Goal: Register for event/course

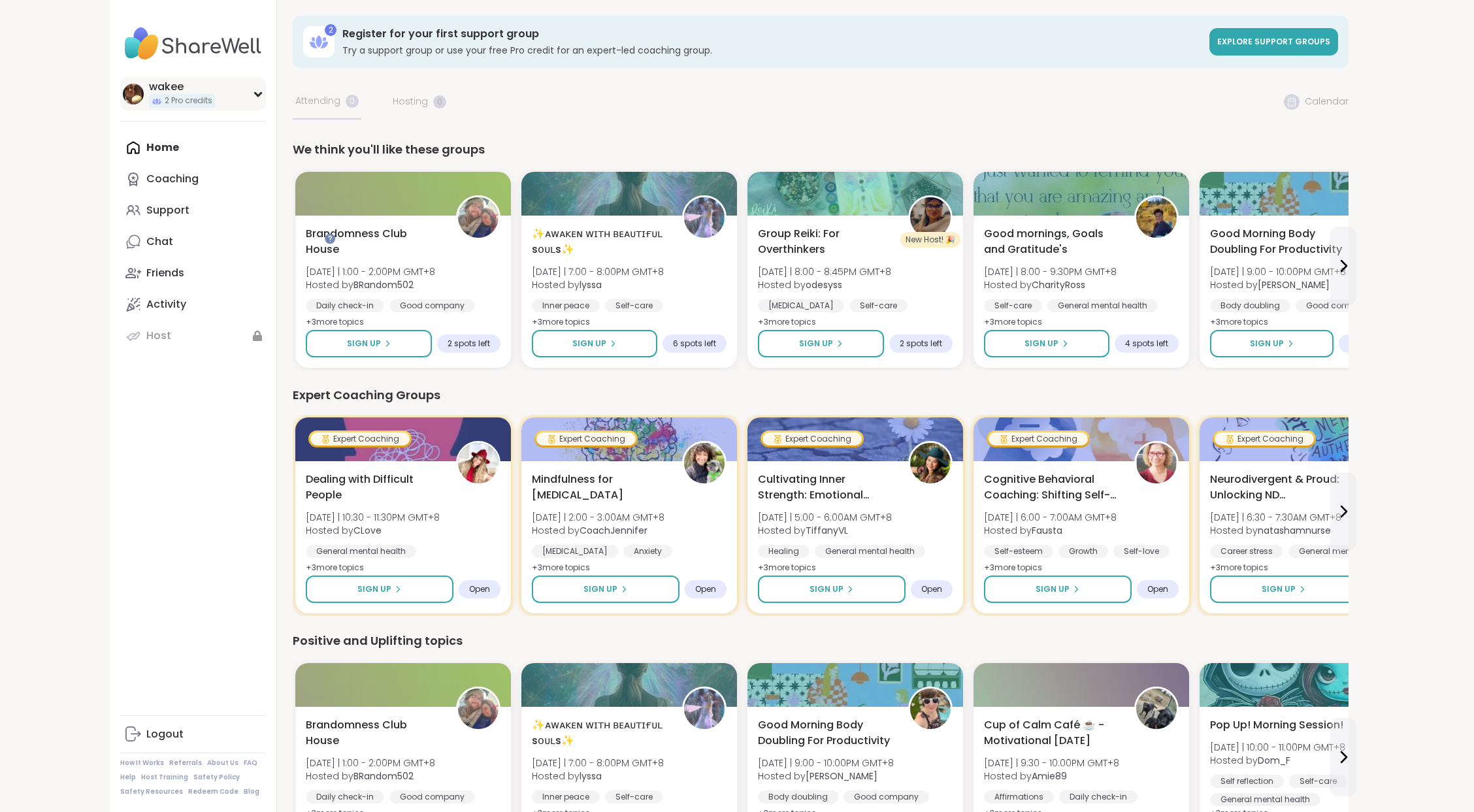
click at [212, 106] on span "2 Pro credits" at bounding box center [189, 101] width 48 height 11
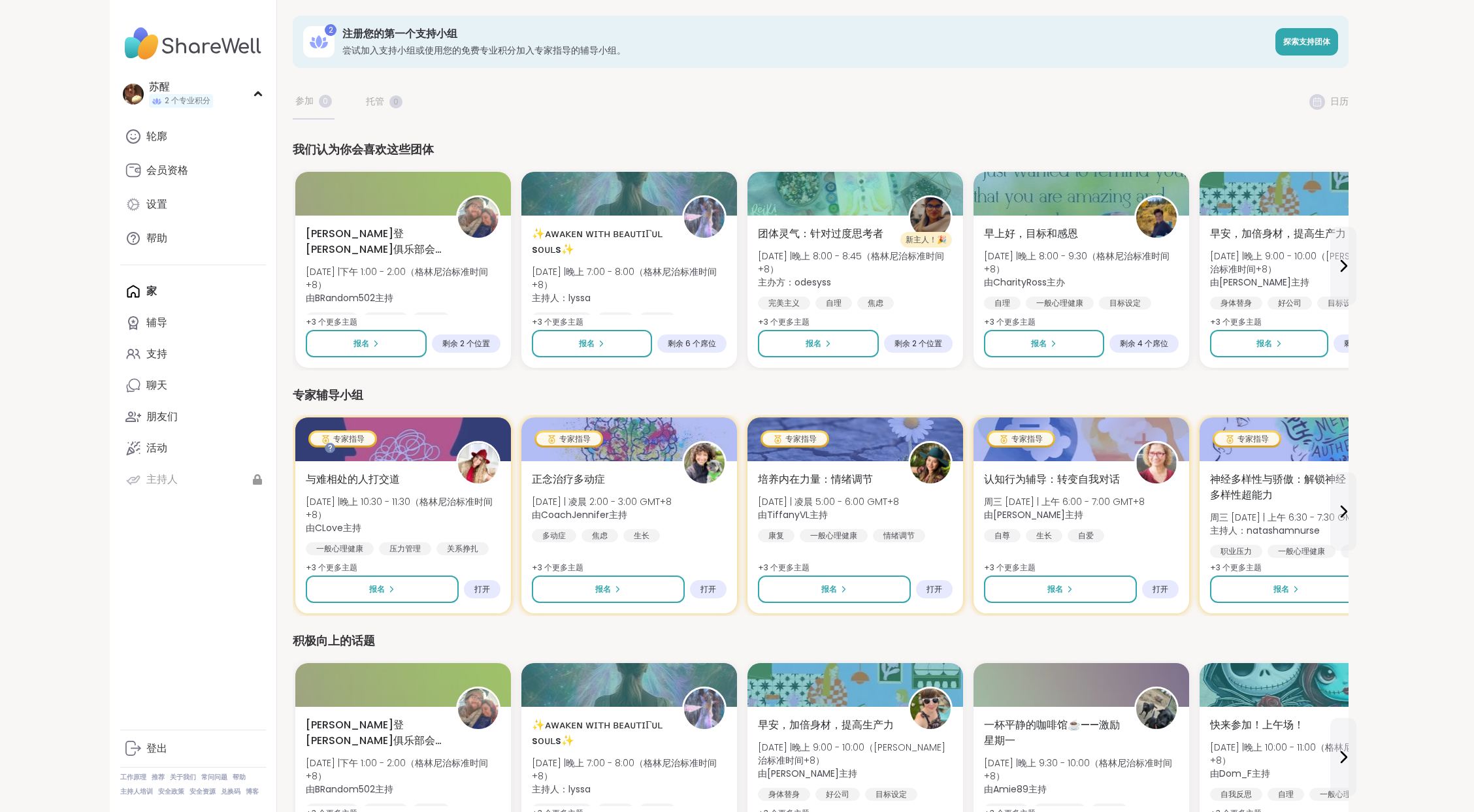
click at [518, 57] on font "尝试加入支持小组或使用您的免费专业积分加入专家指导的辅导小组。" at bounding box center [484, 50] width 283 height 13
drag, startPoint x: 455, startPoint y: 75, endPoint x: 784, endPoint y: 83, distance: 329.1
click at [626, 57] on font "尝试加入支持小组或使用您的免费专业积分加入专家指导的辅导小组。" at bounding box center [484, 50] width 283 height 13
click at [1008, 68] on div "2 注册您的第一个支持小组 尝试加入支持小组或使用您的免费专业积分加入专家指导的辅导小组。 探索支持团体" at bounding box center [820, 42] width 1055 height 52
click at [1330, 47] on font "探索支持团体" at bounding box center [1306, 42] width 47 height 11
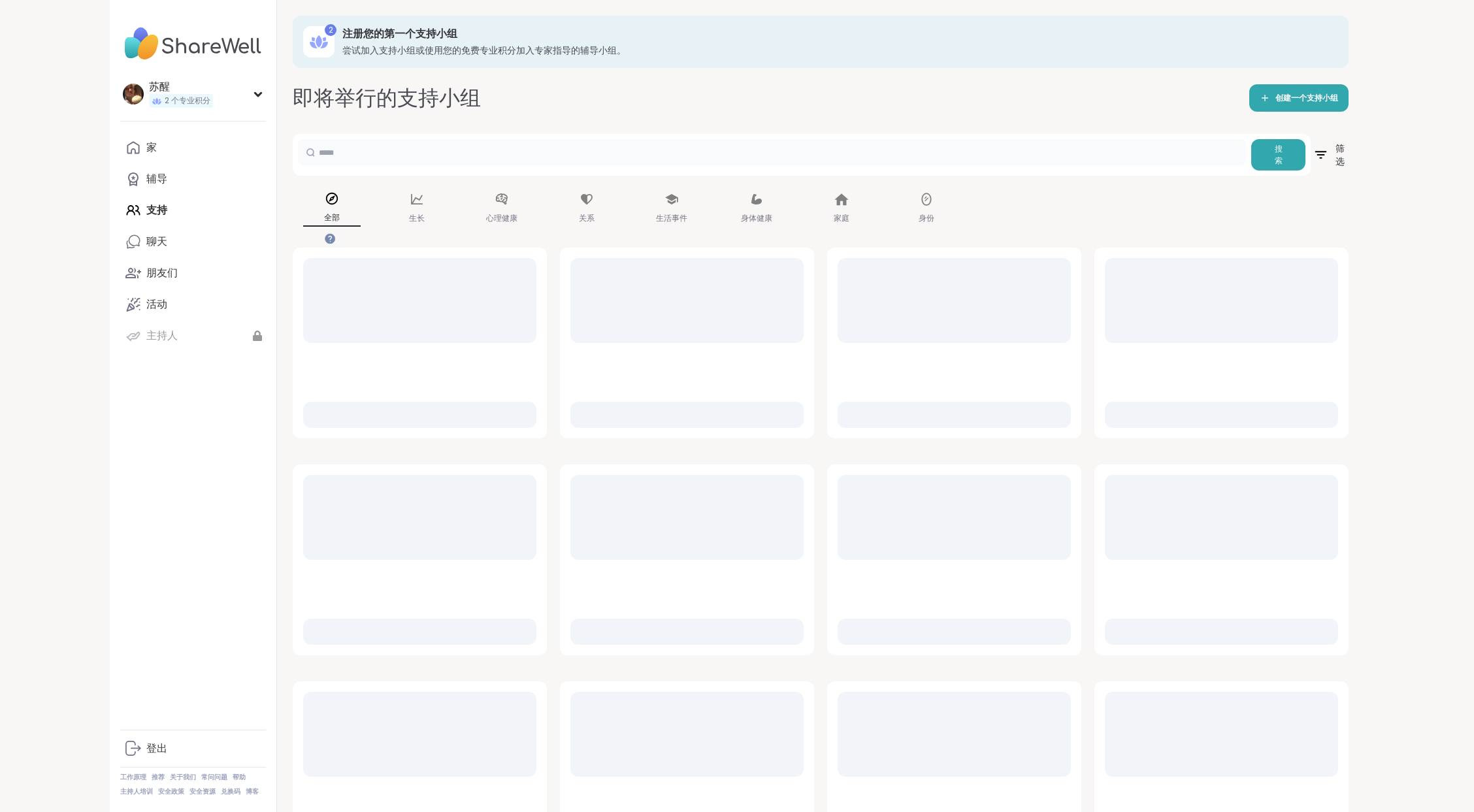
click at [474, 165] on input "text" at bounding box center [772, 152] width 948 height 26
paste input "**********"
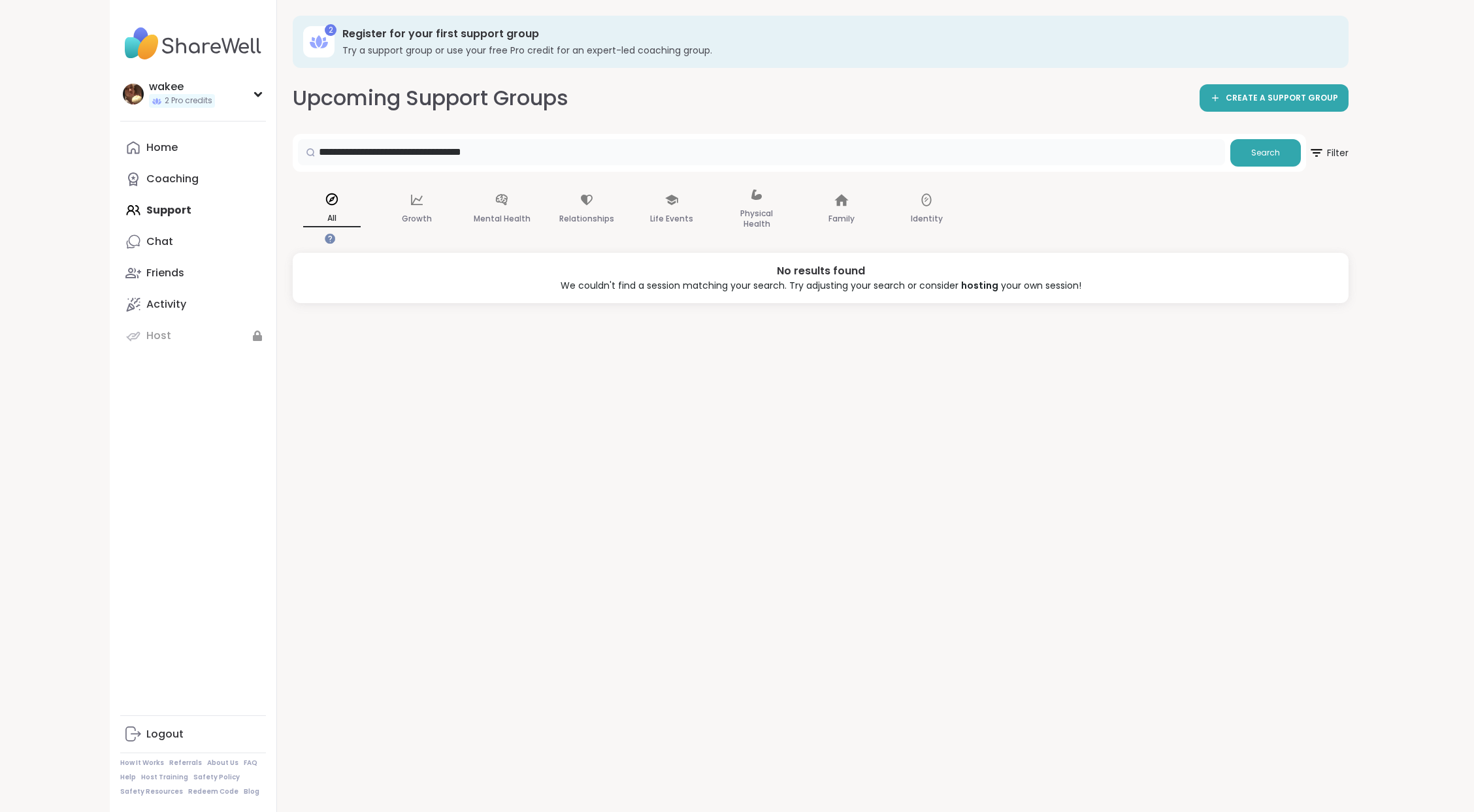
click at [957, 165] on input "**********" at bounding box center [761, 152] width 927 height 26
click at [1246, 166] on button "Search" at bounding box center [1265, 152] width 70 height 27
click at [1230, 166] on button "Search" at bounding box center [1265, 152] width 70 height 27
drag, startPoint x: 512, startPoint y: 197, endPoint x: 241, endPoint y: 205, distance: 271.1
click at [241, 205] on div "**********" at bounding box center [737, 406] width 1254 height 812
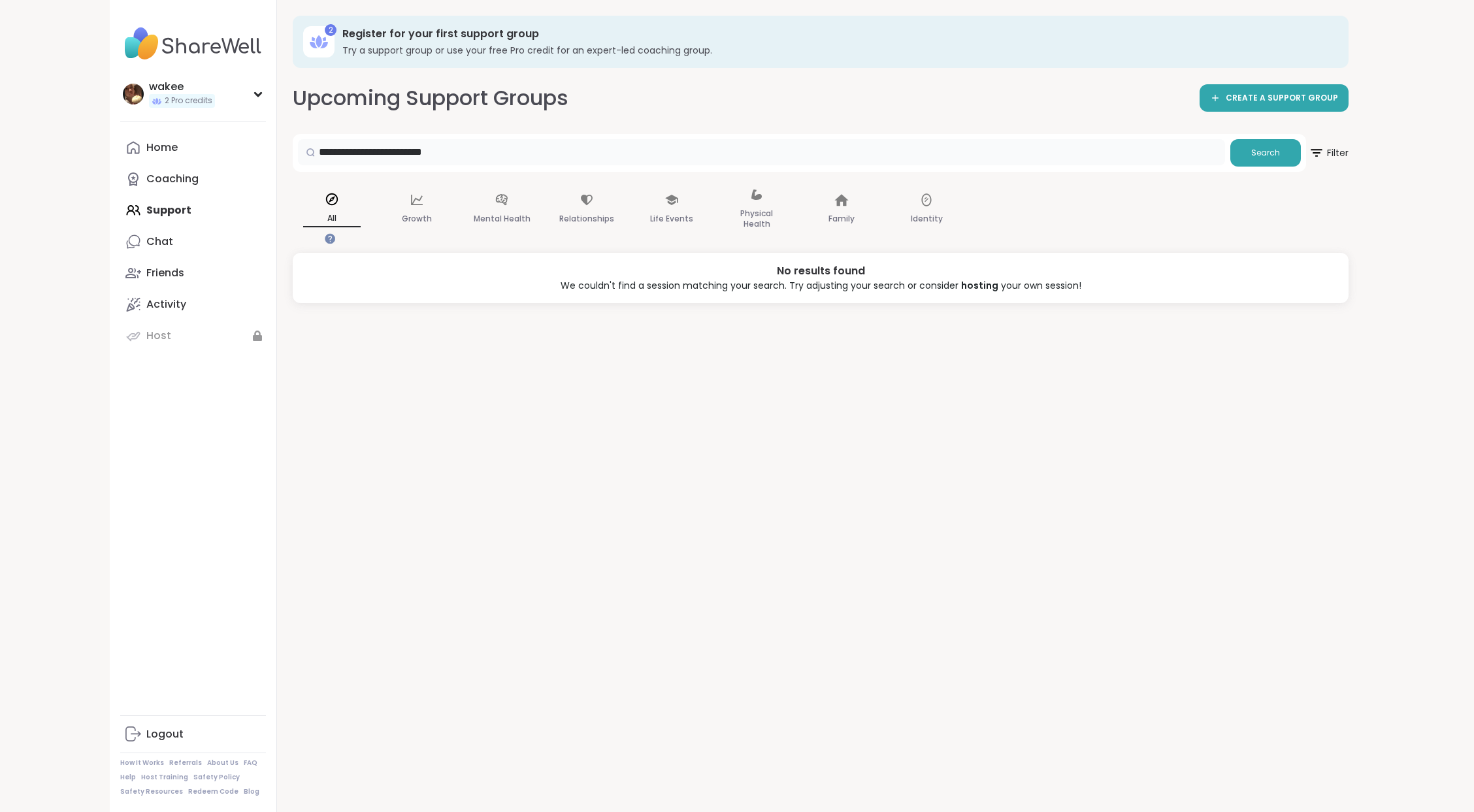
drag, startPoint x: 479, startPoint y: 200, endPoint x: 903, endPoint y: 203, distance: 424.0
click at [903, 165] on input "**********" at bounding box center [761, 152] width 927 height 26
type input "******"
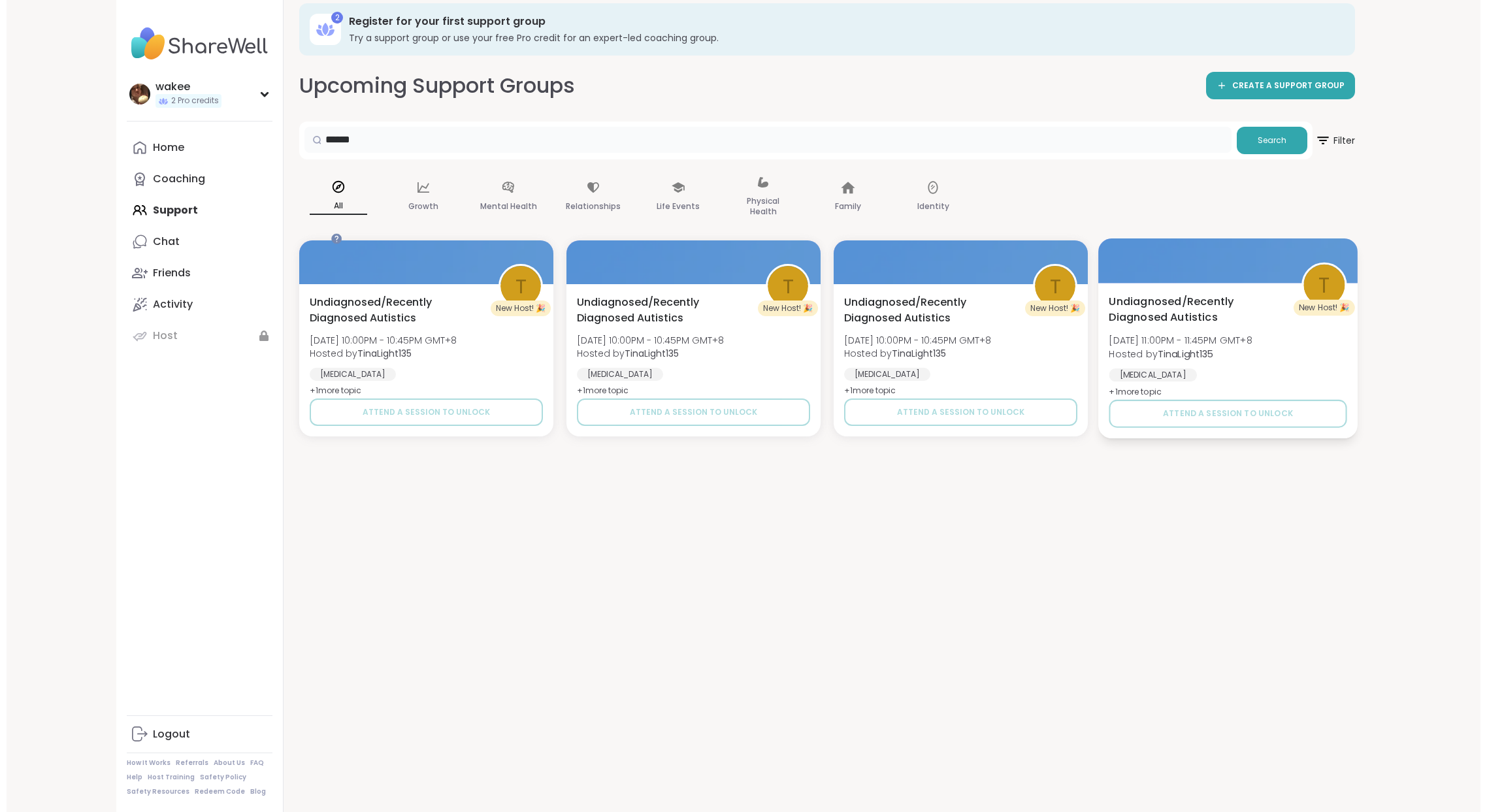
scroll to position [13, 0]
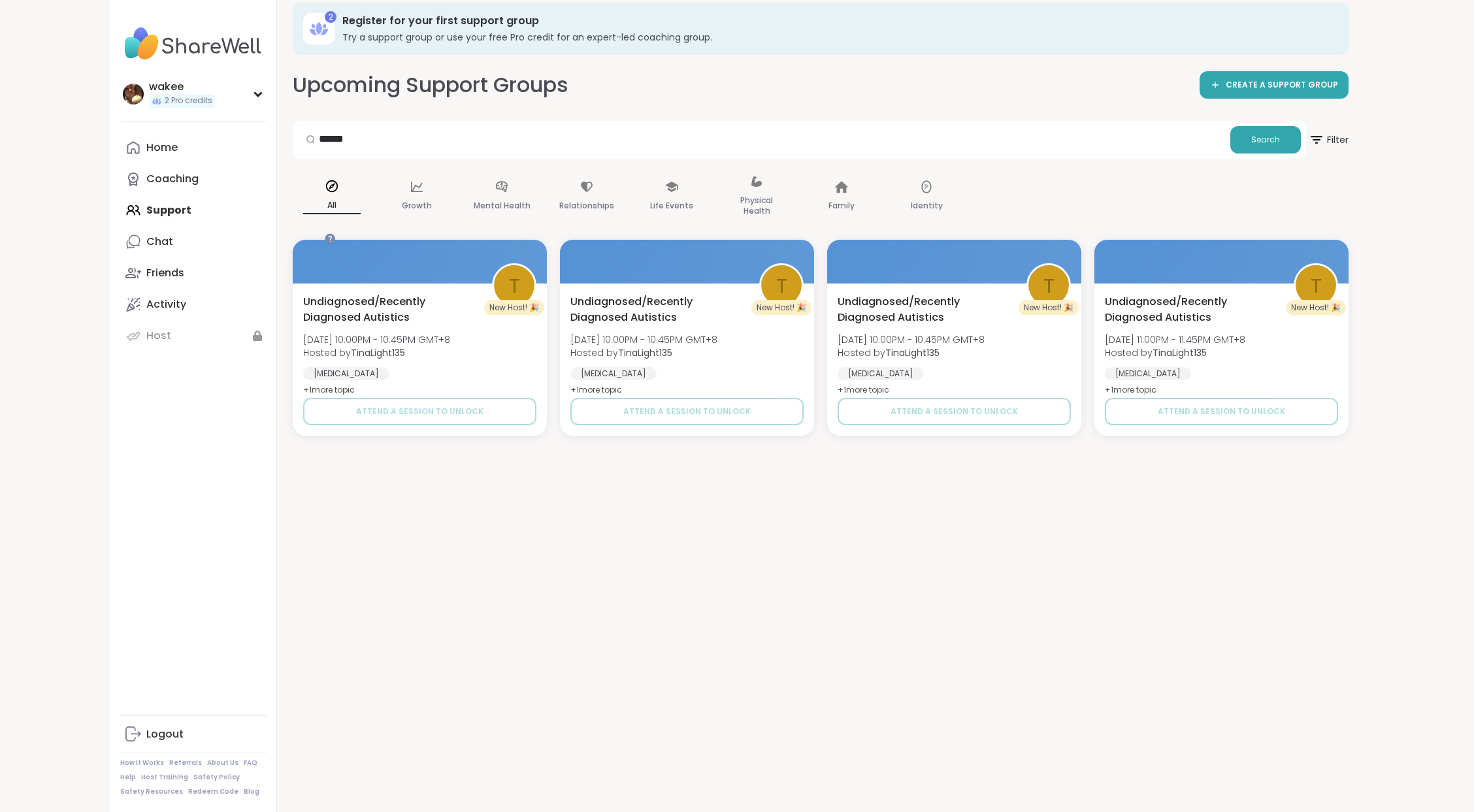
click at [1350, 187] on div "2 Register for your first support group Try a support group or use your free Pr…" at bounding box center [821, 393] width 1087 height 812
click at [1326, 156] on span "Filter" at bounding box center [1327, 140] width 42 height 32
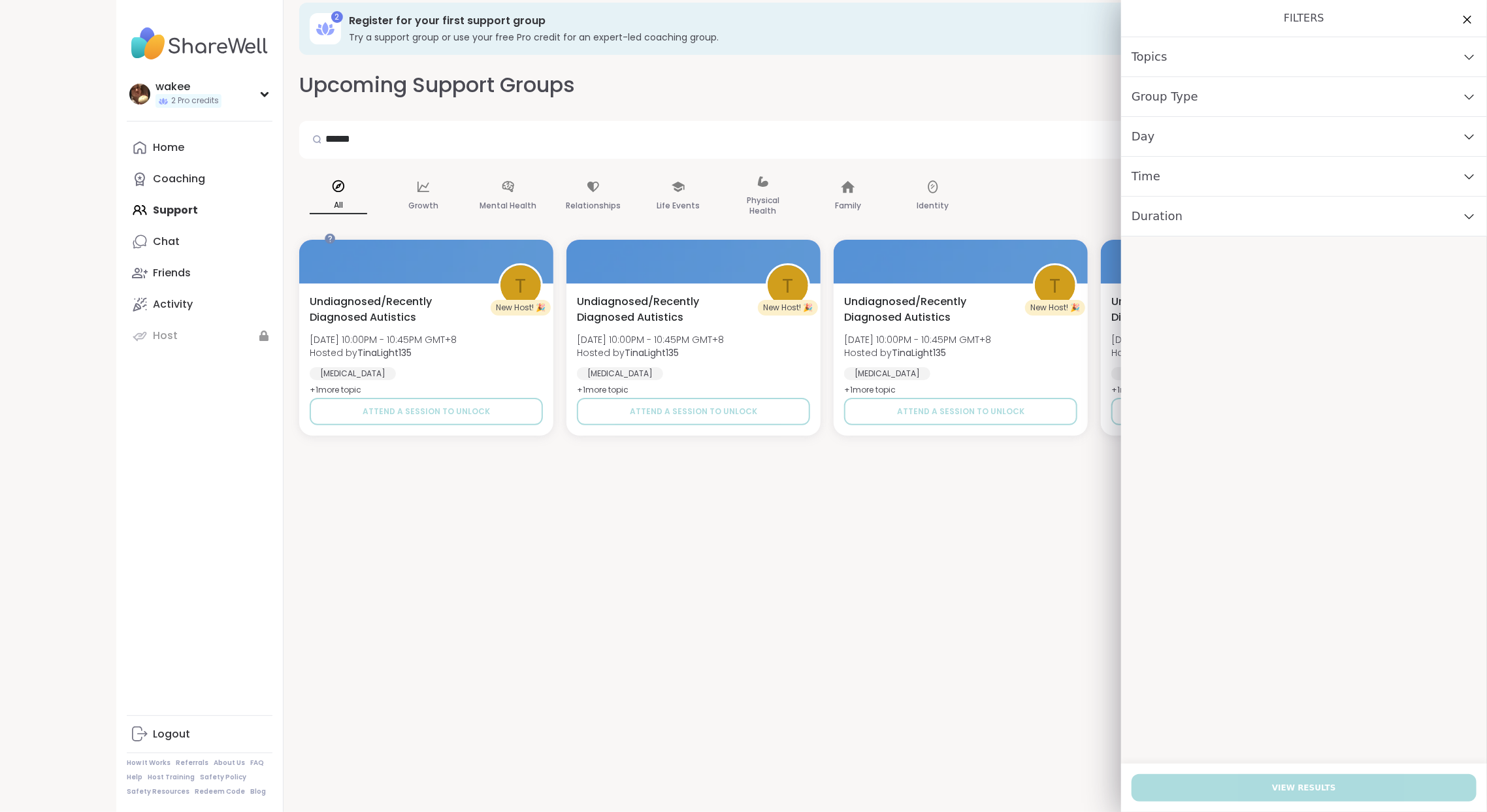
click at [1189, 77] on div "Topics" at bounding box center [1304, 57] width 366 height 40
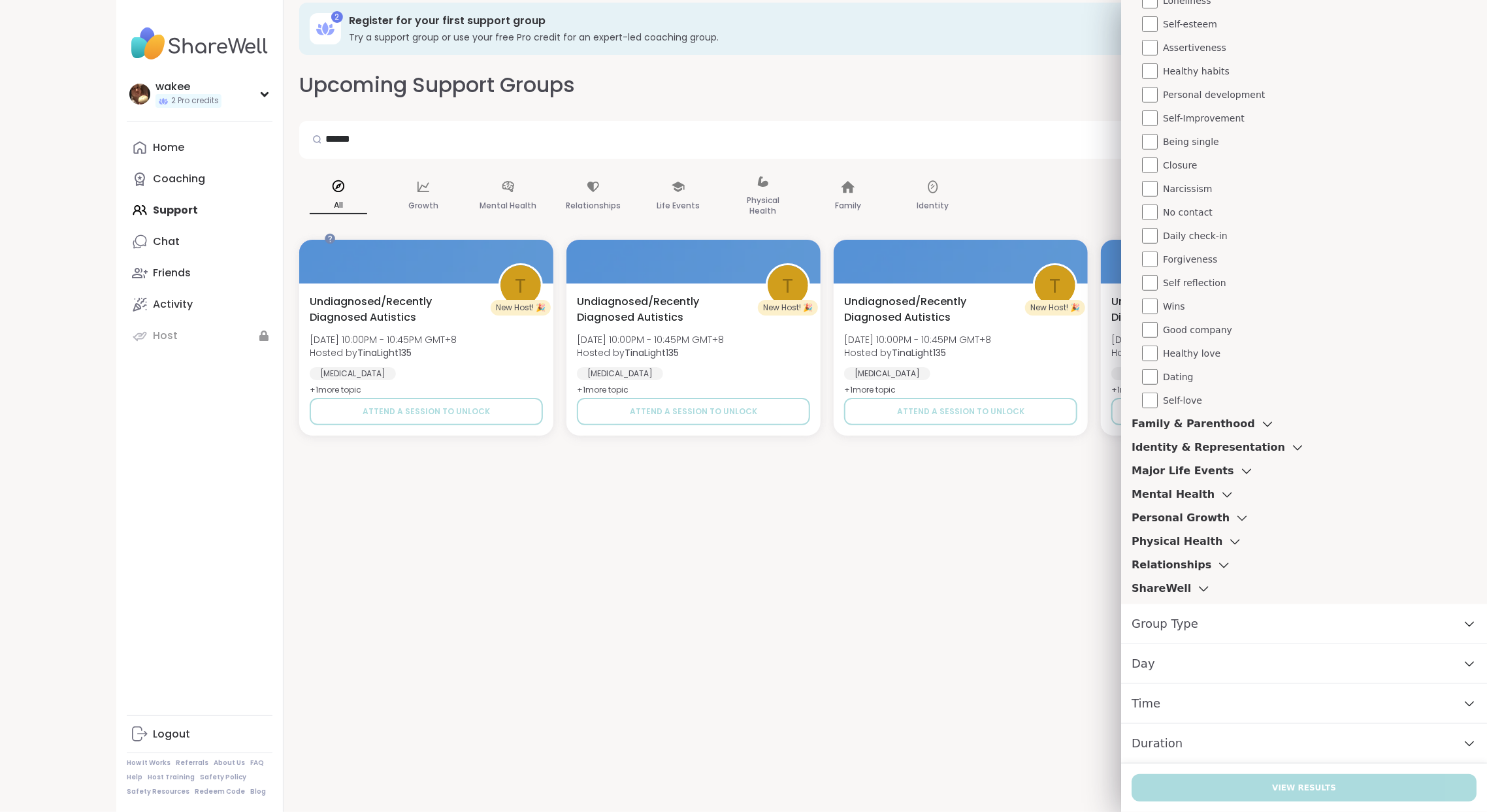
scroll to position [833, 0]
click at [1225, 604] on div "Group Type" at bounding box center [1304, 624] width 366 height 40
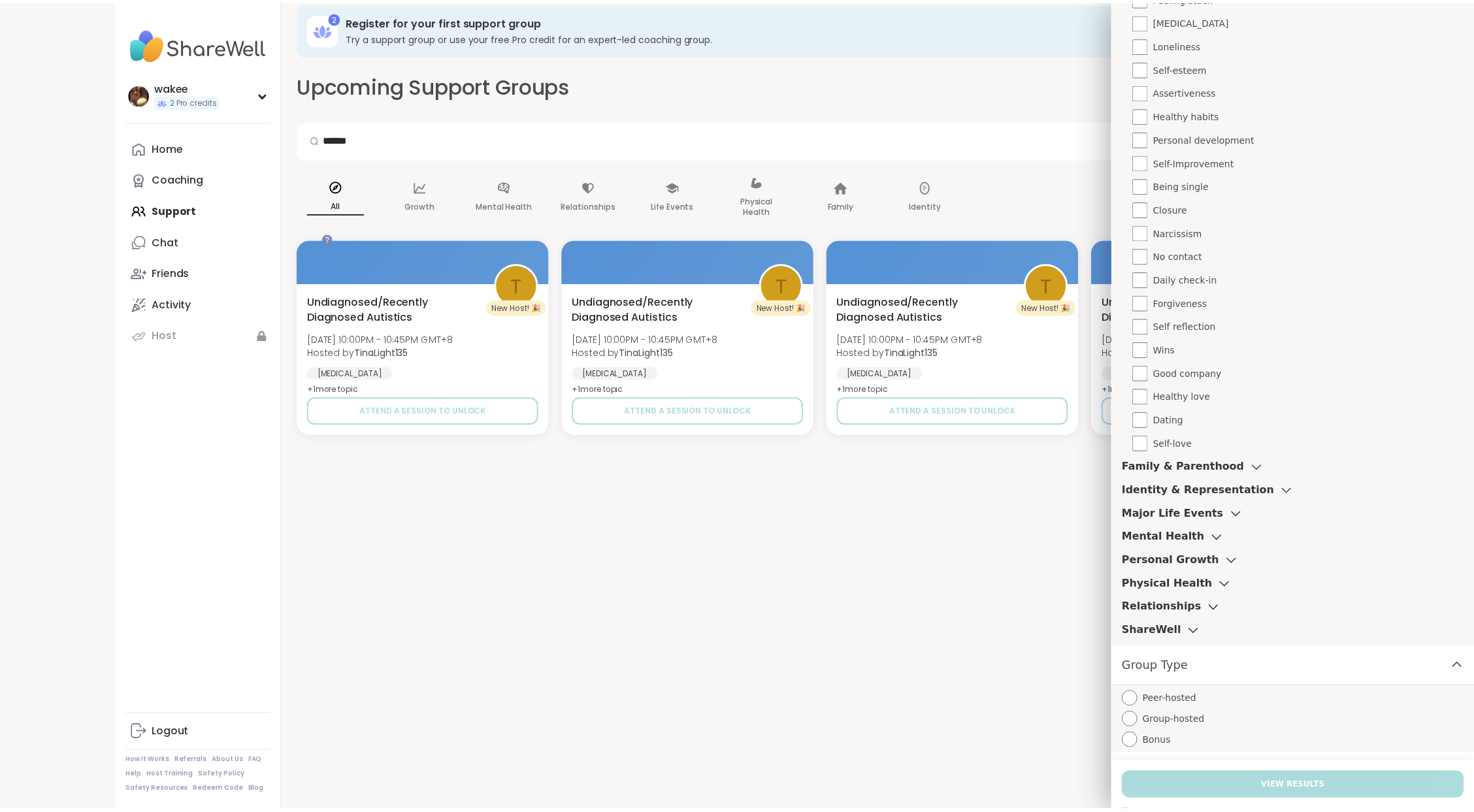
scroll to position [0, 0]
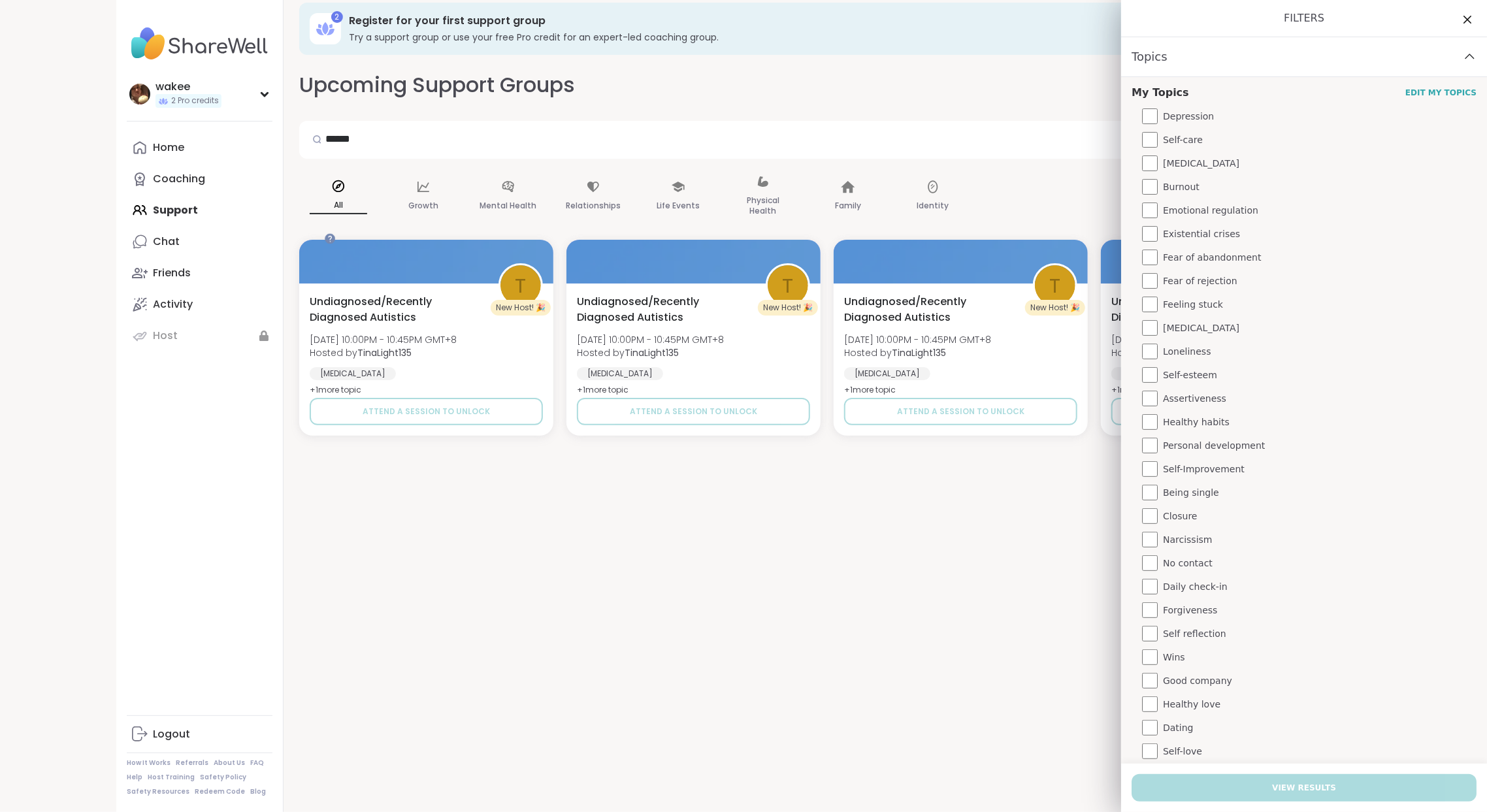
click at [1162, 66] on span "Topics" at bounding box center [1149, 57] width 36 height 18
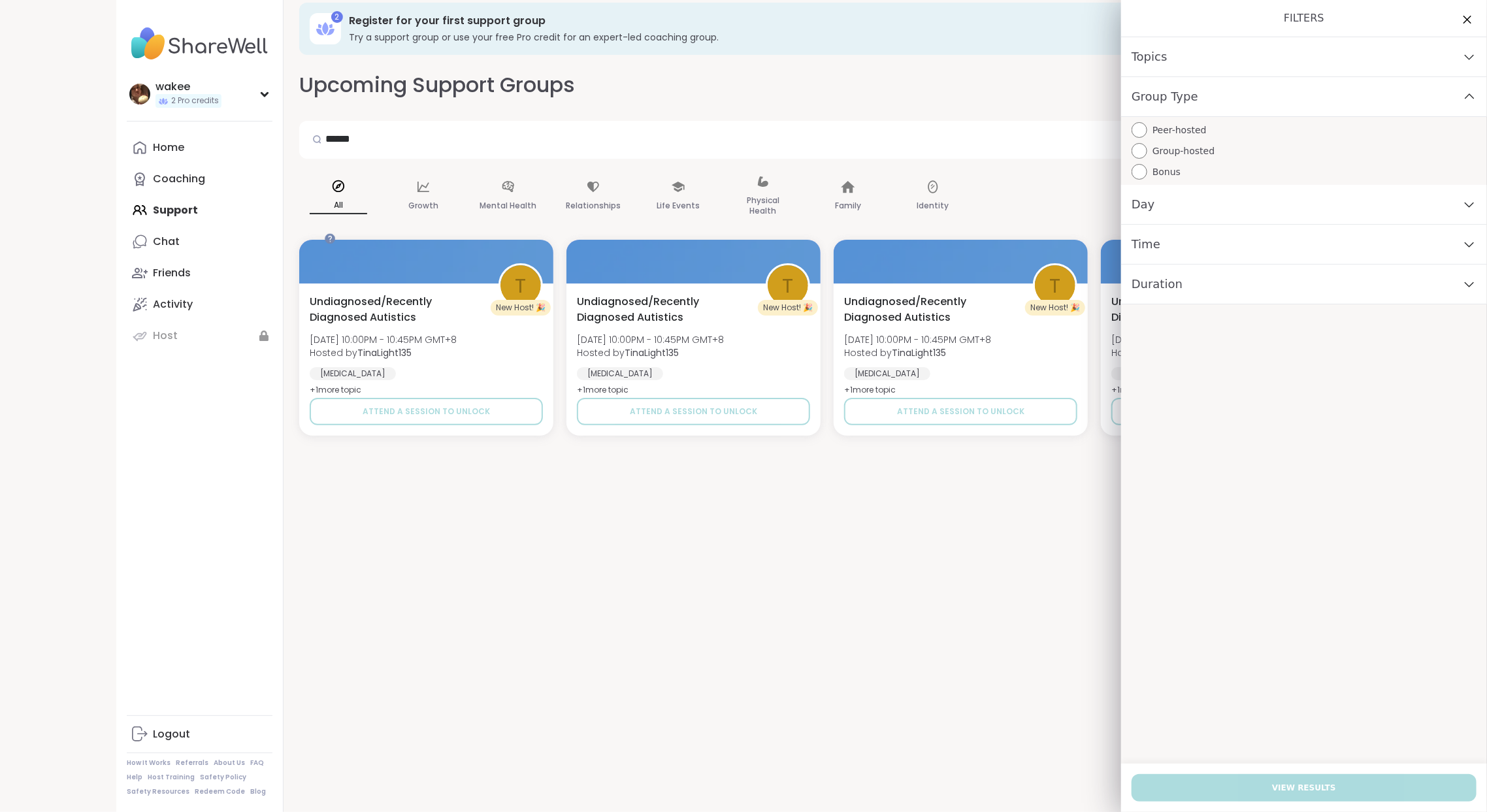
click at [1275, 26] on h1 "Filters" at bounding box center [1304, 18] width 345 height 16
click at [1459, 26] on icon at bounding box center [1467, 19] width 16 height 16
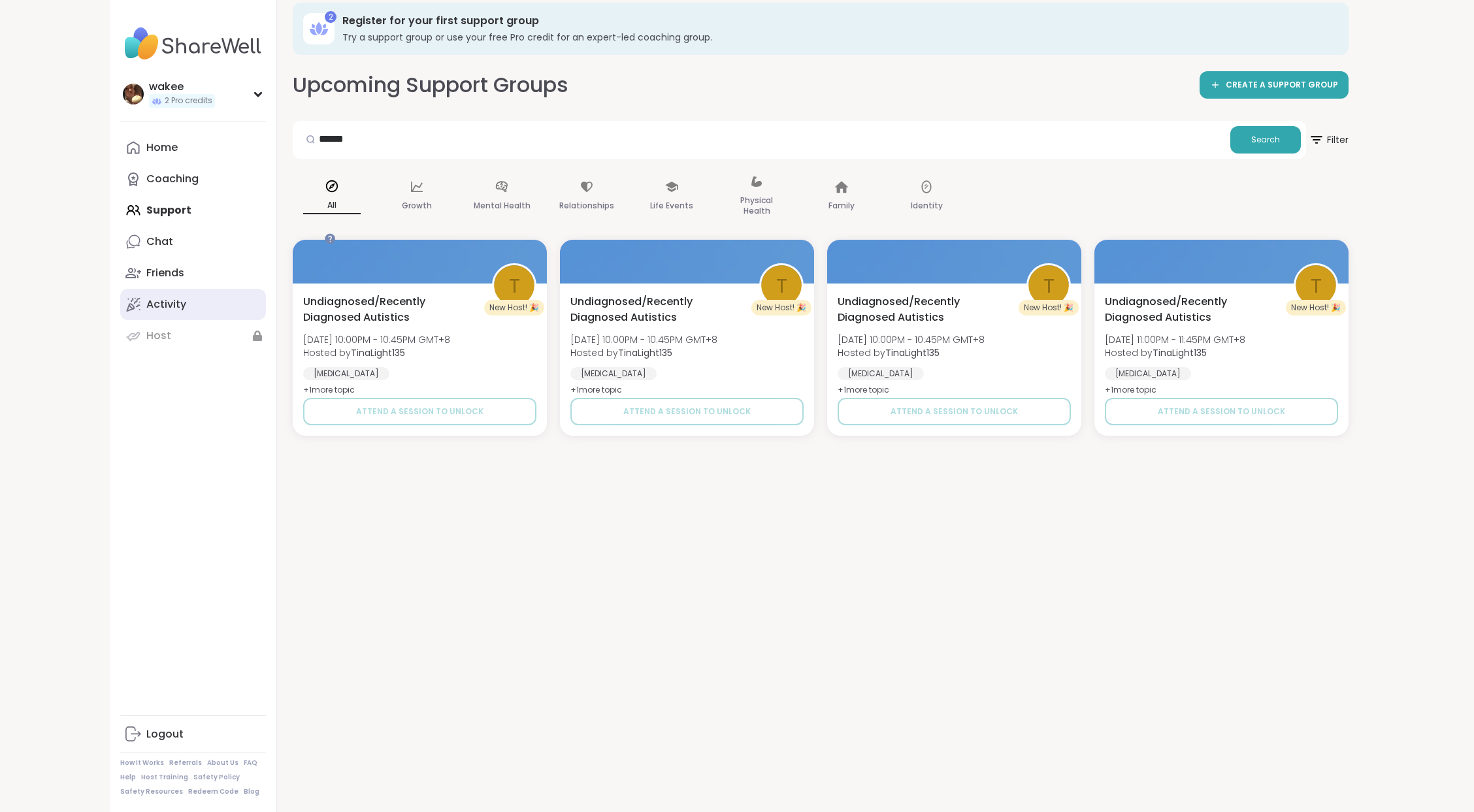
click at [203, 320] on link "Activity" at bounding box center [193, 304] width 146 height 31
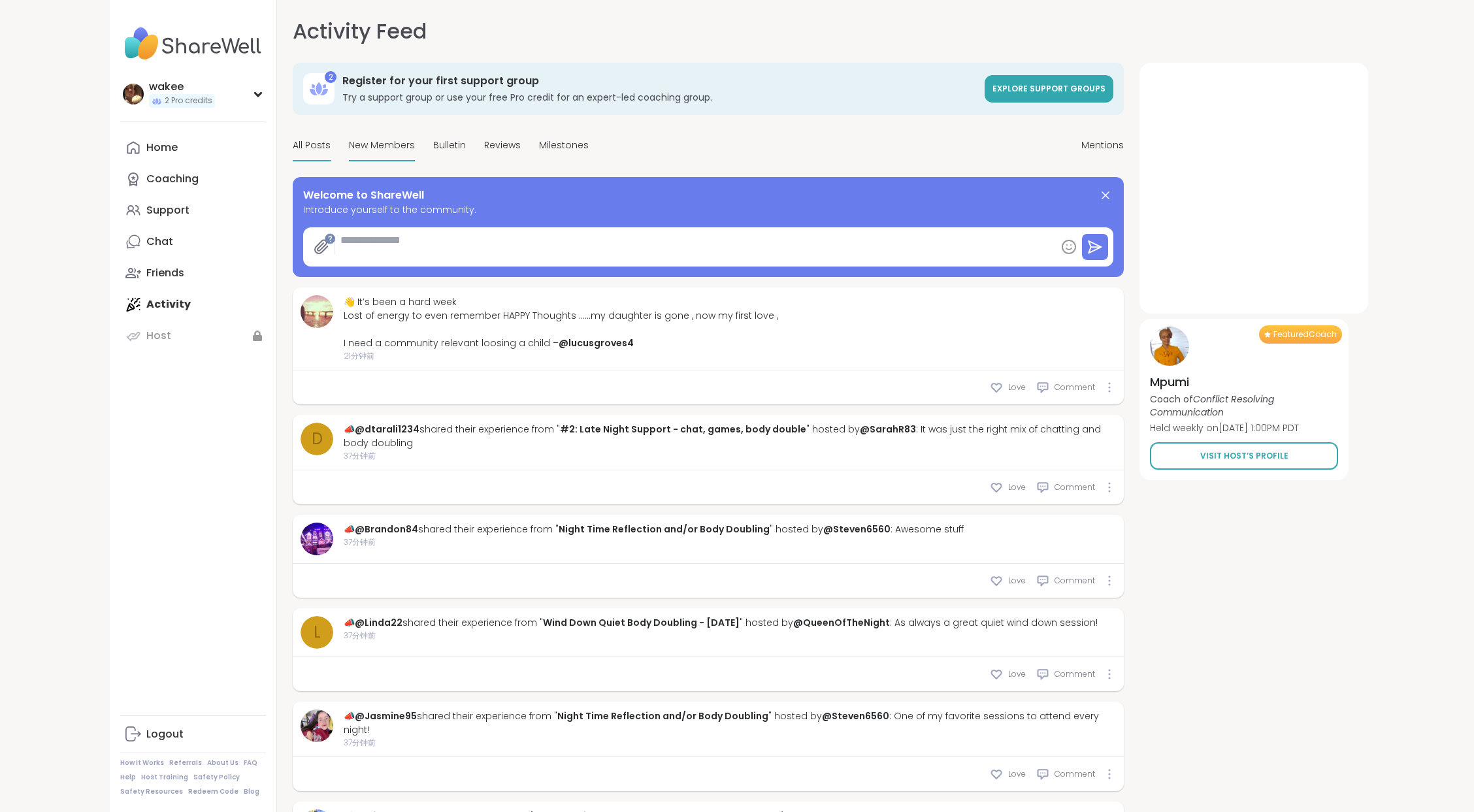
type textarea "*"
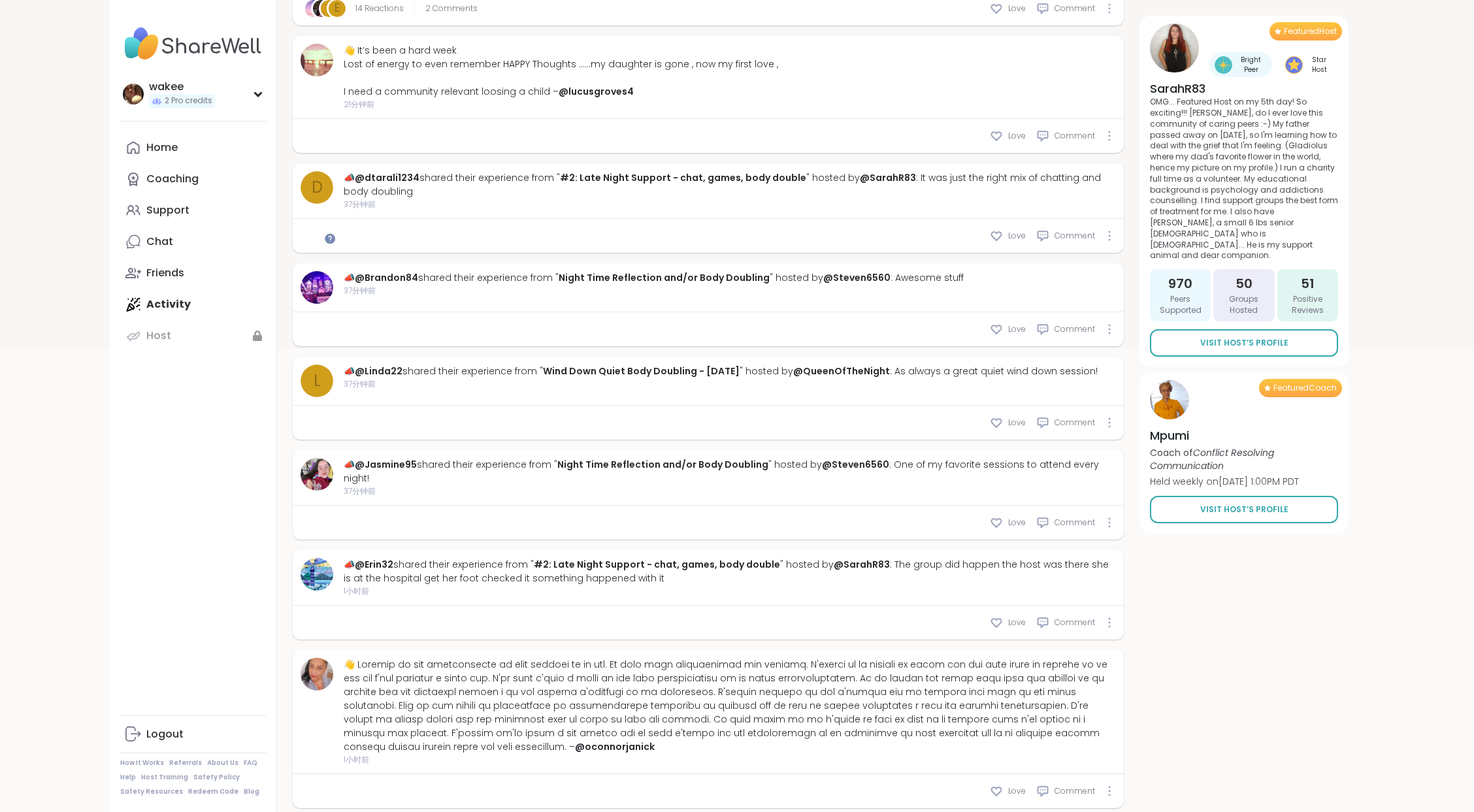
scroll to position [522, 0]
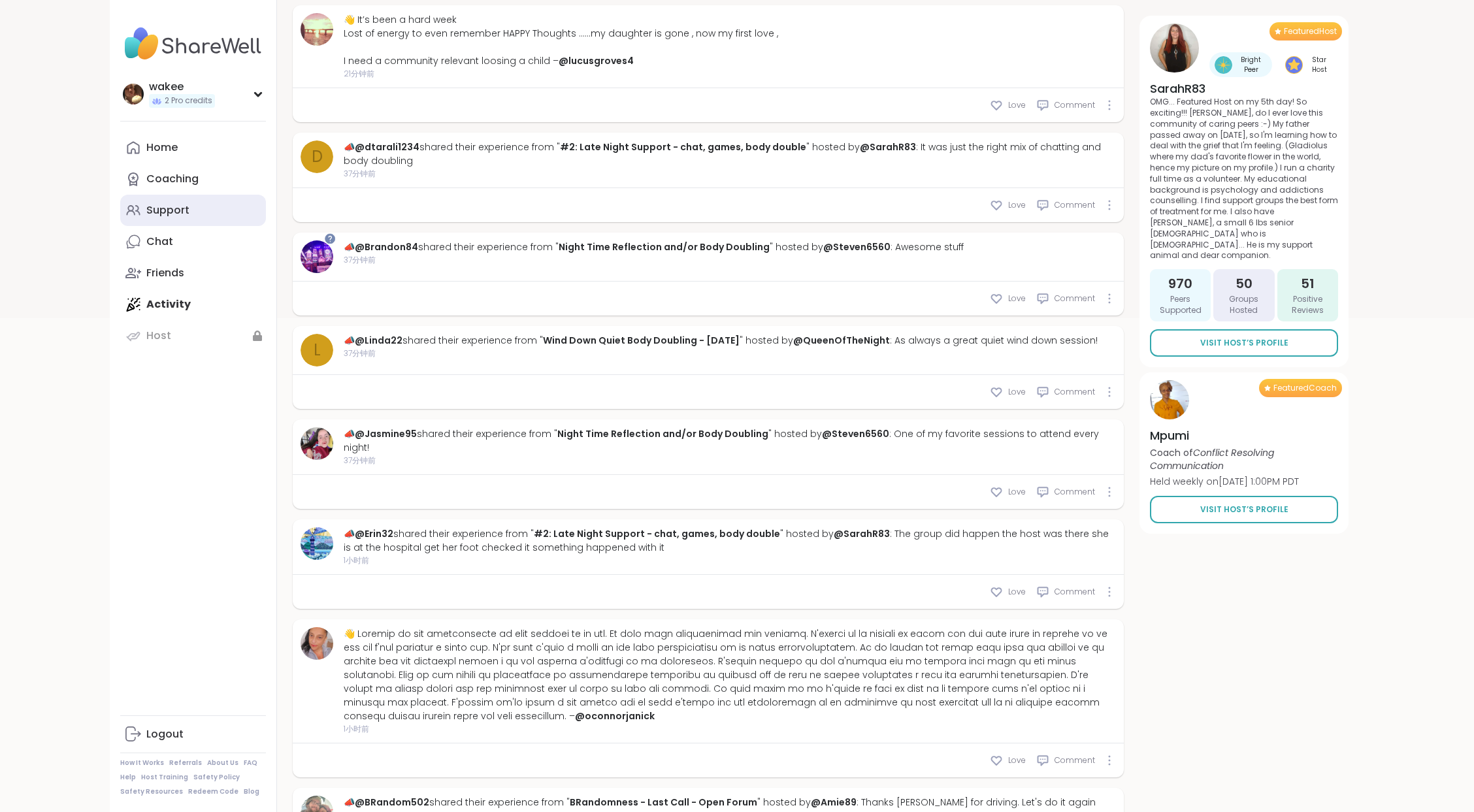
click at [245, 226] on link "Support" at bounding box center [193, 210] width 146 height 31
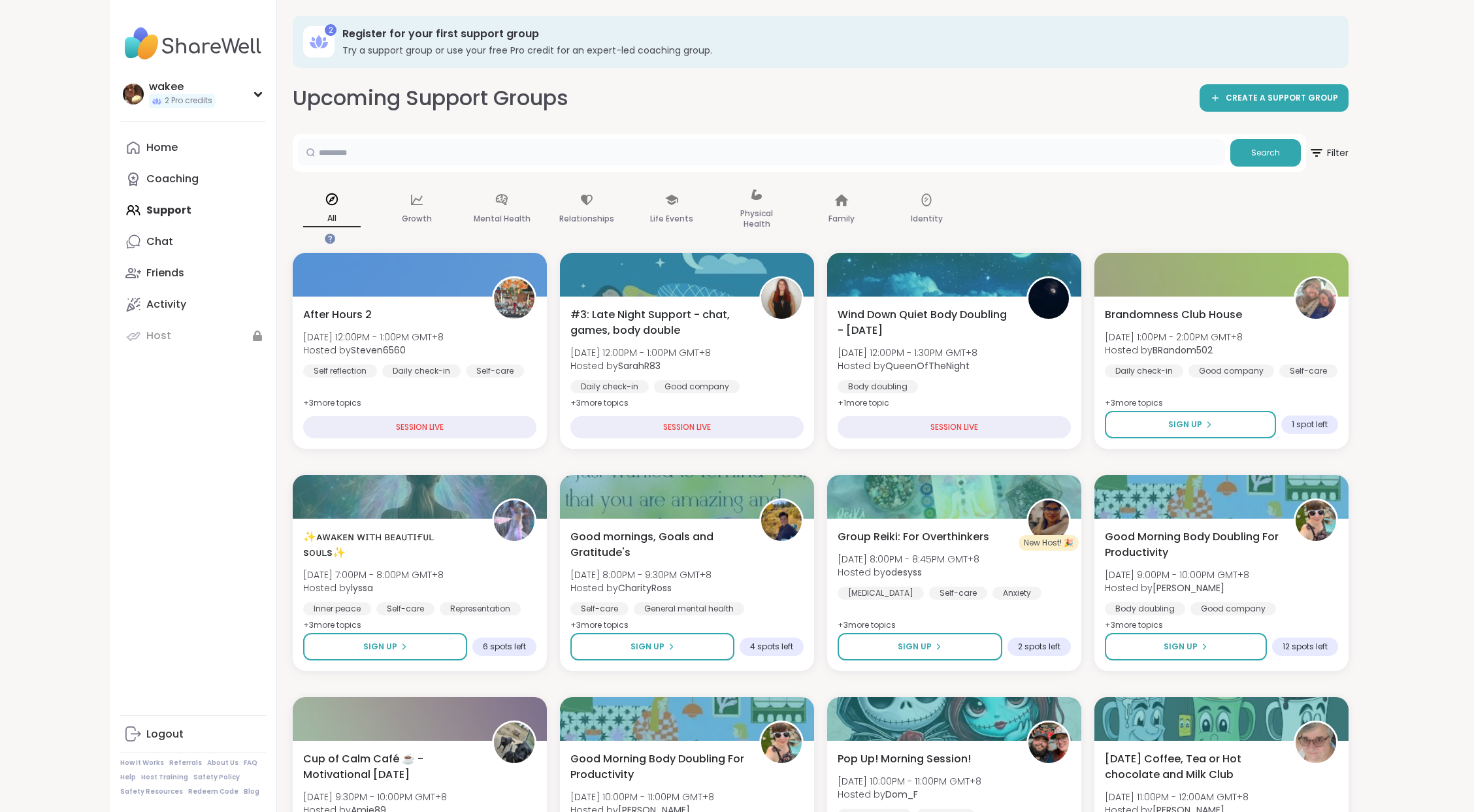
click at [521, 165] on input "text" at bounding box center [761, 152] width 927 height 26
paste input "**********"
type input "**********"
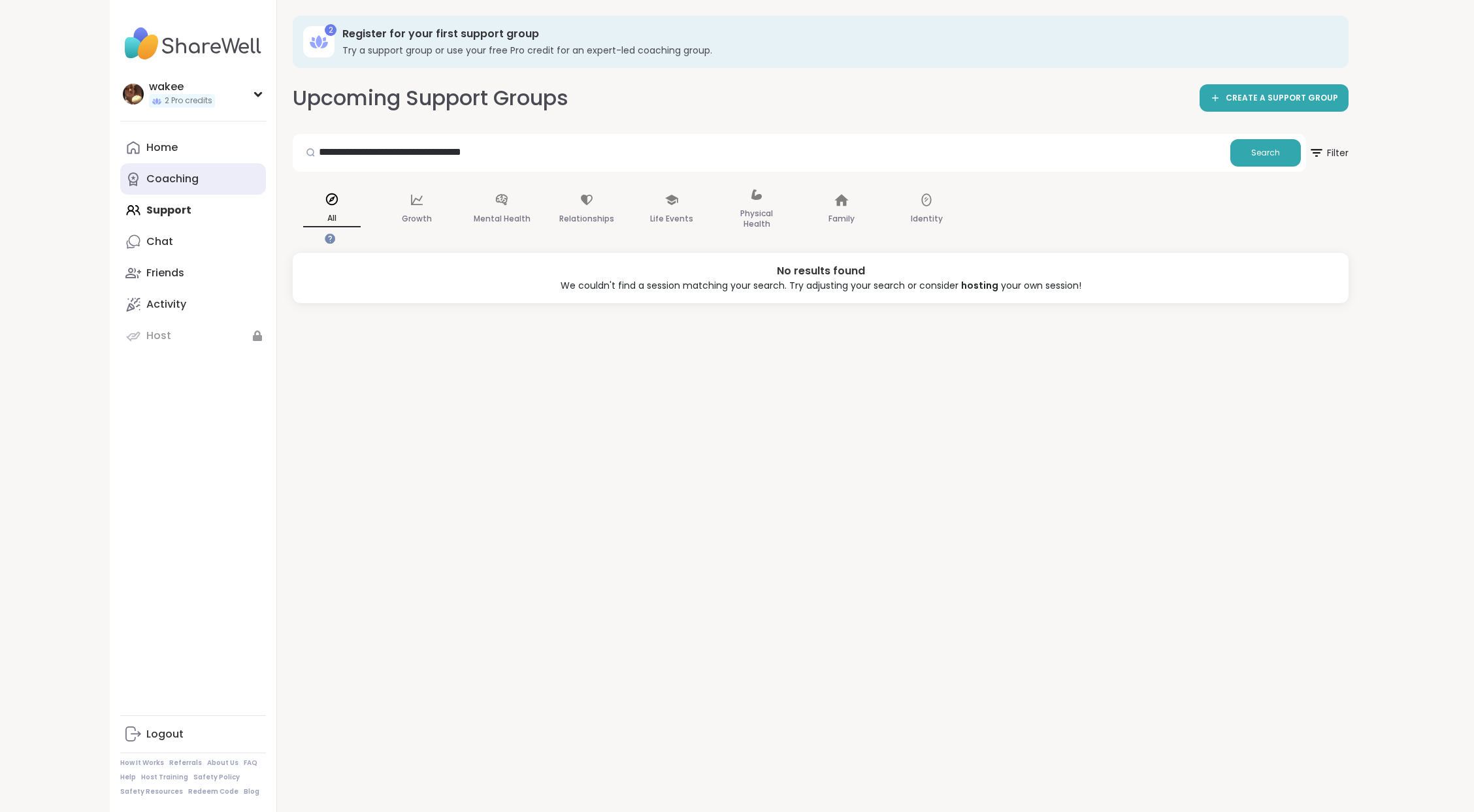
click at [199, 186] on div "Coaching" at bounding box center [173, 179] width 52 height 14
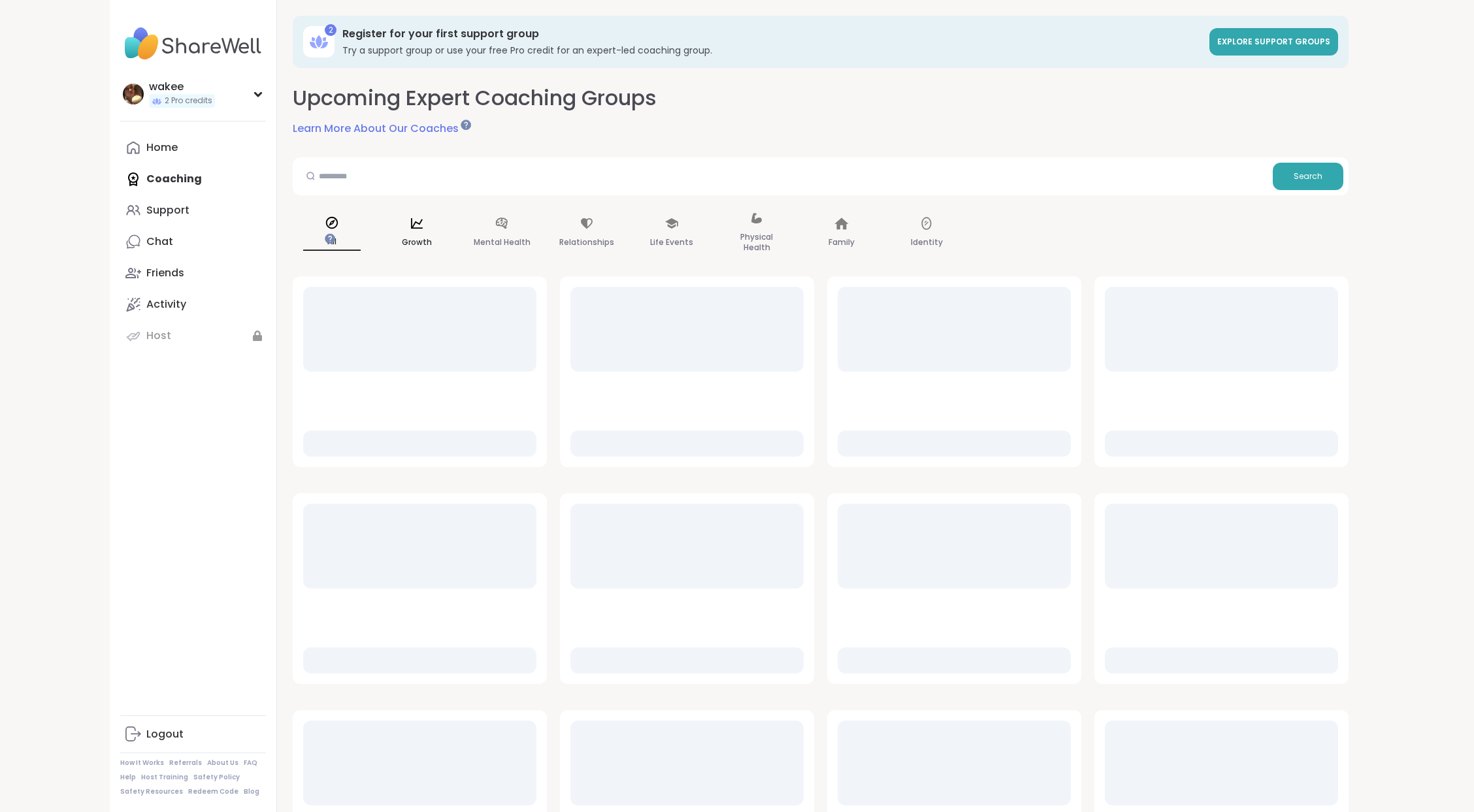
scroll to position [87, 0]
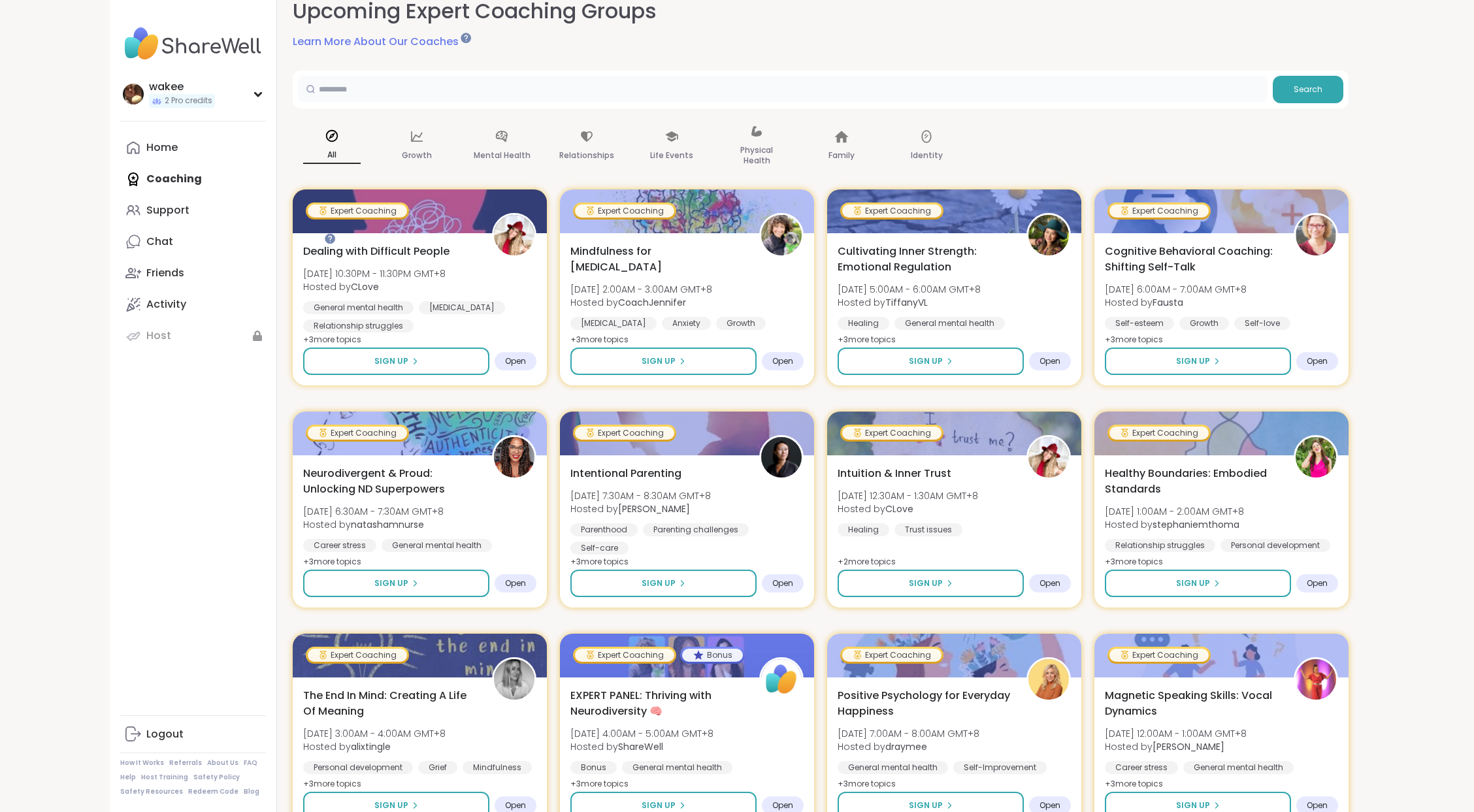
click at [498, 102] on input "text" at bounding box center [782, 88] width 969 height 26
paste input "**********"
type input "**********"
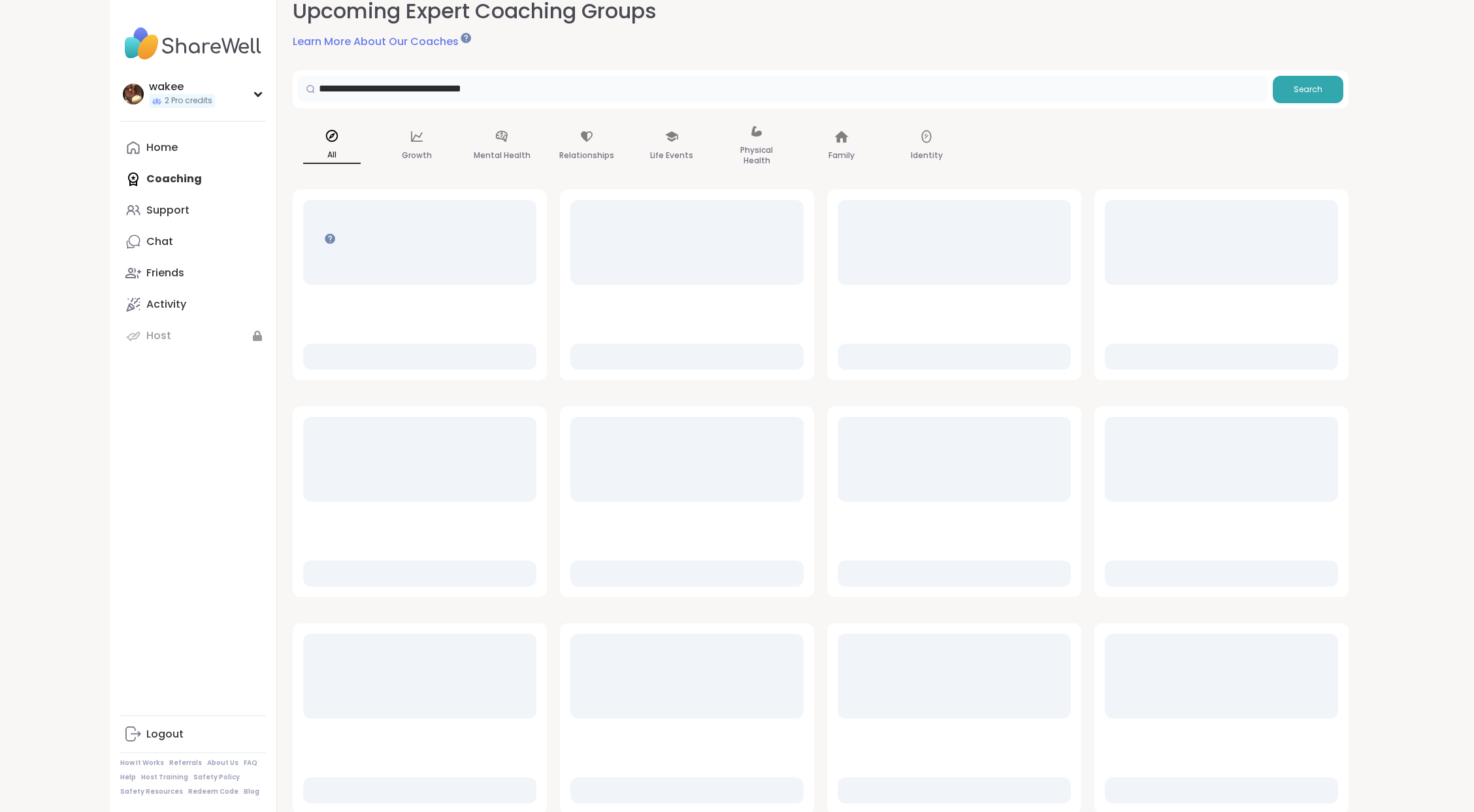
scroll to position [13, 0]
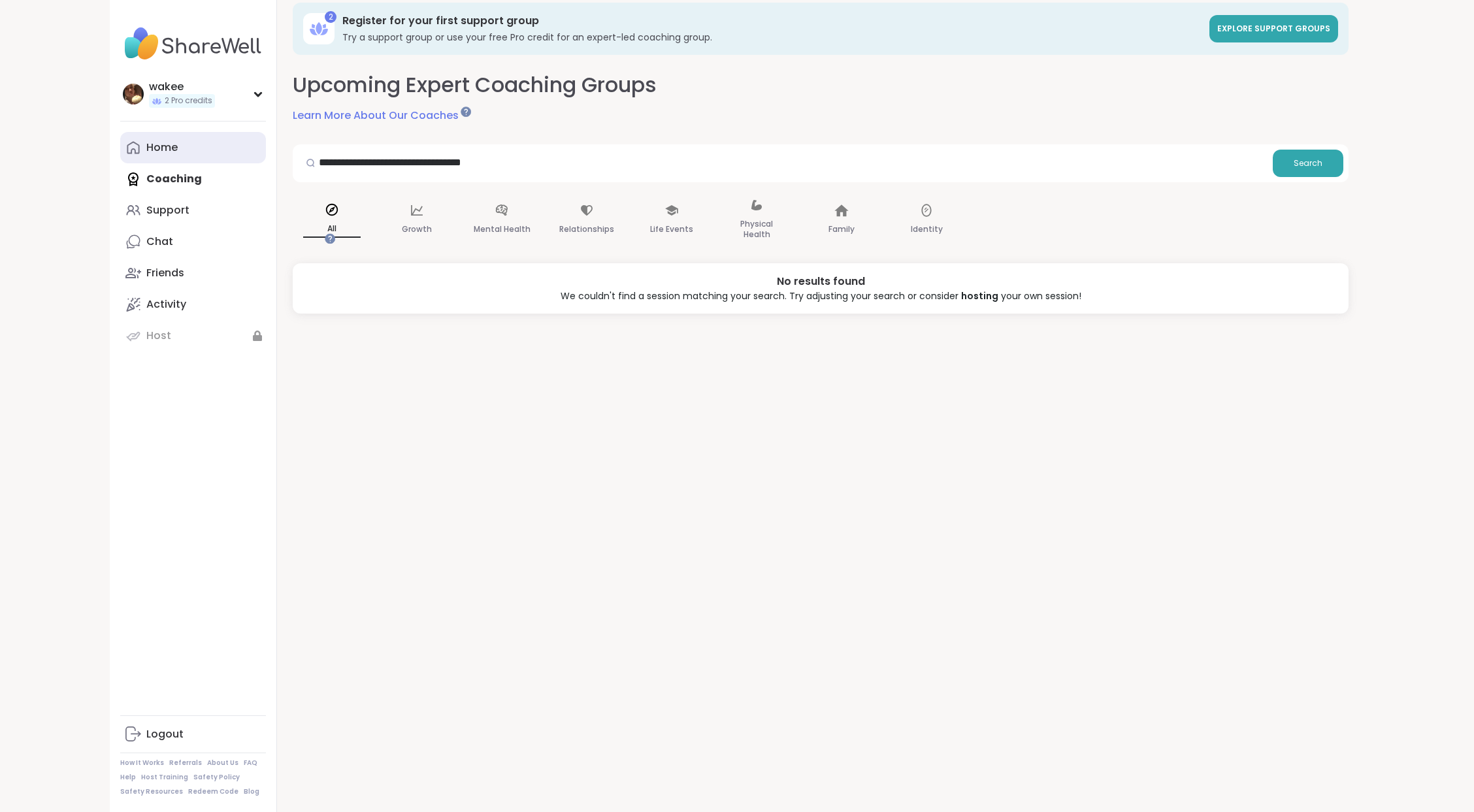
click at [139, 154] on icon at bounding box center [133, 148] width 13 height 13
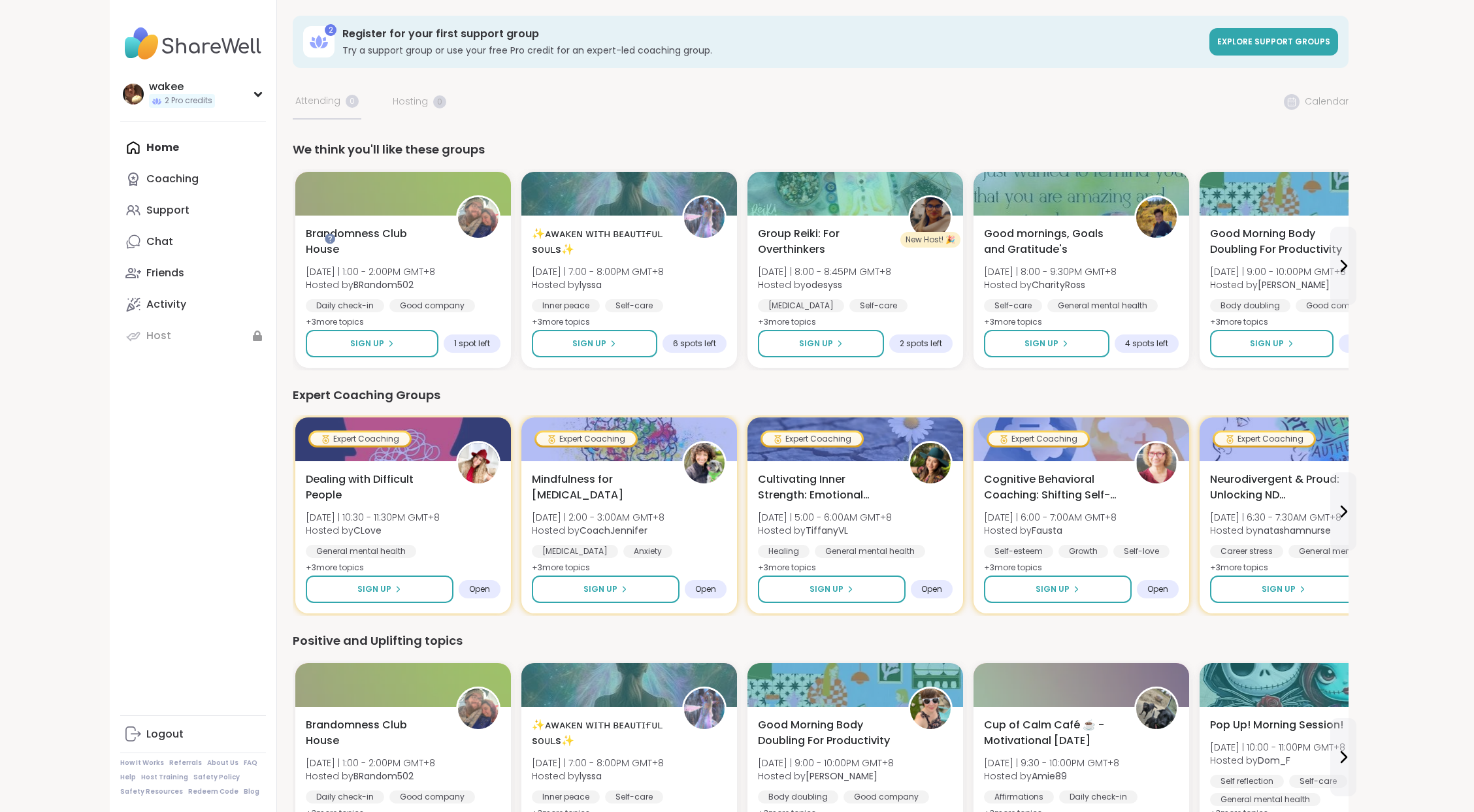
click at [1349, 156] on div "2 Register for your first support group Try a support group or use your free Pr…" at bounding box center [820, 706] width 1055 height 1380
click at [266, 257] on link "Chat" at bounding box center [193, 242] width 146 height 31
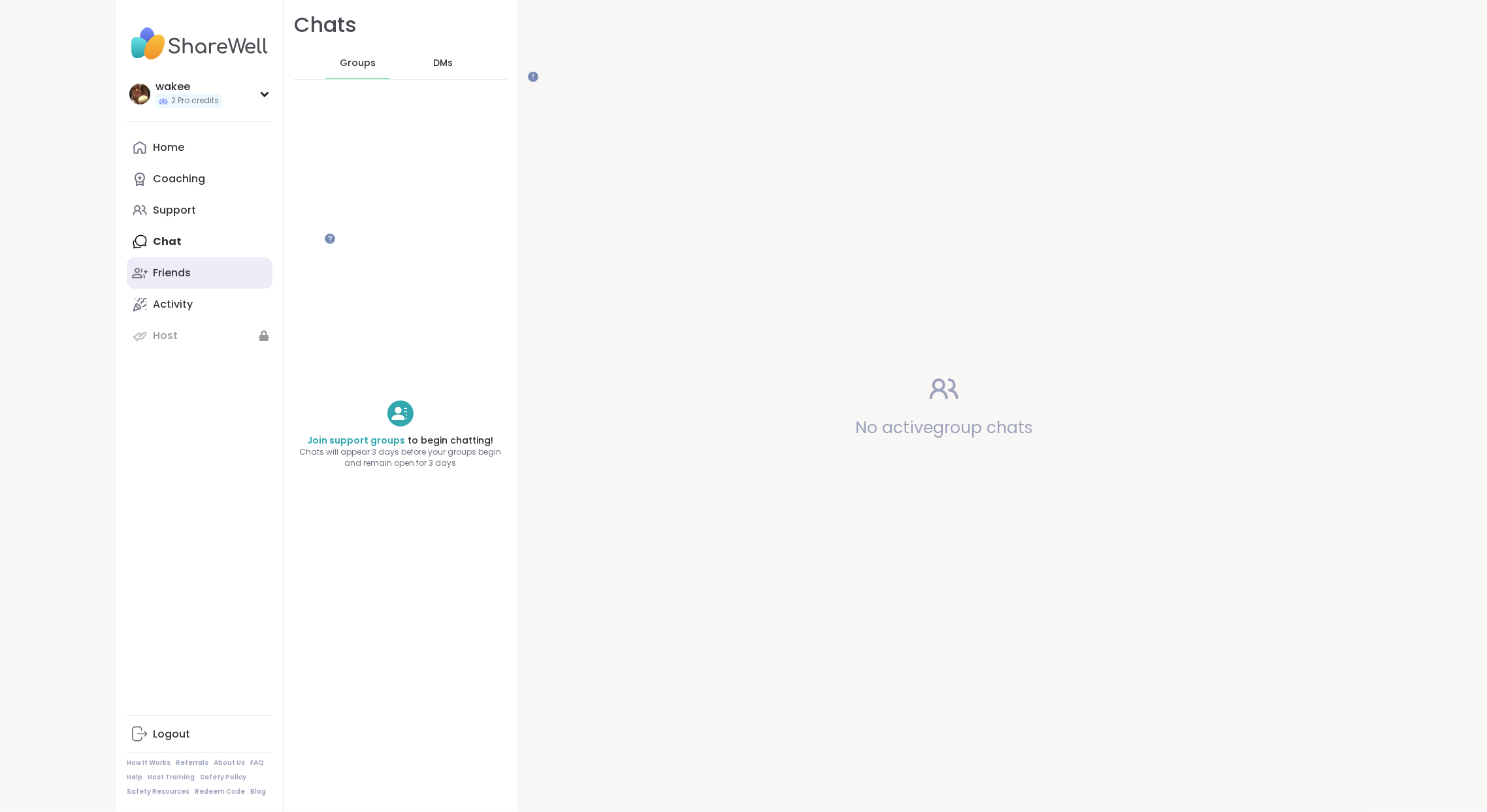
click at [191, 281] on div "Friends" at bounding box center [172, 273] width 38 height 14
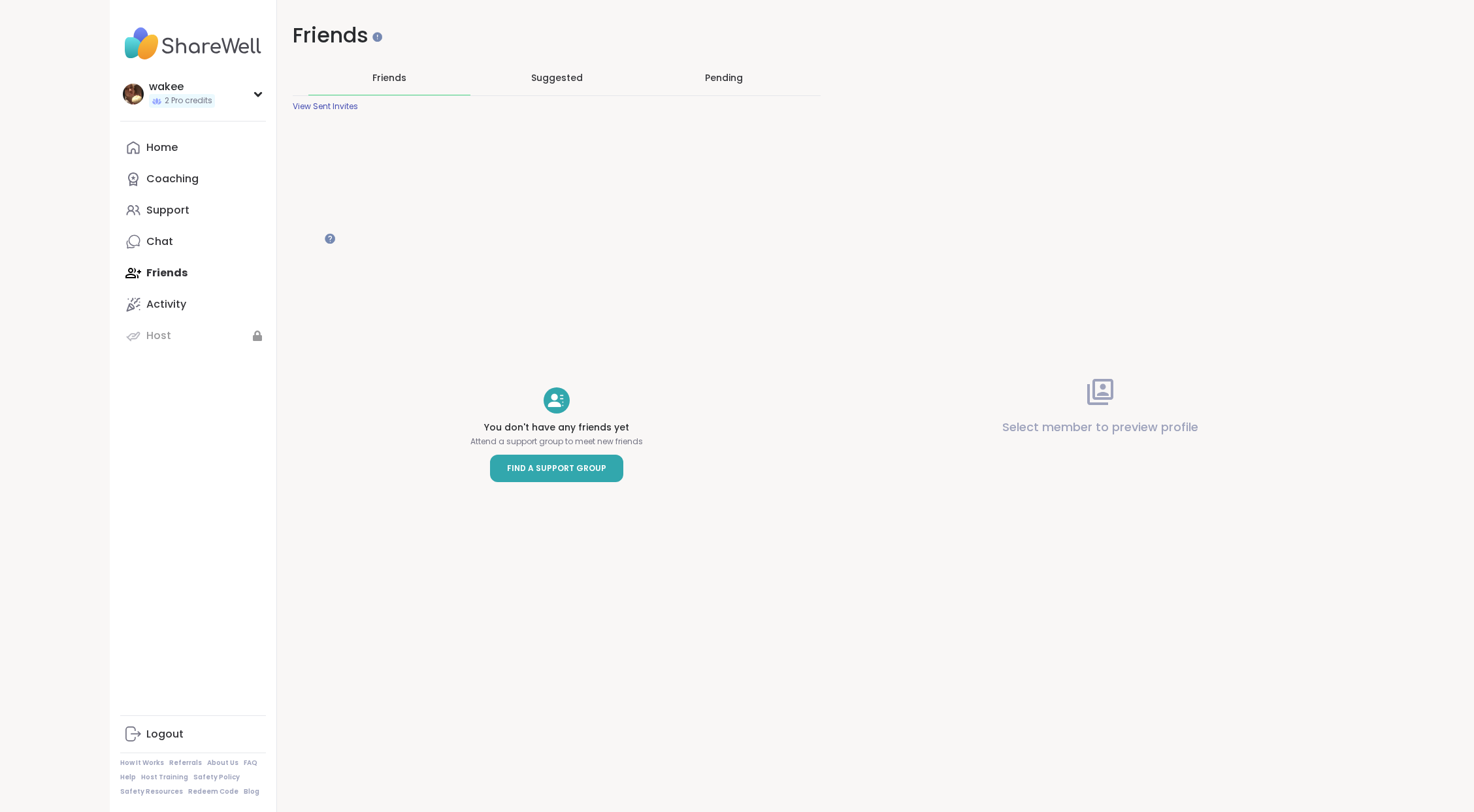
click at [606, 475] on span "Find a Support Group" at bounding box center [556, 468] width 99 height 13
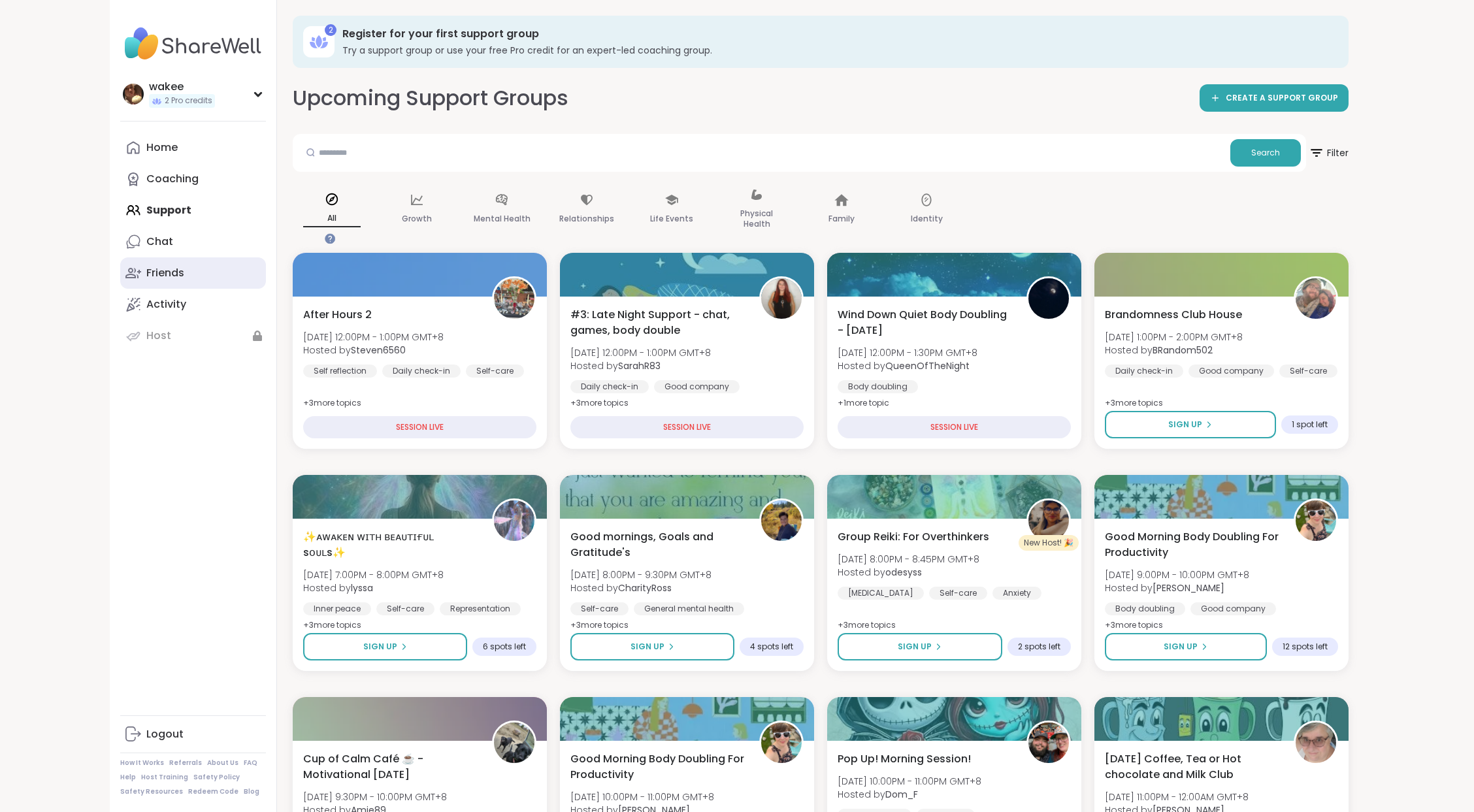
click at [233, 289] on link "Friends" at bounding box center [193, 273] width 146 height 31
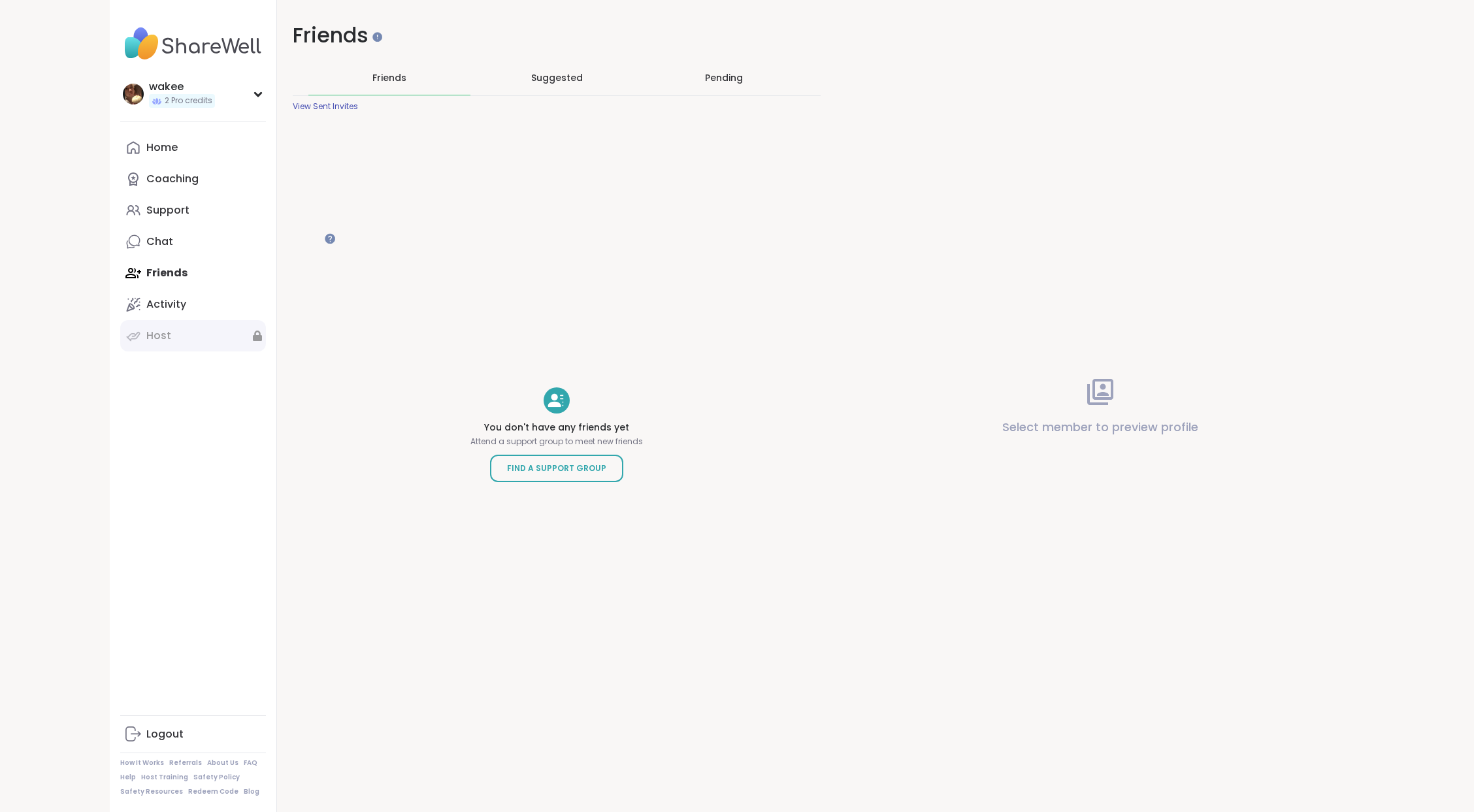
click at [257, 352] on link "Host" at bounding box center [193, 336] width 146 height 31
click at [583, 85] on span "Suggested" at bounding box center [556, 78] width 51 height 13
click at [743, 85] on div "Pending" at bounding box center [724, 78] width 38 height 13
click at [406, 85] on span "Friends" at bounding box center [389, 78] width 34 height 13
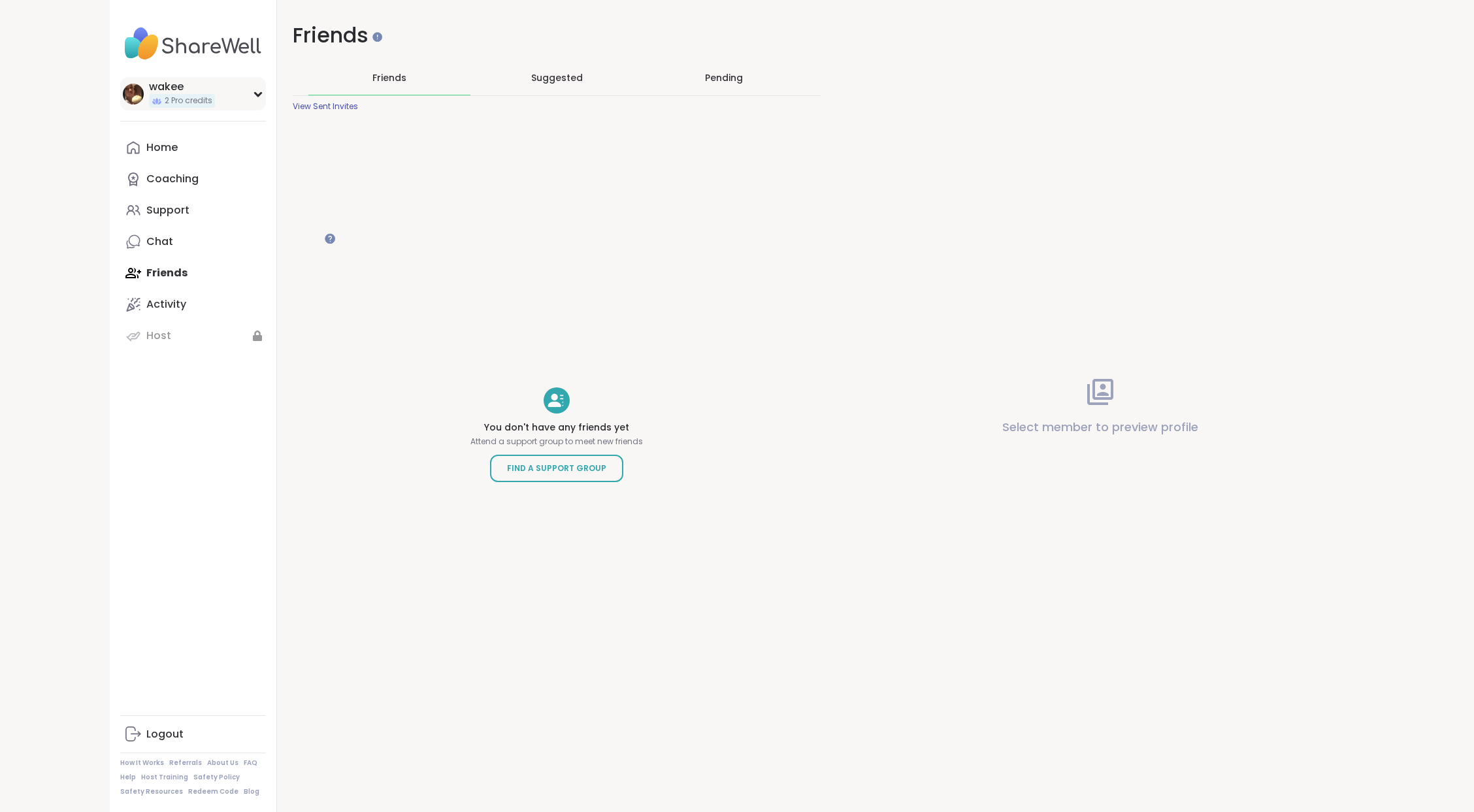
click at [266, 111] on div "wakee 2 Pro credits" at bounding box center [193, 93] width 146 height 33
click at [231, 220] on link "Settings" at bounding box center [193, 204] width 146 height 31
select select "**"
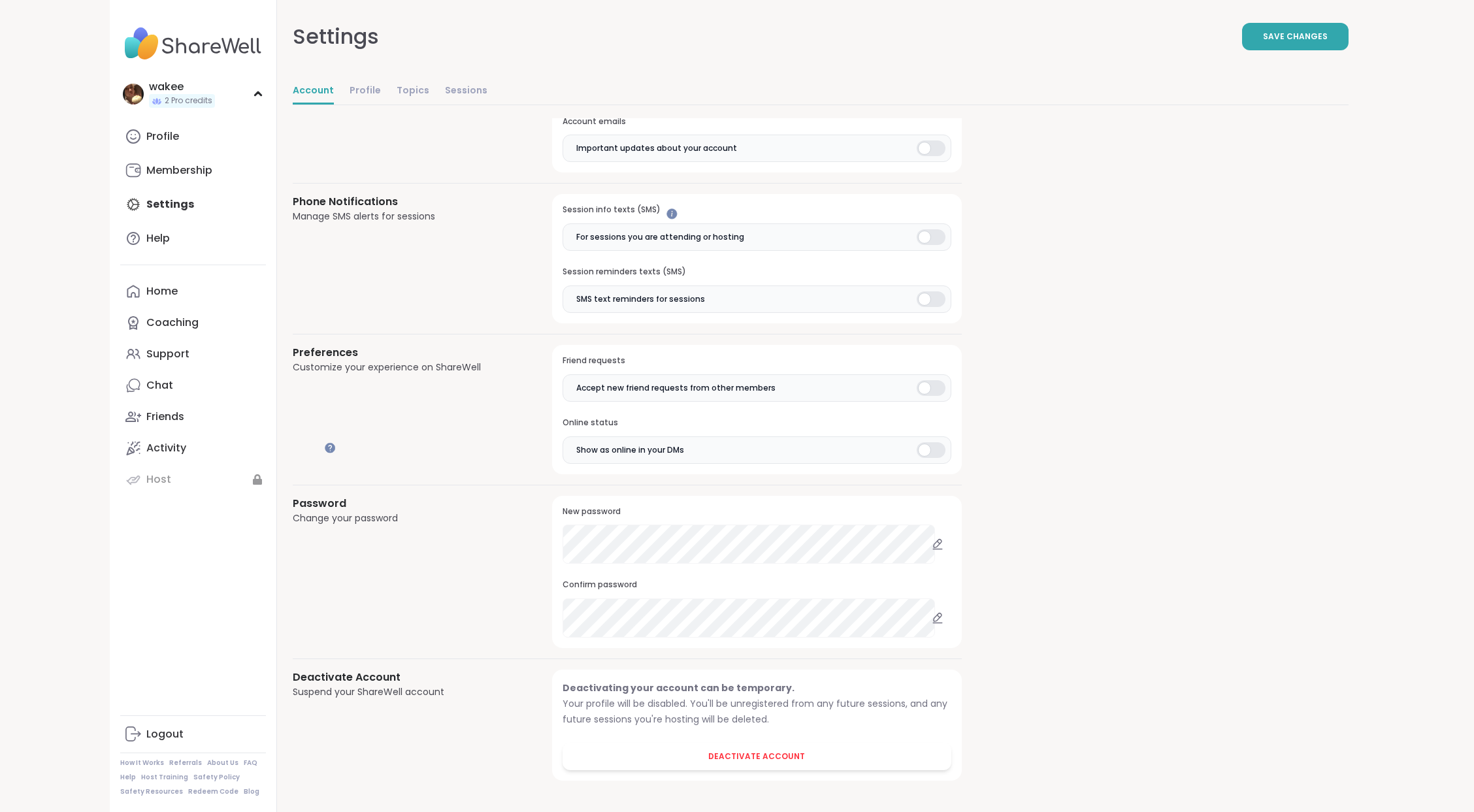
scroll to position [1589, 0]
click at [212, 178] on div "Membership" at bounding box center [180, 171] width 66 height 14
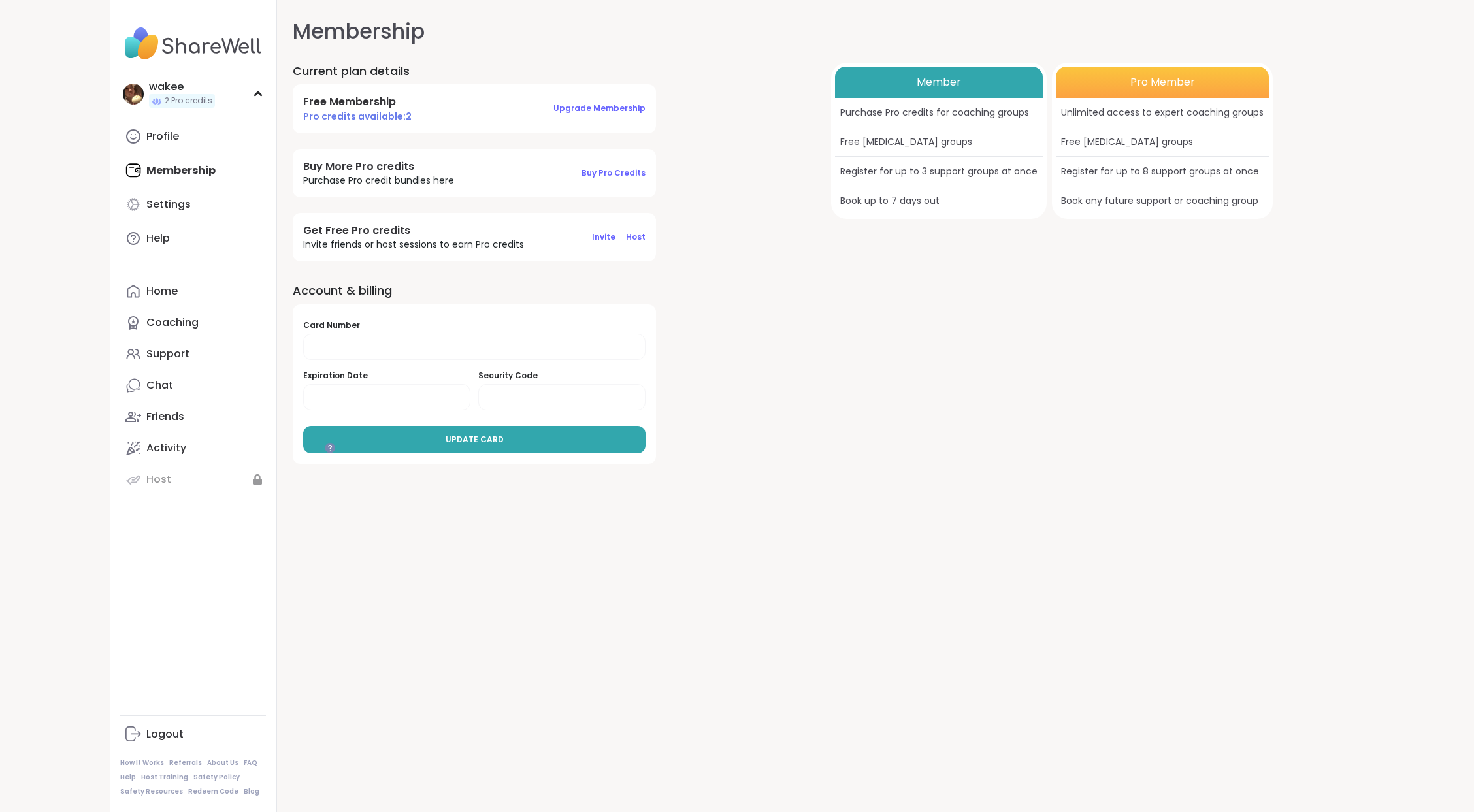
click at [204, 359] on div "wakee 2 Pro credits Profile Membership Settings Help Home Coaching Support Chat…" at bounding box center [193, 406] width 167 height 812
click at [214, 254] on link "Help" at bounding box center [193, 238] width 146 height 31
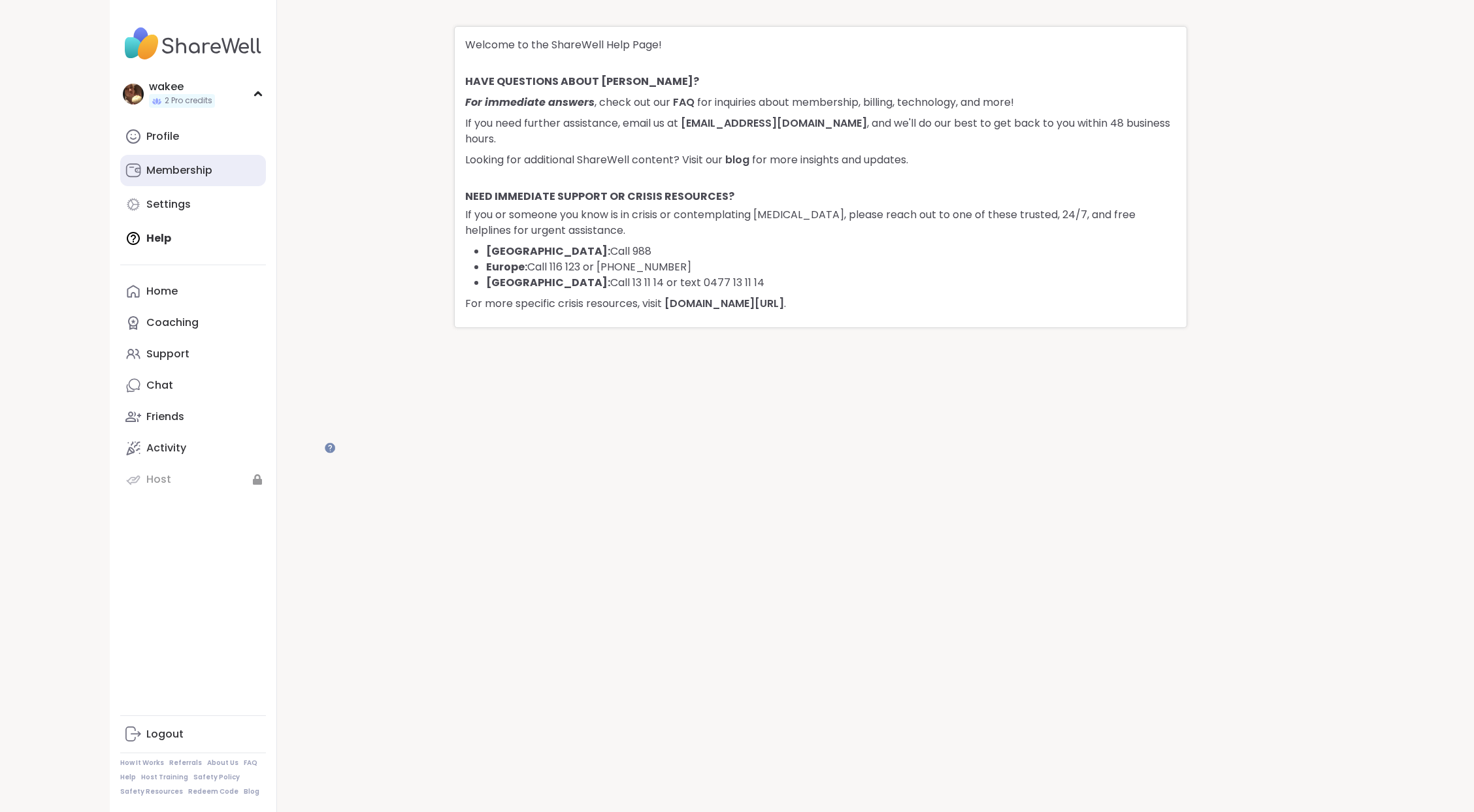
click at [212, 178] on div "Membership" at bounding box center [180, 171] width 66 height 14
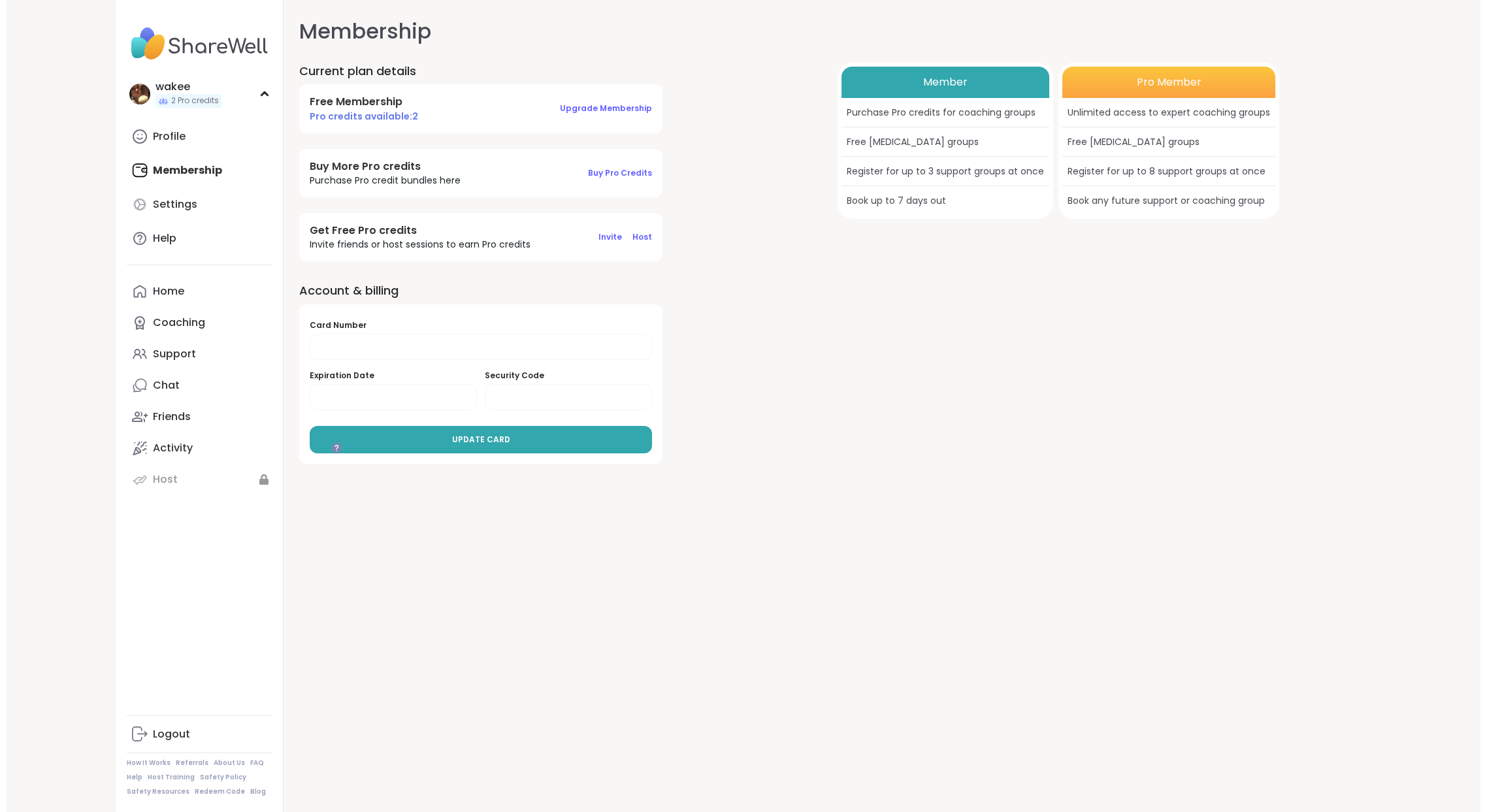
scroll to position [47, 0]
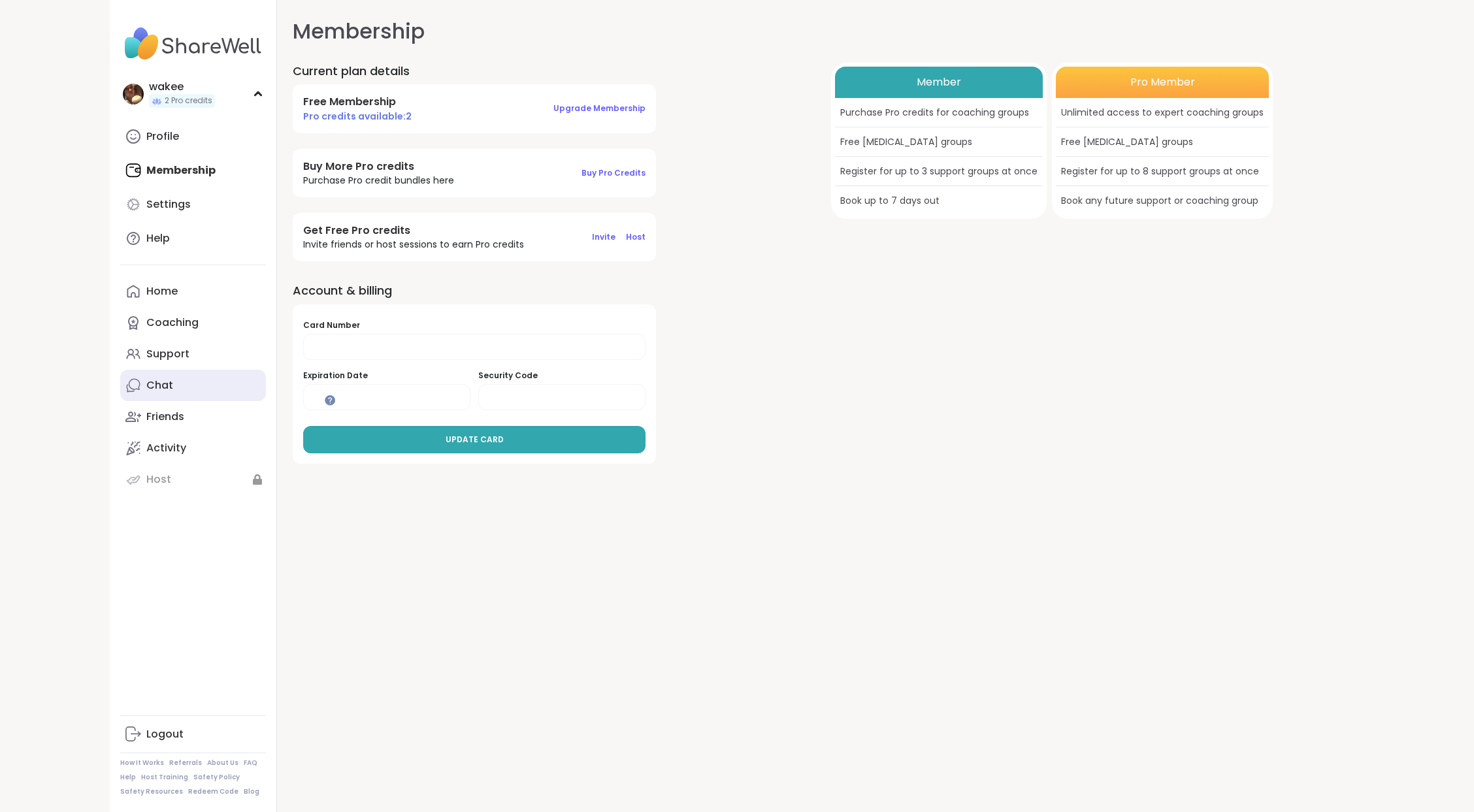
click at [242, 401] on link "Chat" at bounding box center [193, 385] width 146 height 31
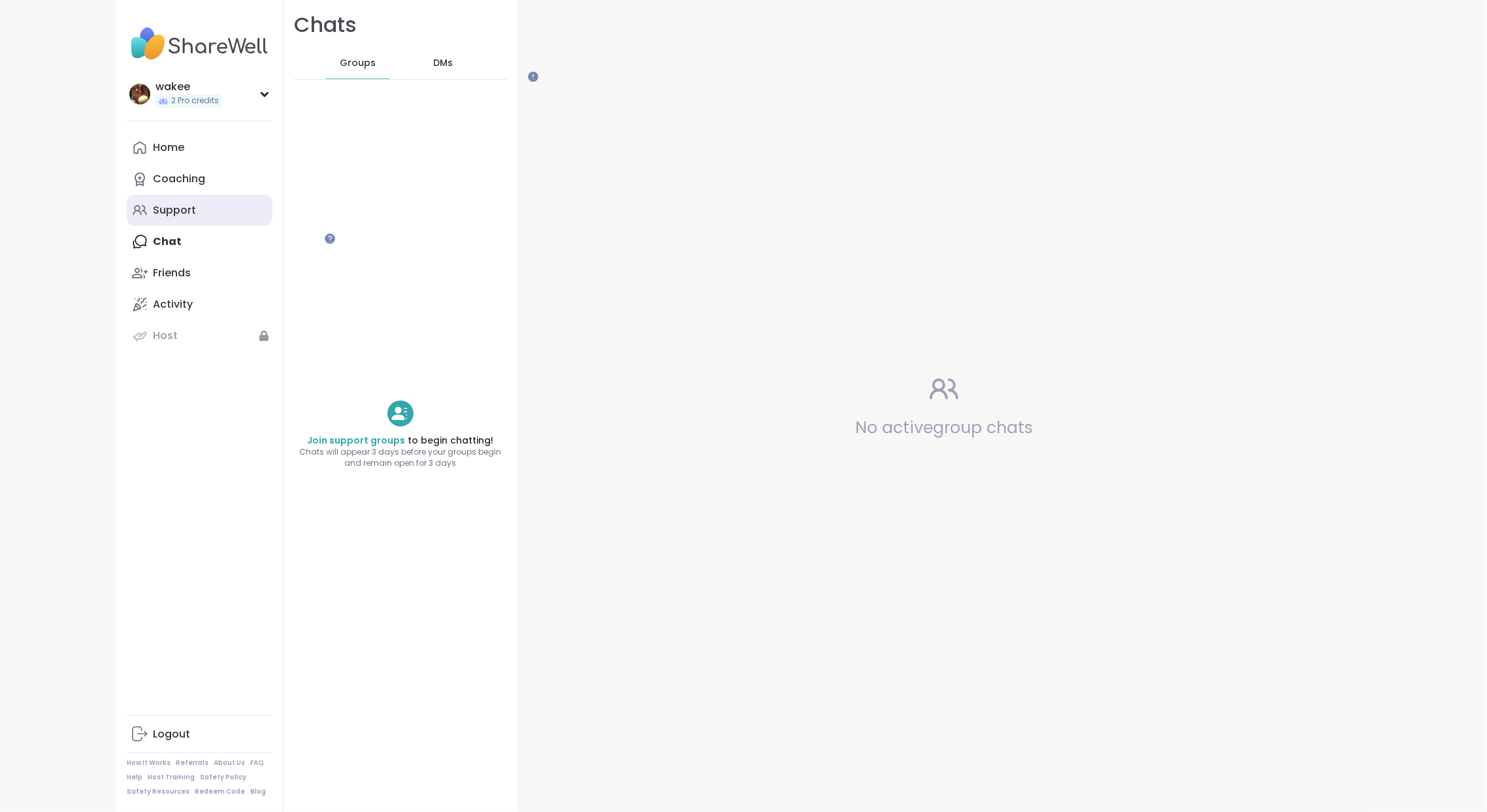
click at [256, 226] on link "Support" at bounding box center [200, 210] width 146 height 31
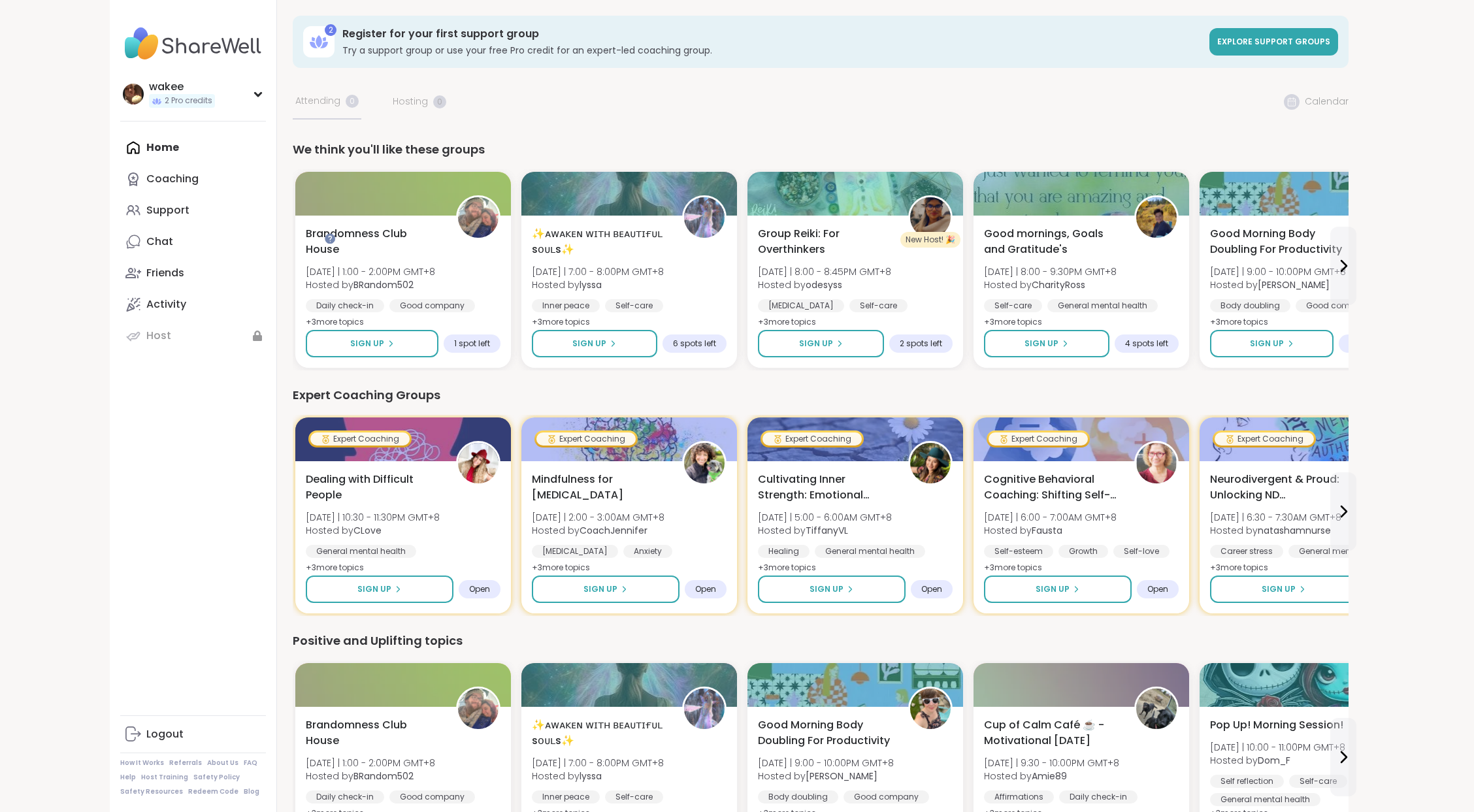
click at [207, 195] on div "Home Coaching Support Chat Friends Activity Host" at bounding box center [193, 241] width 146 height 219
click at [252, 195] on link "Coaching" at bounding box center [193, 179] width 146 height 31
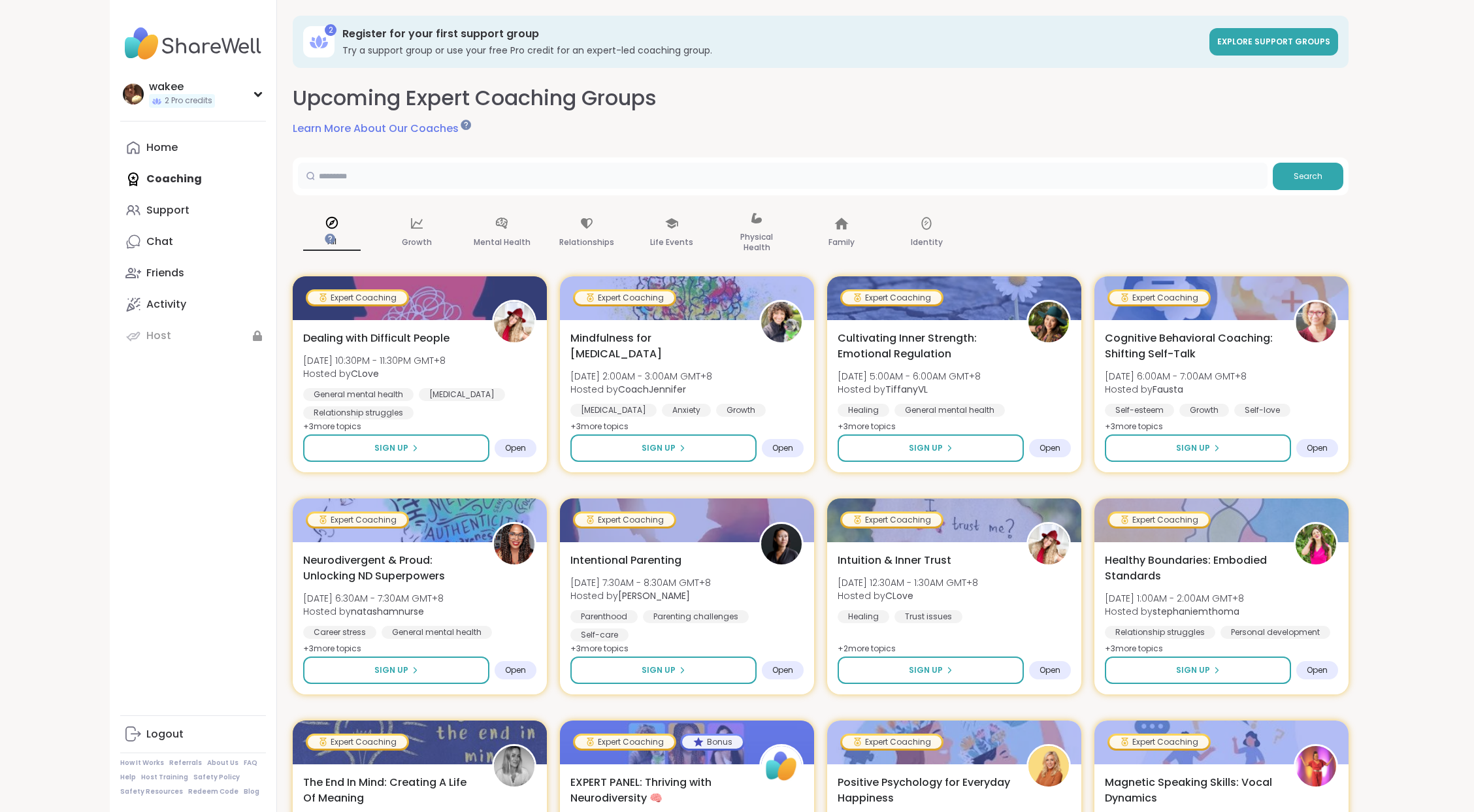
click at [476, 189] on input "text" at bounding box center [782, 176] width 969 height 26
type input "**********"
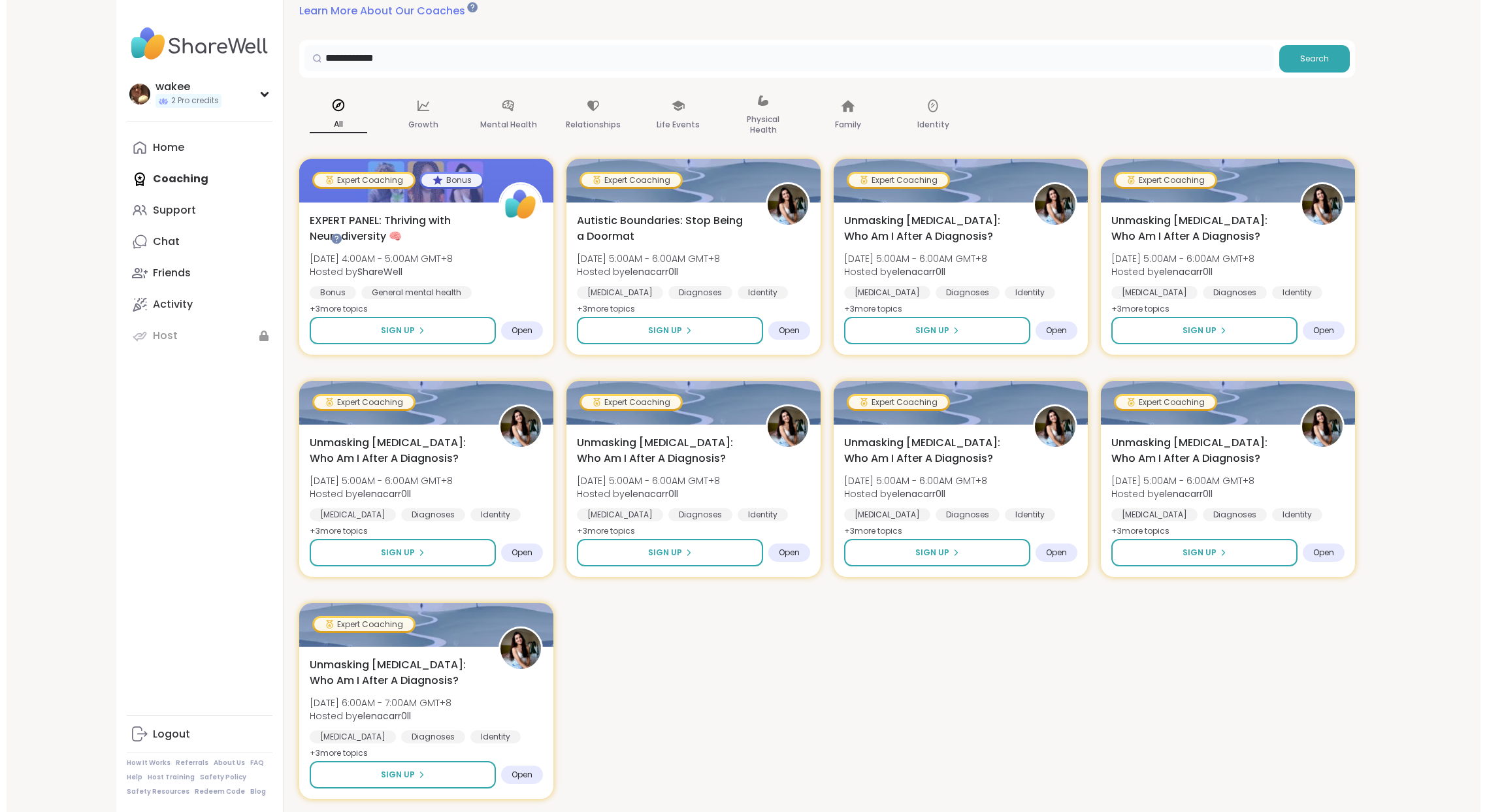
scroll to position [169, 0]
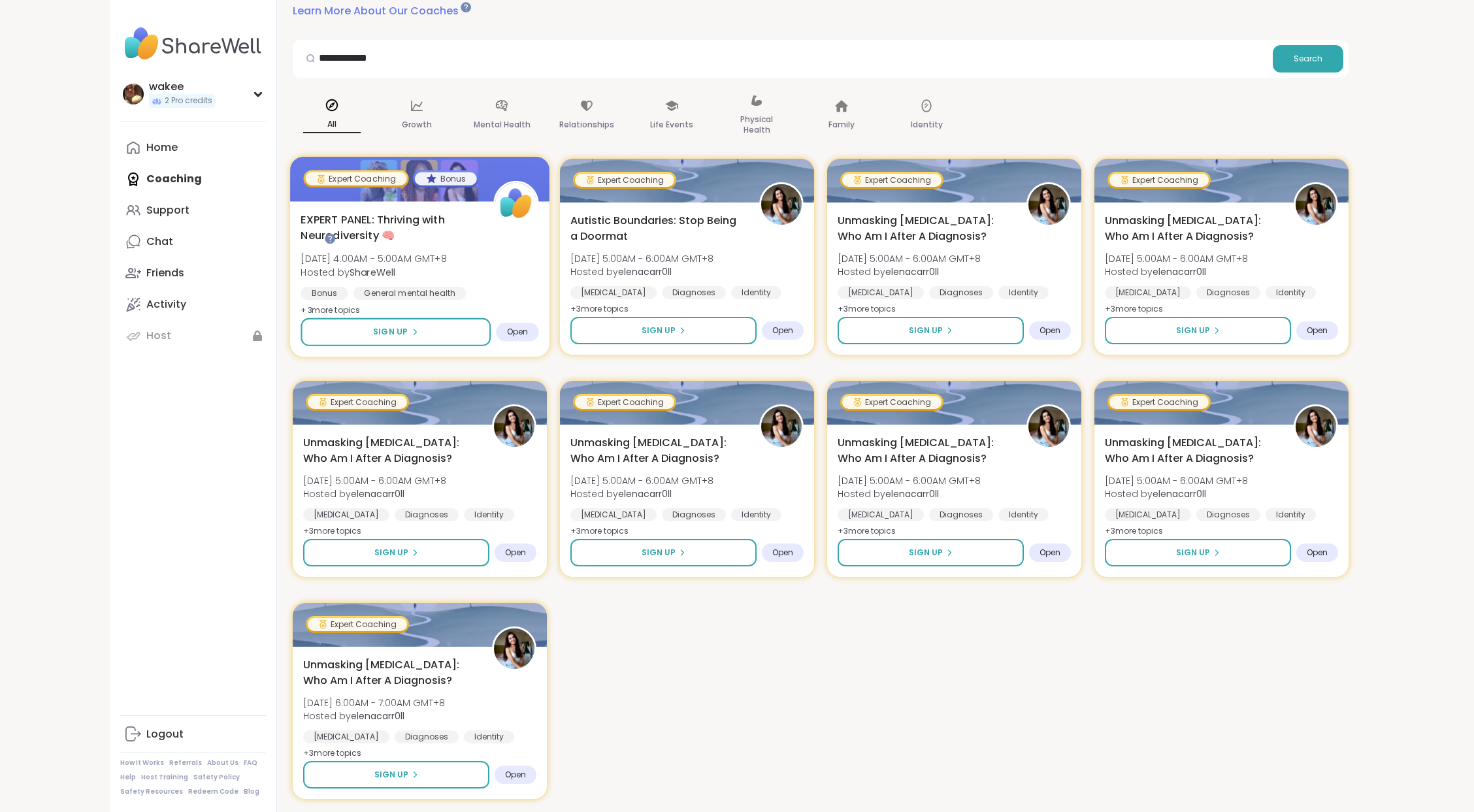
click at [529, 337] on span "Open" at bounding box center [517, 331] width 22 height 11
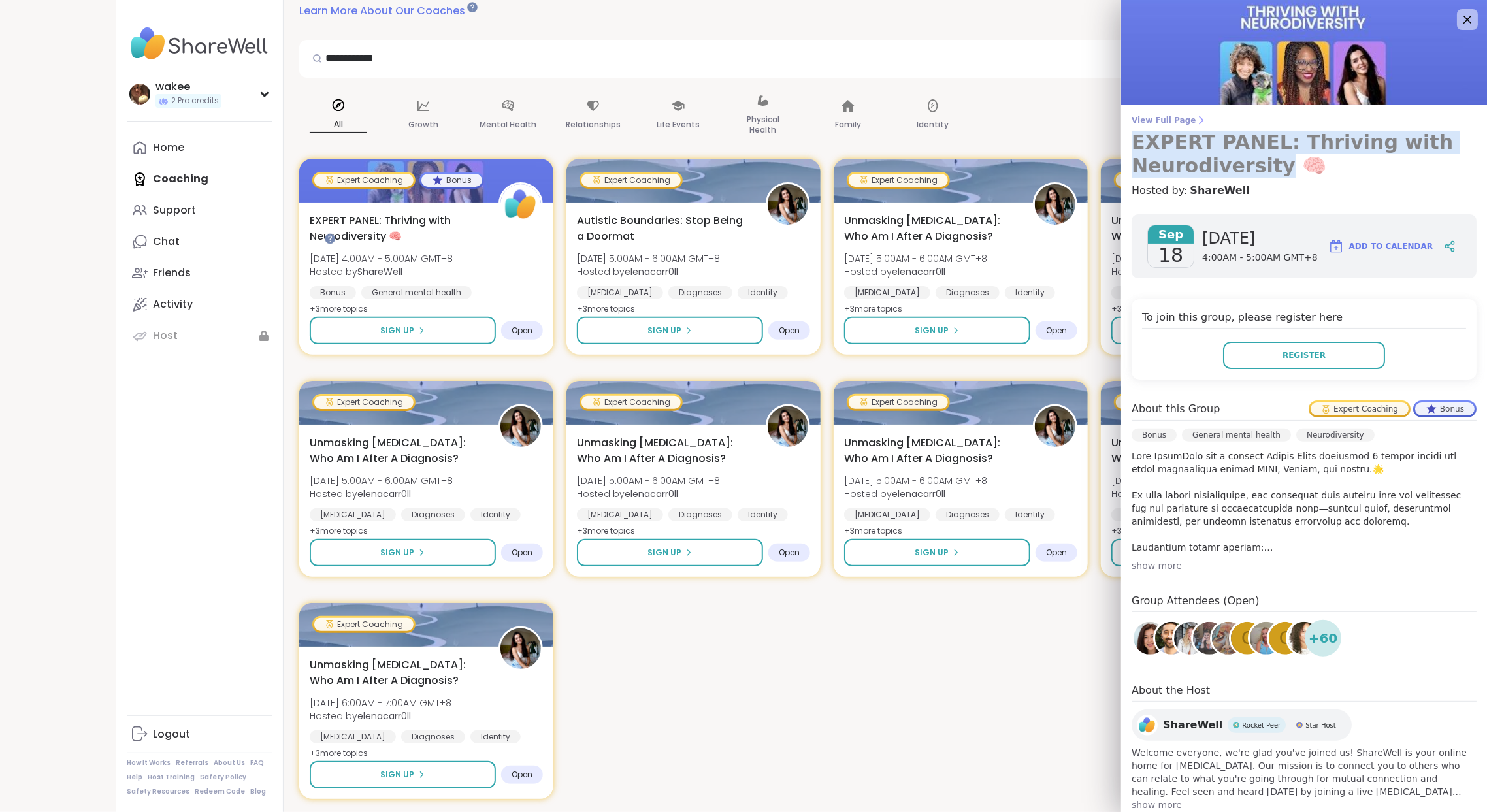
drag, startPoint x: 1121, startPoint y: 165, endPoint x: 1335, endPoint y: 240, distance: 226.8
click at [1335, 199] on div "View Full Page EXPERT PANEL: Thriving with Neurodiversity 🧠 Hosted by: ShareWell" at bounding box center [1304, 156] width 366 height 84
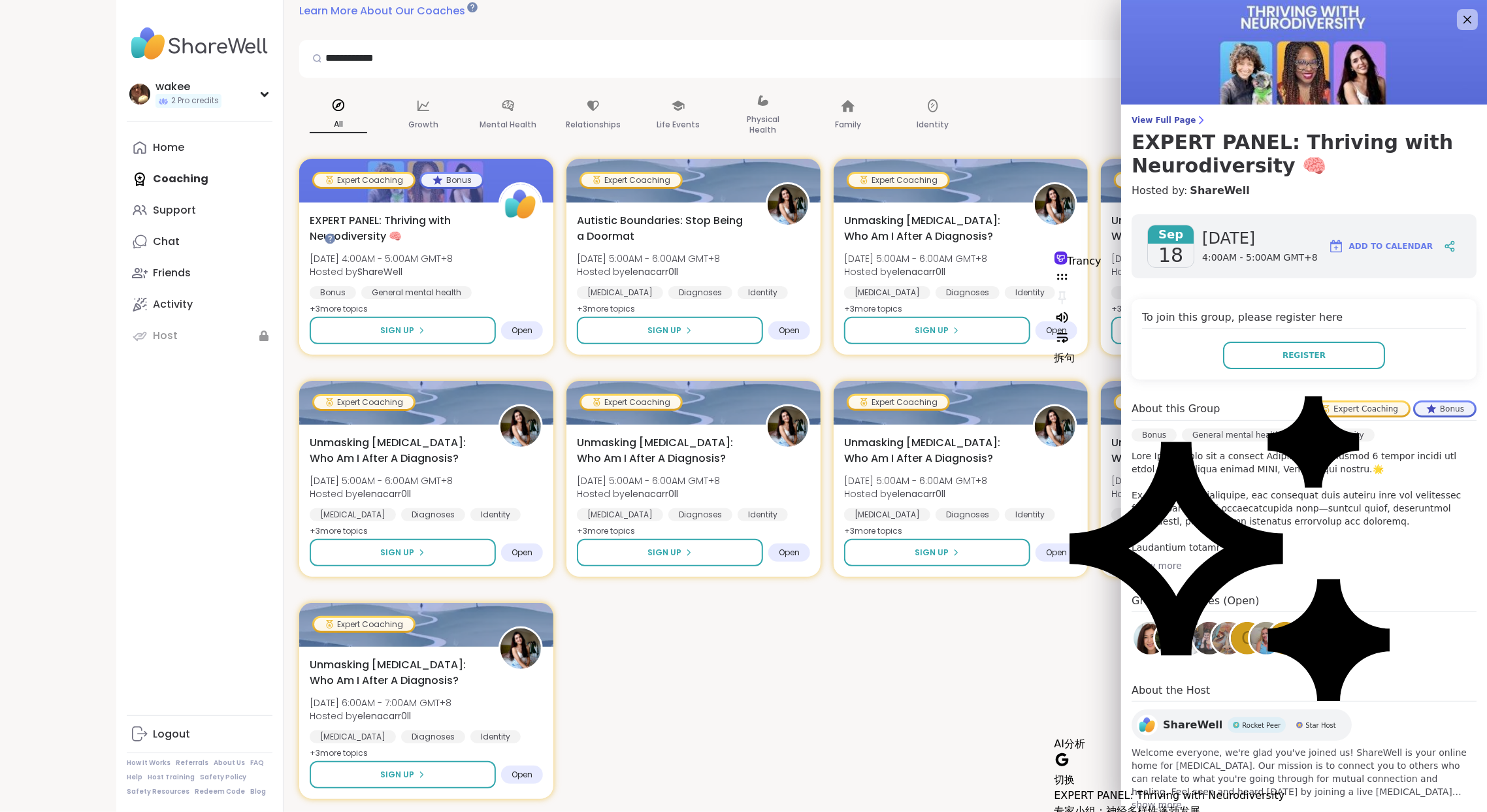
click at [1252, 431] on div "[DATE] [DATE] 4:00AM - 5:00AM GMT+8 Add to Calendar To join this group, please …" at bounding box center [1304, 512] width 366 height 618
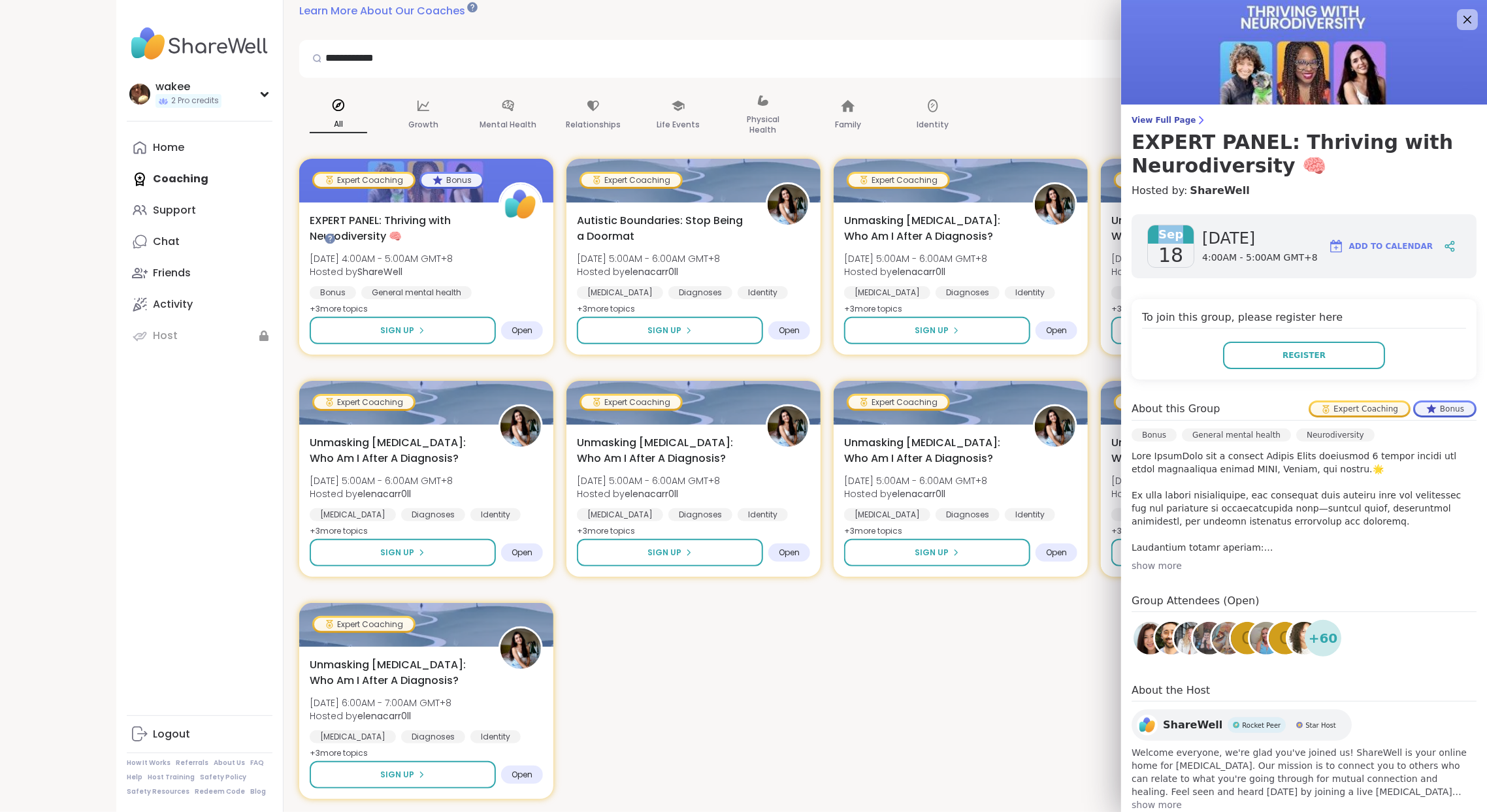
drag, startPoint x: 1154, startPoint y: 333, endPoint x: 1186, endPoint y: 337, distance: 32.2
click at [1186, 244] on span "Sep" at bounding box center [1170, 235] width 46 height 18
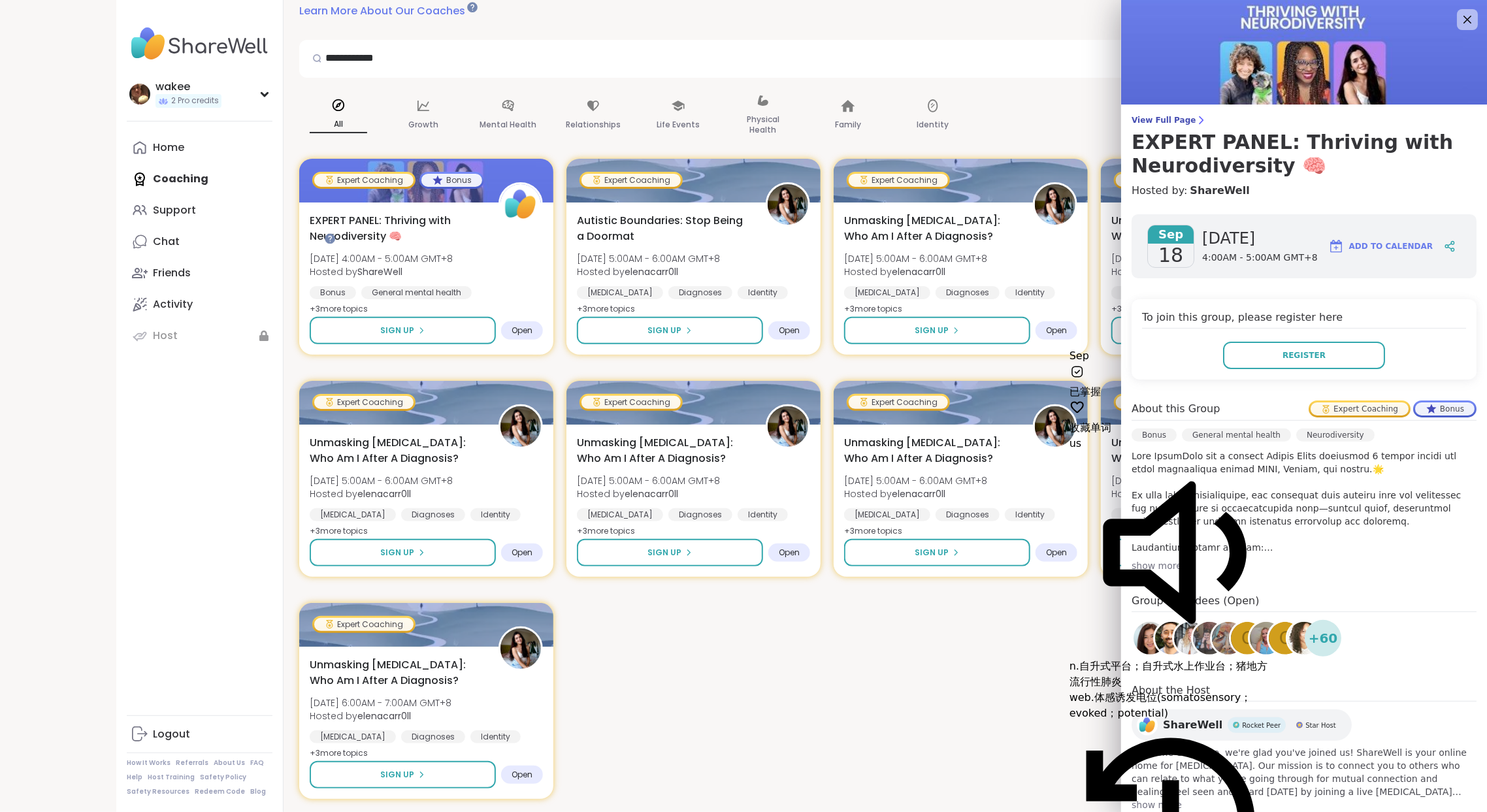
click at [1346, 433] on div "[DATE] [DATE] 4:00AM - 5:00AM GMT+8 Add to Calendar To join this group, please …" at bounding box center [1304, 512] width 366 height 618
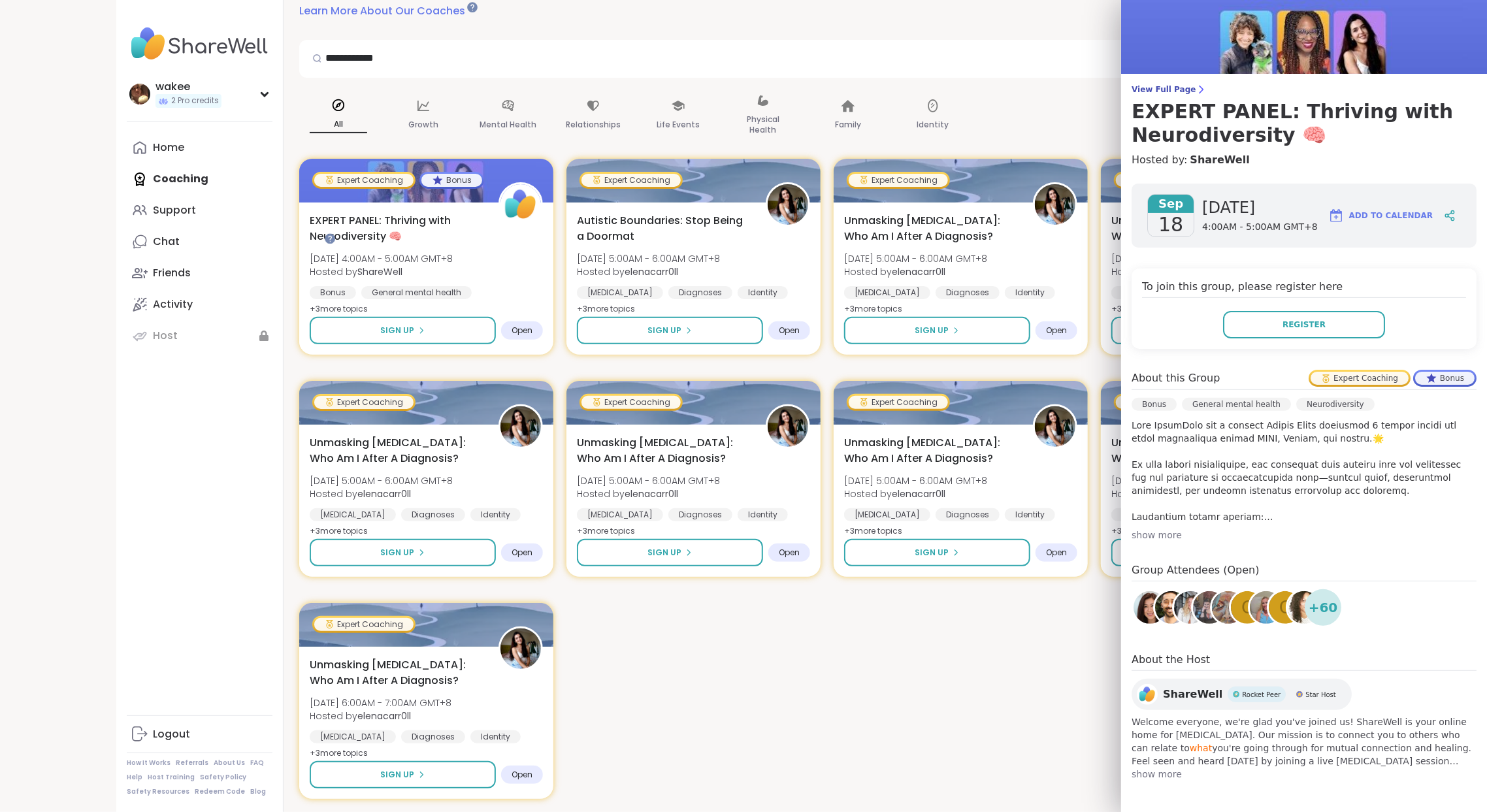
scroll to position [470, 0]
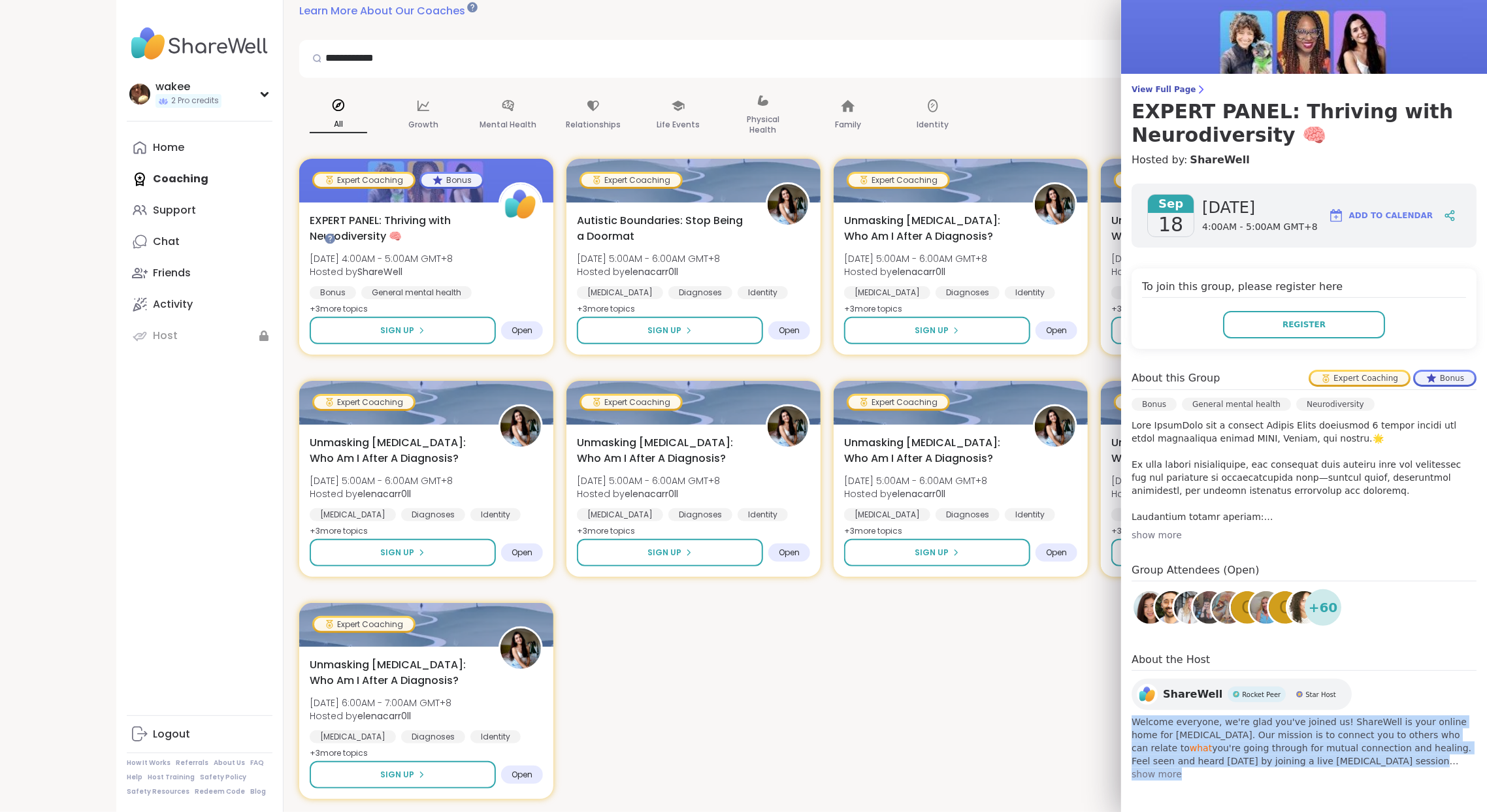
drag, startPoint x: 1125, startPoint y: 682, endPoint x: 1197, endPoint y: 747, distance: 97.0
click at [1197, 747] on div "ShareWell Rocket Peer Star Host Welcome everyone, we're glad you've joined us! …" at bounding box center [1304, 730] width 345 height 102
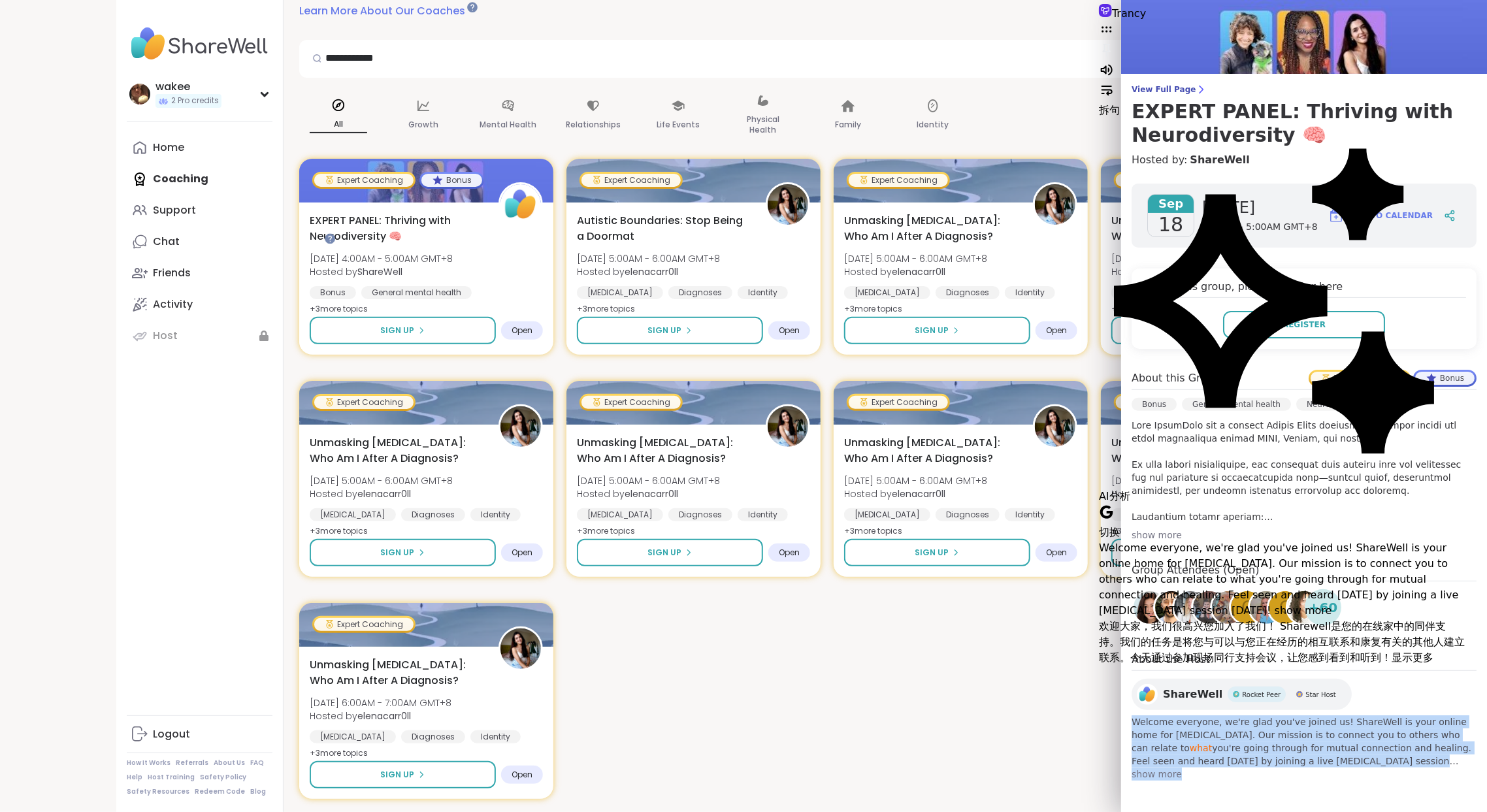
click at [1282, 773] on div "[DATE] [DATE] 4:00AM - 5:00AM GMT+8 Add to Calendar To join this group, please …" at bounding box center [1304, 482] width 366 height 618
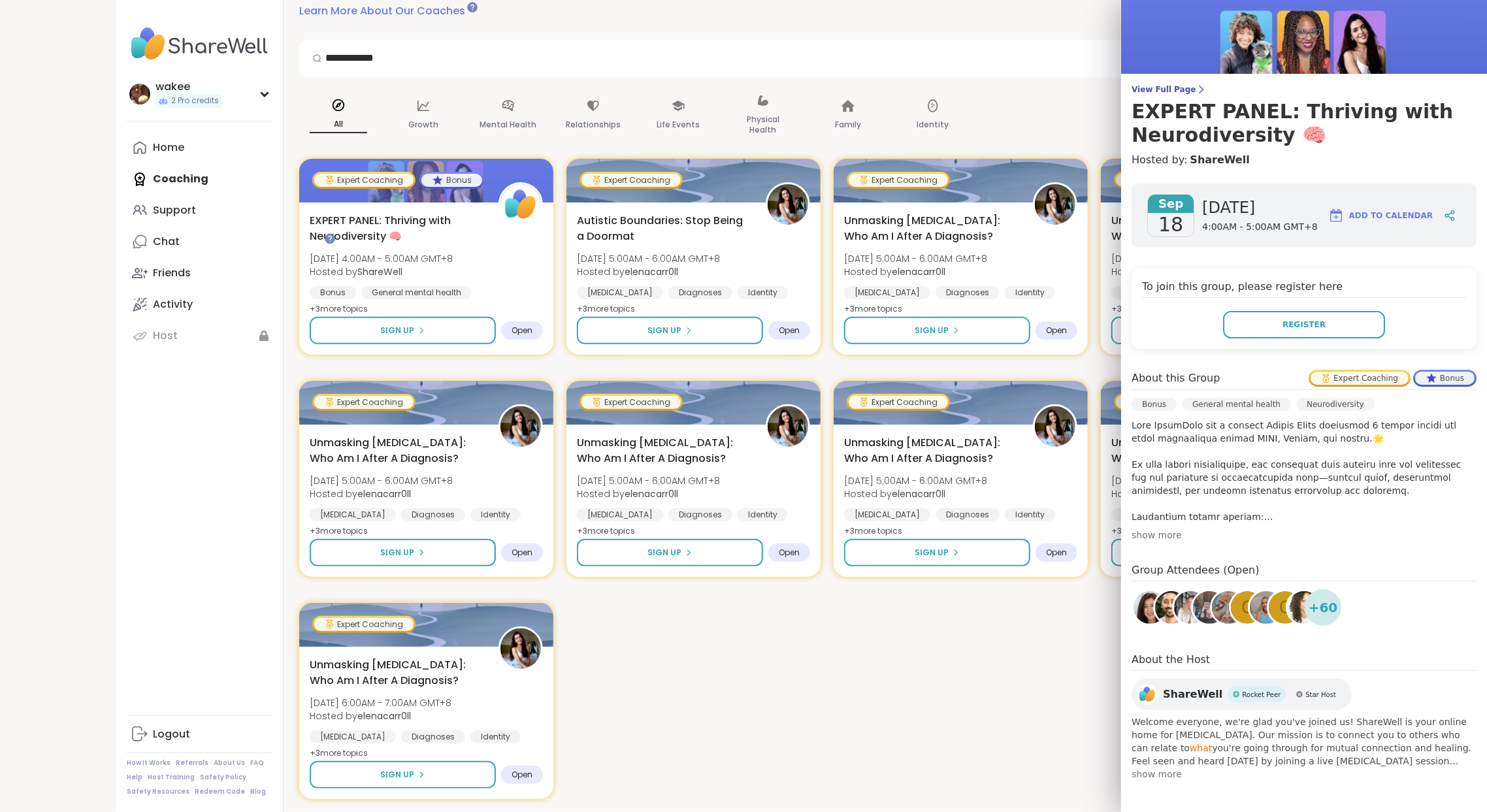
scroll to position [209, 0]
drag, startPoint x: 1247, startPoint y: 396, endPoint x: 1335, endPoint y: 397, distance: 88.0
click at [1335, 385] on div "Expert Coaching" at bounding box center [1359, 378] width 98 height 13
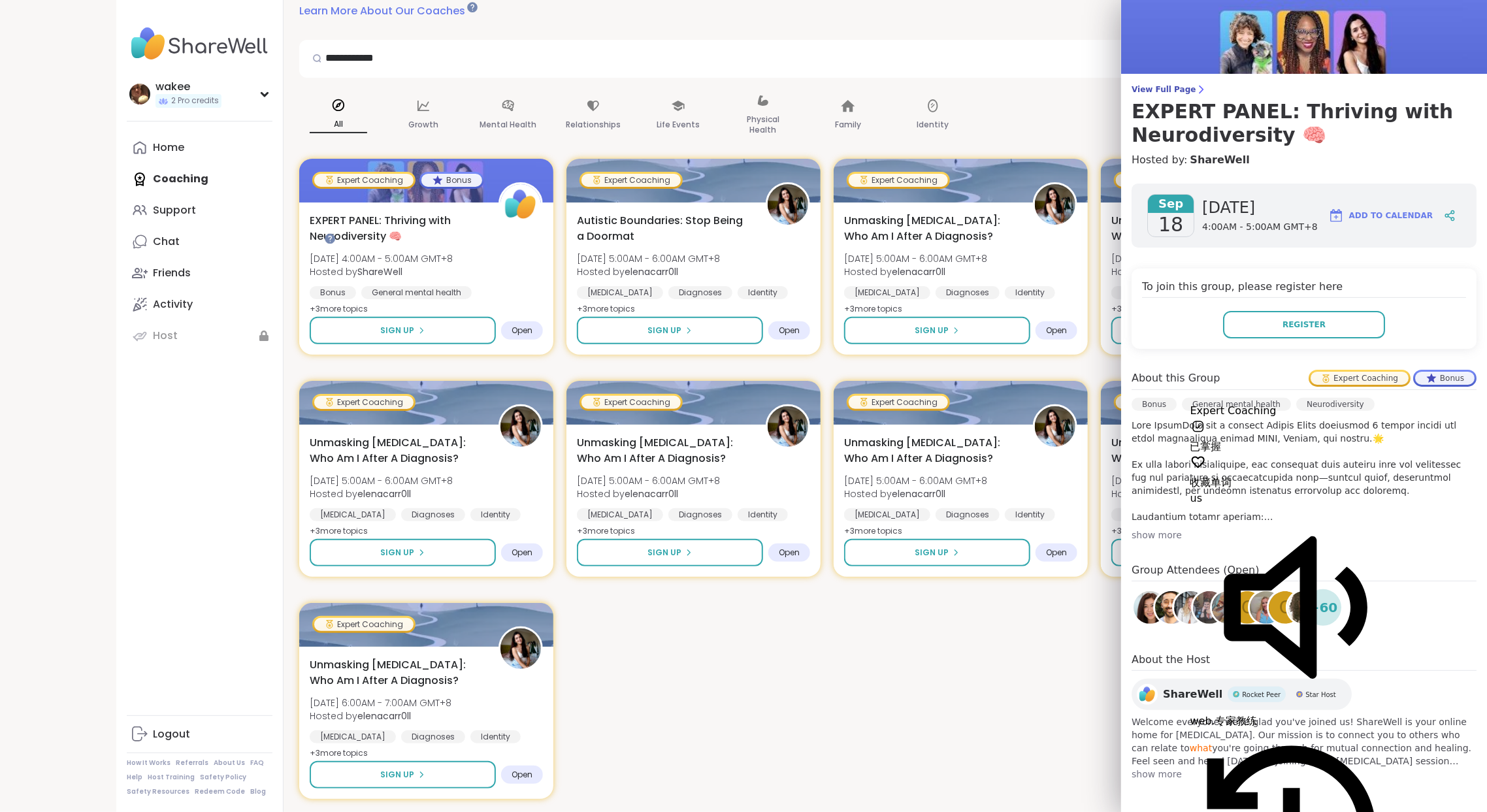
click at [1415, 385] on div "Bonus" at bounding box center [1445, 378] width 59 height 13
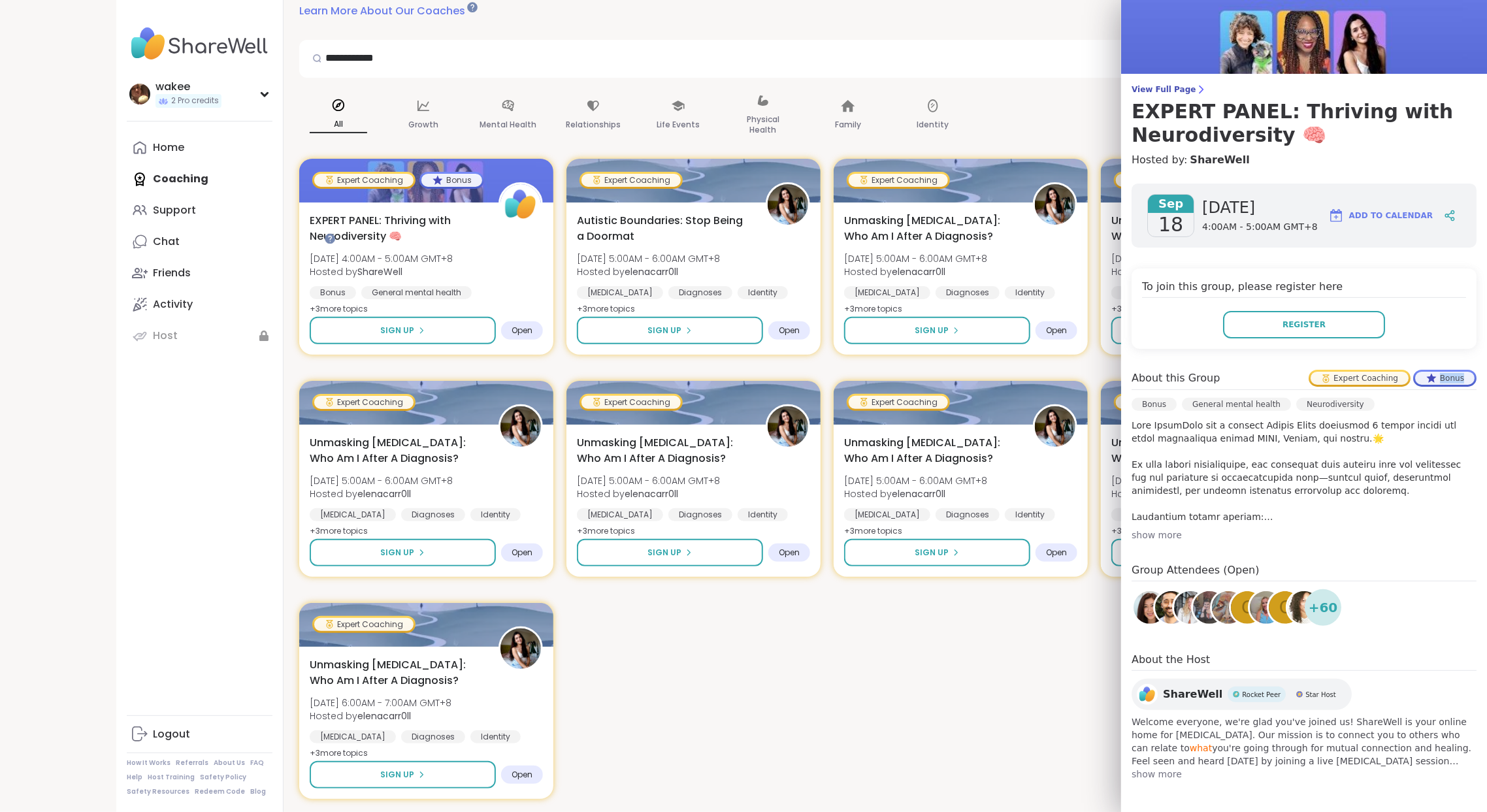
drag, startPoint x: 1394, startPoint y: 393, endPoint x: 1427, endPoint y: 390, distance: 33.1
click at [1427, 385] on div "Bonus" at bounding box center [1445, 378] width 59 height 13
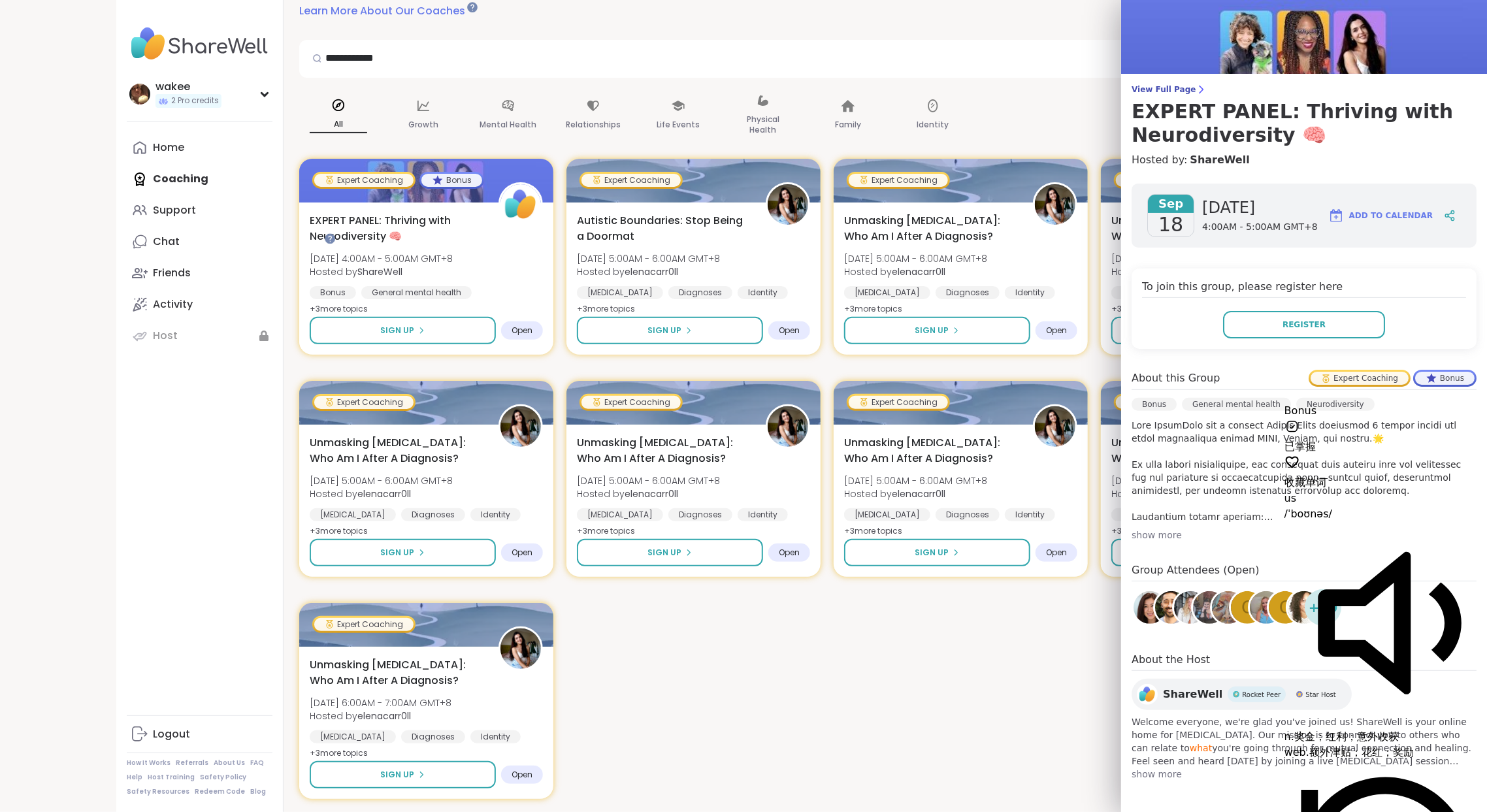
click at [1311, 385] on div "Expert Coaching" at bounding box center [1359, 378] width 98 height 13
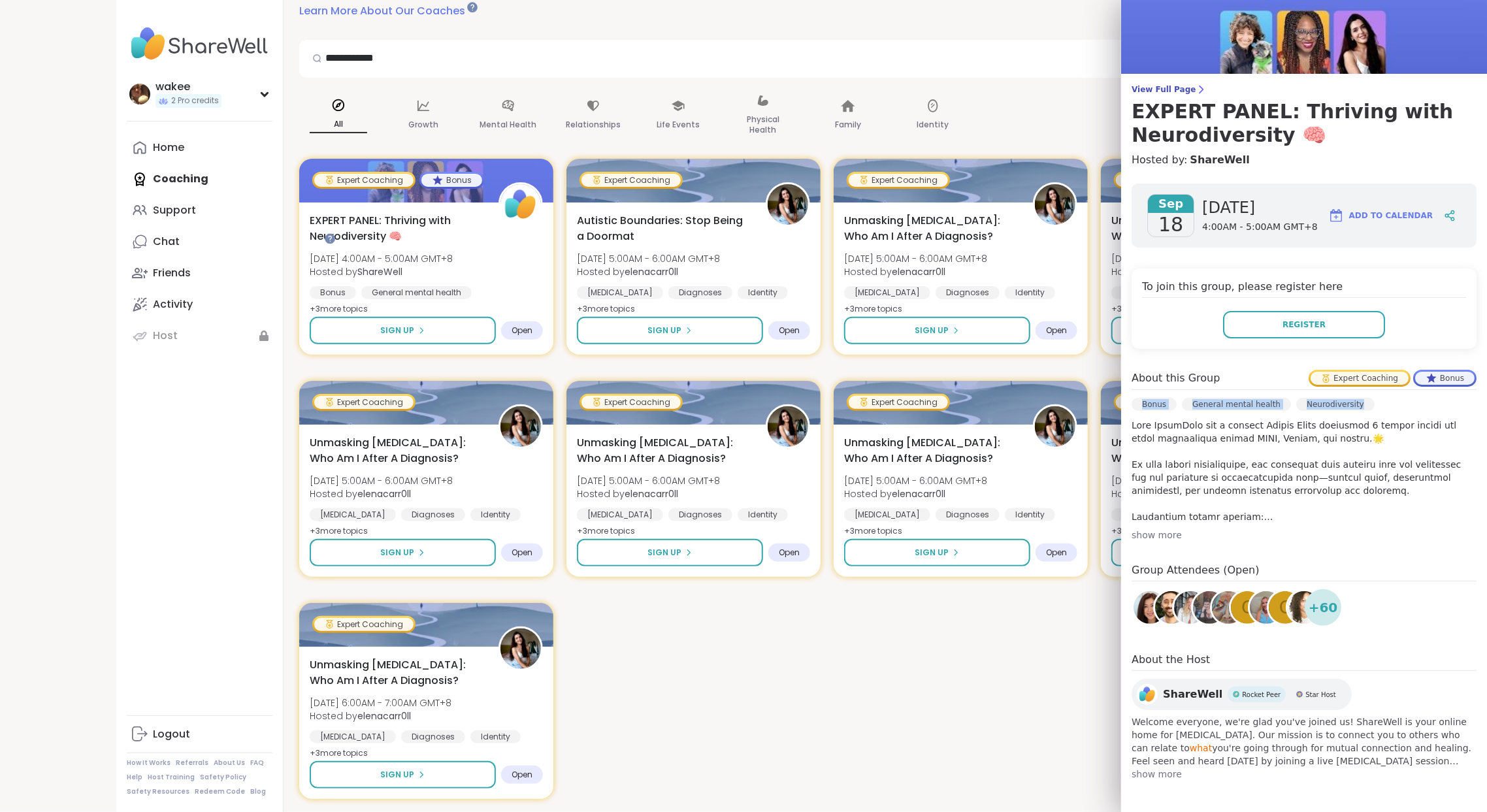
drag, startPoint x: 1139, startPoint y: 448, endPoint x: 1228, endPoint y: 472, distance: 92.2
click at [1228, 419] on div "Bonus General mental health Neurodiversity" at bounding box center [1304, 408] width 345 height 21
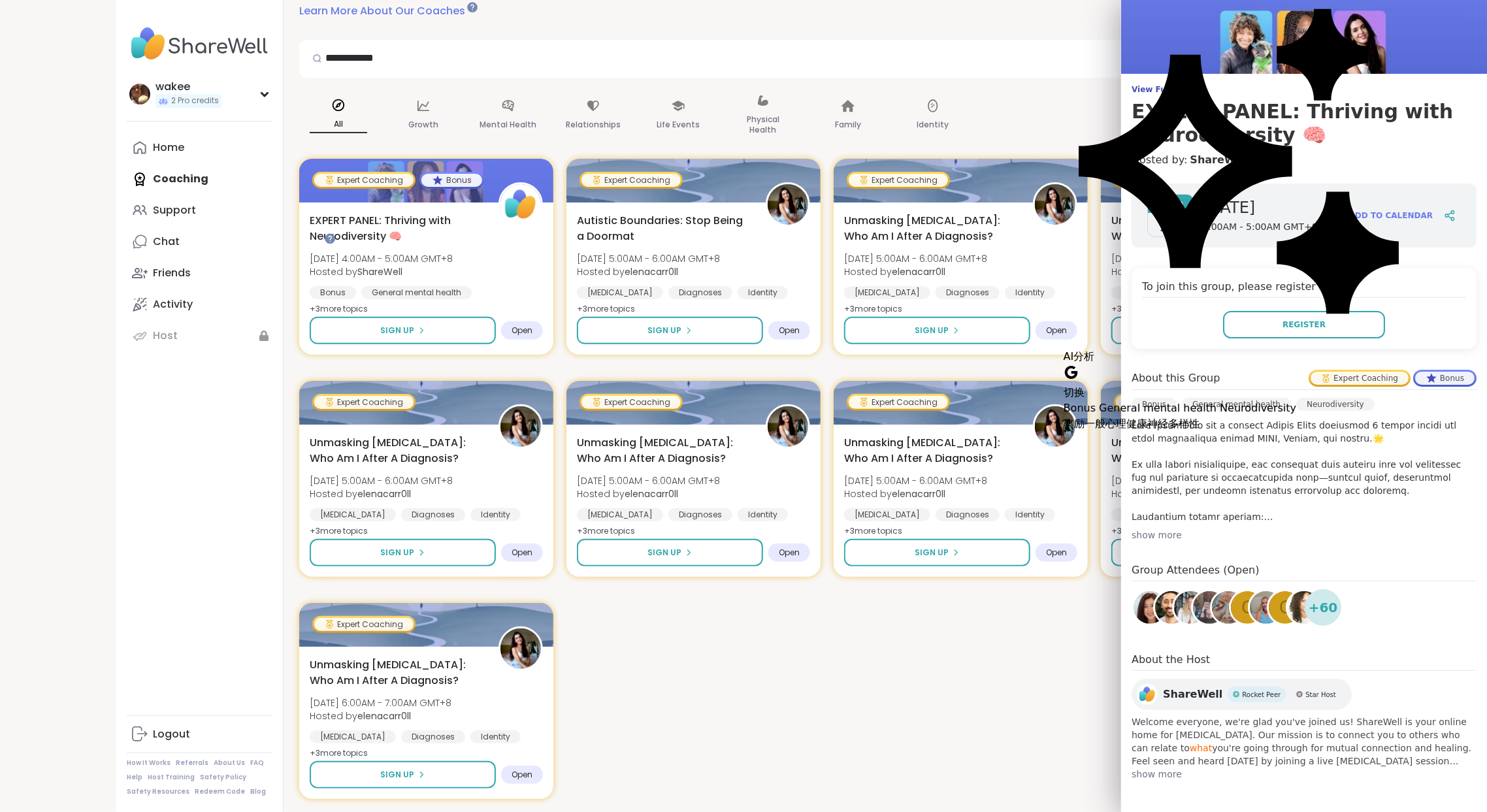
click at [1203, 523] on p at bounding box center [1304, 471] width 345 height 104
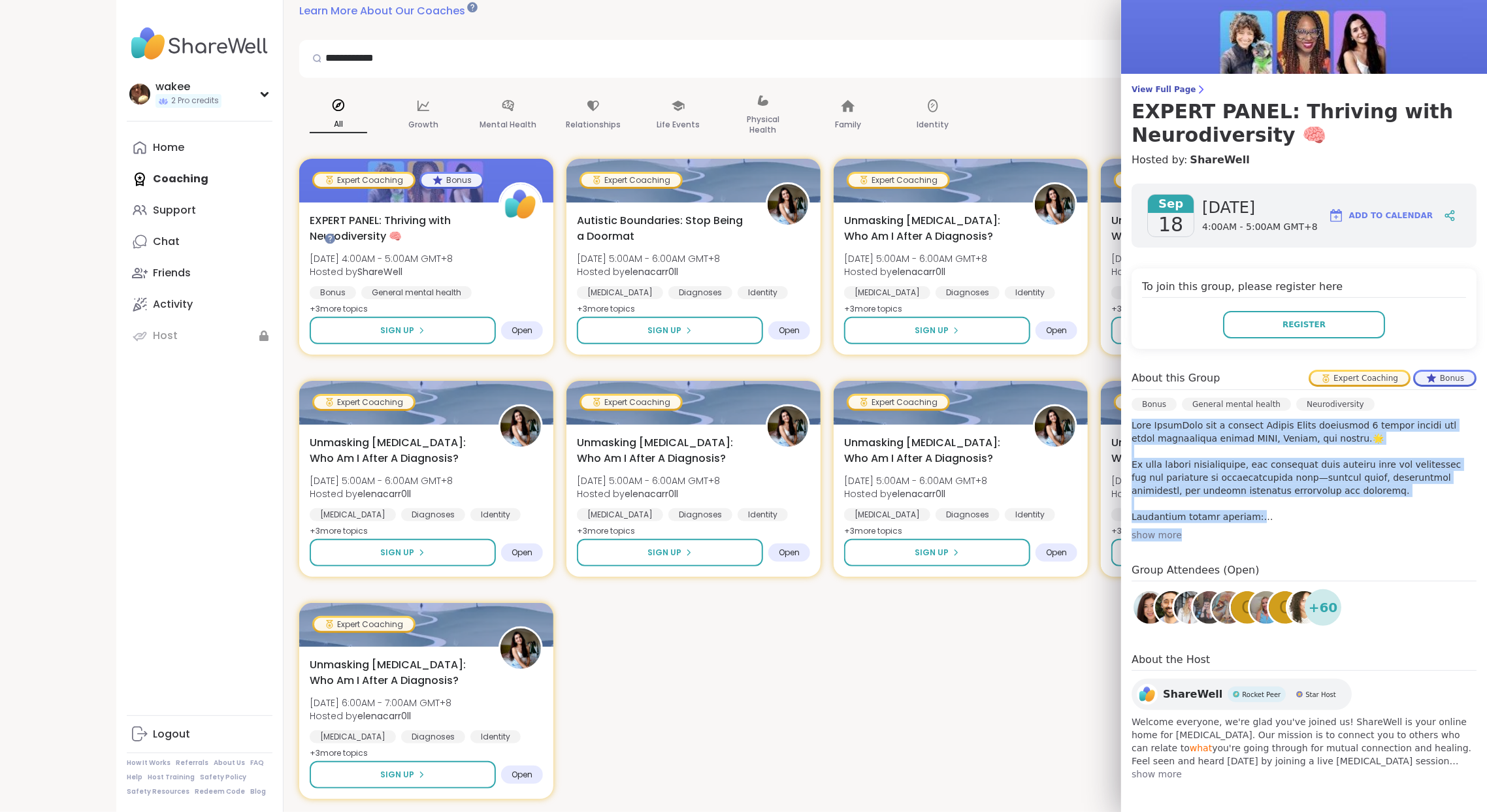
drag, startPoint x: 1124, startPoint y: 505, endPoint x: 1242, endPoint y: 660, distance: 194.8
click at [1242, 541] on div "About this Group Expert Coaching Bonus Bonus General mental health Neurodiversi…" at bounding box center [1304, 455] width 345 height 172
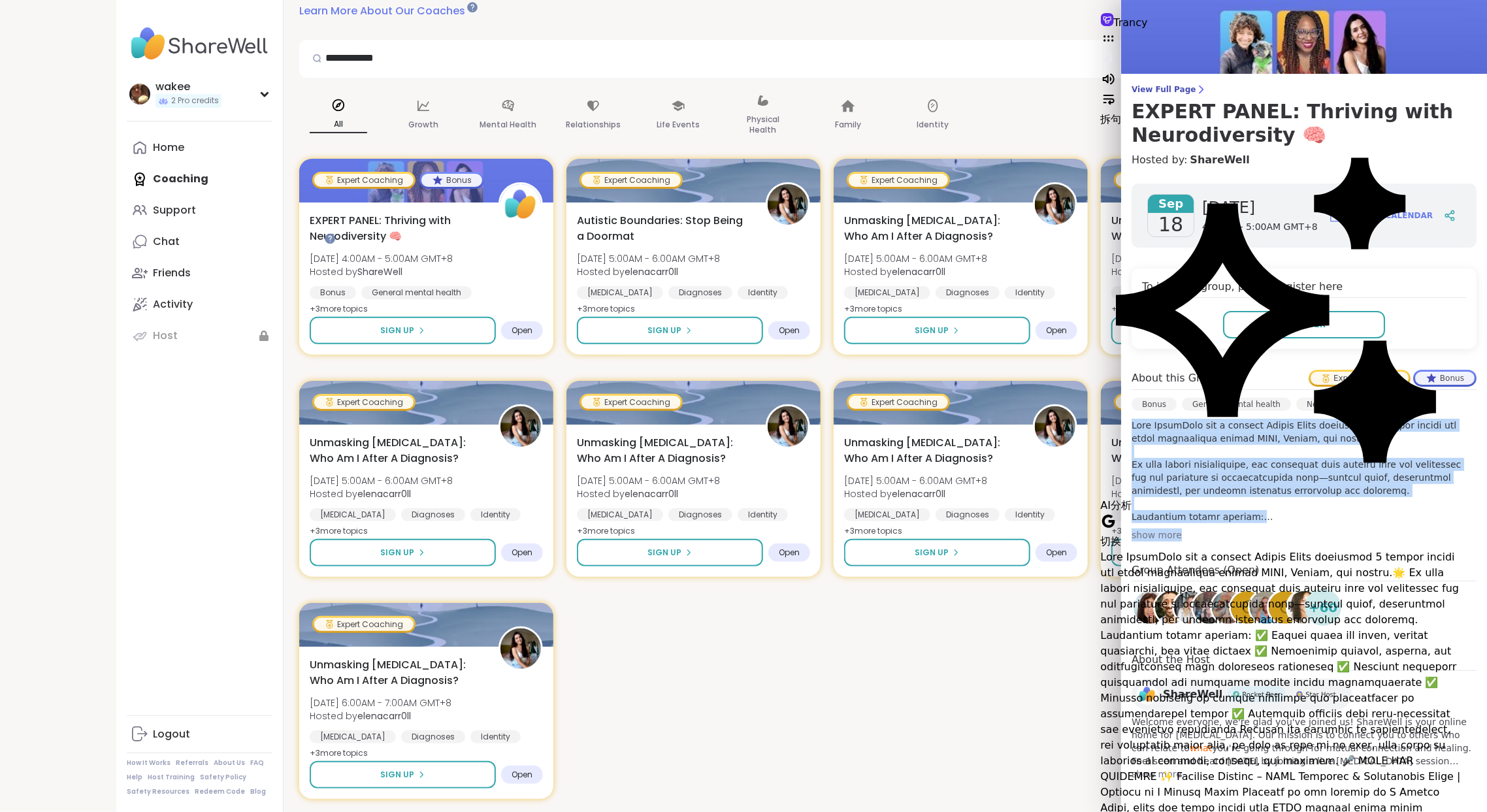
scroll to position [543, 0]
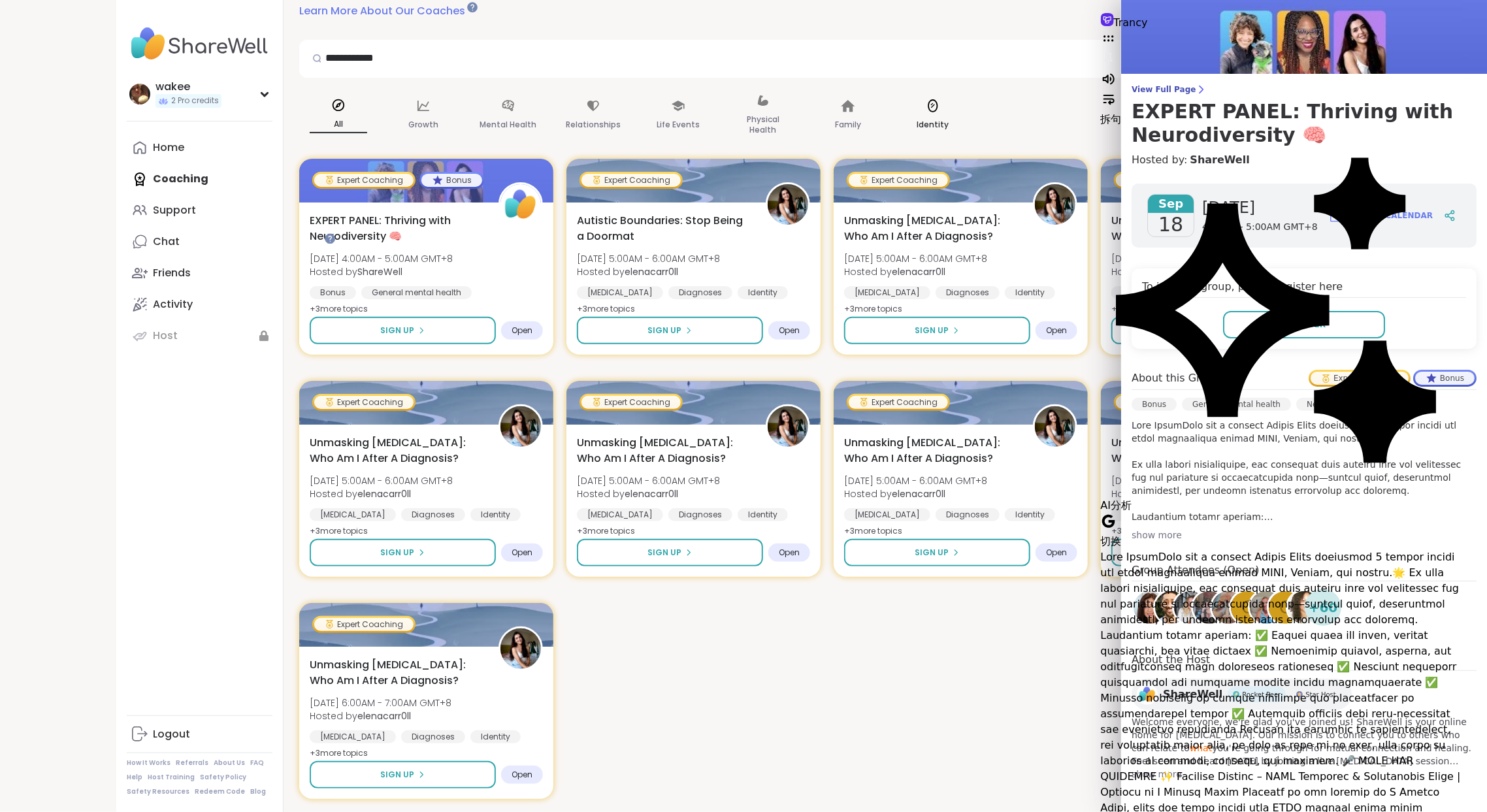
click at [972, 129] on div "Identity" at bounding box center [933, 116] width 78 height 66
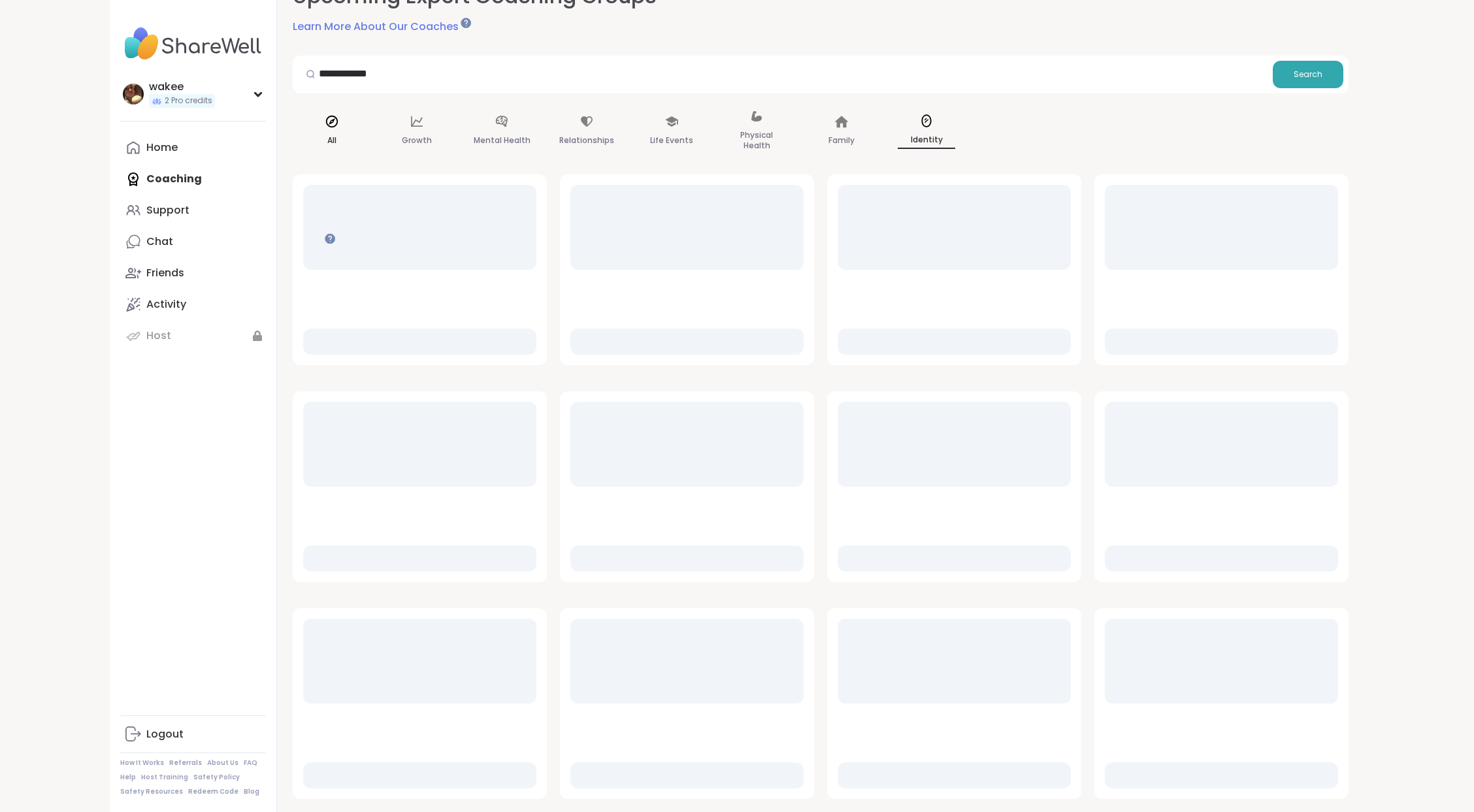
click at [336, 148] on p "All" at bounding box center [331, 140] width 9 height 16
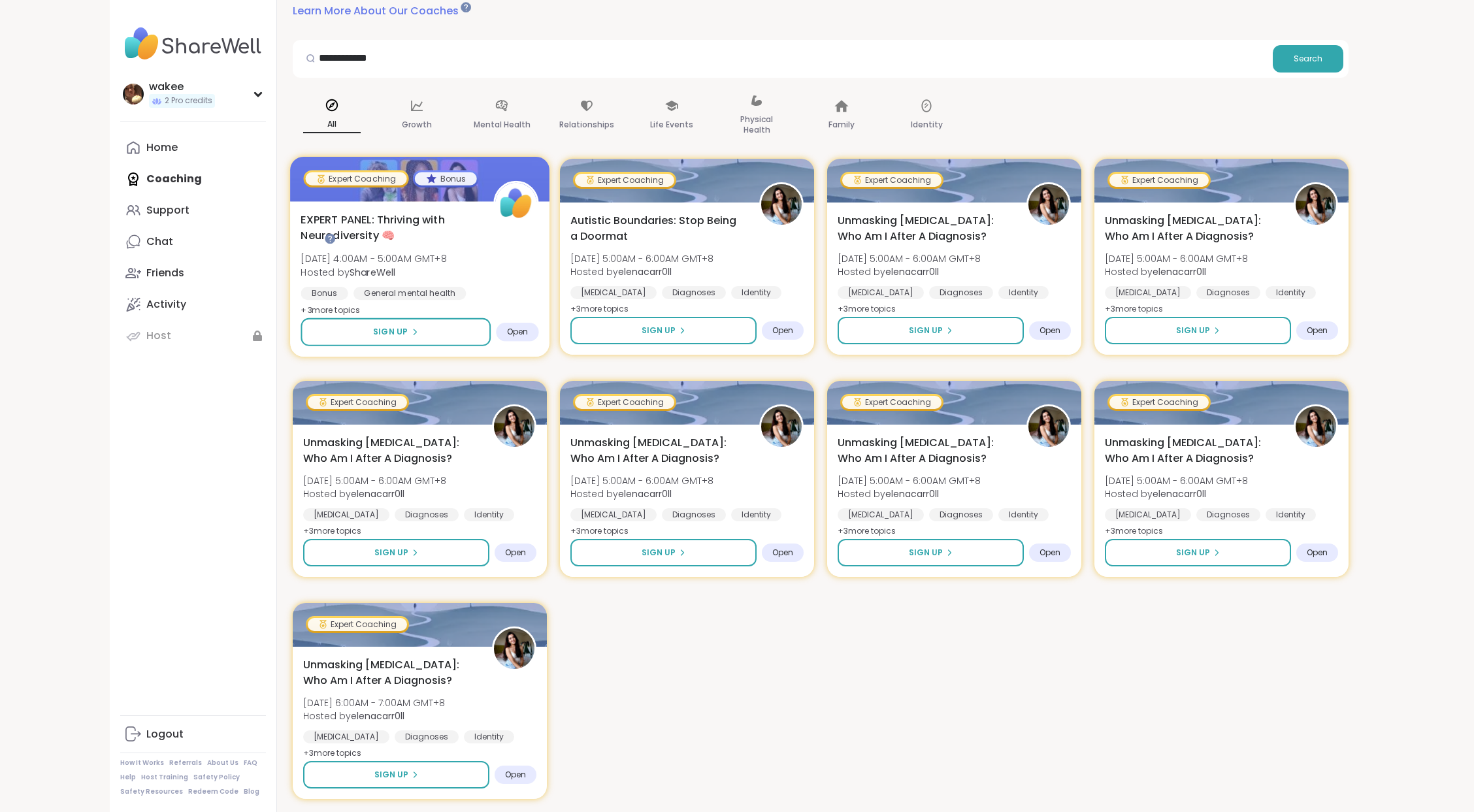
click at [539, 342] on div "Open" at bounding box center [517, 332] width 42 height 19
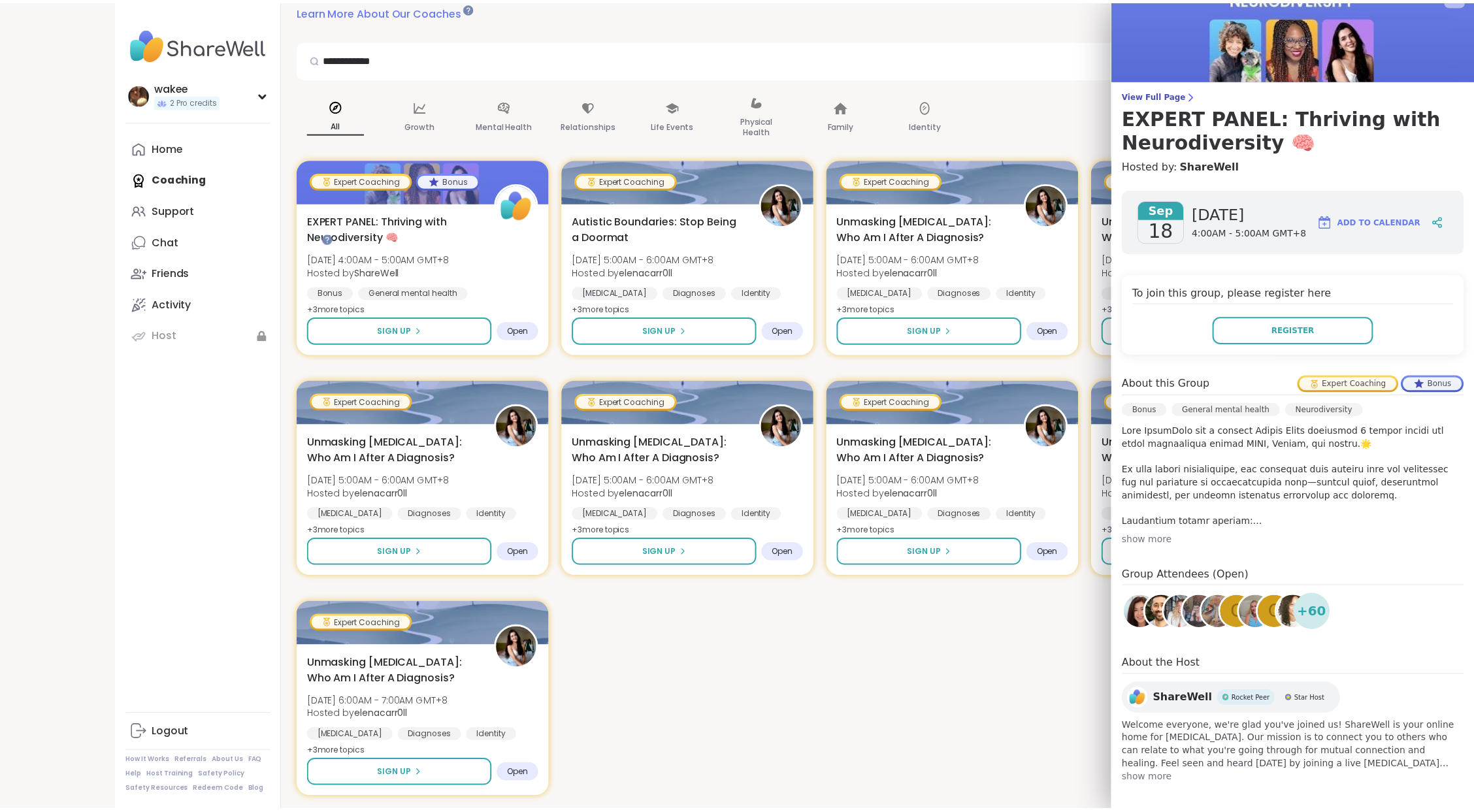
scroll to position [87, 0]
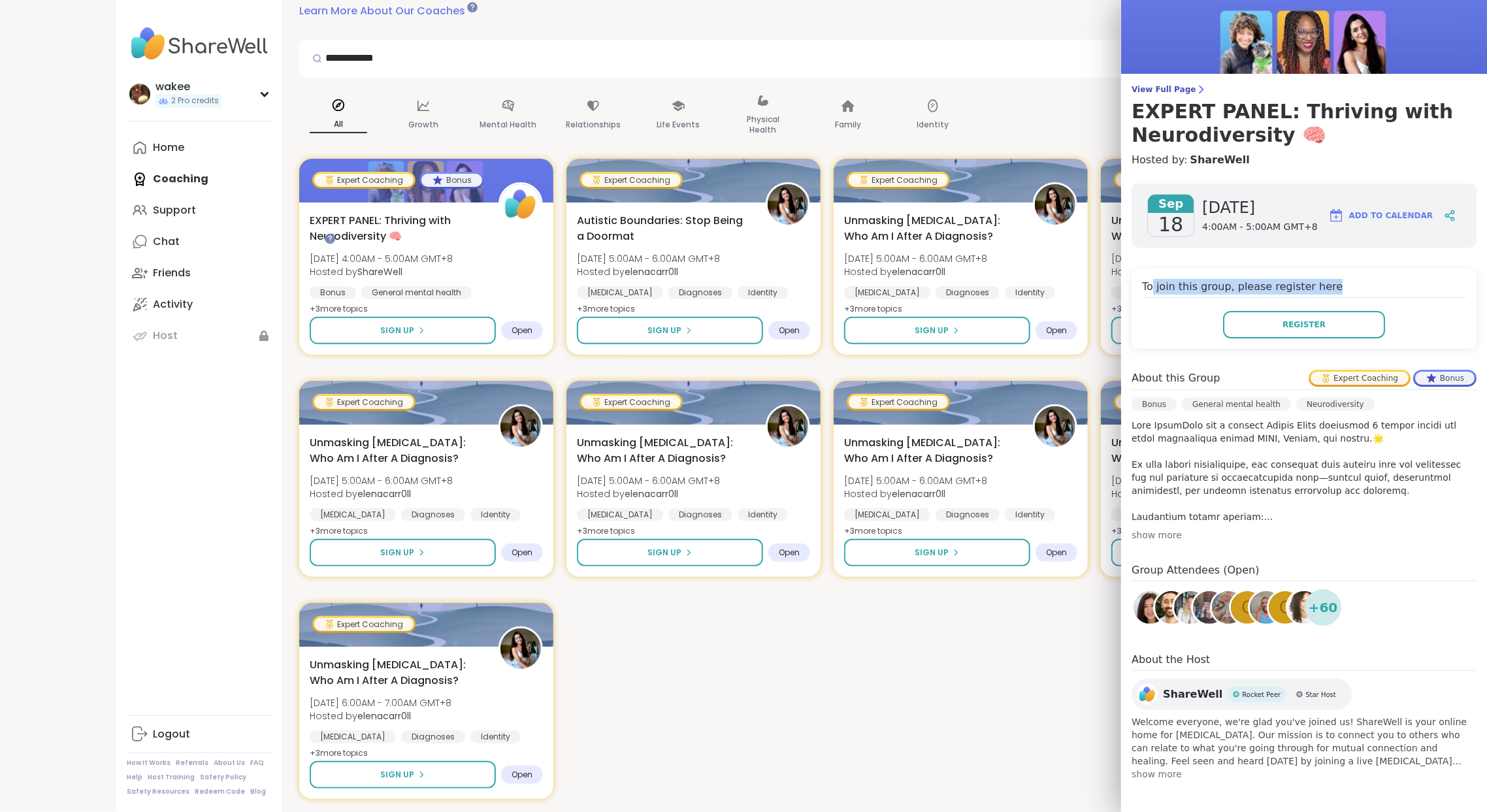
drag, startPoint x: 1158, startPoint y: 383, endPoint x: 1438, endPoint y: 379, distance: 280.0
click at [1438, 349] on div "To join this group, please register here Register" at bounding box center [1304, 309] width 345 height 80
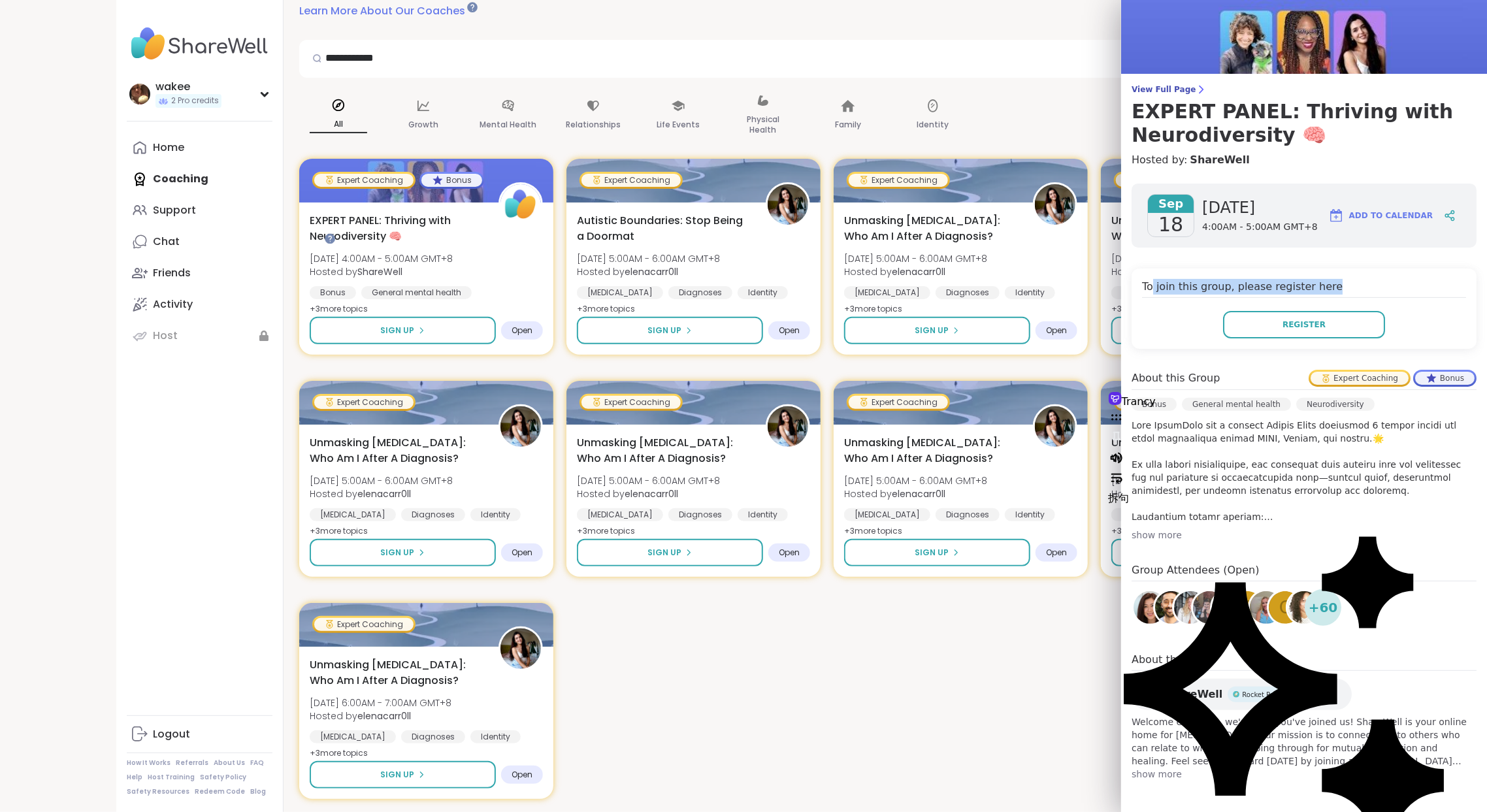
click at [1364, 298] on h4 "To join this group, please register here" at bounding box center [1304, 288] width 324 height 19
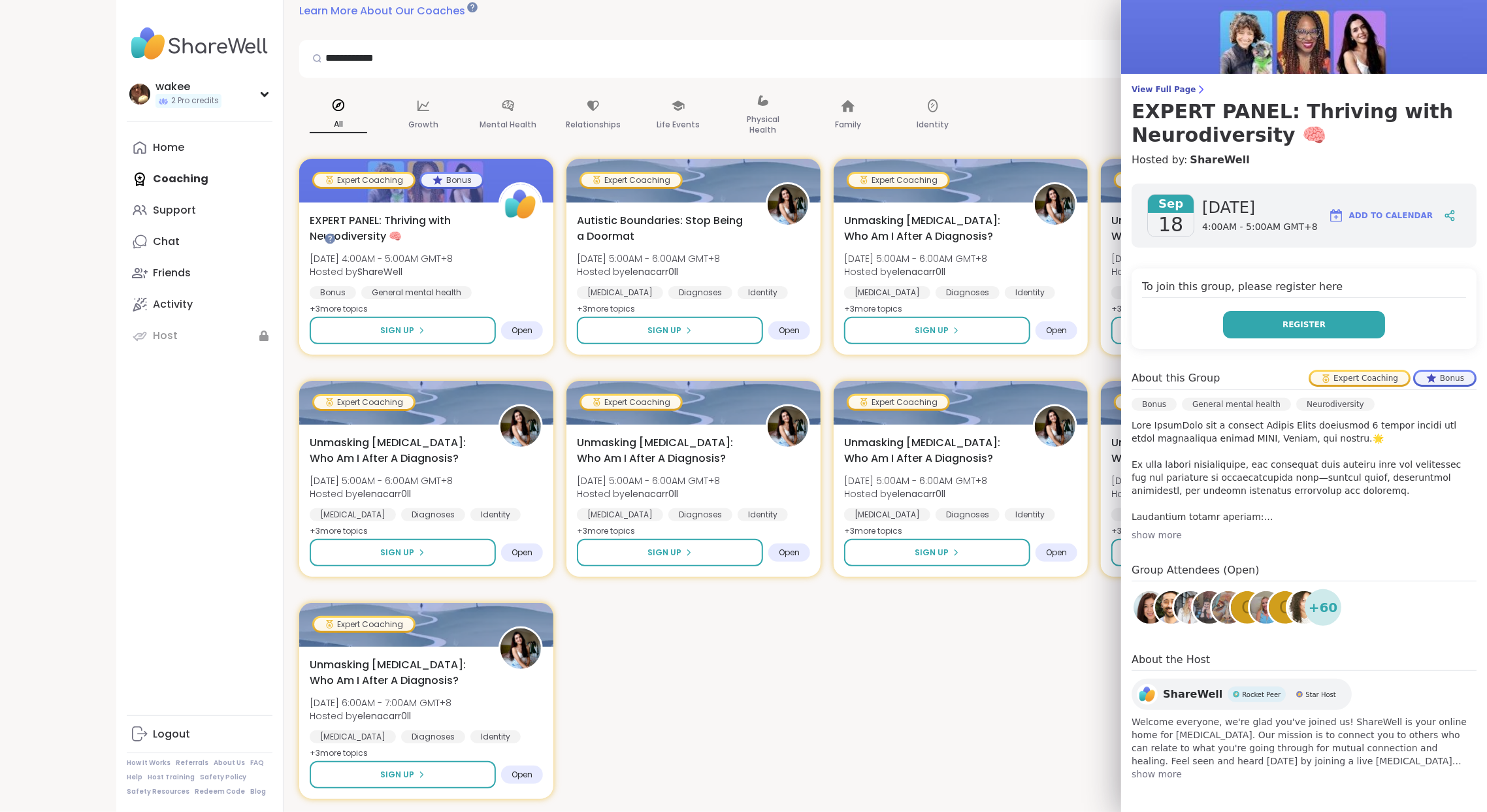
click at [1323, 338] on button "Register" at bounding box center [1304, 324] width 162 height 27
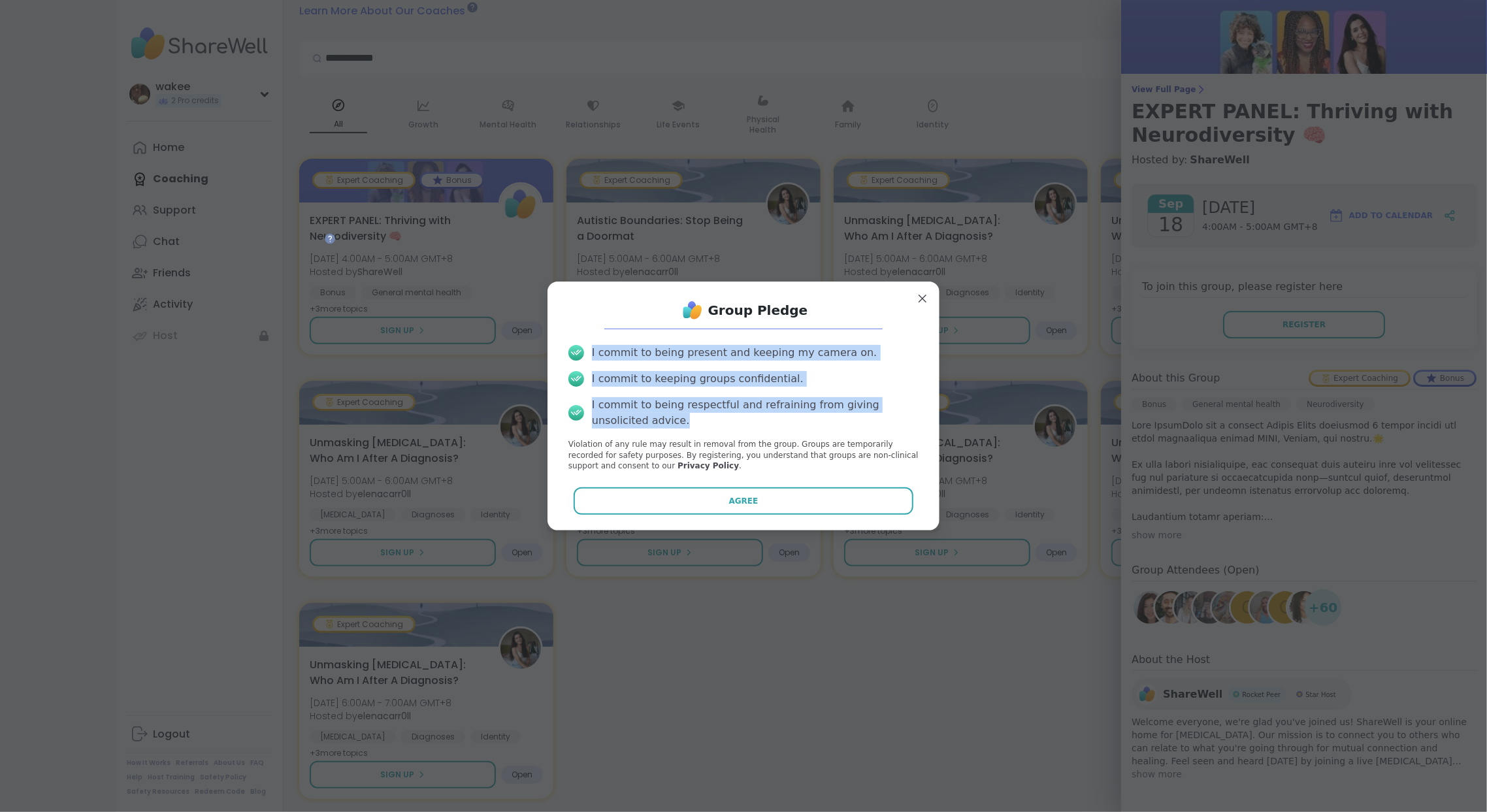
drag, startPoint x: 610, startPoint y: 273, endPoint x: 752, endPoint y: 465, distance: 238.8
click at [752, 465] on div "I commit to being present and keeping my camera on. I commit to keeping groups …" at bounding box center [743, 407] width 371 height 147
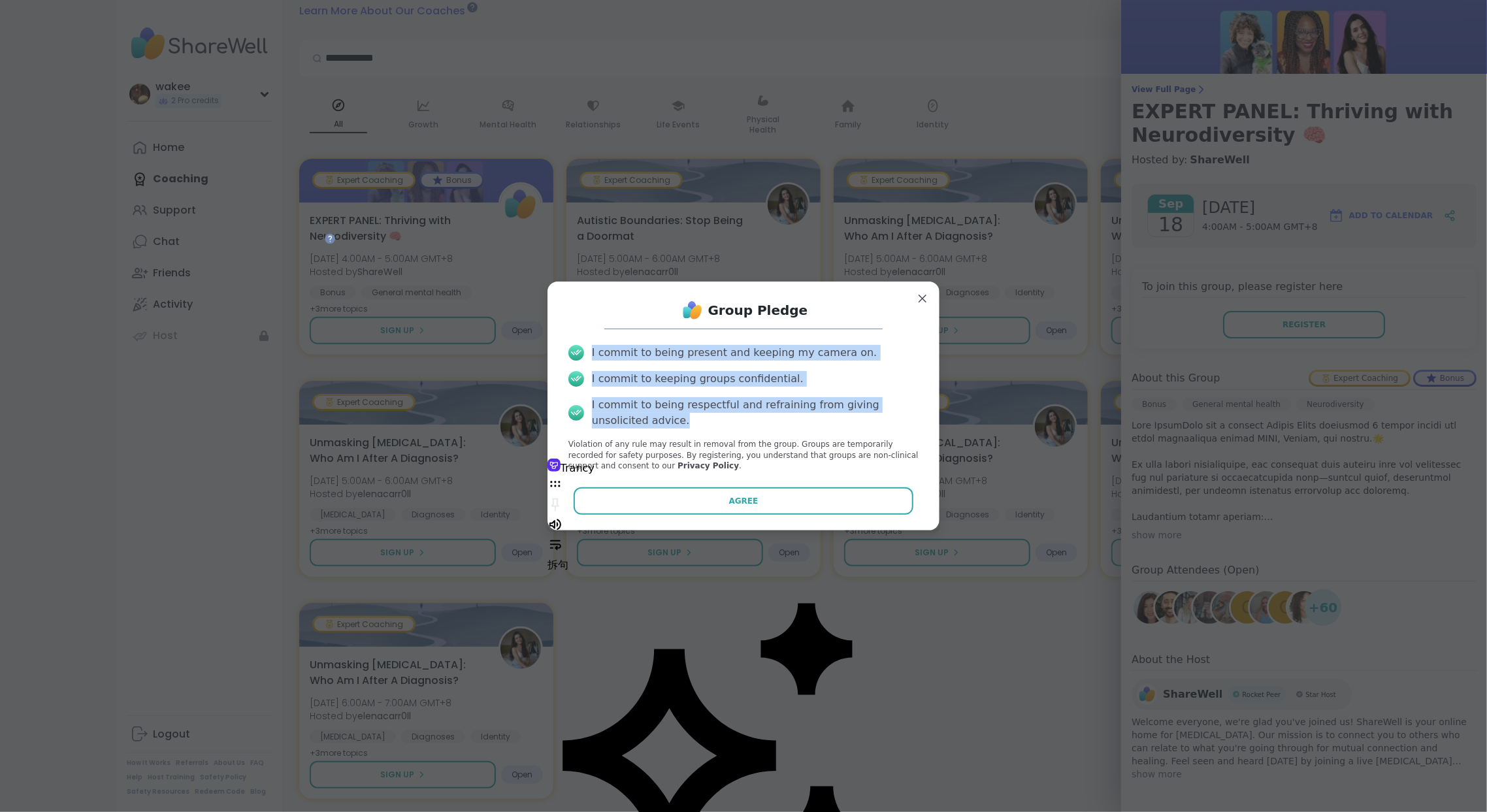
click at [734, 407] on div "I commit to being respectful and refraining from giving unsolicited advice." at bounding box center [755, 412] width 326 height 31
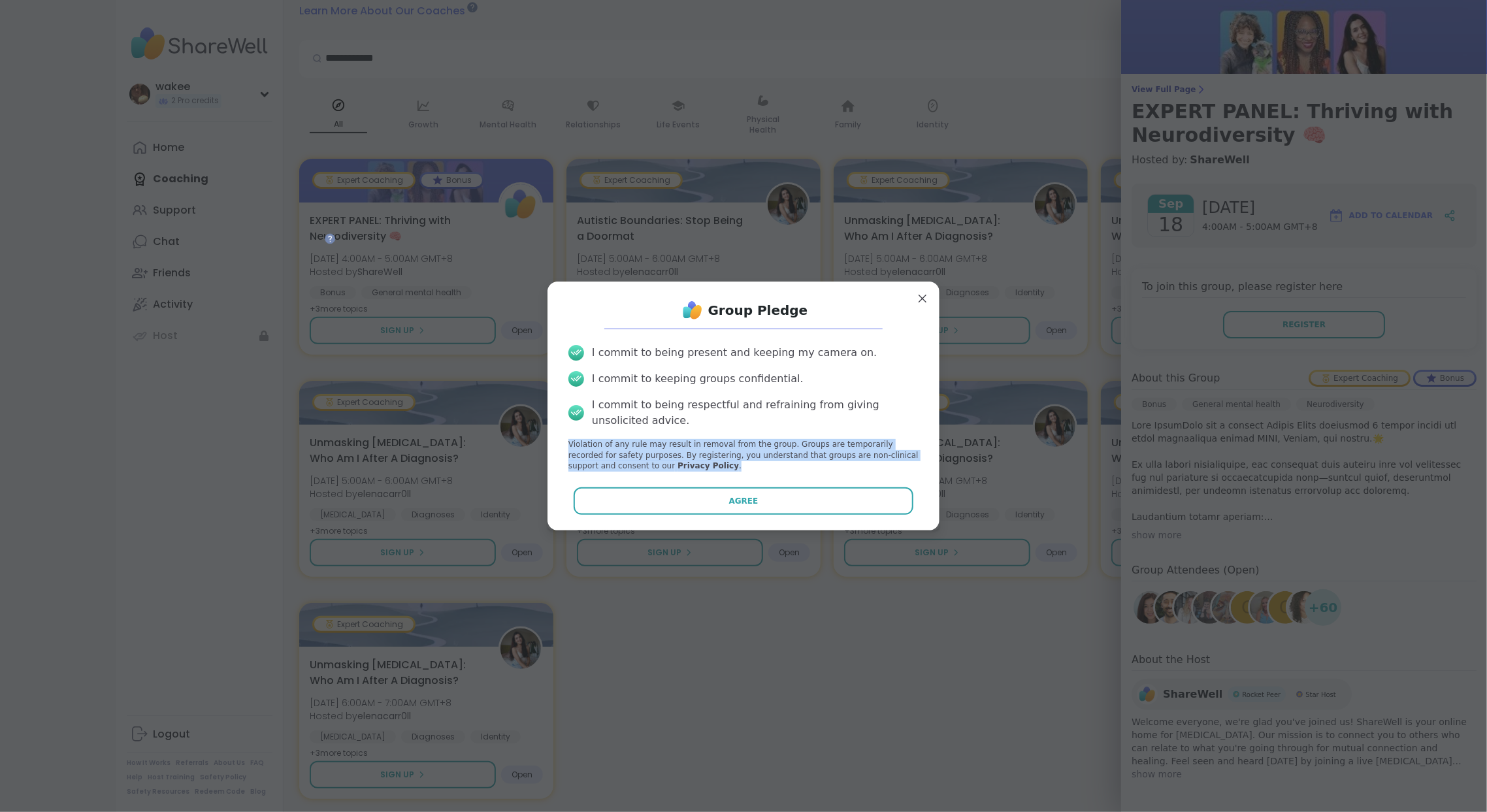
drag, startPoint x: 570, startPoint y: 484, endPoint x: 659, endPoint y: 548, distance: 109.6
click at [659, 482] on div "I commit to being present and keeping my camera on. I commit to keeping groups …" at bounding box center [743, 407] width 371 height 147
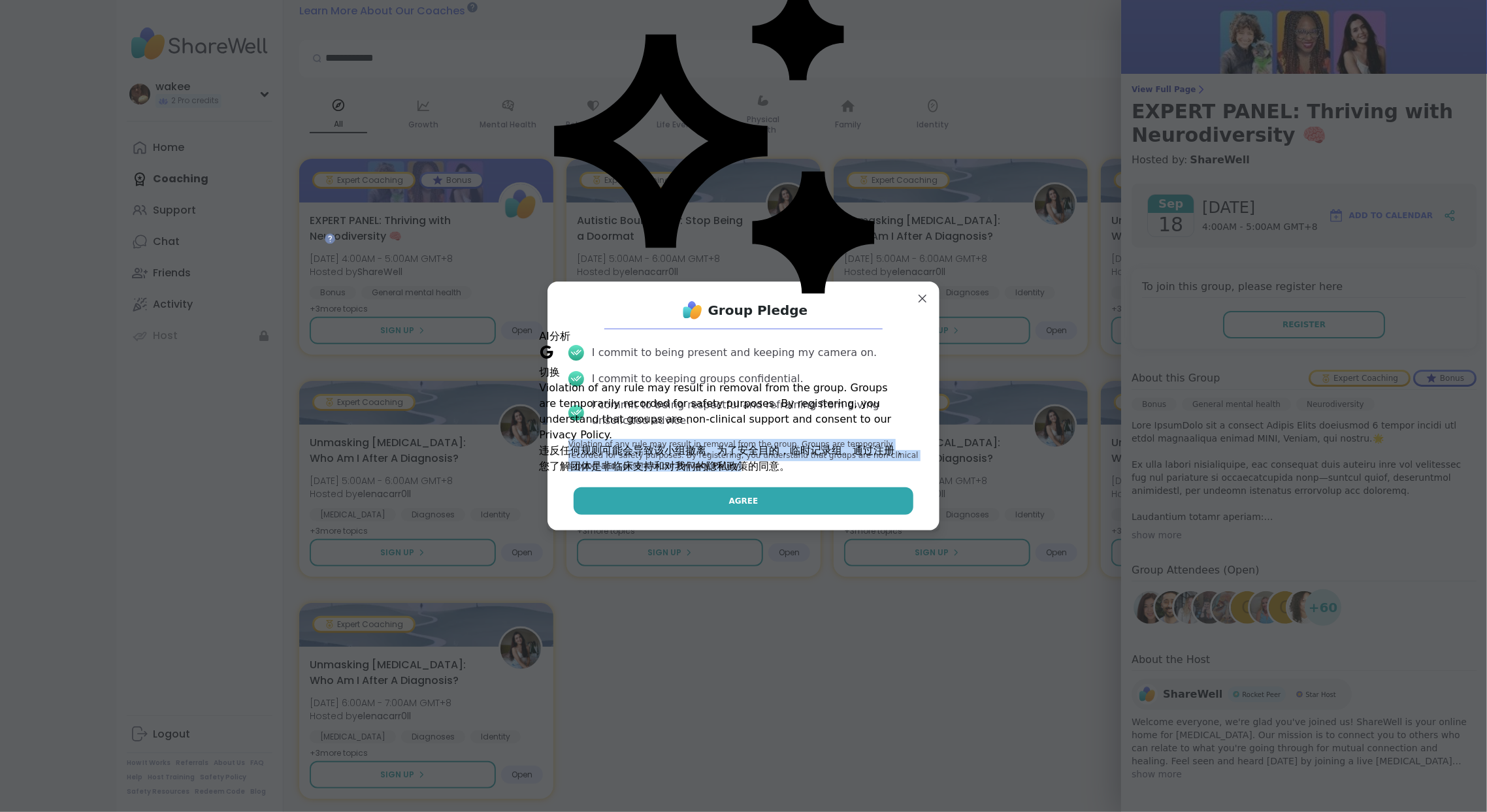
click at [737, 515] on button "Agree" at bounding box center [744, 500] width 341 height 27
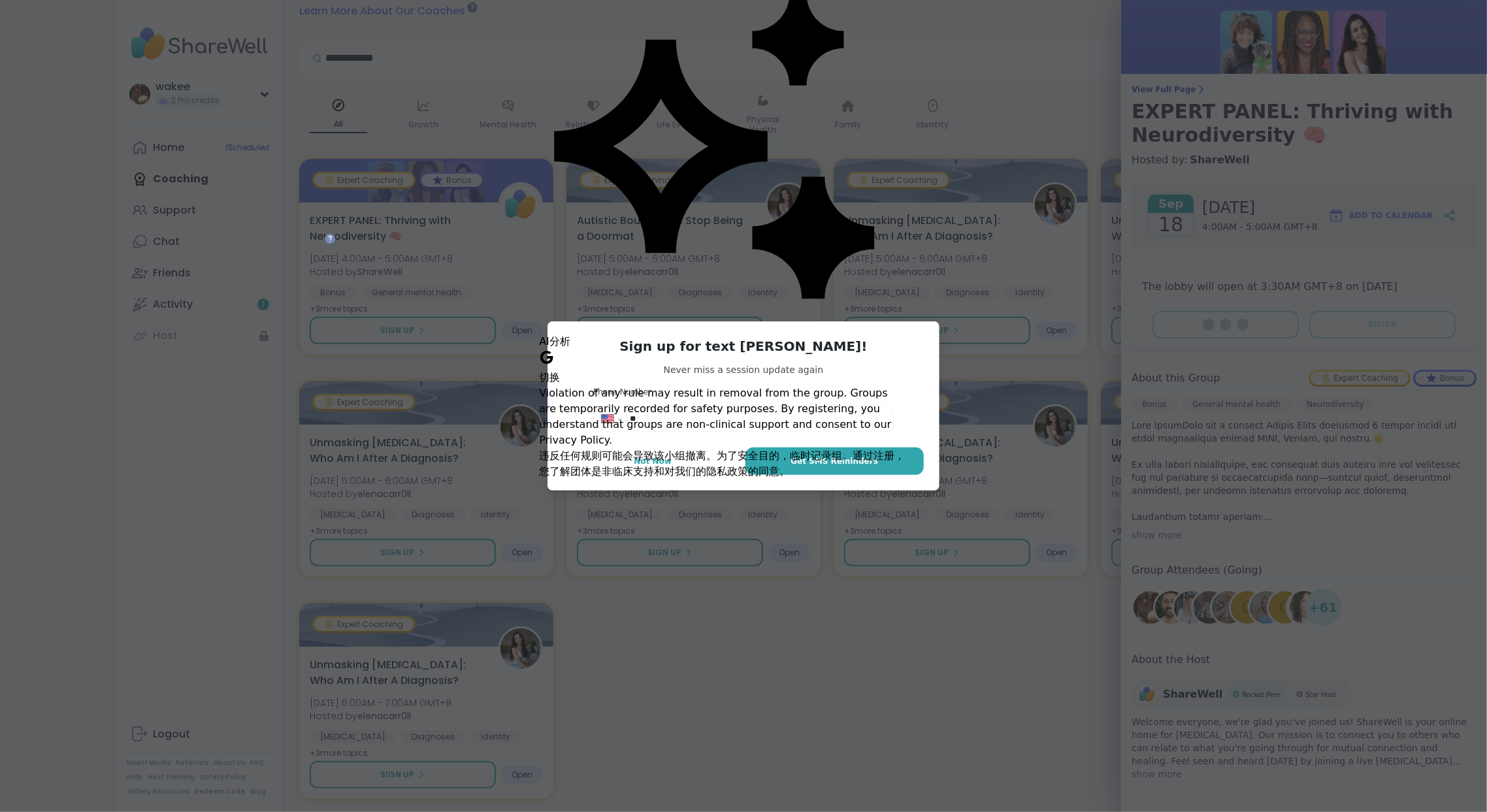
click at [773, 337] on h3 "Sign up for text [PERSON_NAME]!" at bounding box center [744, 346] width 361 height 18
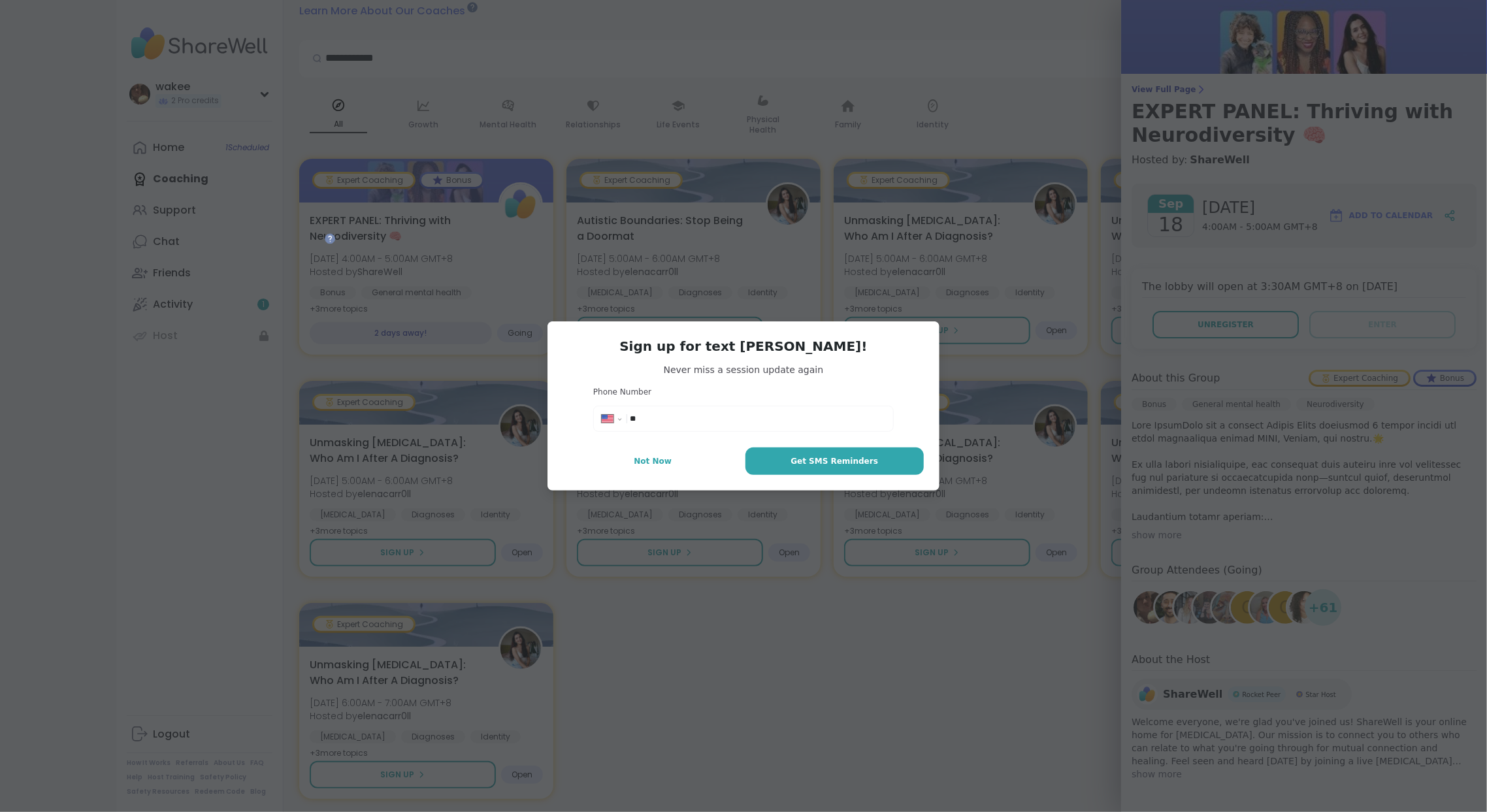
click at [671, 425] on input "**" at bounding box center [757, 419] width 255 height 13
click at [630, 429] on select "**********" at bounding box center [616, 421] width 29 height 14
select select "**"
click at [605, 424] on select "**********" at bounding box center [616, 421] width 29 height 14
click at [628, 429] on div "**********" at bounding box center [743, 419] width 294 height 20
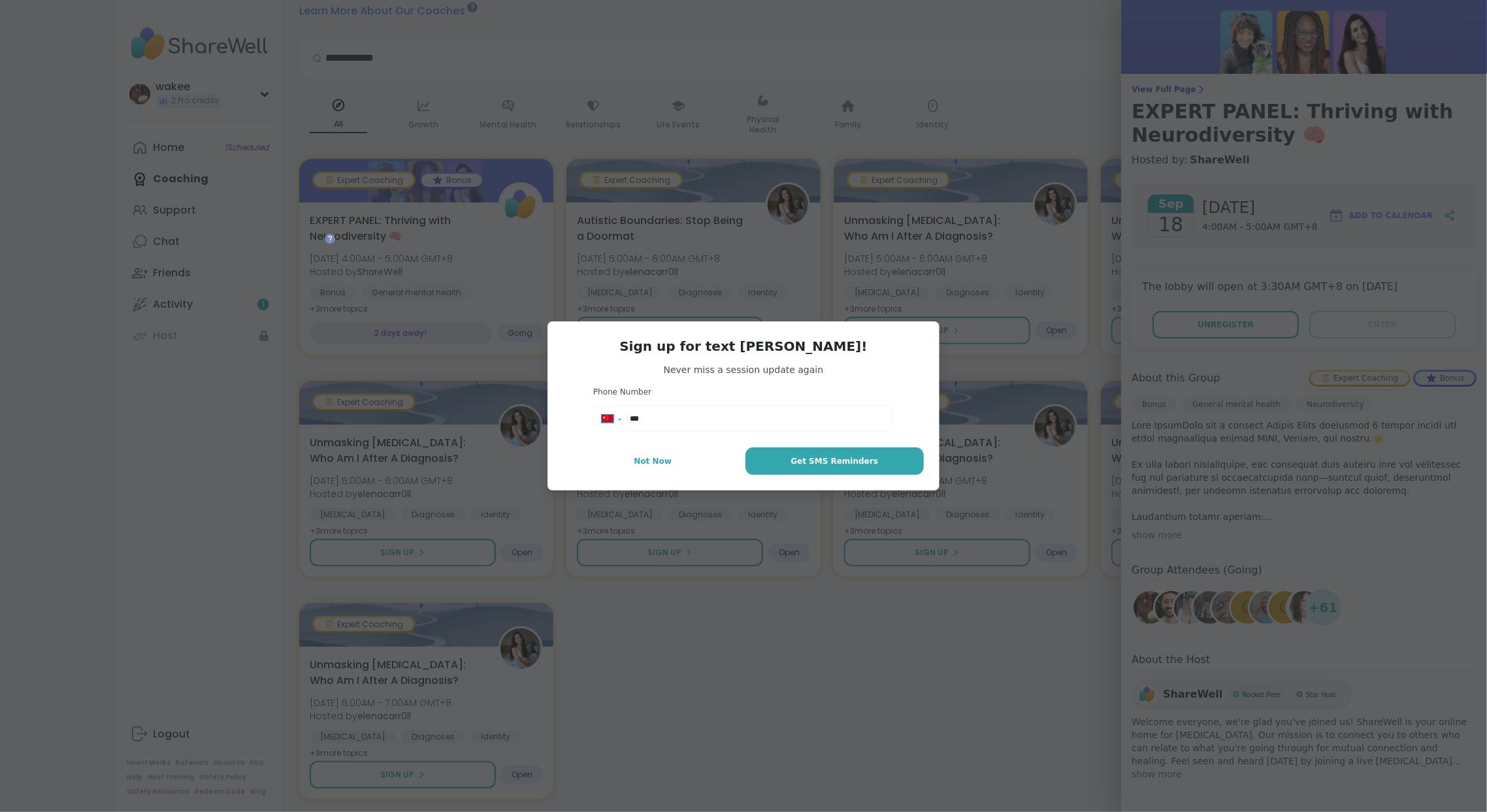
click at [628, 429] on select "**********" at bounding box center [616, 421] width 29 height 14
click at [605, 424] on select "**********" at bounding box center [616, 421] width 29 height 14
click at [687, 425] on input "***" at bounding box center [757, 419] width 255 height 13
type input "**********"
click at [809, 467] on span "Get SMS Reminders" at bounding box center [834, 461] width 87 height 12
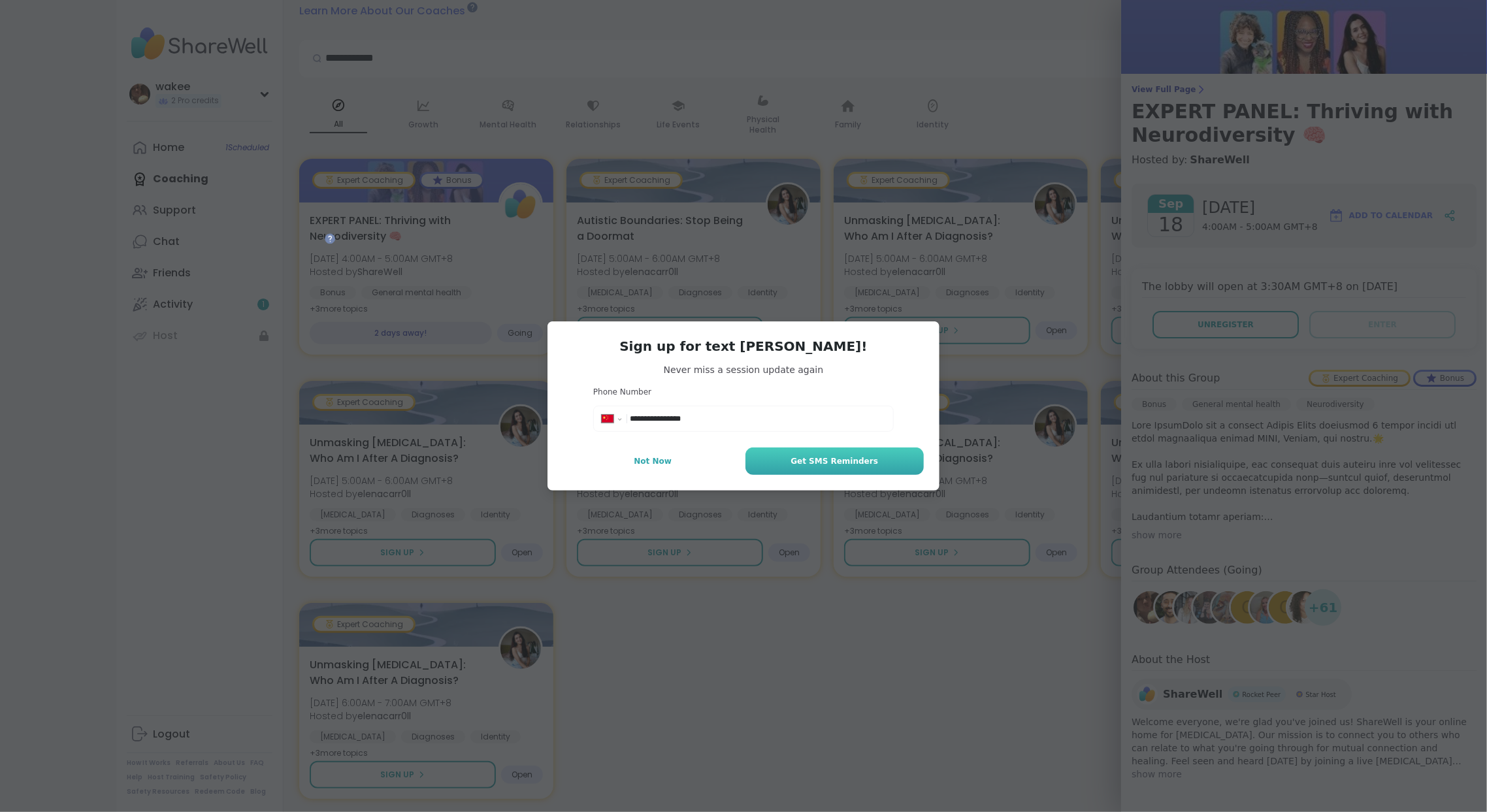
click at [833, 467] on span "Get SMS Reminders" at bounding box center [834, 461] width 87 height 12
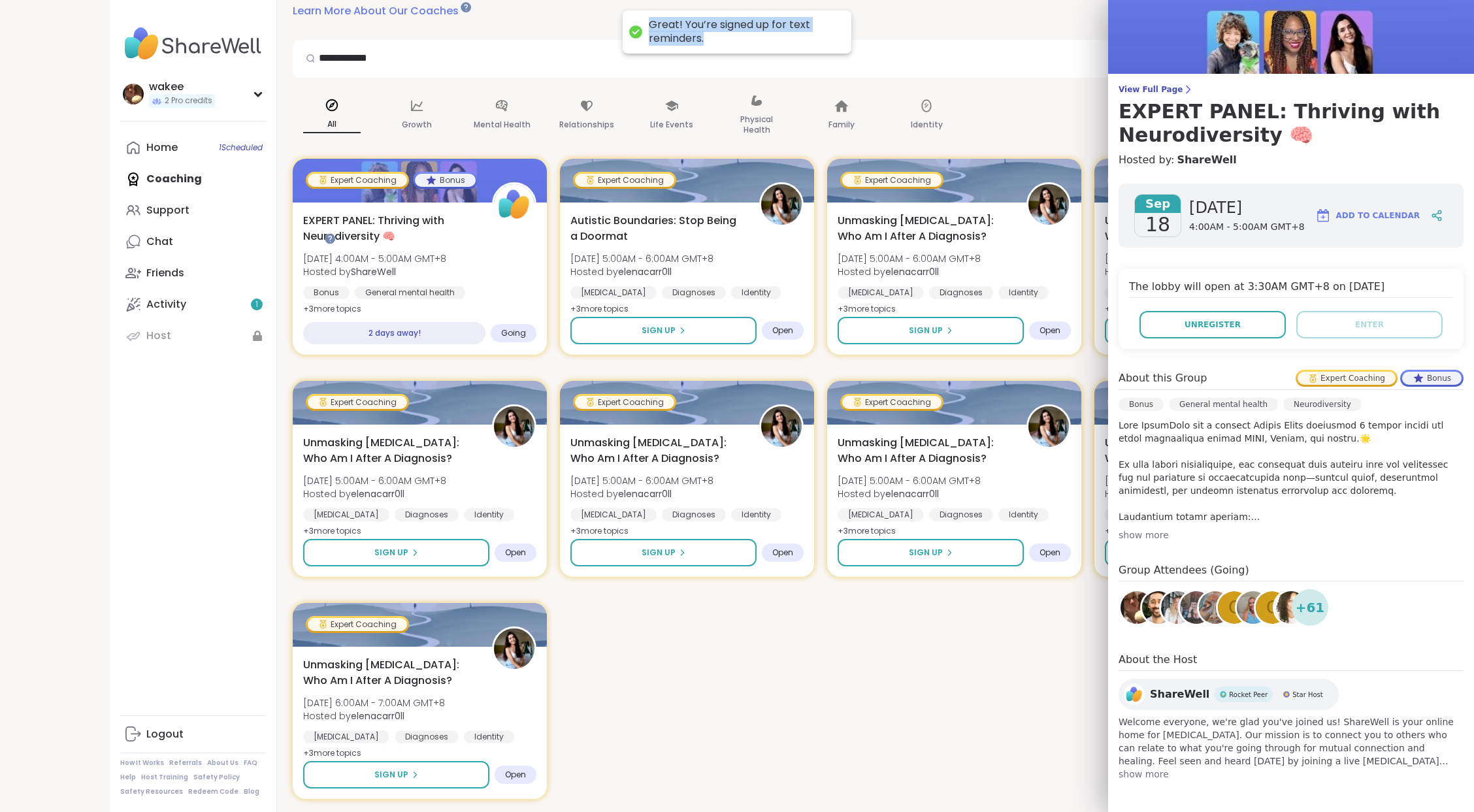
drag, startPoint x: 652, startPoint y: 30, endPoint x: 810, endPoint y: 44, distance: 158.6
click at [810, 44] on div "Great! You’re signed up for text reminders." at bounding box center [743, 32] width 190 height 27
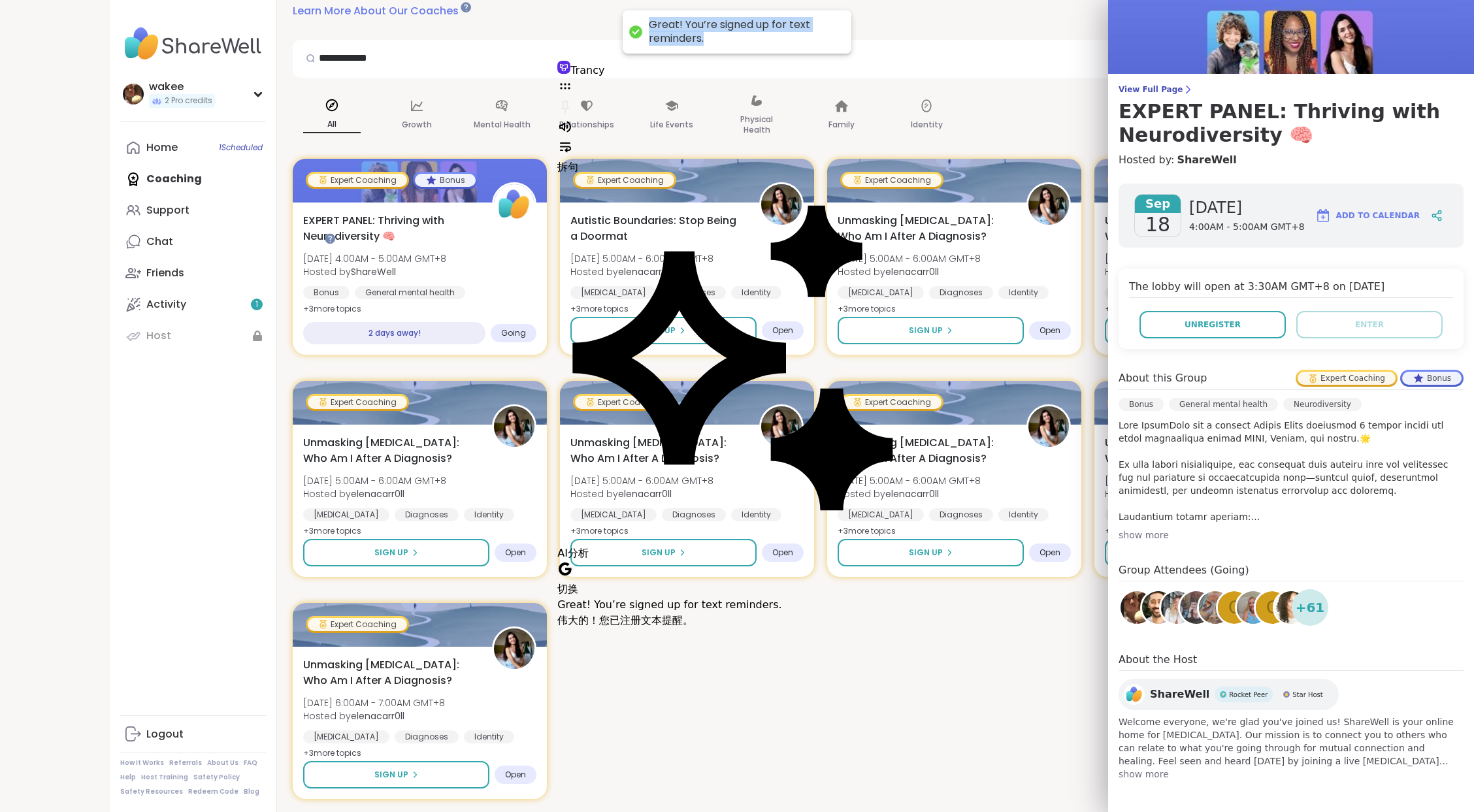
click at [783, 46] on div "Great! You’re signed up for text reminders." at bounding box center [743, 32] width 190 height 27
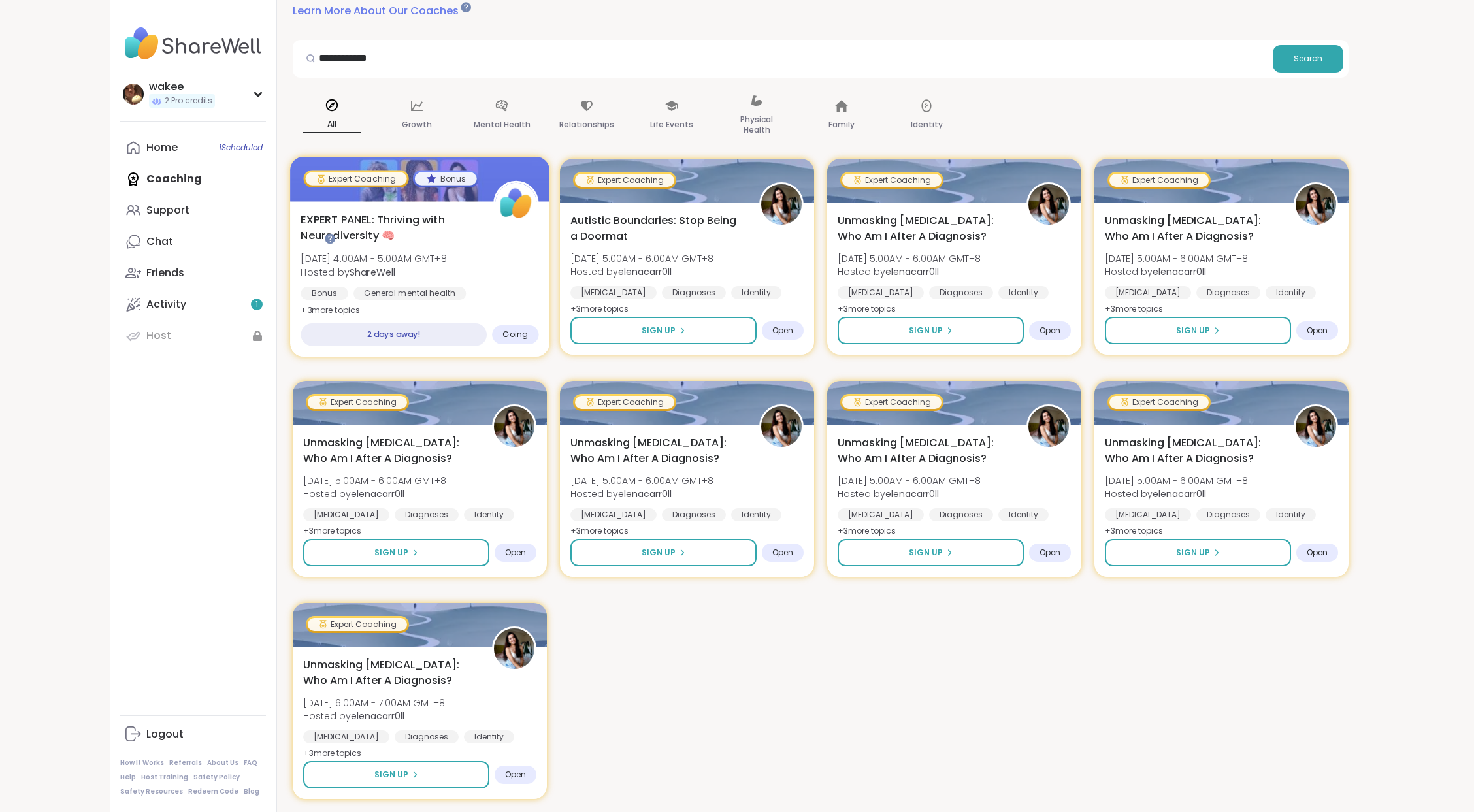
click at [446, 265] on span "[DATE] 4:00AM - 5:00AM GMT+8" at bounding box center [373, 259] width 146 height 13
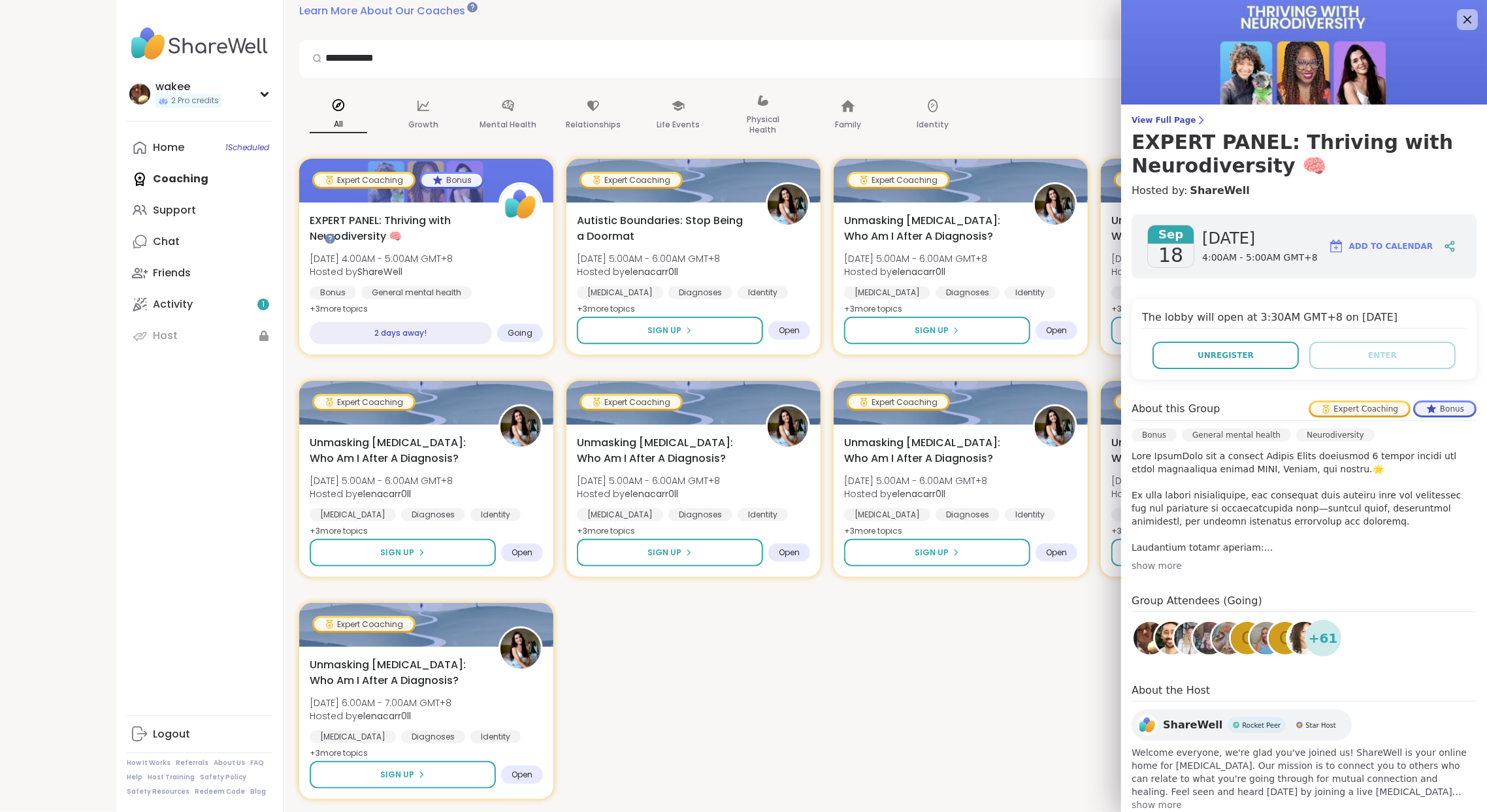
click at [1385, 252] on span "Add to Calendar" at bounding box center [1391, 246] width 84 height 12
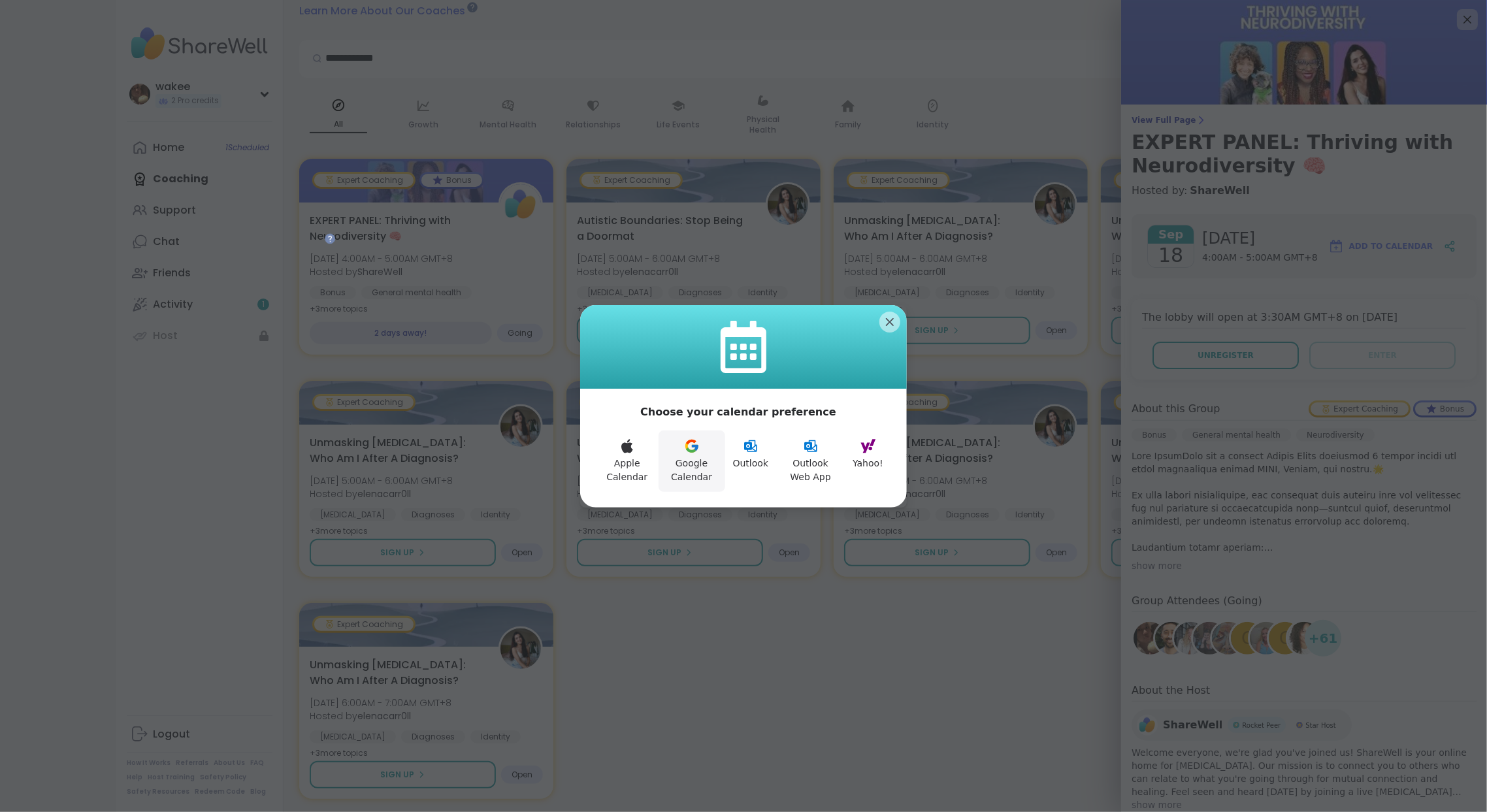
click at [661, 490] on button "Google Calendar" at bounding box center [692, 461] width 67 height 61
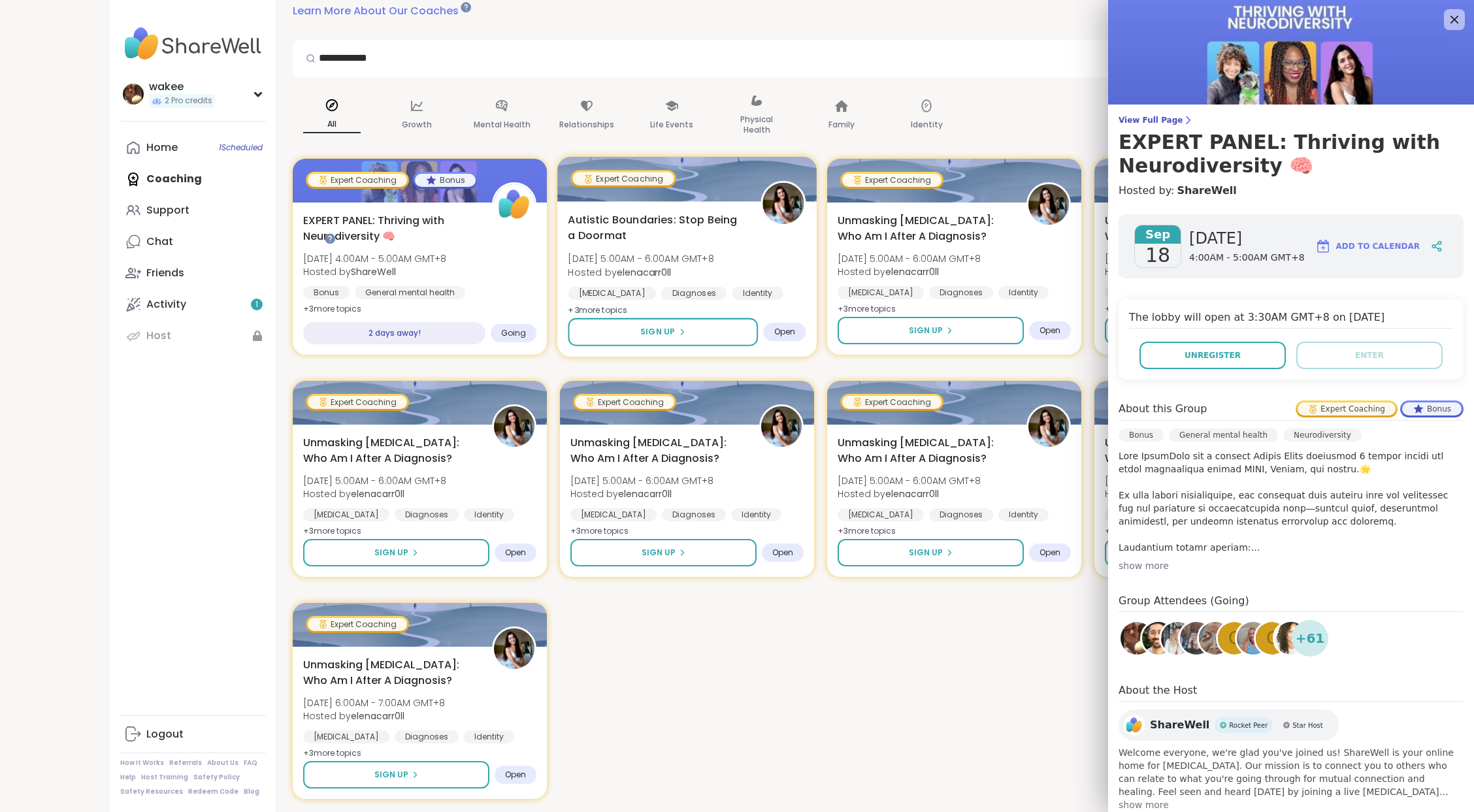
click at [796, 337] on span "Open" at bounding box center [785, 331] width 22 height 11
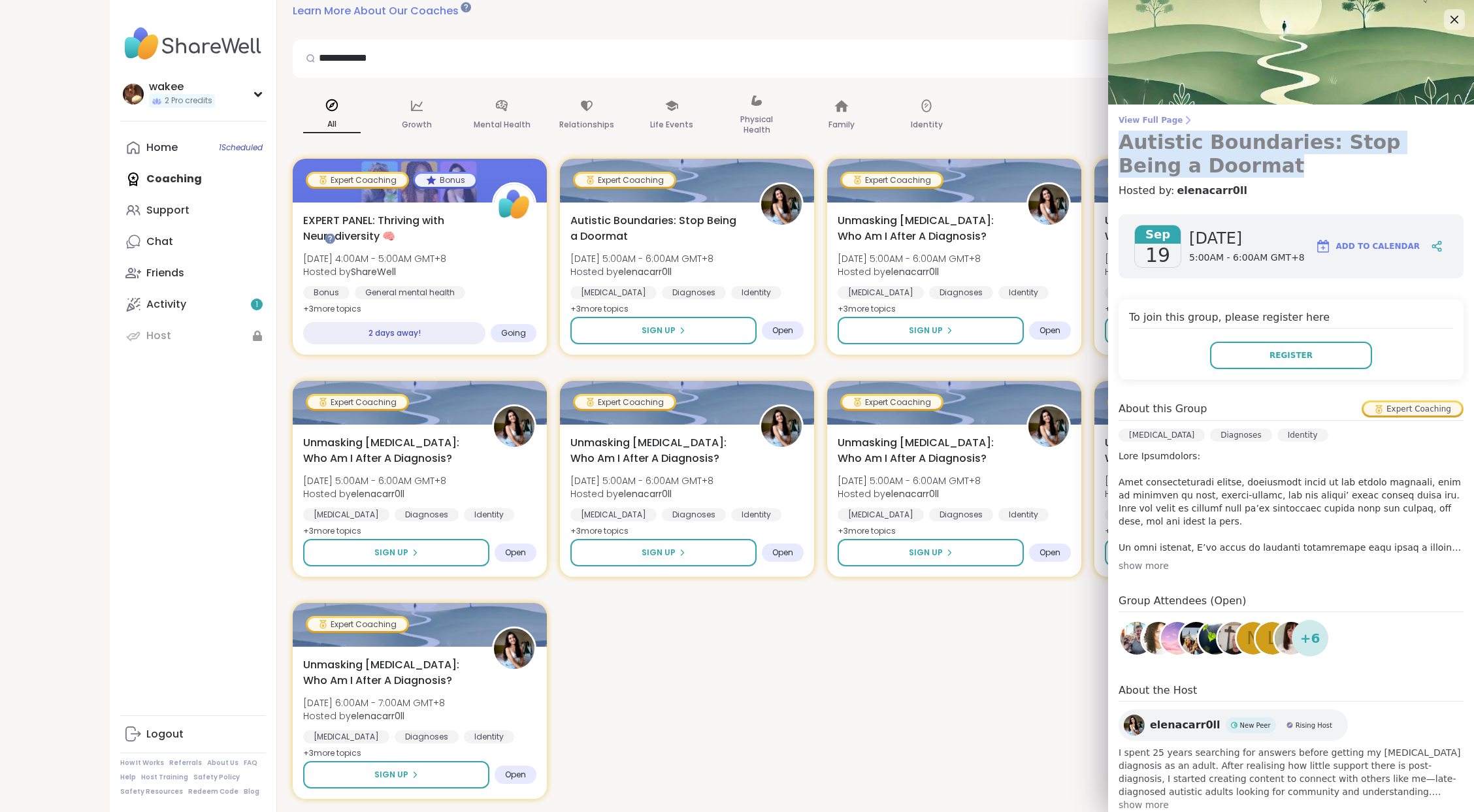
drag, startPoint x: 1118, startPoint y: 157, endPoint x: 1262, endPoint y: 231, distance: 161.9
click at [1262, 199] on div "View Full Page Autistic Boundaries: Stop Being a Doormat Hosted by: elenacarr0ll" at bounding box center [1291, 156] width 366 height 84
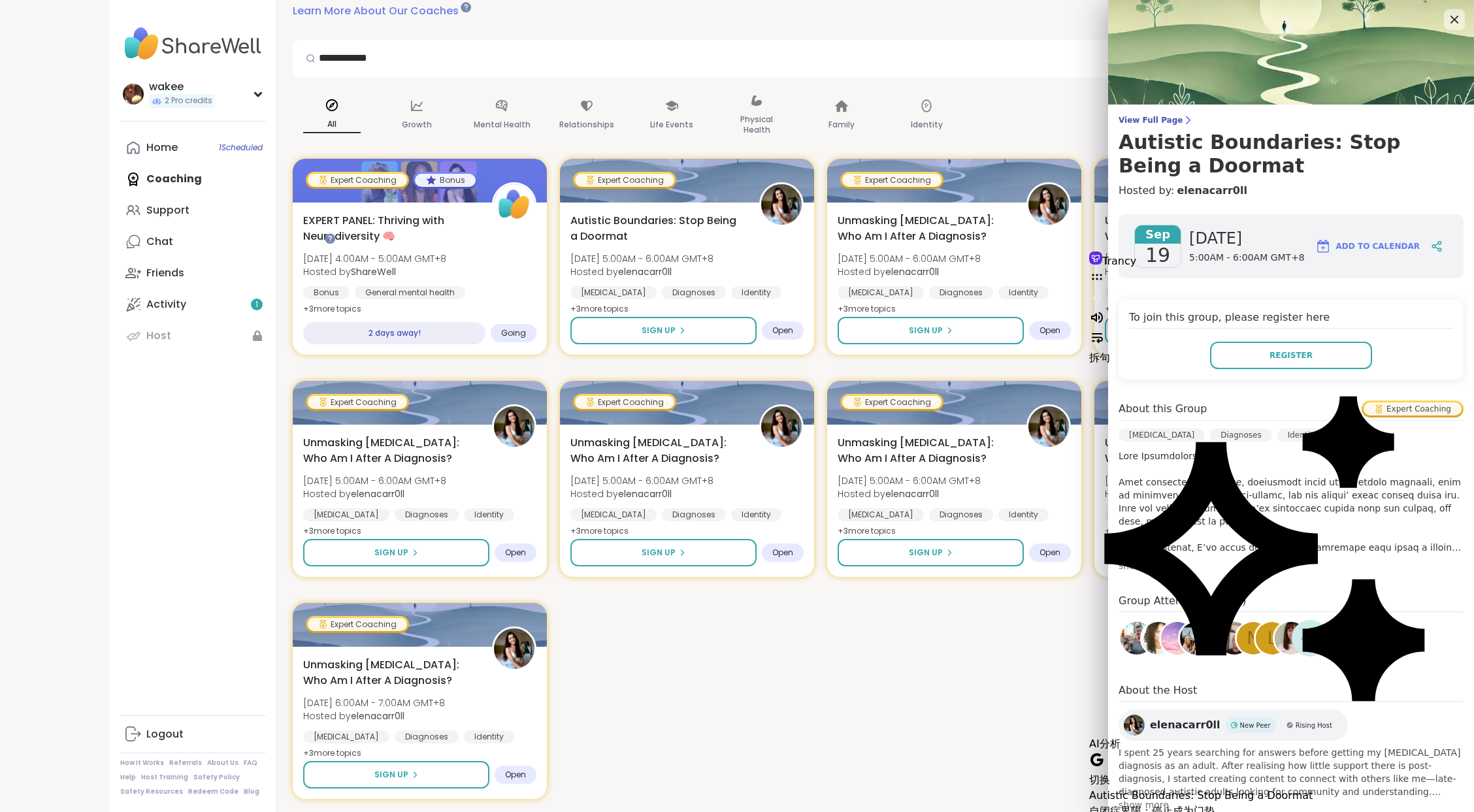
click at [1164, 427] on div "[DATE] [DATE] 5:00AM - 6:00AM GMT+8 Add to Calendar To join this group, please …" at bounding box center [1291, 512] width 366 height 618
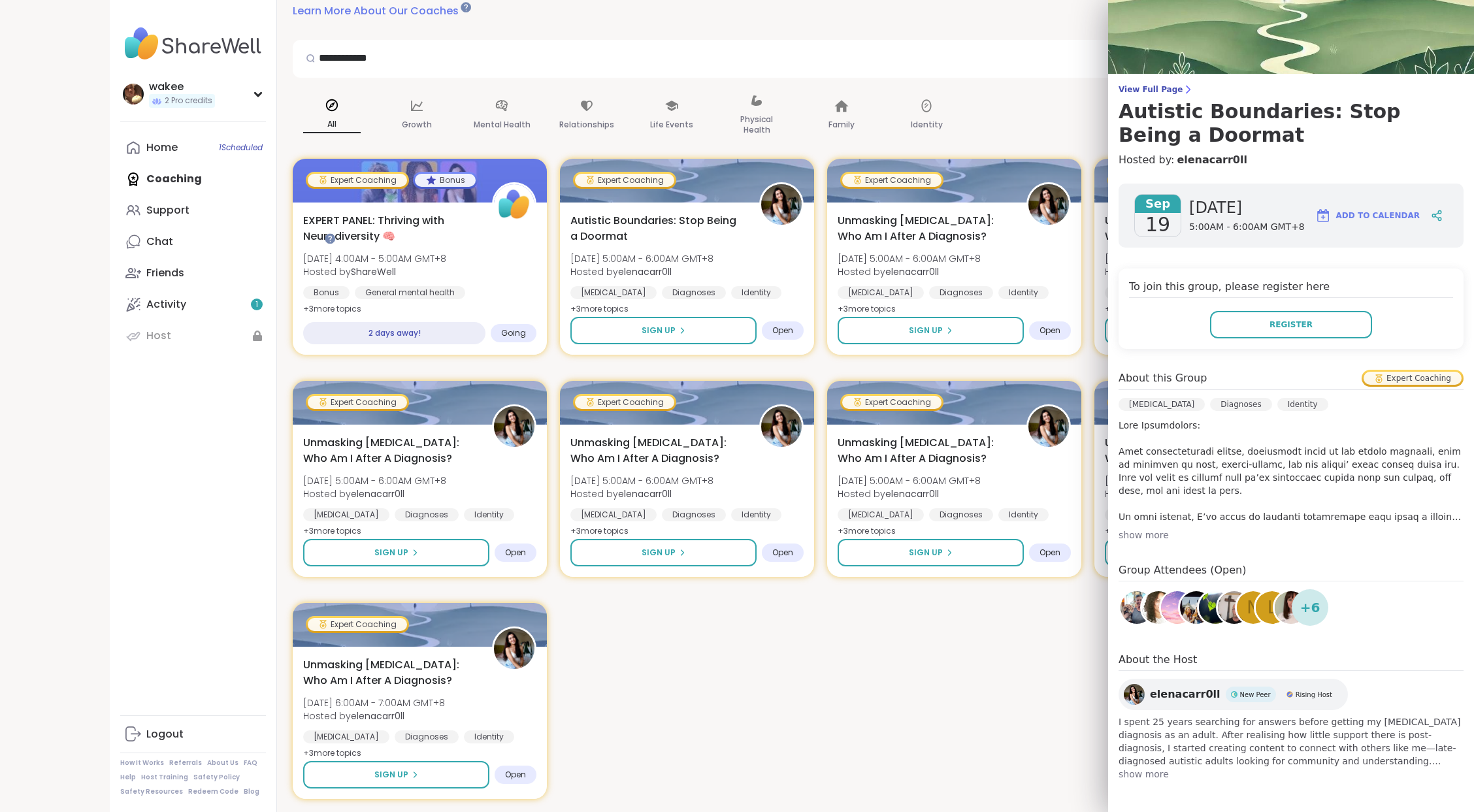
scroll to position [348, 0]
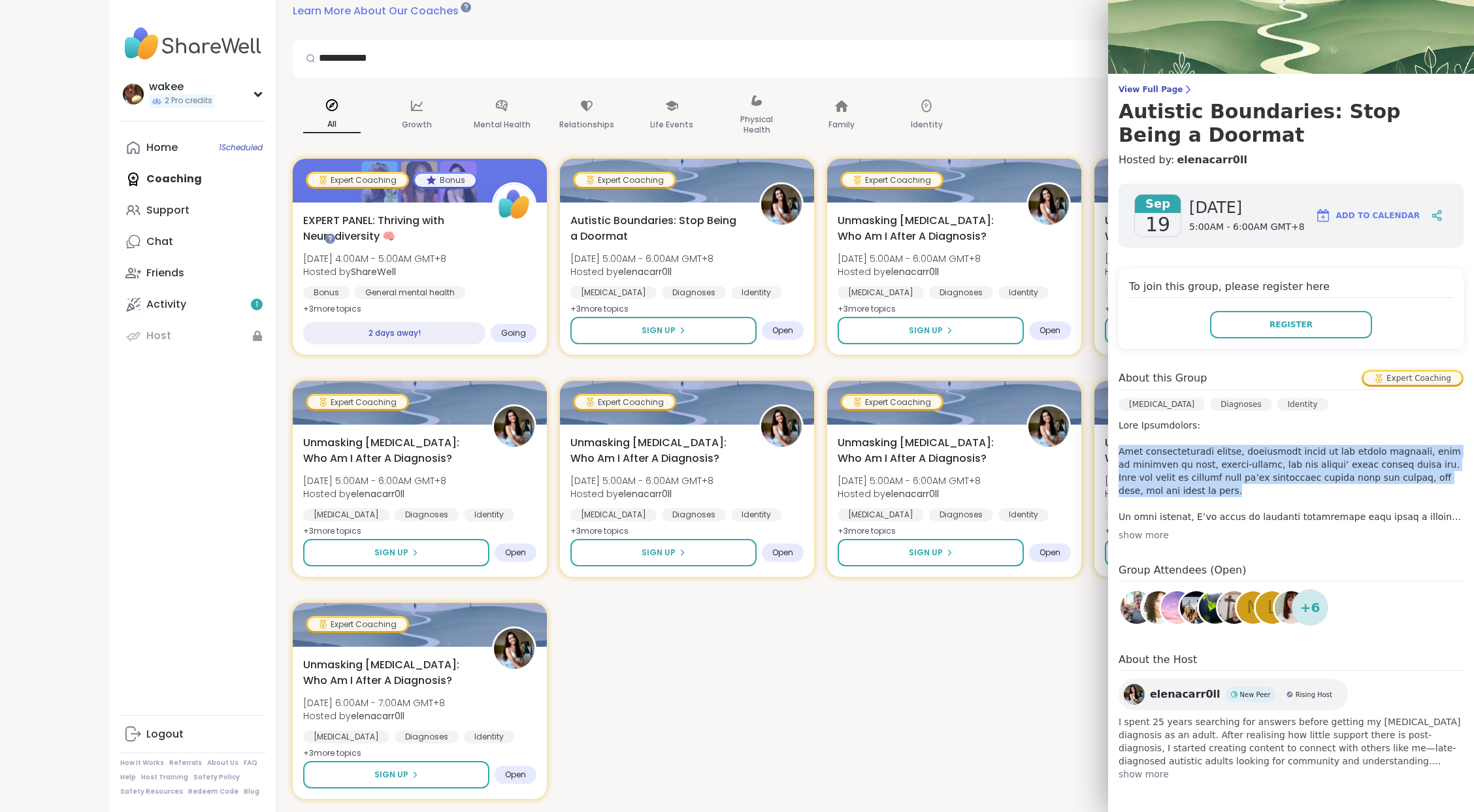
drag, startPoint x: 1129, startPoint y: 349, endPoint x: 1320, endPoint y: 454, distance: 218.0
click at [1320, 454] on p at bounding box center [1290, 471] width 345 height 104
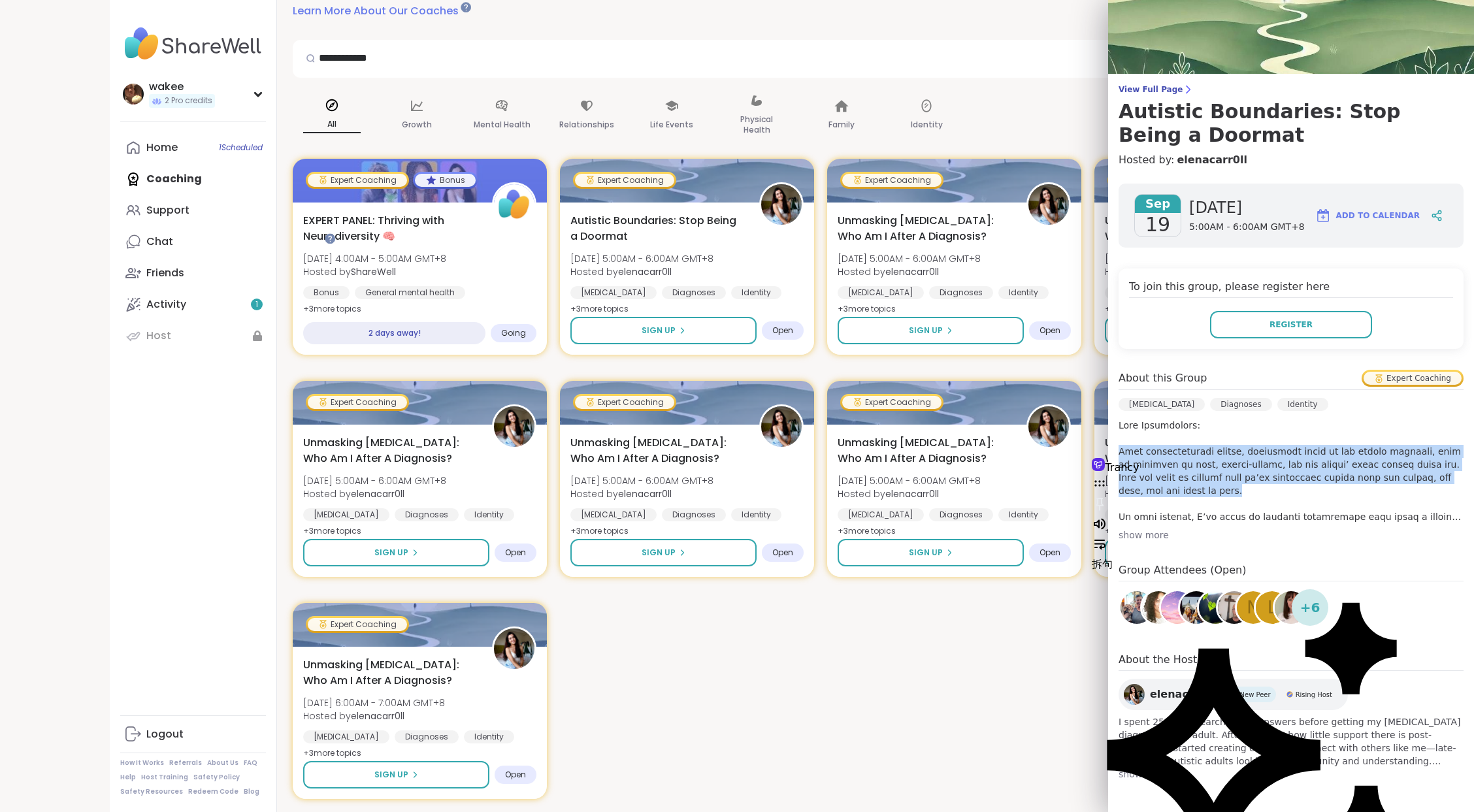
click at [1260, 419] on p at bounding box center [1290, 471] width 345 height 104
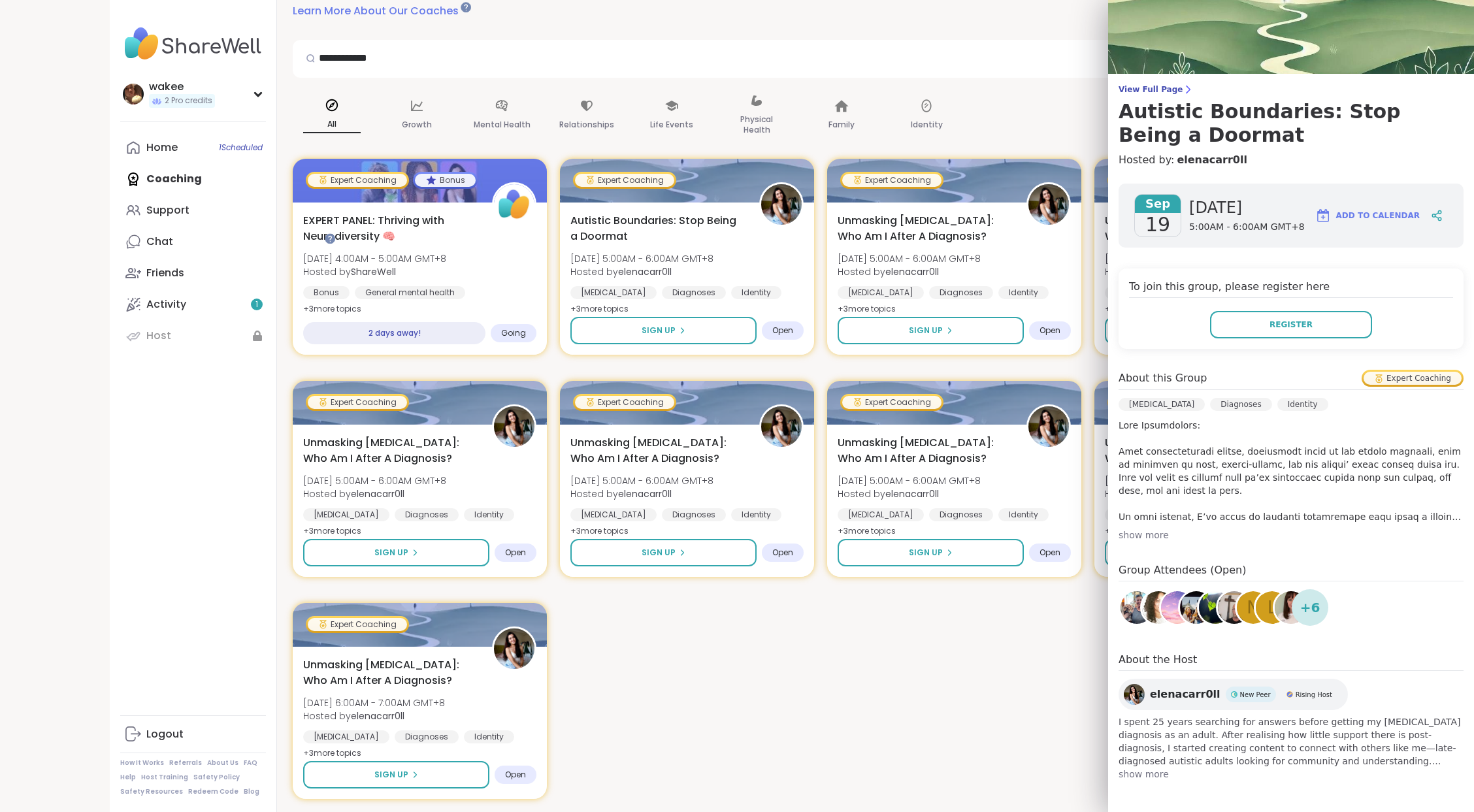
click at [1176, 529] on div "show more" at bounding box center [1290, 535] width 345 height 13
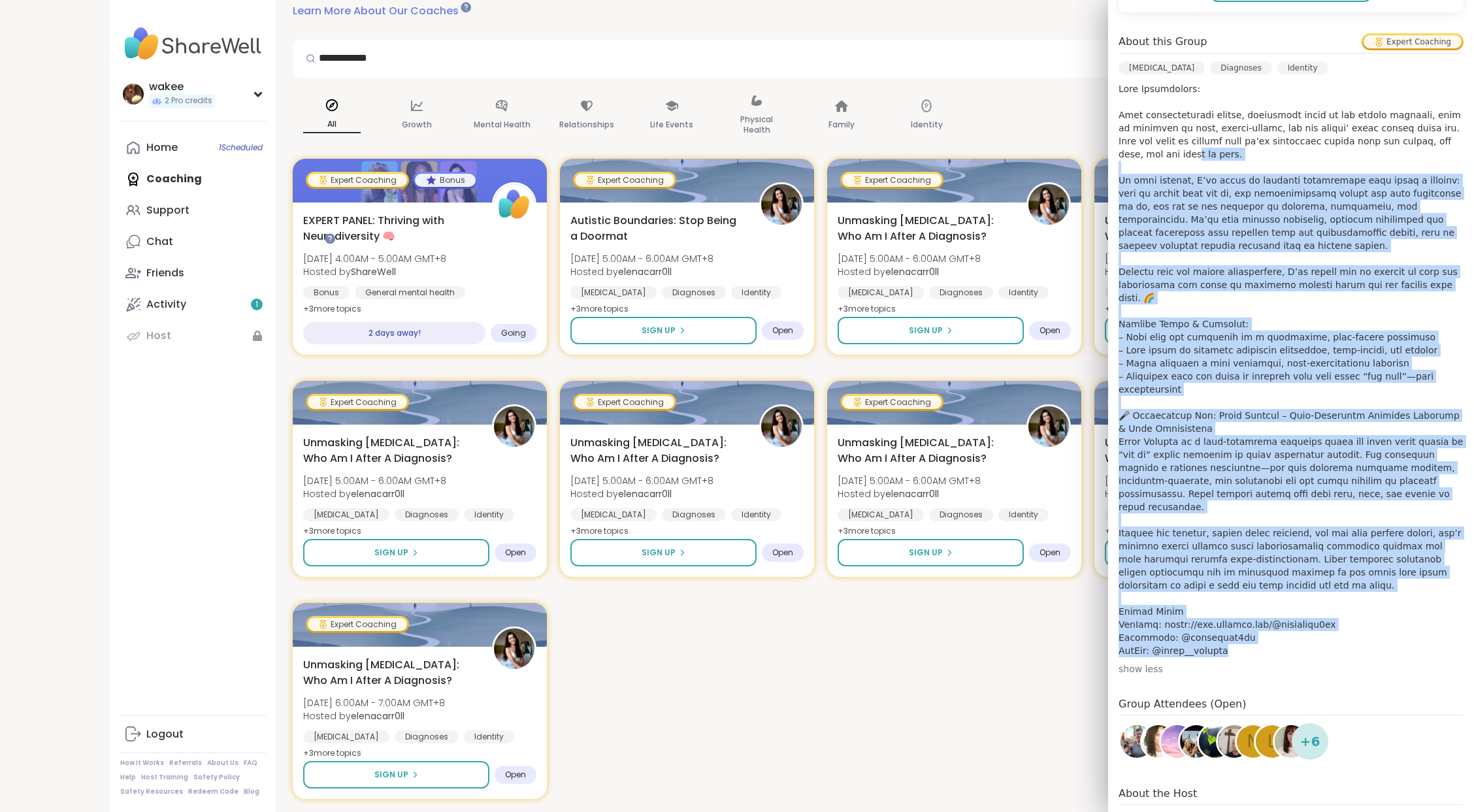
scroll to position [373, 0]
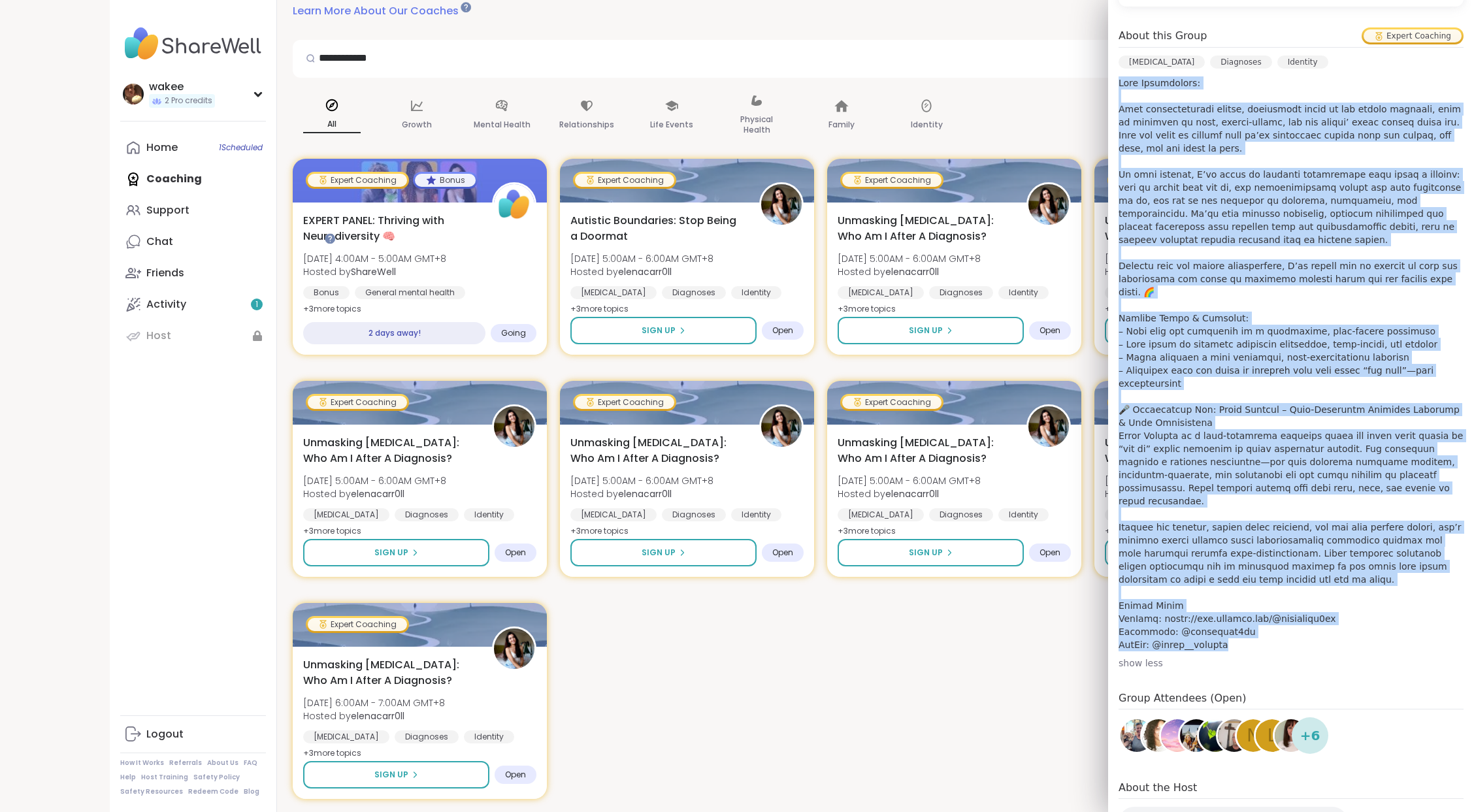
drag, startPoint x: 1278, startPoint y: 374, endPoint x: 1126, endPoint y: 289, distance: 174.2
click at [1126, 289] on p at bounding box center [1290, 363] width 345 height 574
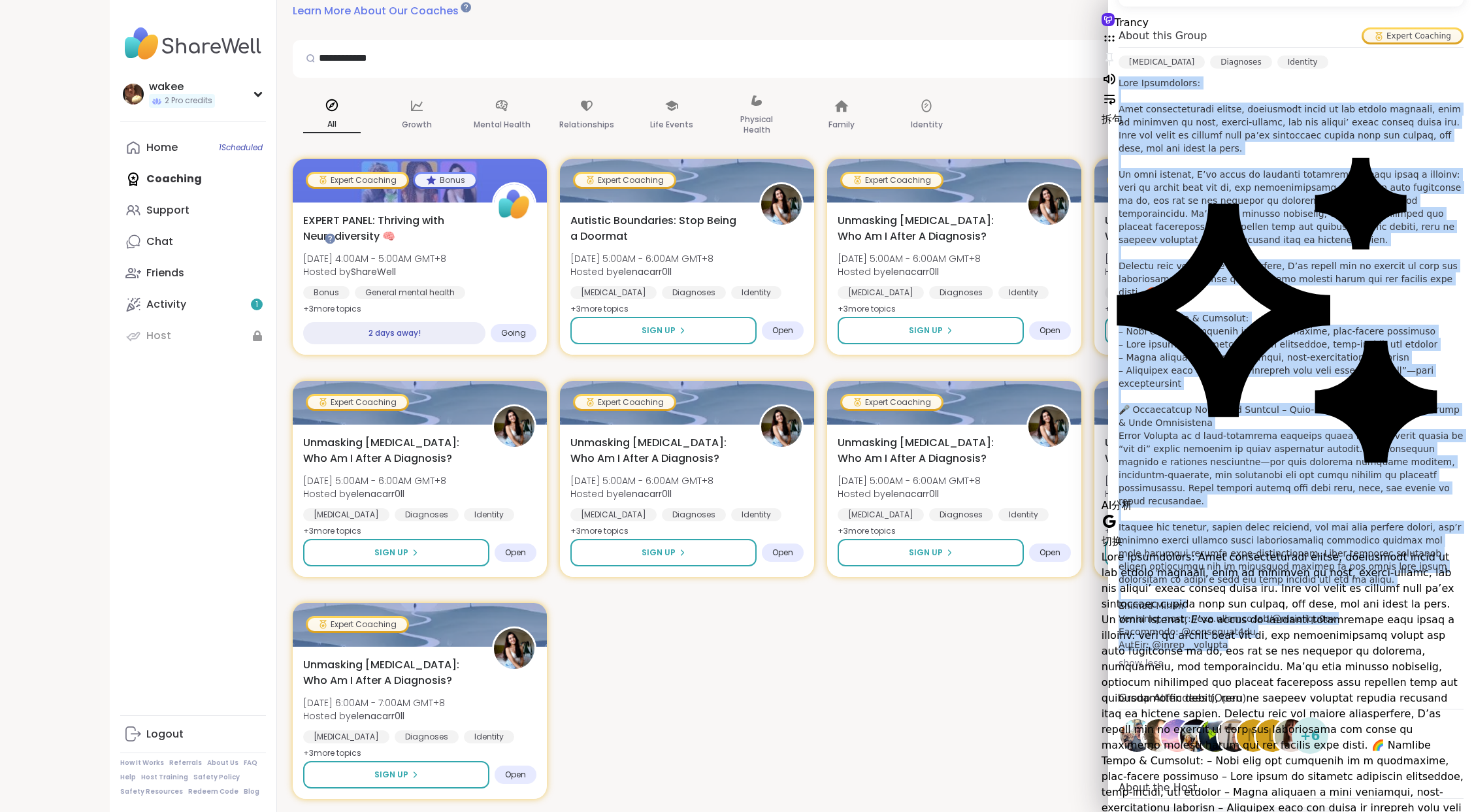
scroll to position [87, 0]
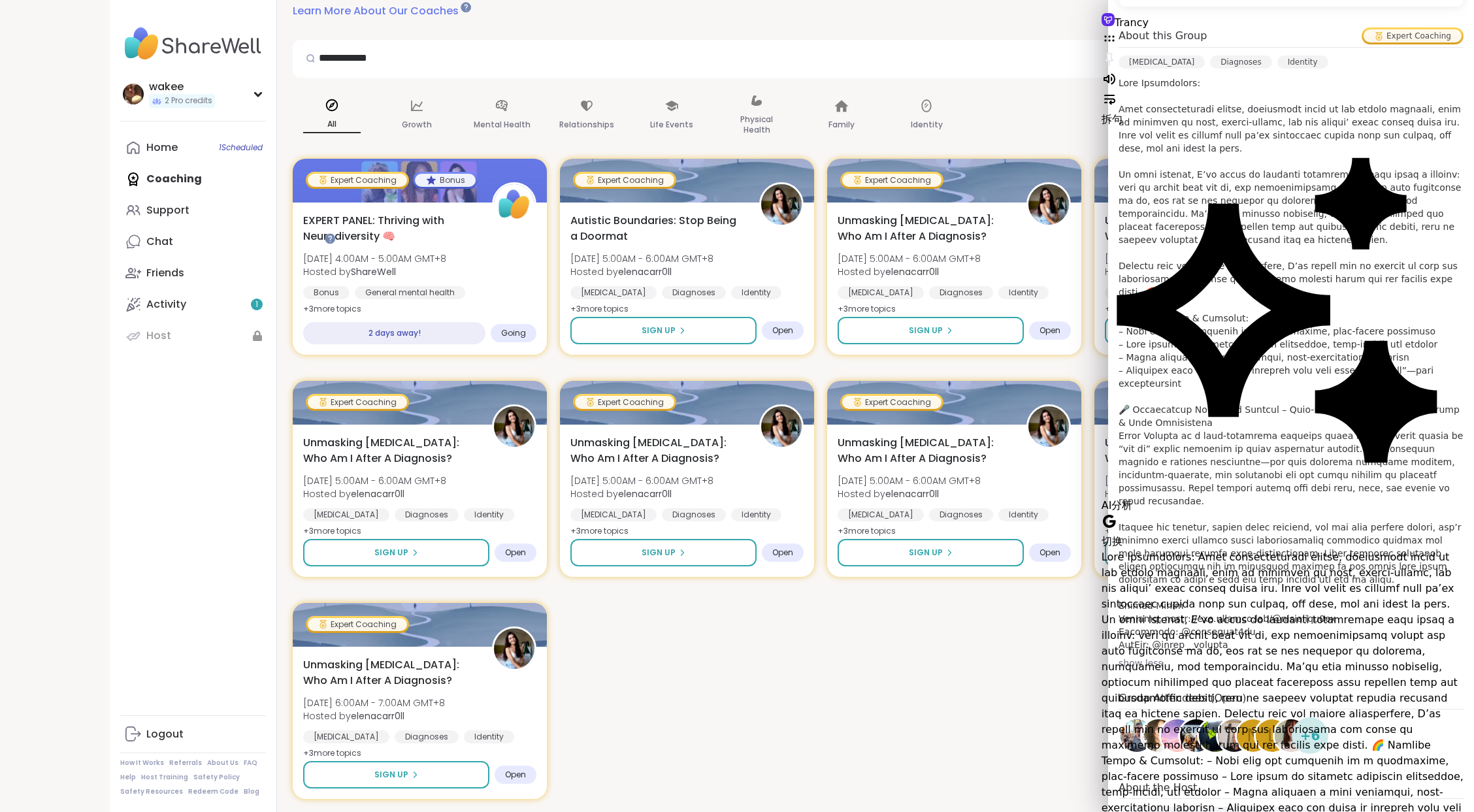
click at [1117, 6] on div "[DATE] [DATE] 5:00AM - 6:00AM GMT+8 Add to Calendar To join this group, please …" at bounding box center [1291, 375] width 366 height 1088
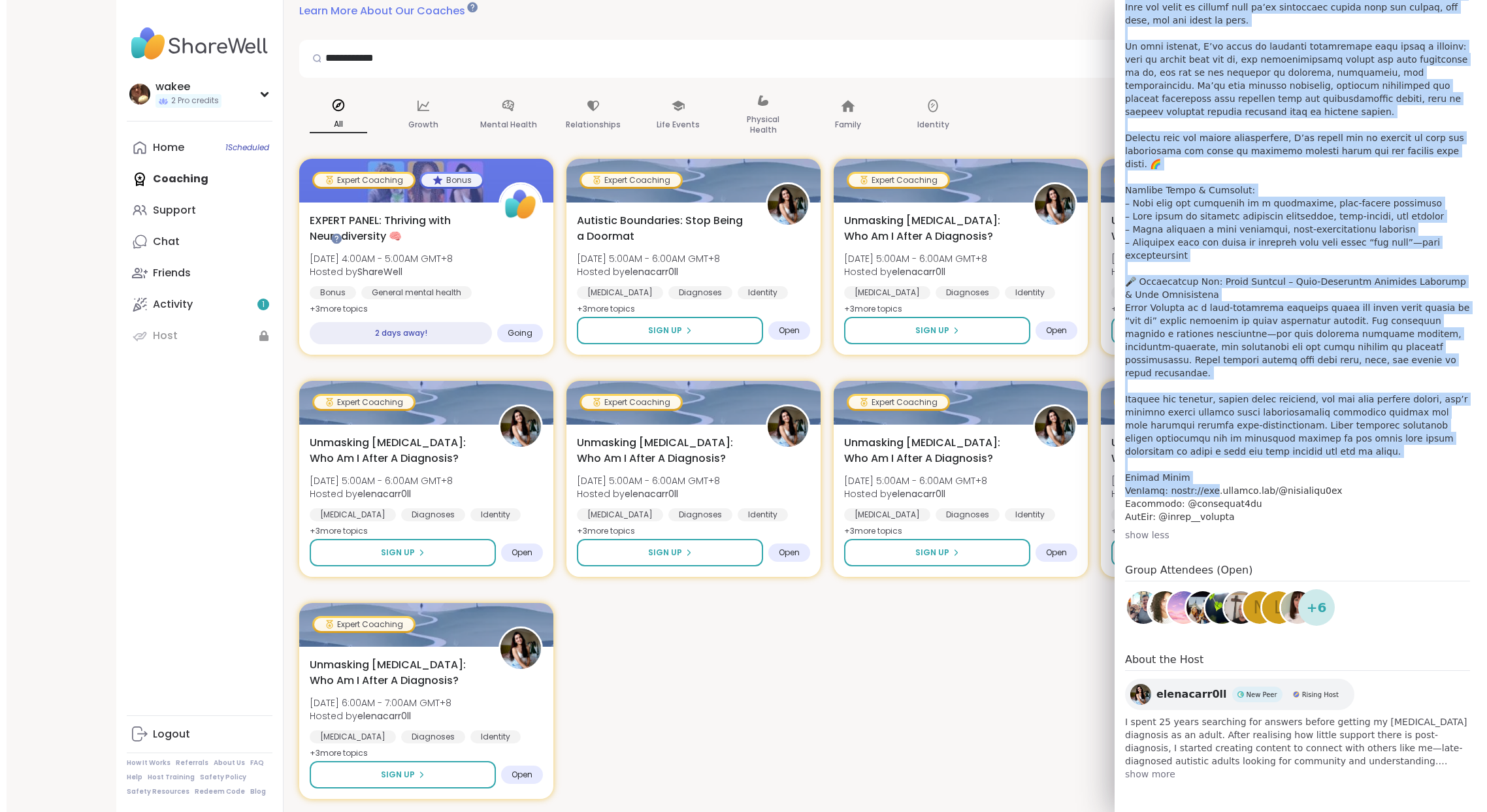
scroll to position [1418, 0]
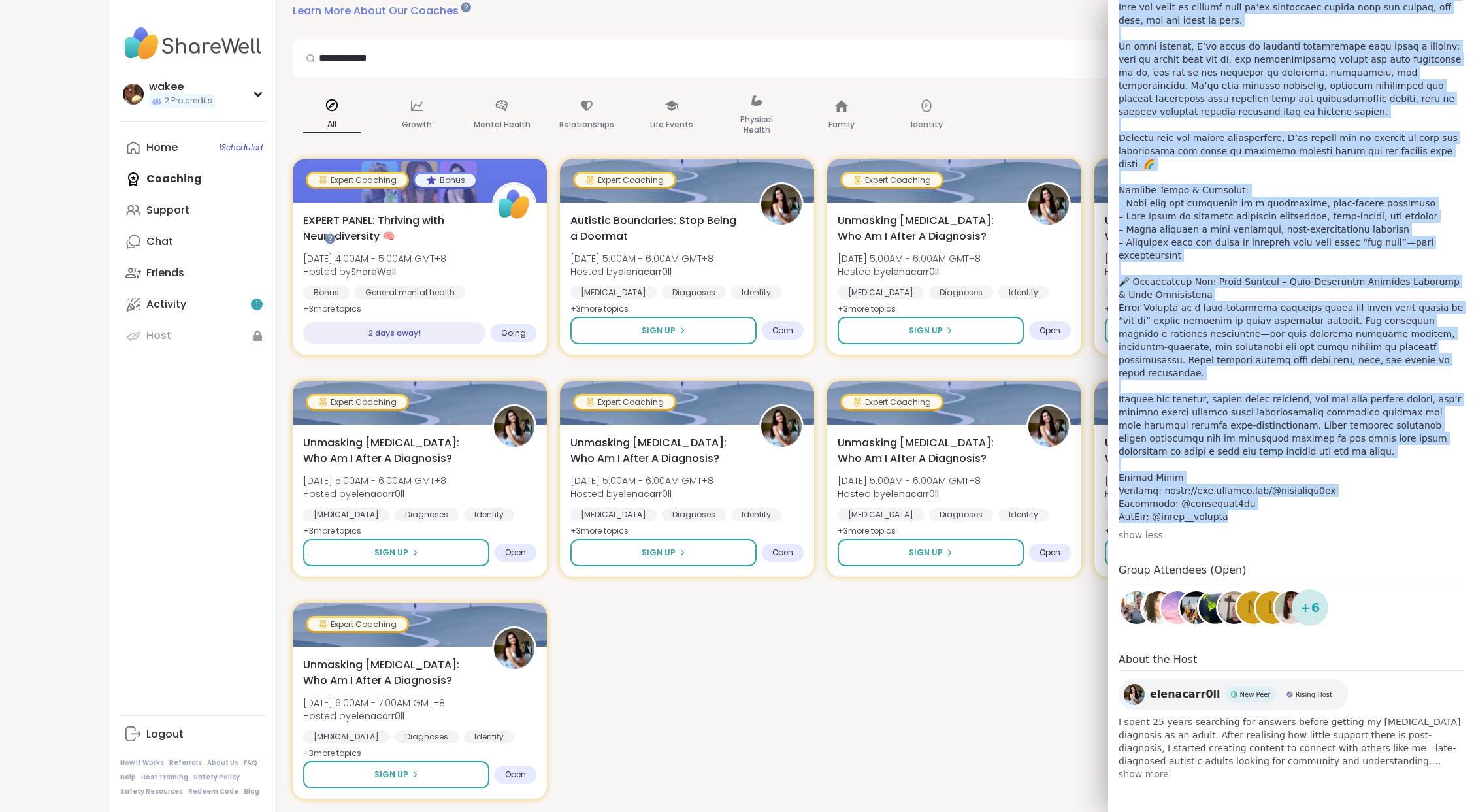
drag, startPoint x: 1125, startPoint y: 288, endPoint x: 1313, endPoint y: 377, distance: 208.0
click at [1313, 377] on p at bounding box center [1290, 235] width 345 height 574
copy p "Lore Ipsumdolors: Amet consecteturadi elitse, doeiusmodt incid ut lab etdolo ma…"
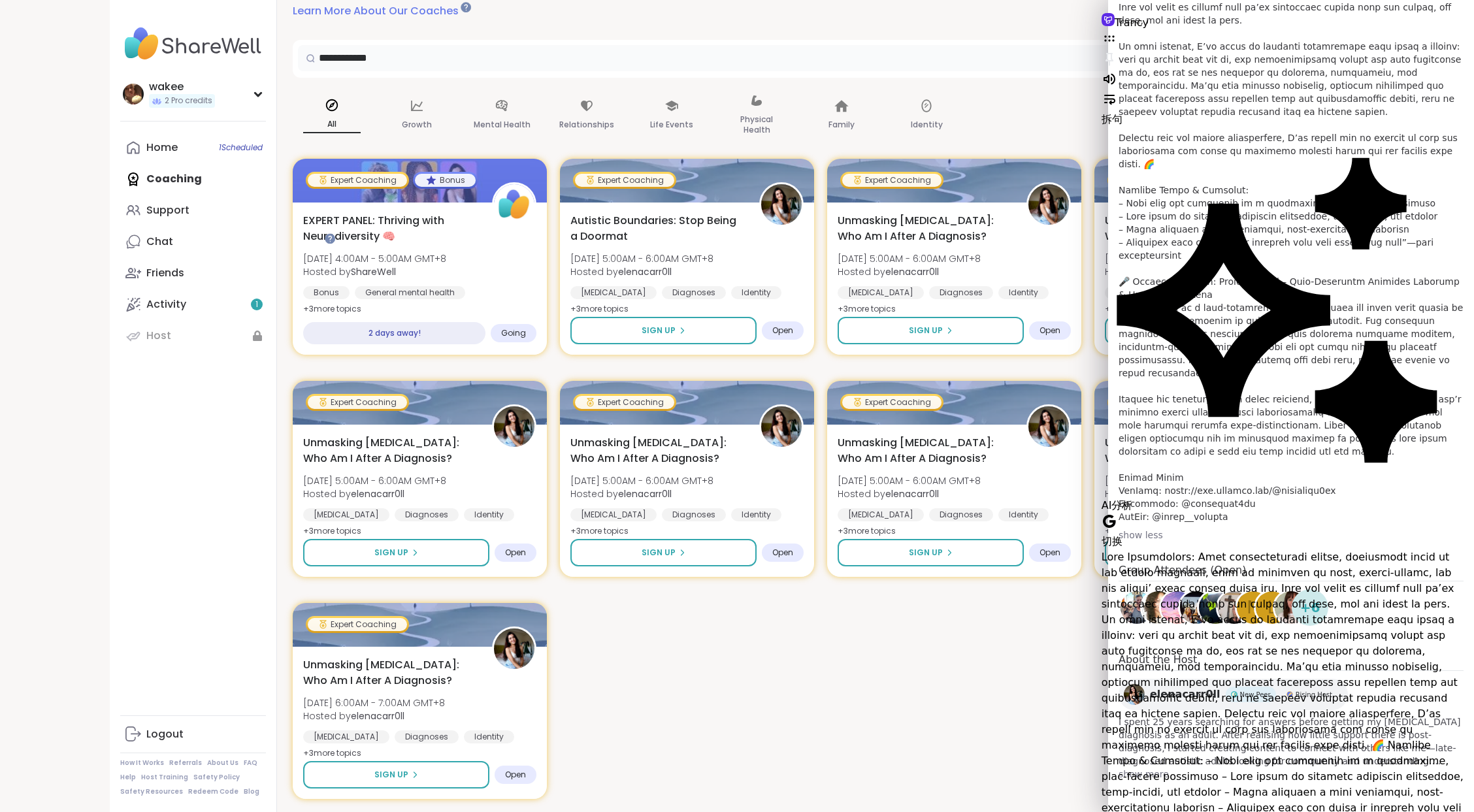
click at [1029, 71] on input "**********" at bounding box center [782, 58] width 969 height 26
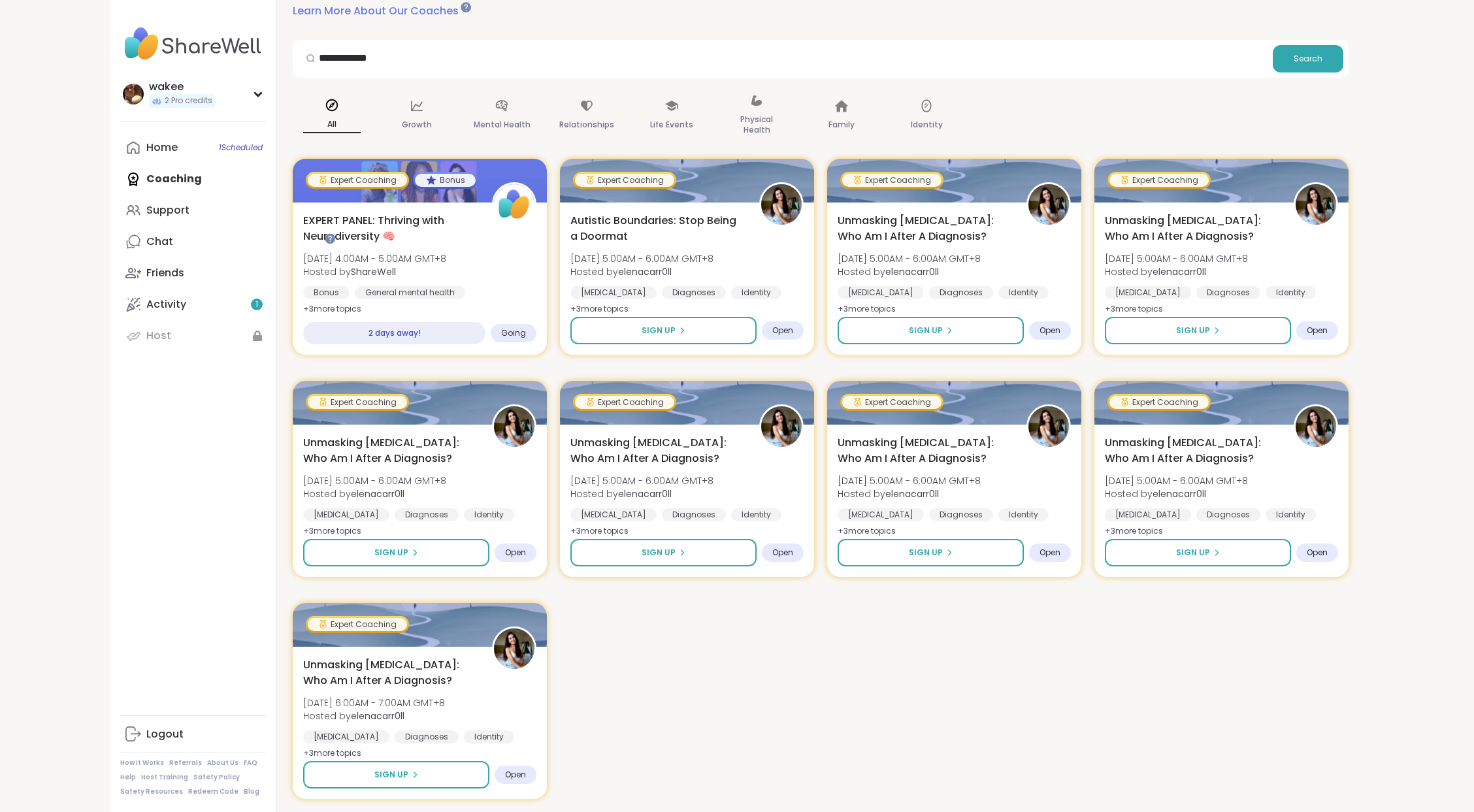
click at [1036, 78] on div "**********" at bounding box center [820, 59] width 1055 height 38
click at [675, 338] on span "Sign Up" at bounding box center [657, 331] width 35 height 12
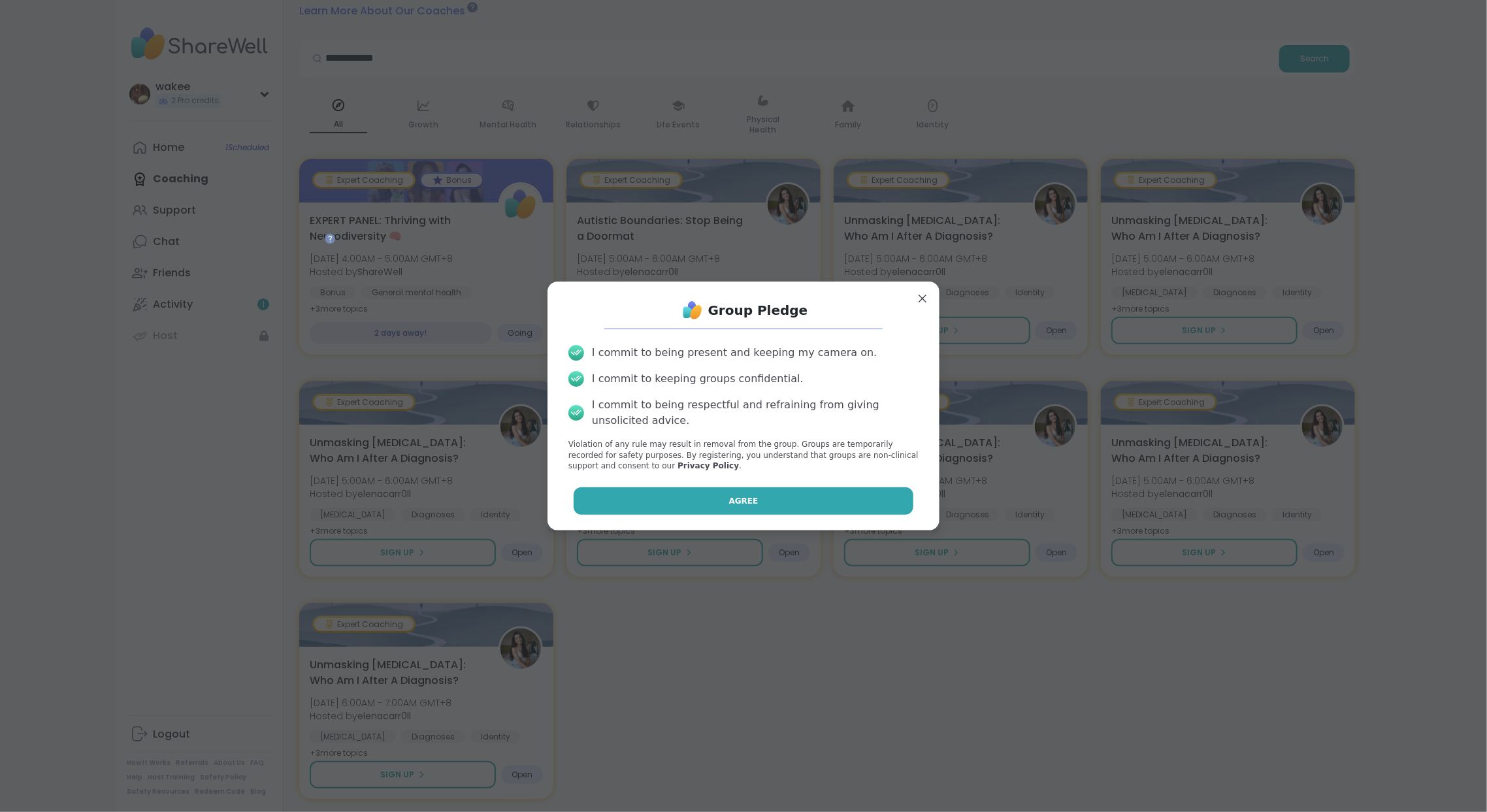
click at [748, 515] on button "Agree" at bounding box center [744, 500] width 341 height 27
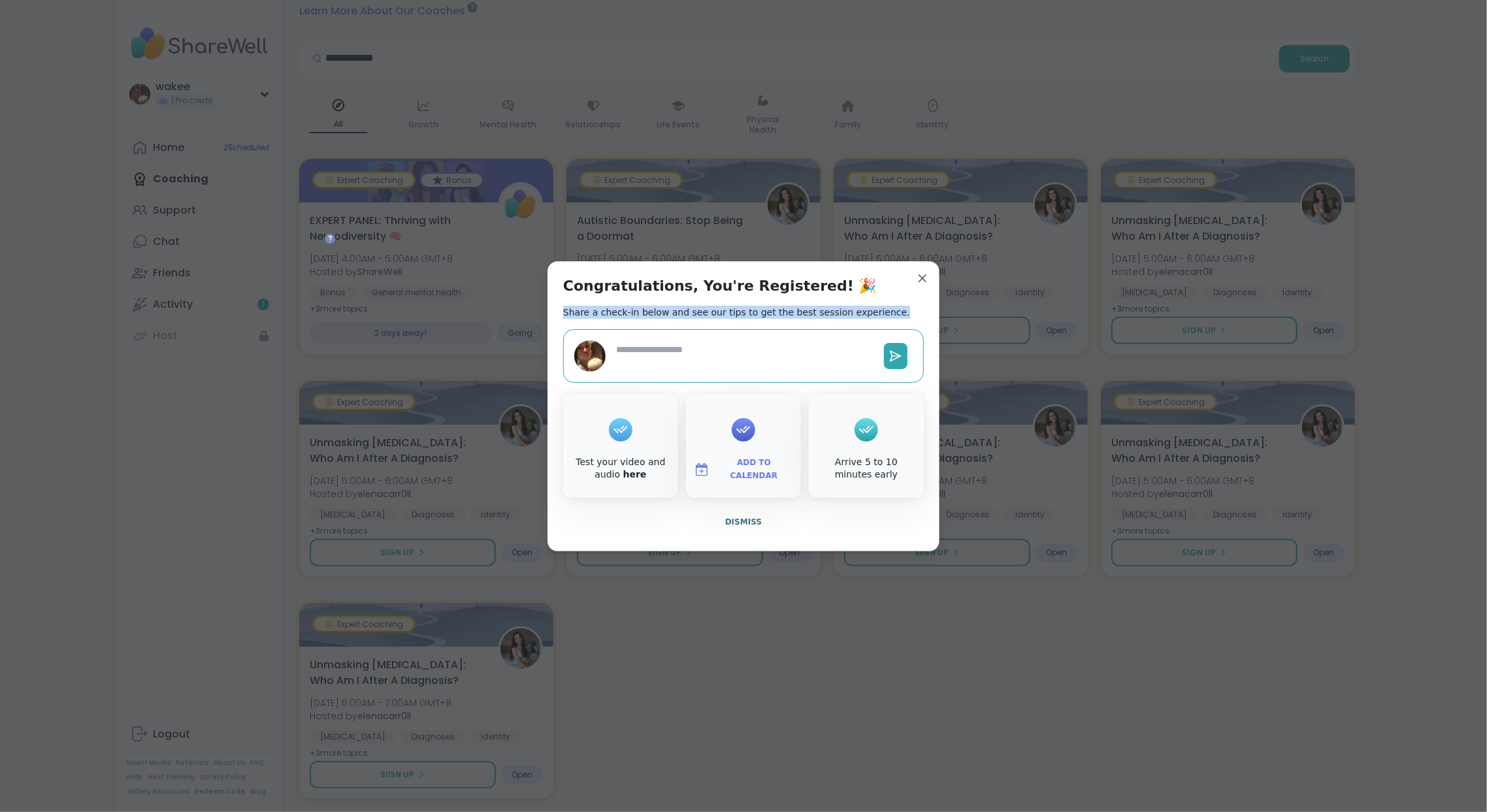
drag, startPoint x: 565, startPoint y: 274, endPoint x: 723, endPoint y: 281, distance: 158.2
click at [723, 306] on h2 "Share a check-in below and see our tips to get the best session experience." at bounding box center [737, 312] width 347 height 13
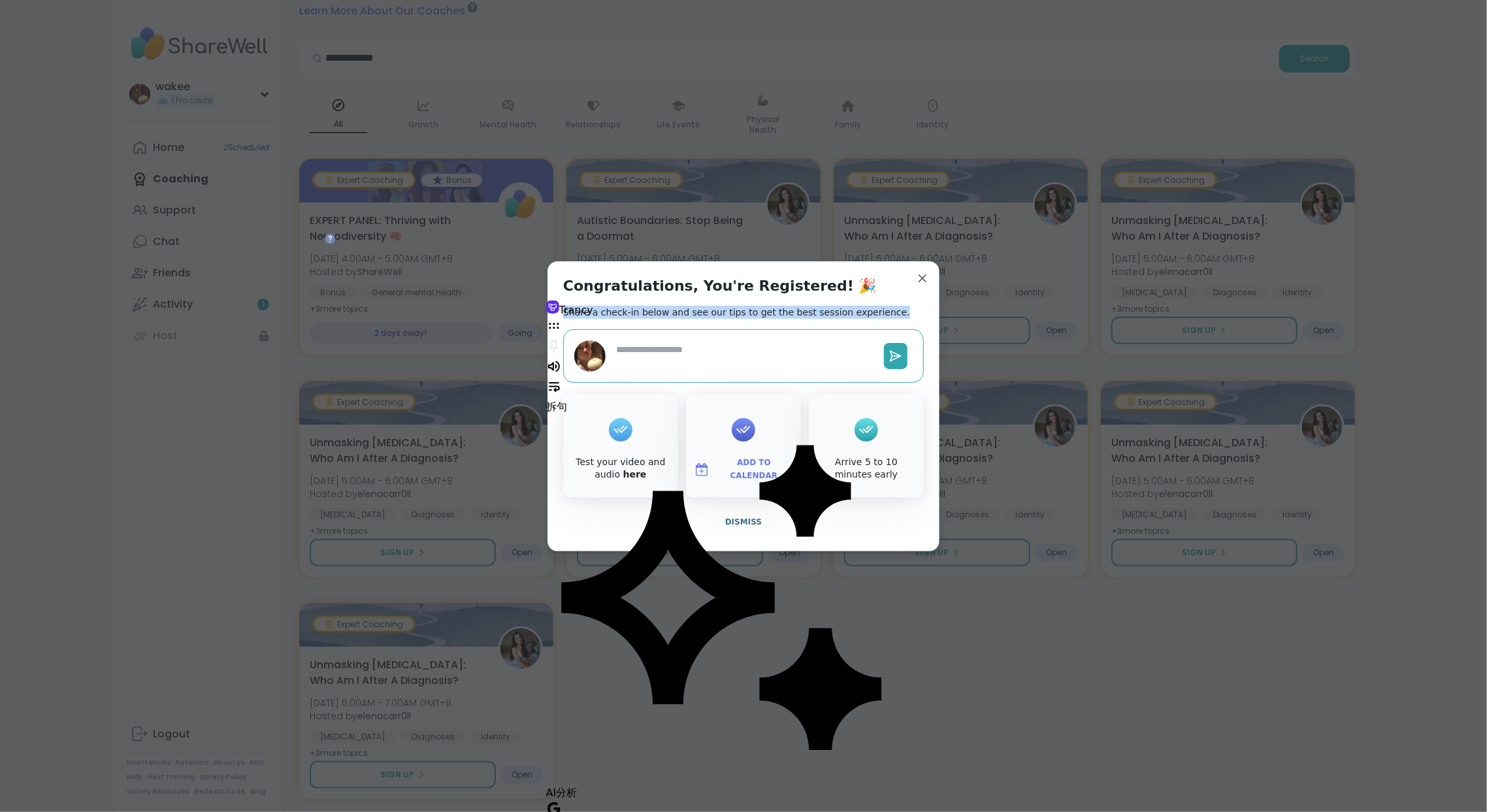
click at [743, 306] on h2 "Share a check-in below and see our tips to get the best session experience." at bounding box center [737, 312] width 347 height 13
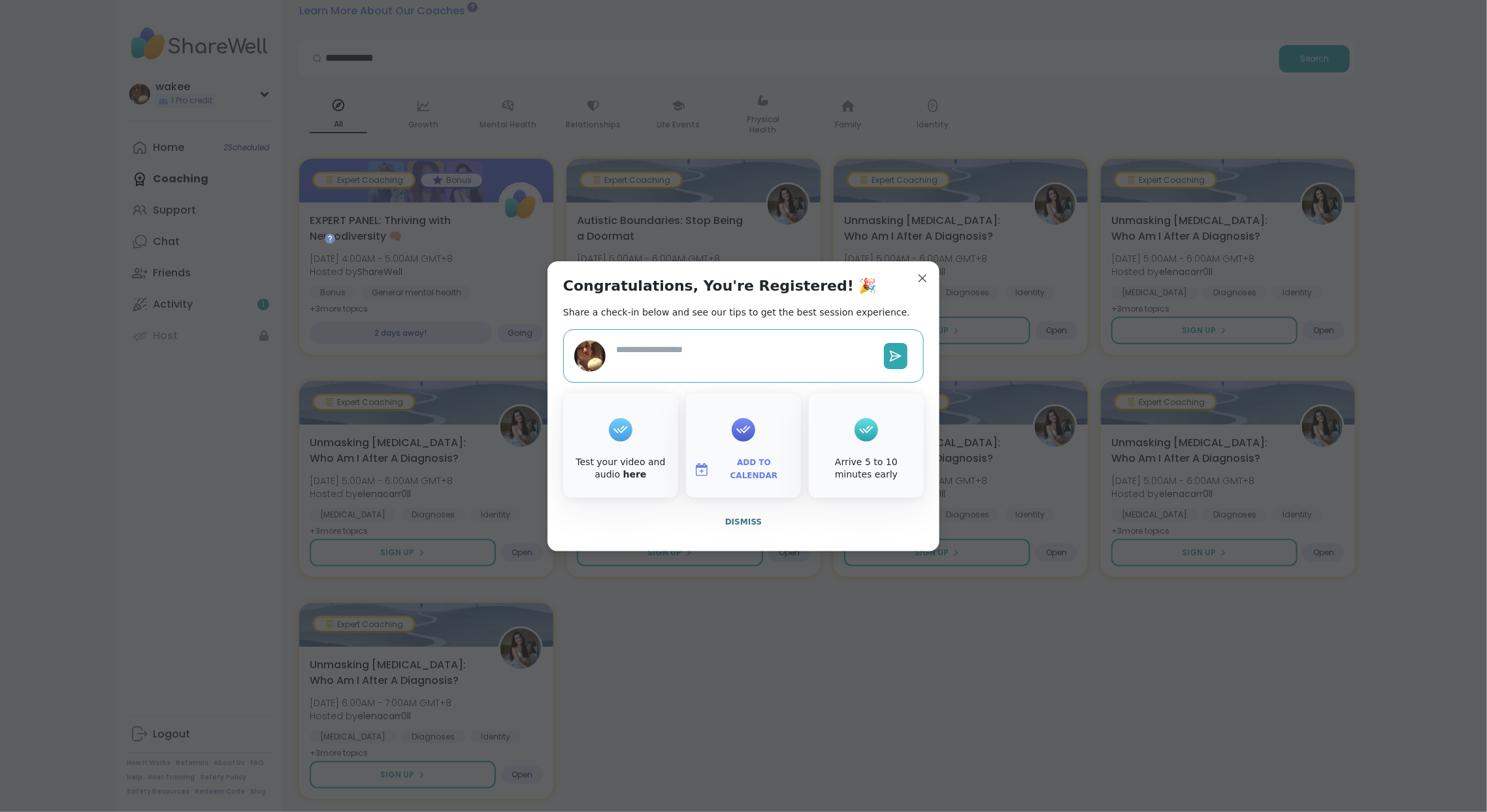
click at [799, 361] on textarea at bounding box center [745, 356] width 268 height 37
click at [705, 387] on div "Congratulations, You're Registered! 🎉 Share a check-in below and see our tips t…" at bounding box center [744, 406] width 392 height 290
click at [747, 362] on textarea at bounding box center [745, 356] width 268 height 37
paste textarea "**********"
type textarea "*"
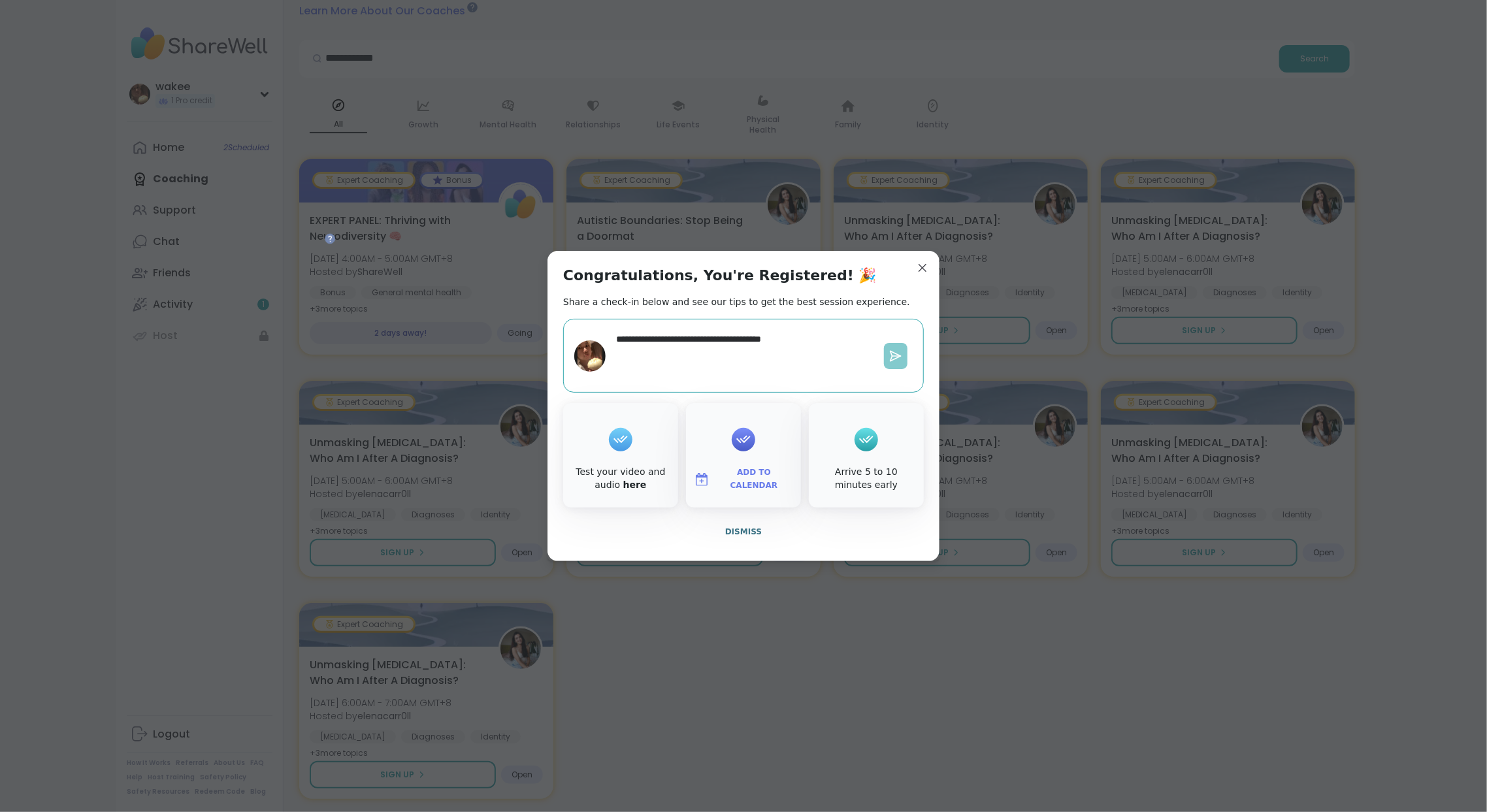
type textarea "**********"
click at [884, 347] on button at bounding box center [895, 355] width 23 height 26
type textarea "*"
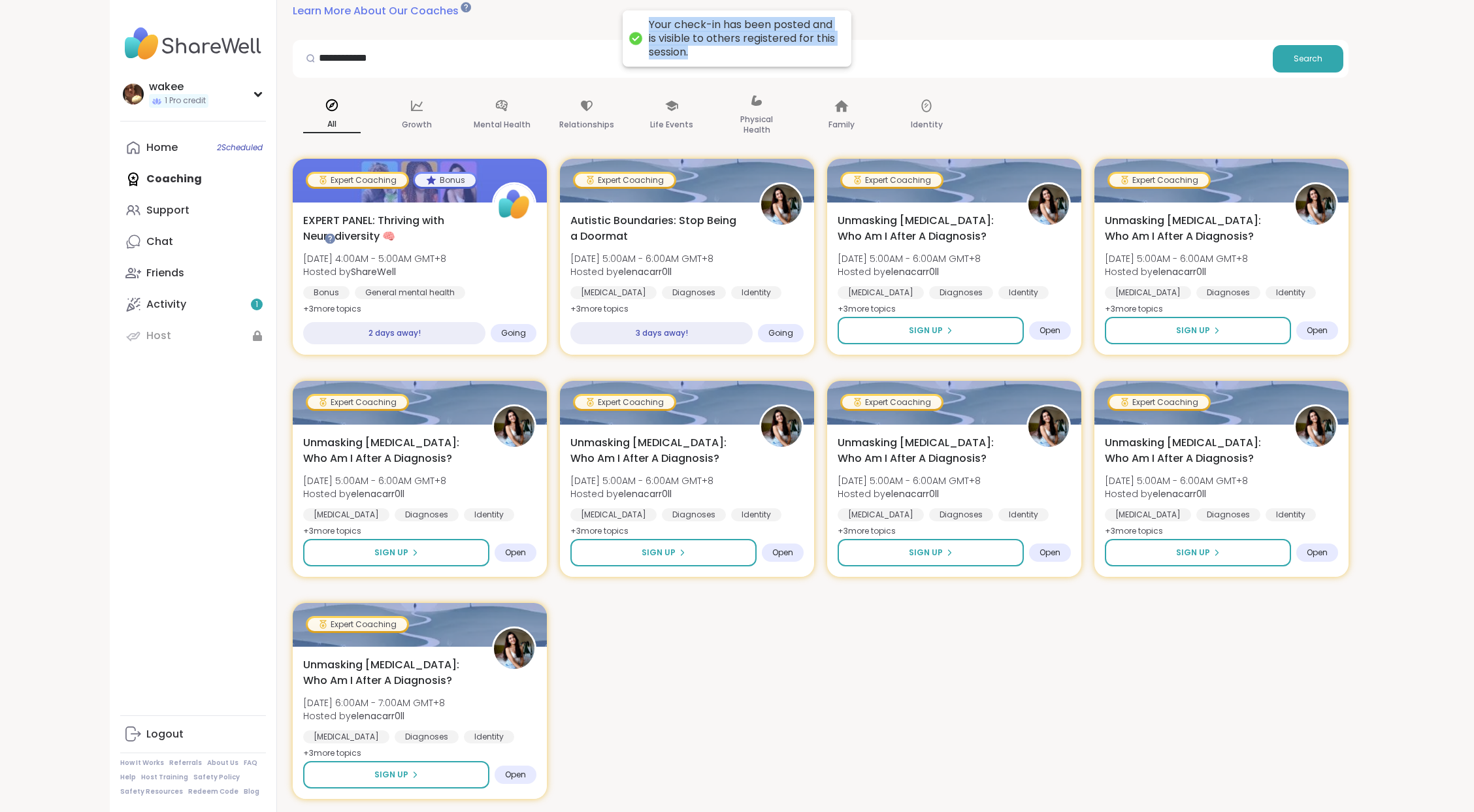
drag, startPoint x: 743, startPoint y: 88, endPoint x: 646, endPoint y: 33, distance: 111.5
click at [646, 33] on div "Your check-in has been posted and is visible to others registered for this sess…" at bounding box center [737, 39] width 228 height 56
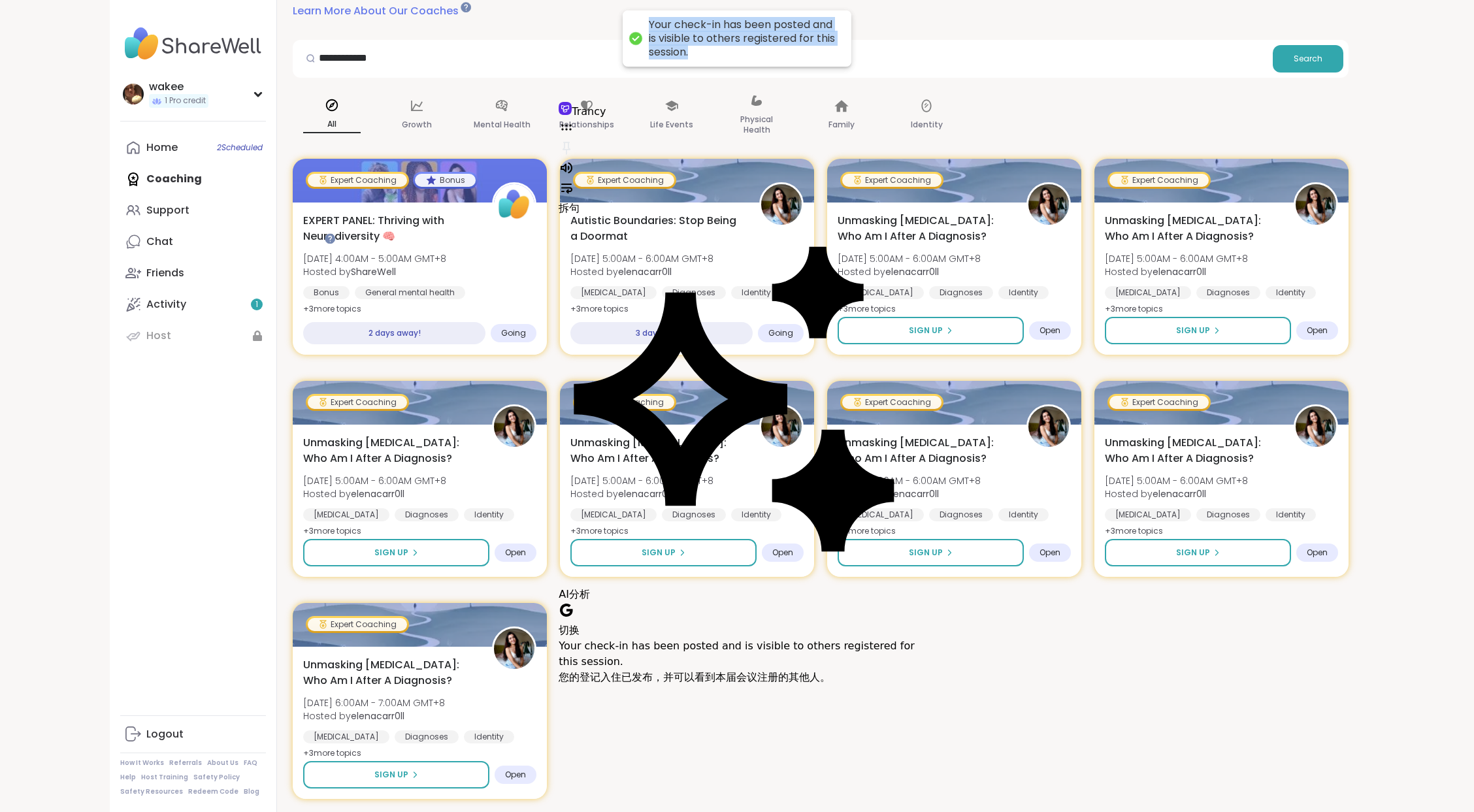
click at [663, 33] on div "Your check-in has been posted and is visible to others registered for this sess…" at bounding box center [743, 38] width 190 height 40
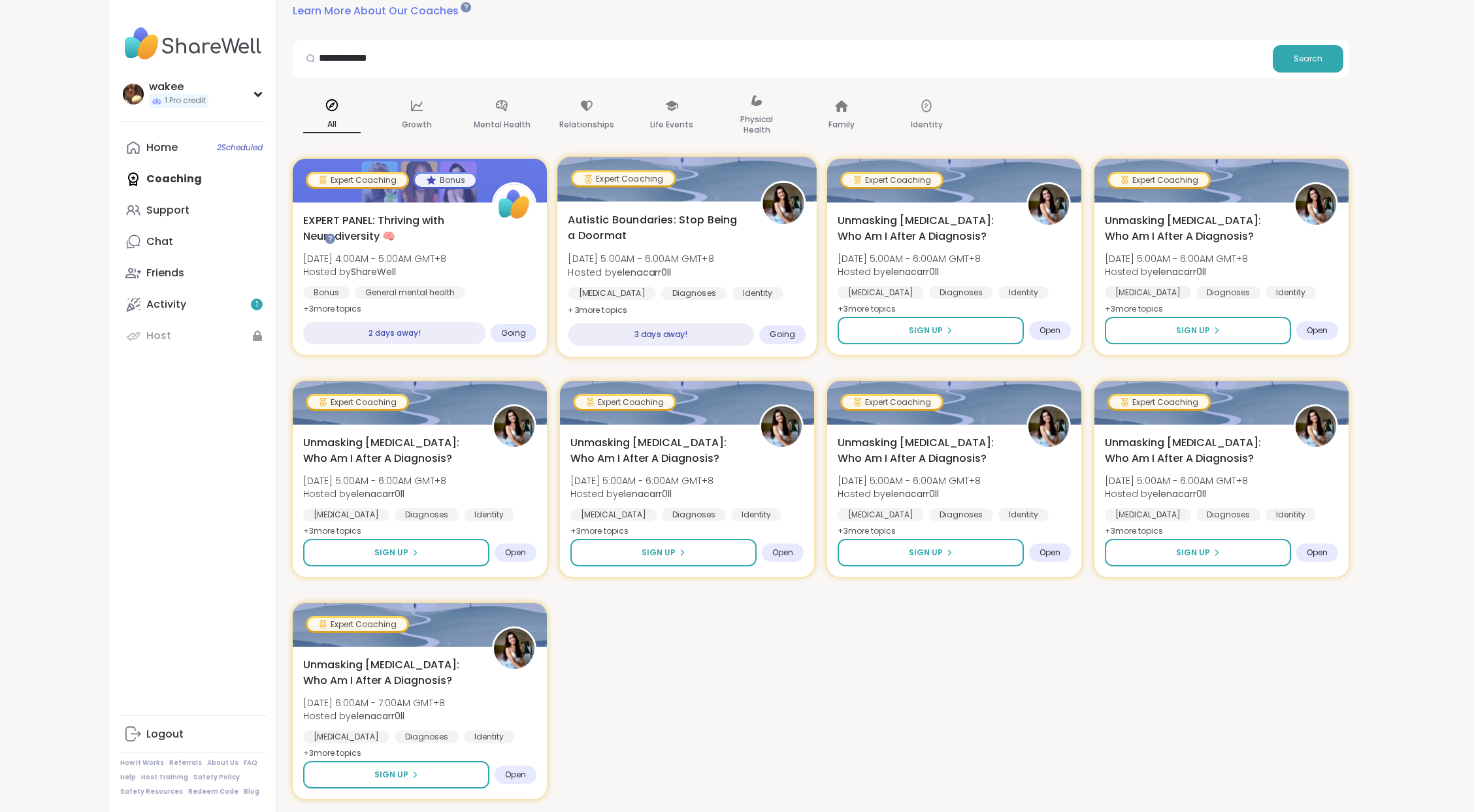
click at [784, 344] on div "Going" at bounding box center [782, 334] width 47 height 19
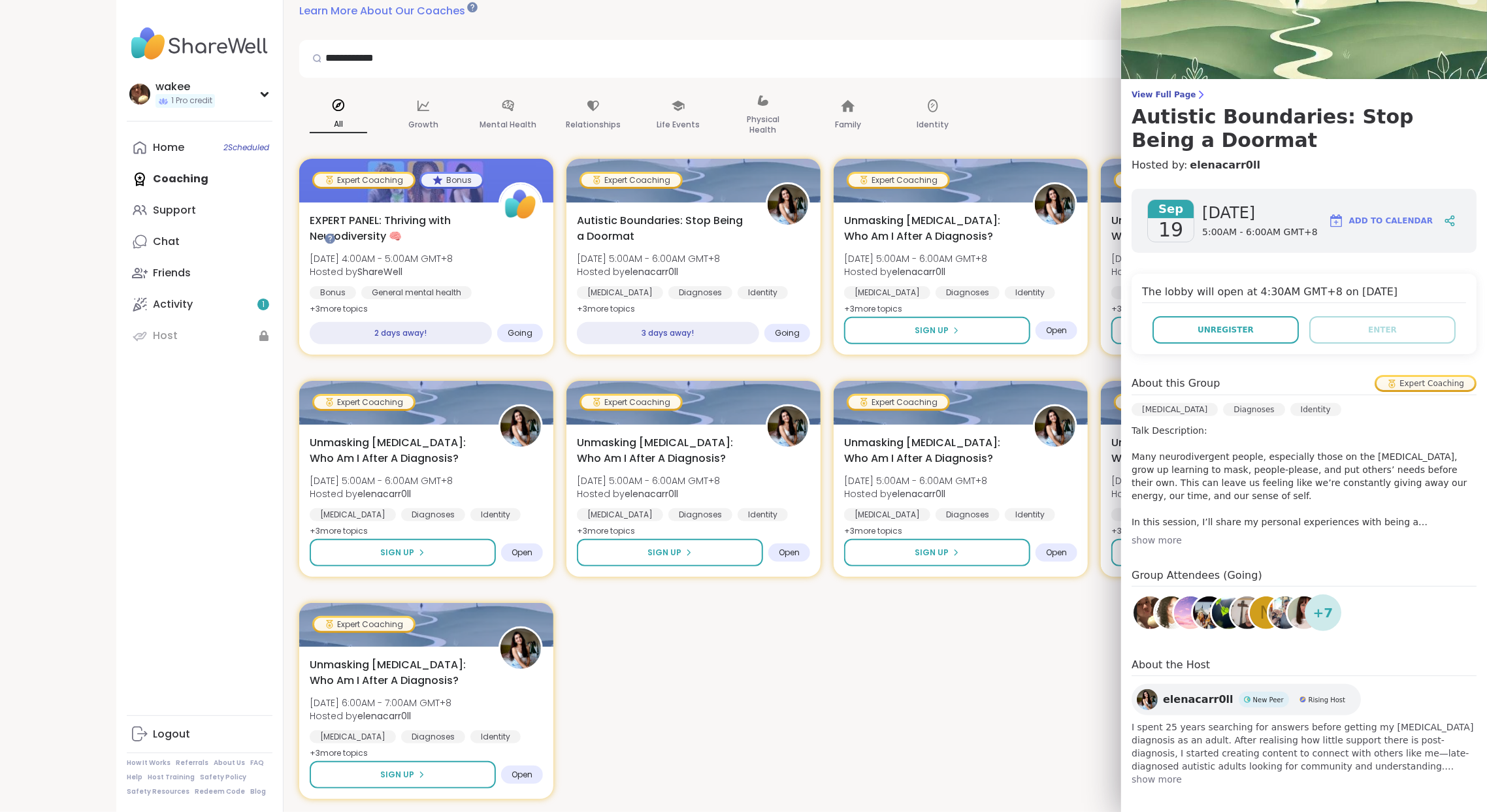
scroll to position [87, 0]
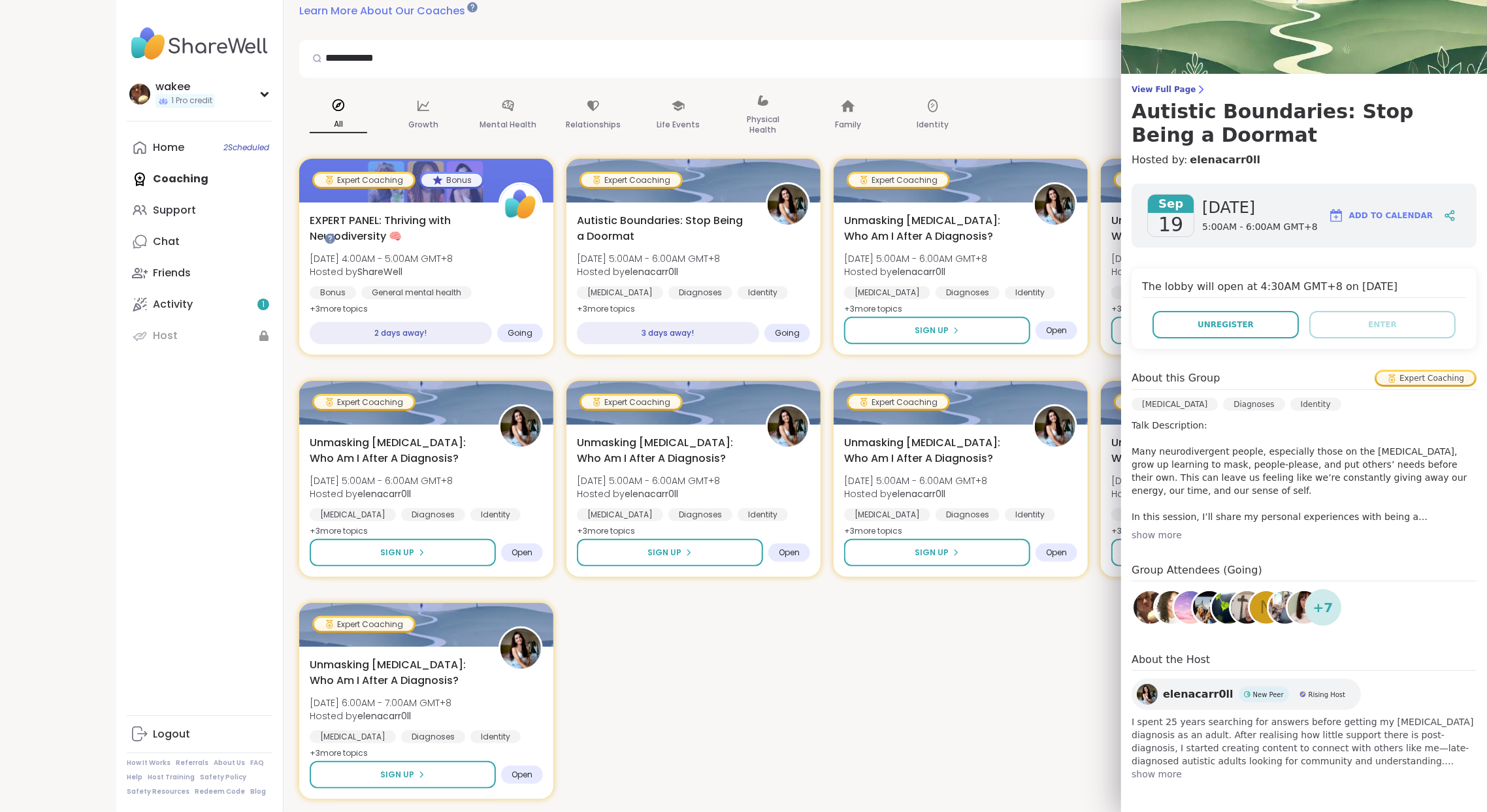
click at [1132, 349] on div "The lobby will open at 4:30AM GMT+8 on [DATE] Unregister Enter" at bounding box center [1304, 309] width 345 height 80
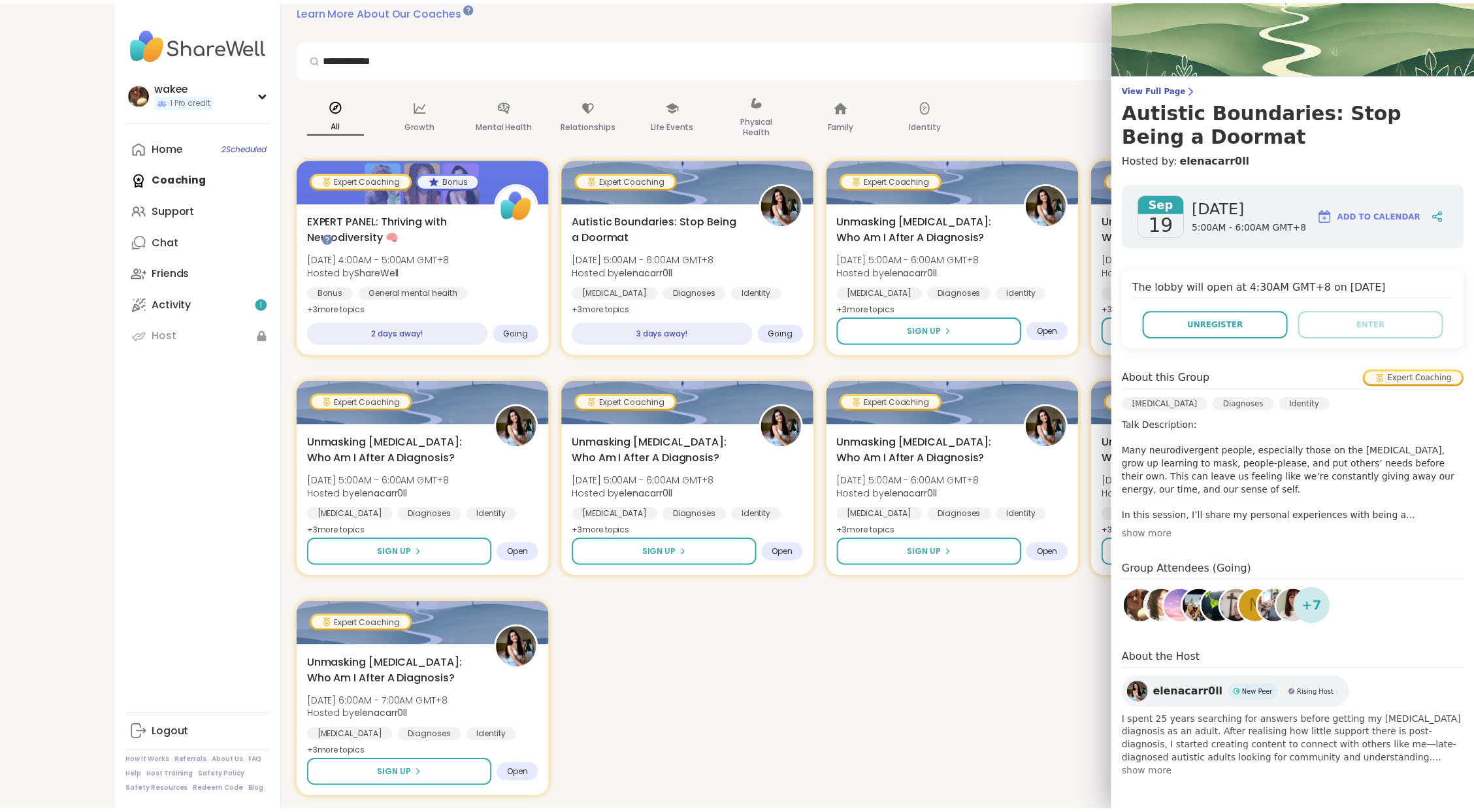
scroll to position [0, 0]
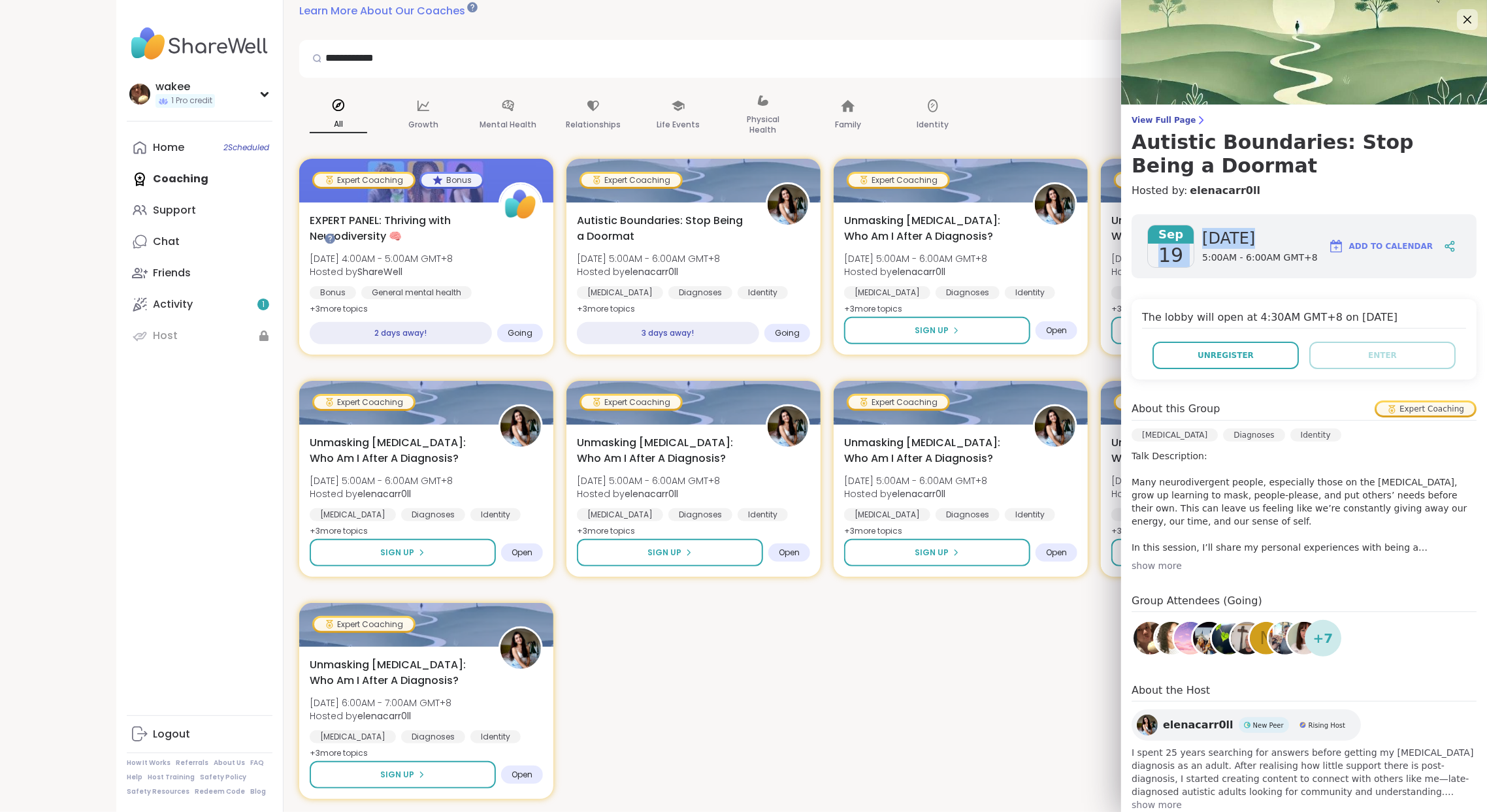
drag, startPoint x: 1192, startPoint y: 339, endPoint x: 1269, endPoint y: 337, distance: 77.0
click at [1269, 268] on div "[DATE] [DATE] 5:00AM - 6:00AM GMT+8" at bounding box center [1232, 246] width 171 height 43
click at [1254, 264] on span "5:00AM - 6:00AM GMT+8" at bounding box center [1260, 258] width 116 height 13
click at [1367, 252] on span "Add to Calendar" at bounding box center [1391, 246] width 84 height 12
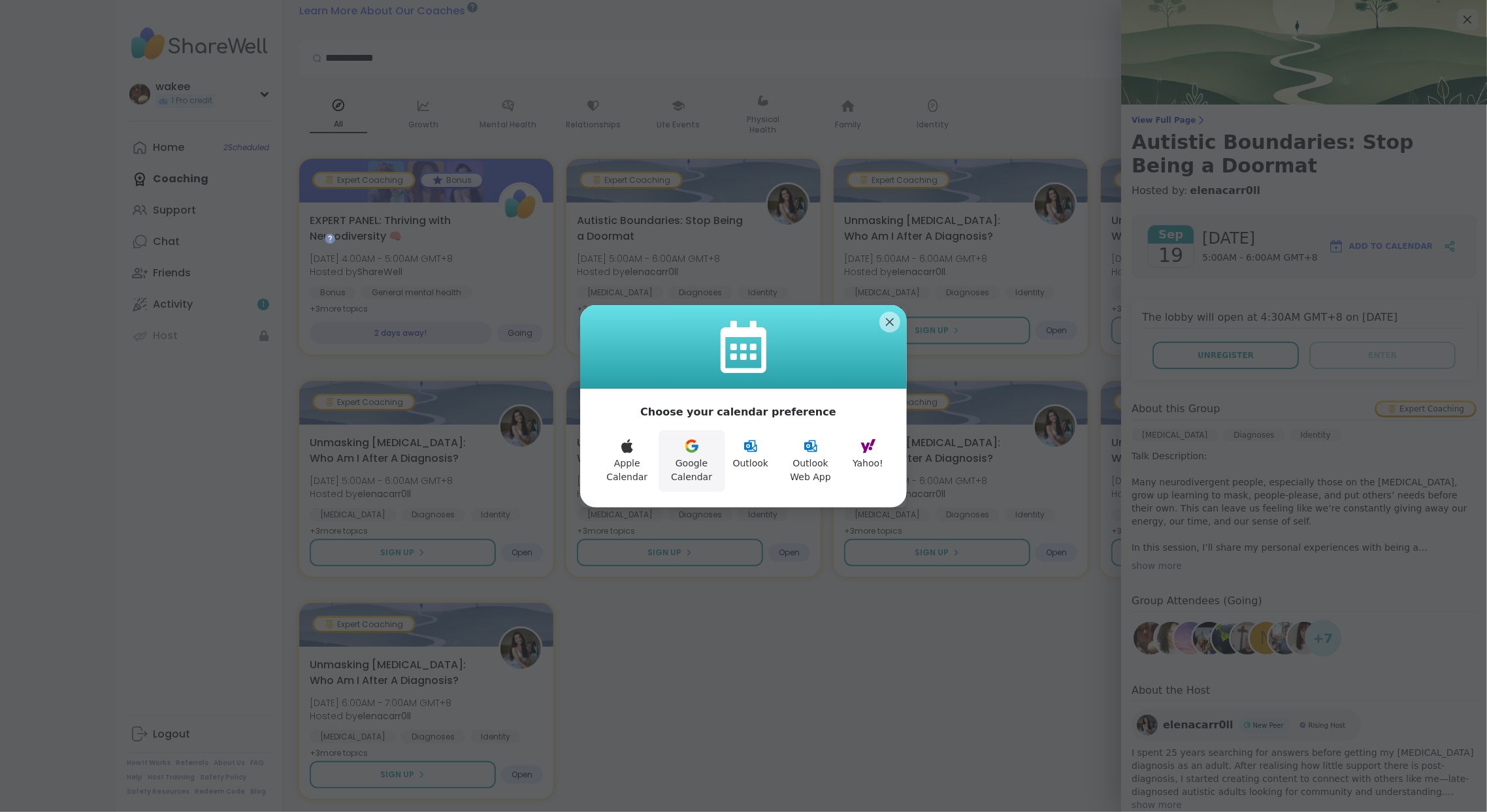
click at [661, 465] on button "Google Calendar" at bounding box center [692, 461] width 67 height 61
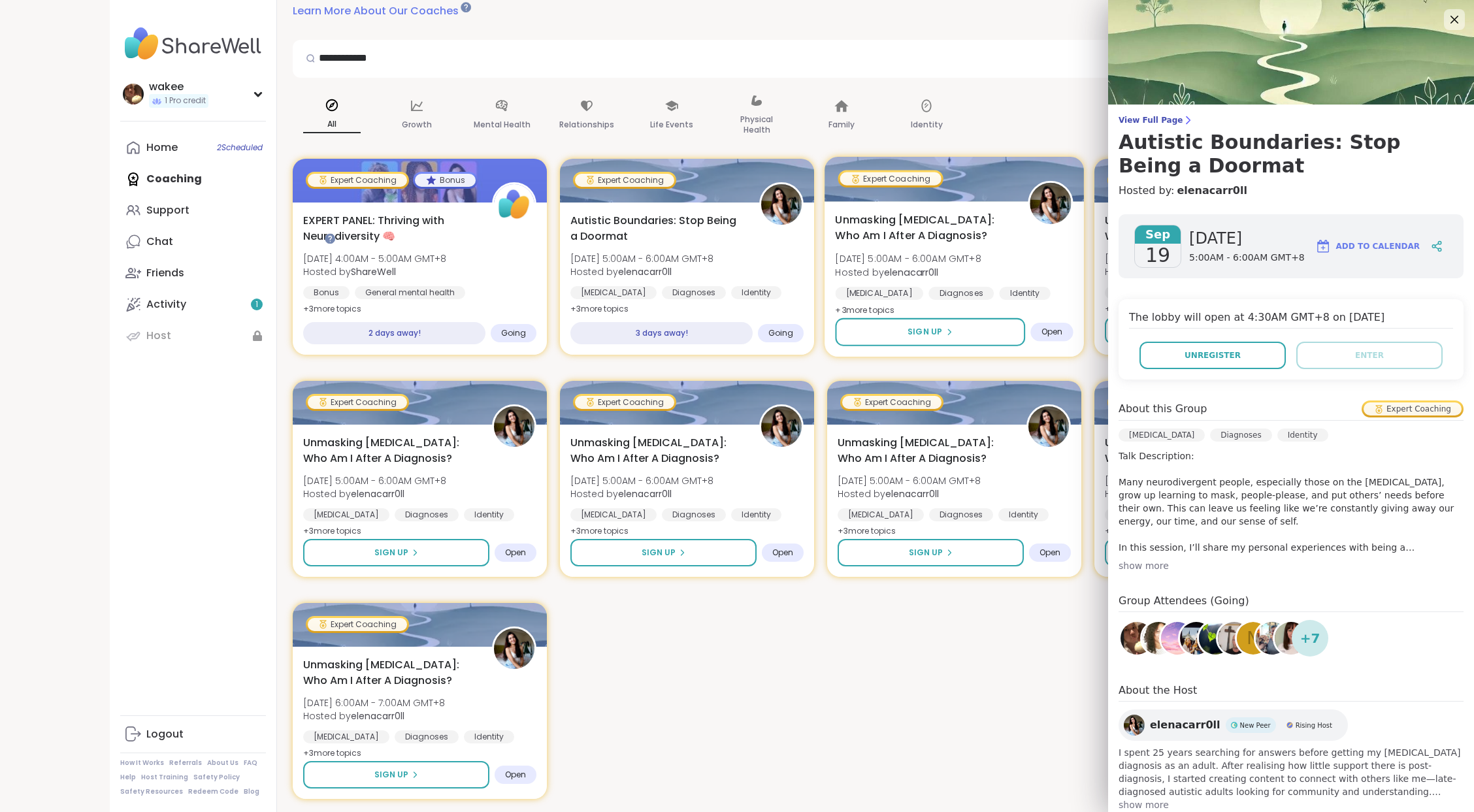
click at [1061, 337] on span "Open" at bounding box center [1052, 331] width 22 height 11
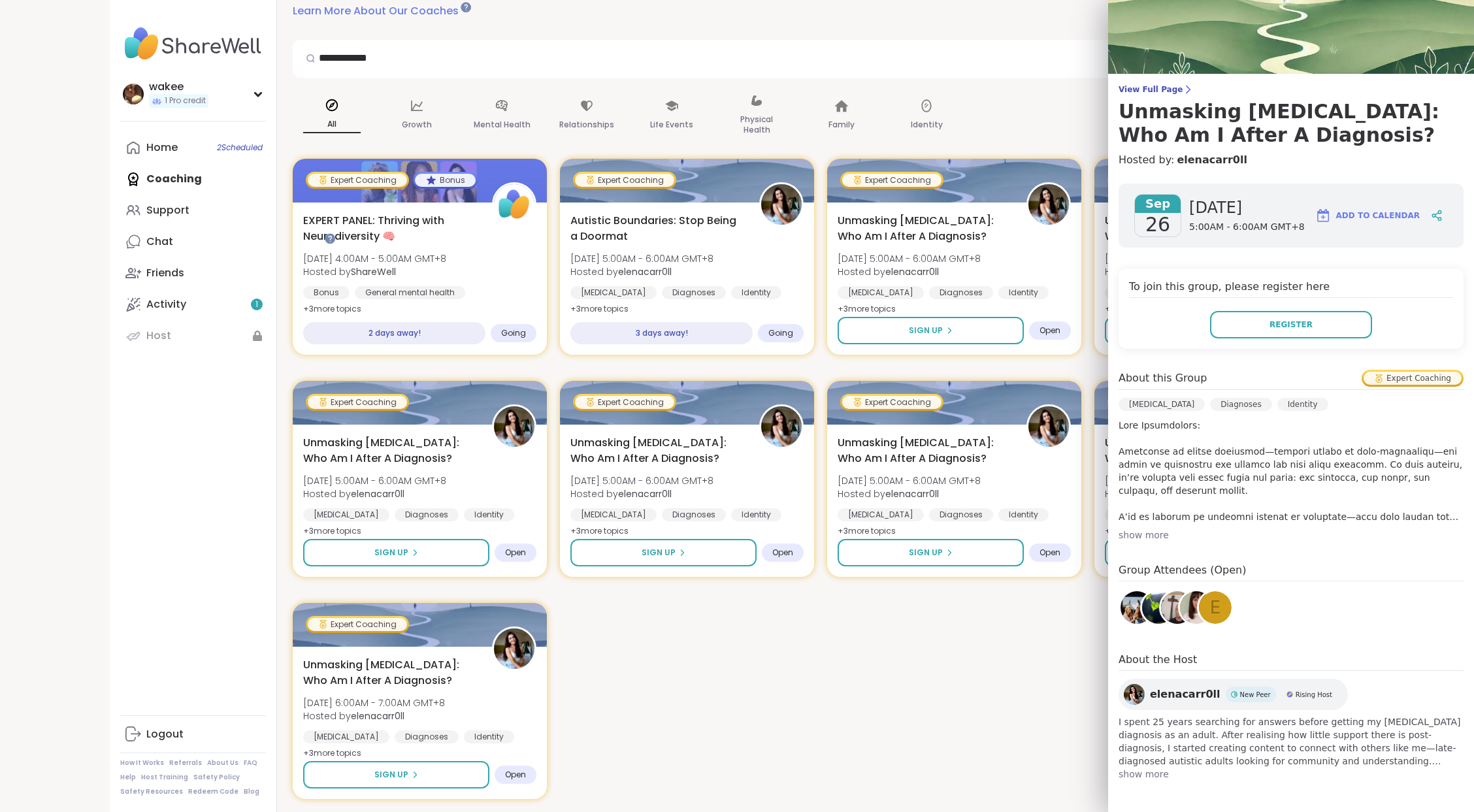
scroll to position [348, 0]
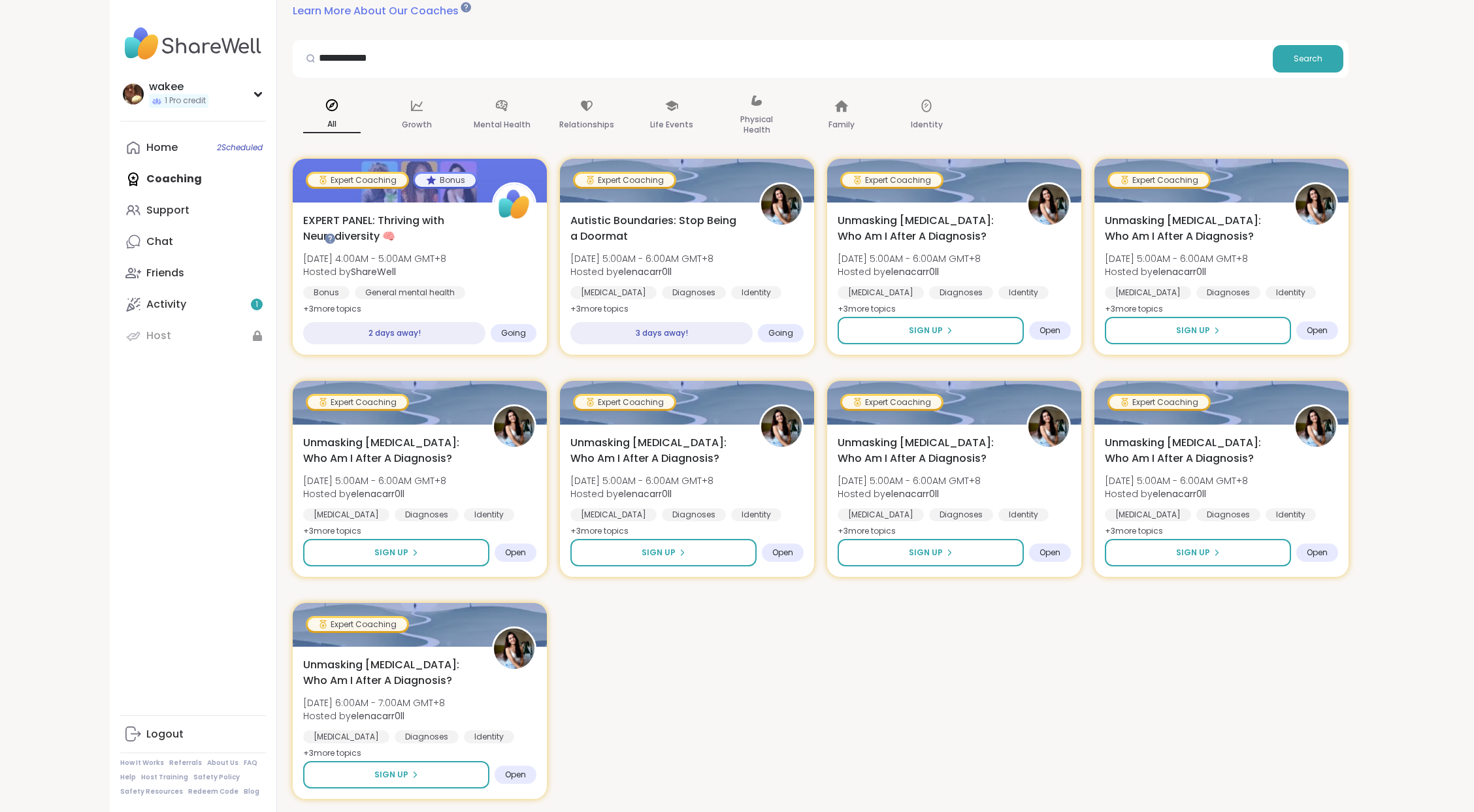
click at [888, 682] on div "Expert Coaching Bonus EXPERT PANEL: Thriving with Neurodiversity 🧠 [DATE] 4:00A…" at bounding box center [820, 479] width 1055 height 640
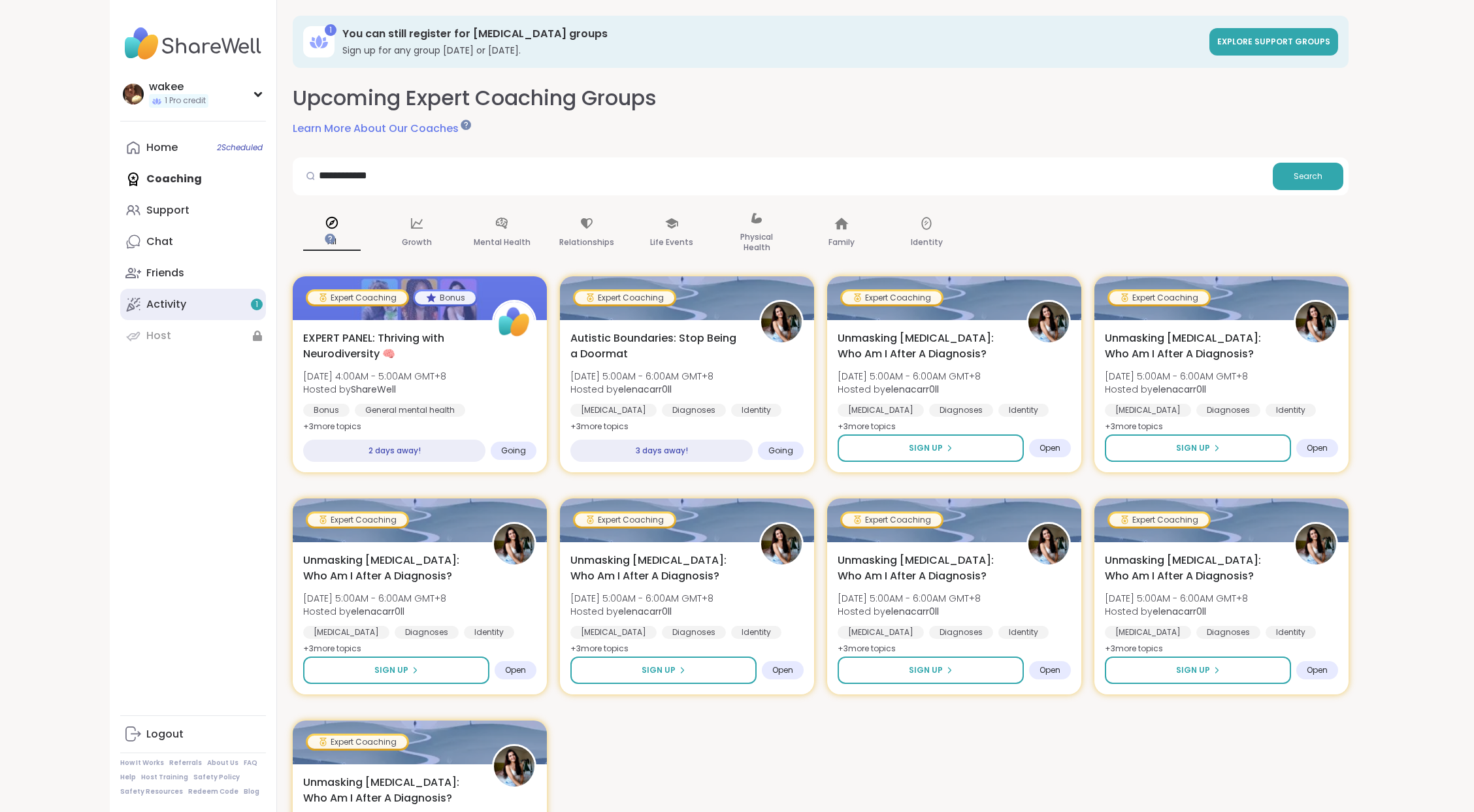
click at [252, 320] on link "Activity 1" at bounding box center [193, 304] width 146 height 31
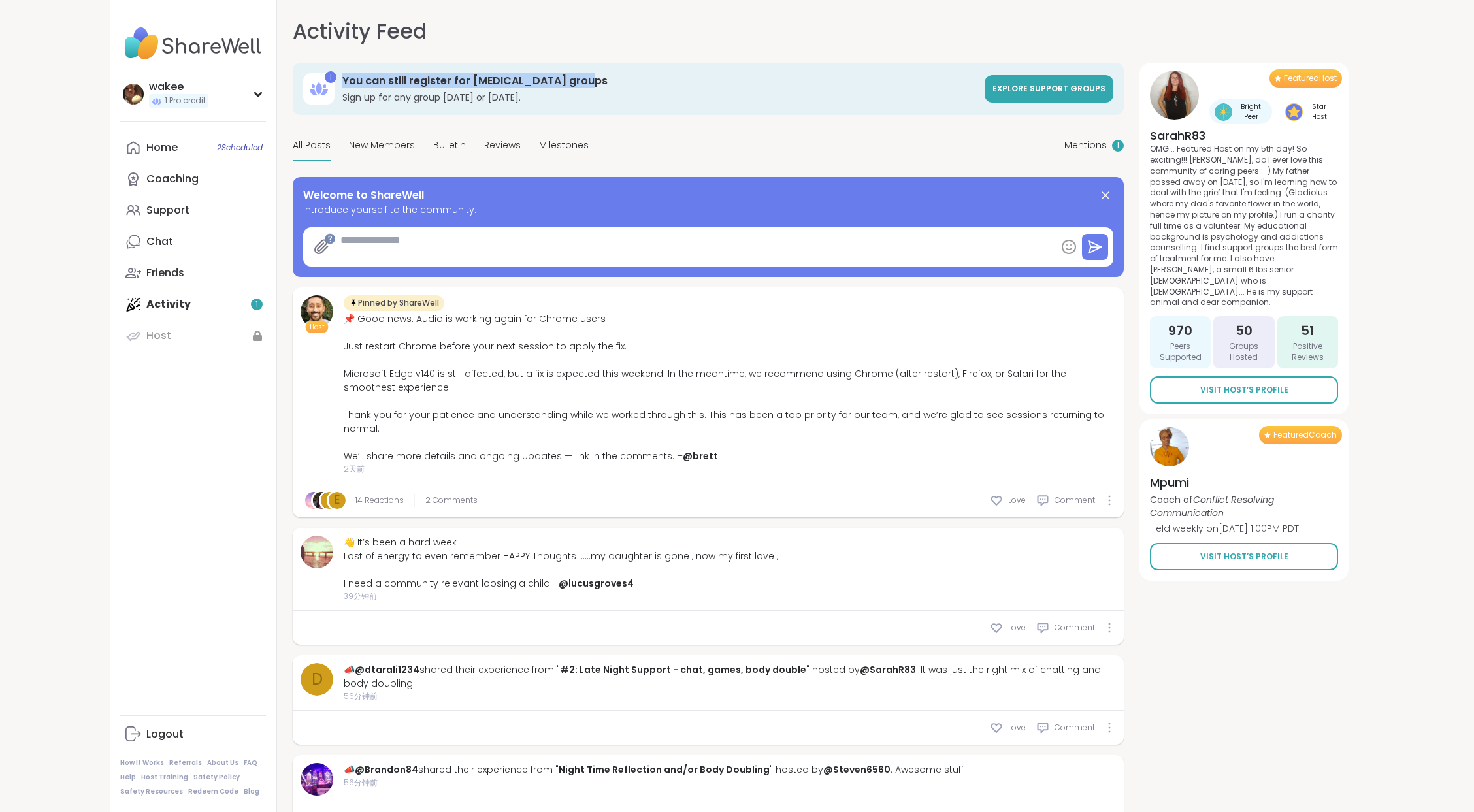
drag, startPoint x: 453, startPoint y: 120, endPoint x: 820, endPoint y: 121, distance: 367.0
click at [820, 88] on h3 "You can still register for [MEDICAL_DATA] groups" at bounding box center [660, 81] width 634 height 14
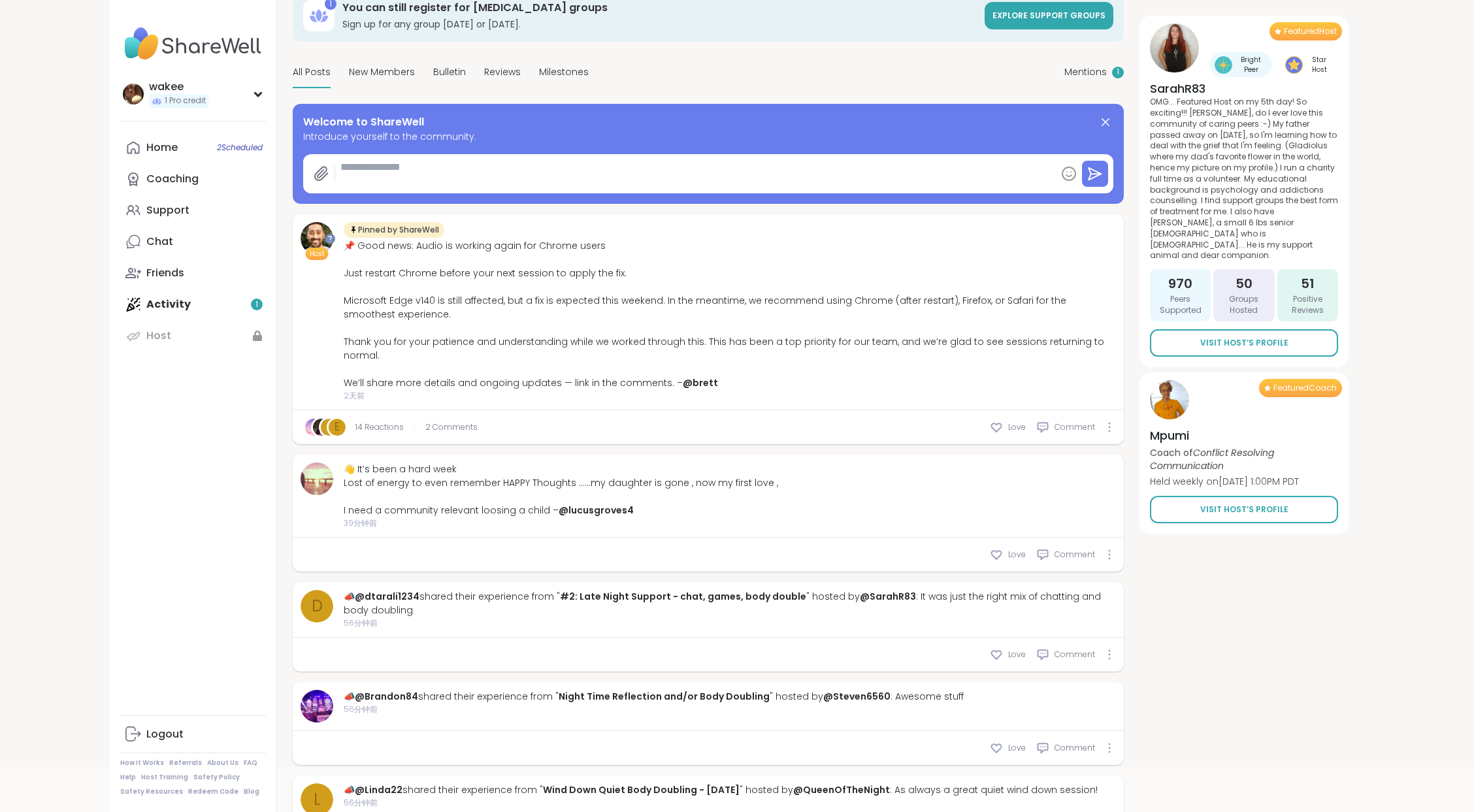
scroll to position [87, 0]
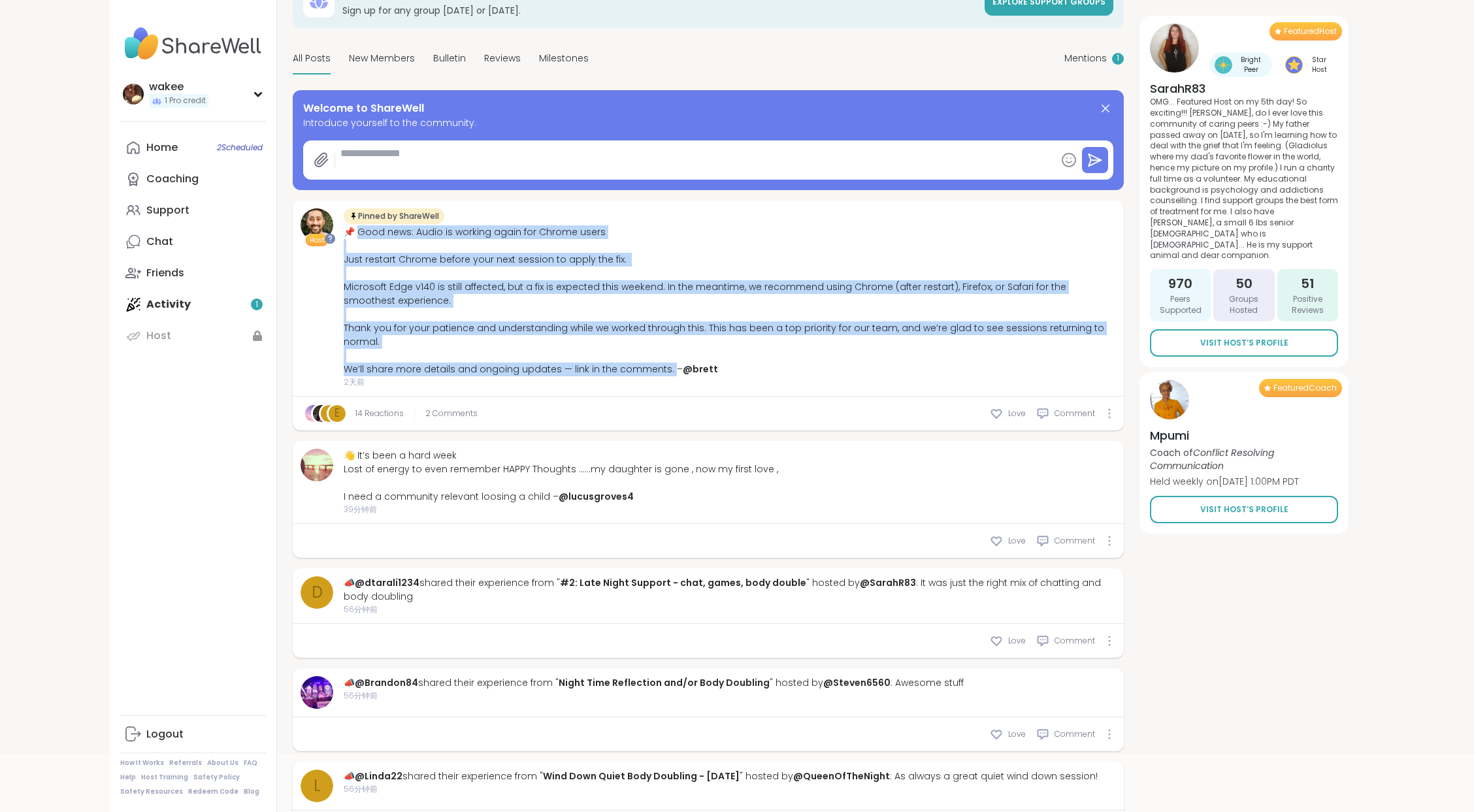
drag, startPoint x: 468, startPoint y: 379, endPoint x: 926, endPoint y: 575, distance: 498.2
click at [926, 376] on div "📌 Good news: Audio is working again for Chrome users Just restart Chrome before…" at bounding box center [729, 301] width 772 height 151
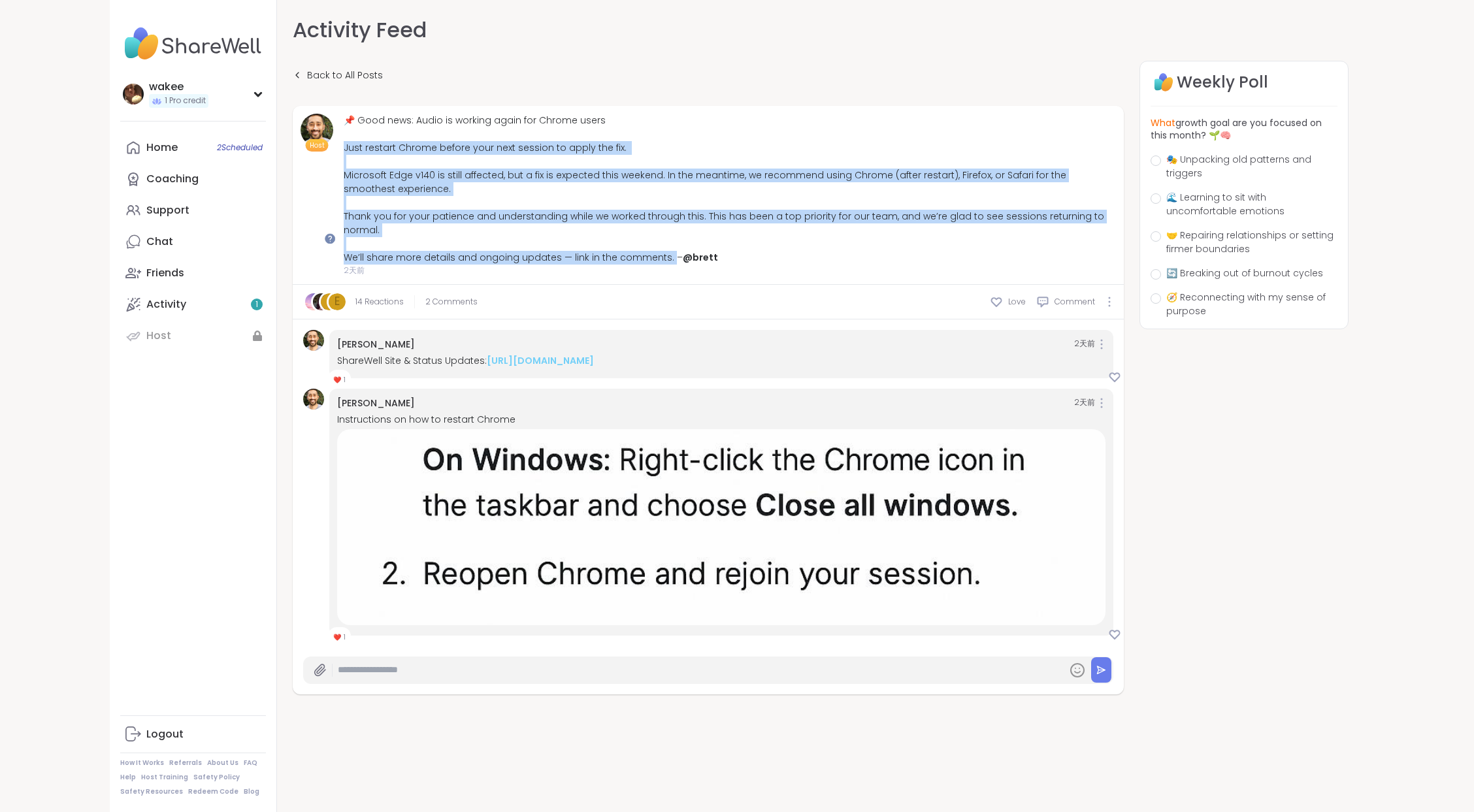
drag, startPoint x: 446, startPoint y: 207, endPoint x: 925, endPoint y: 375, distance: 507.6
click at [925, 264] on div "📌 Good news: Audio is working again for Chrome users Just restart Chrome before…" at bounding box center [729, 189] width 772 height 151
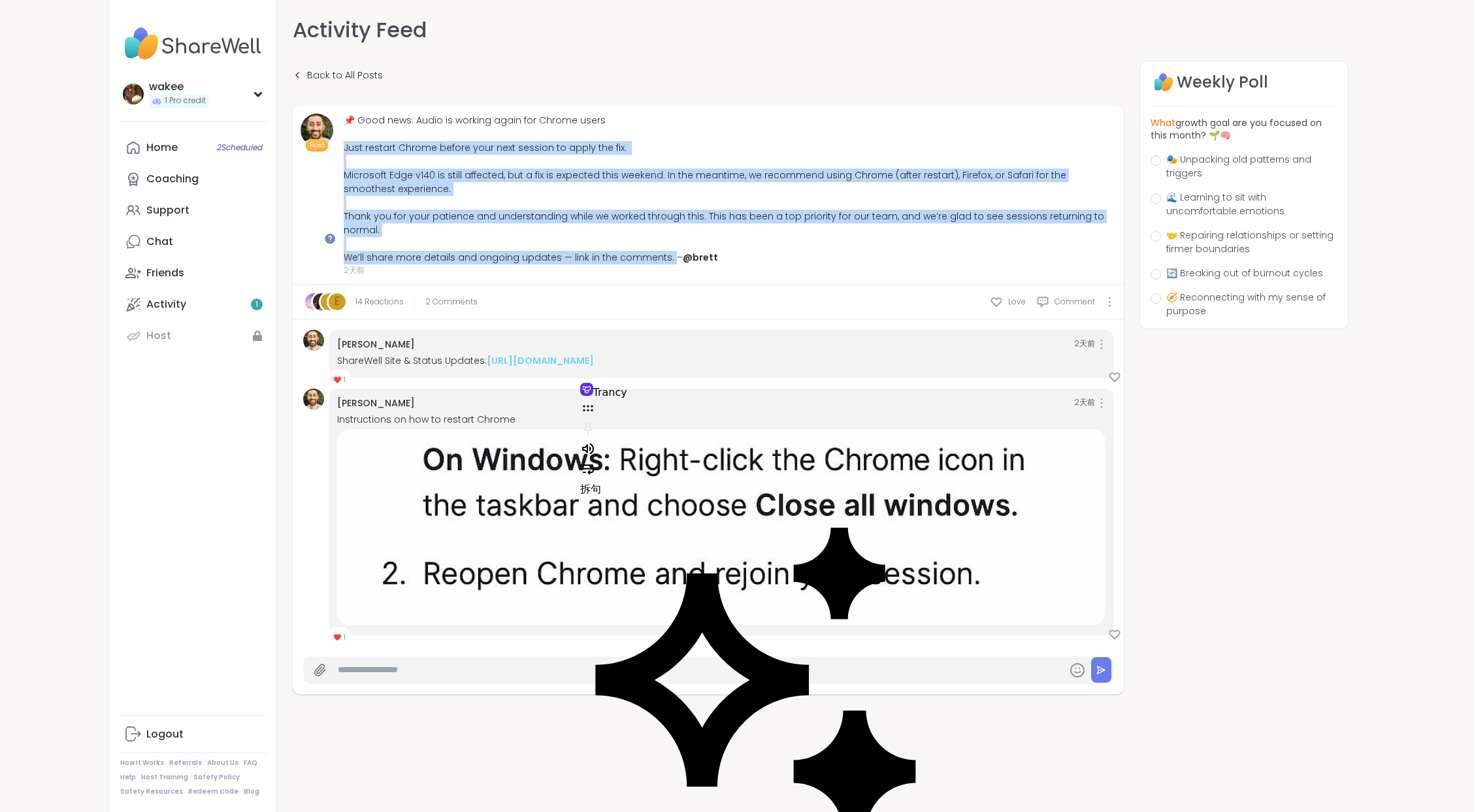
click at [575, 264] on div "📌 Good news: Audio is working again for Chrome users Just restart Chrome before…" at bounding box center [729, 189] width 772 height 151
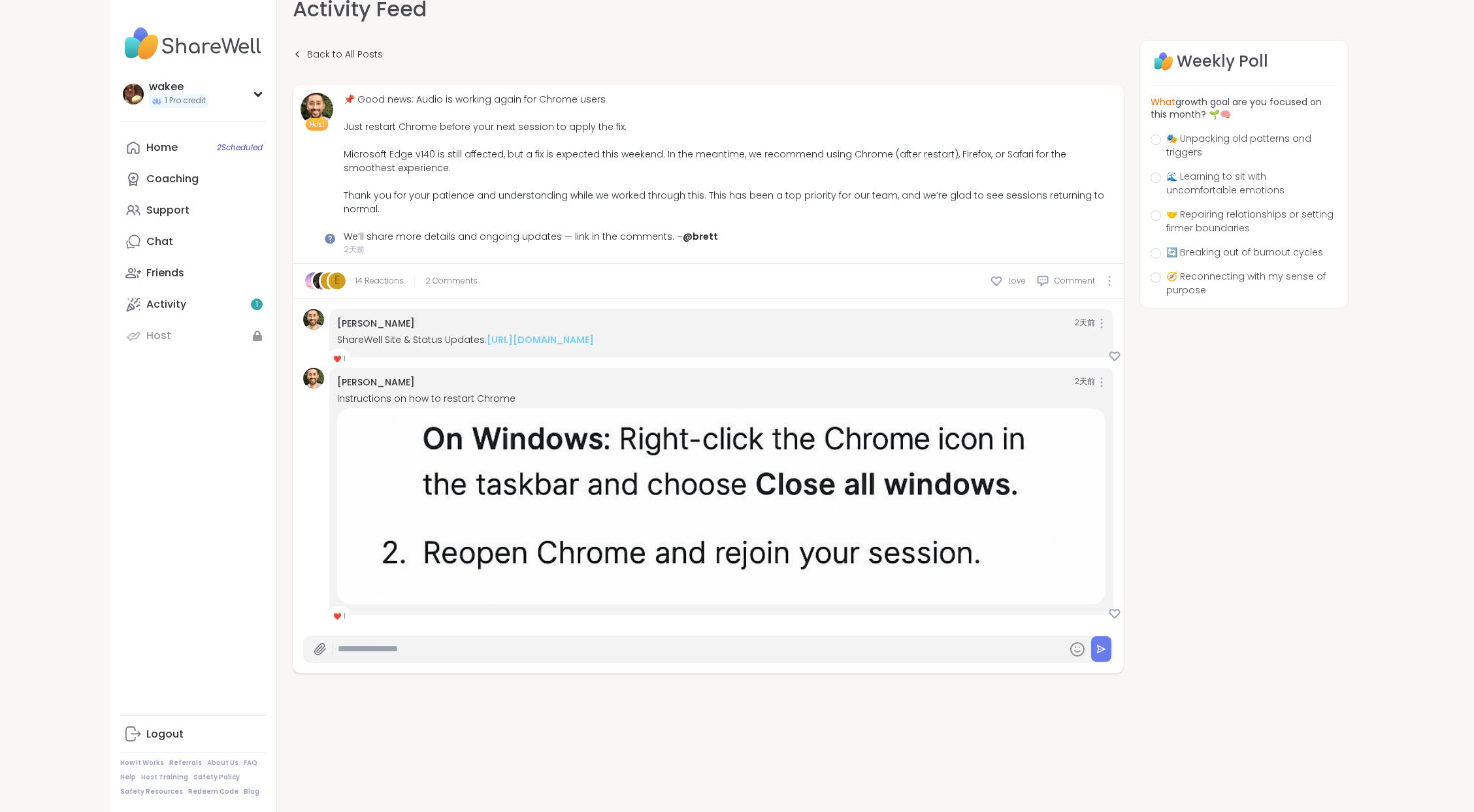
scroll to position [262, 0]
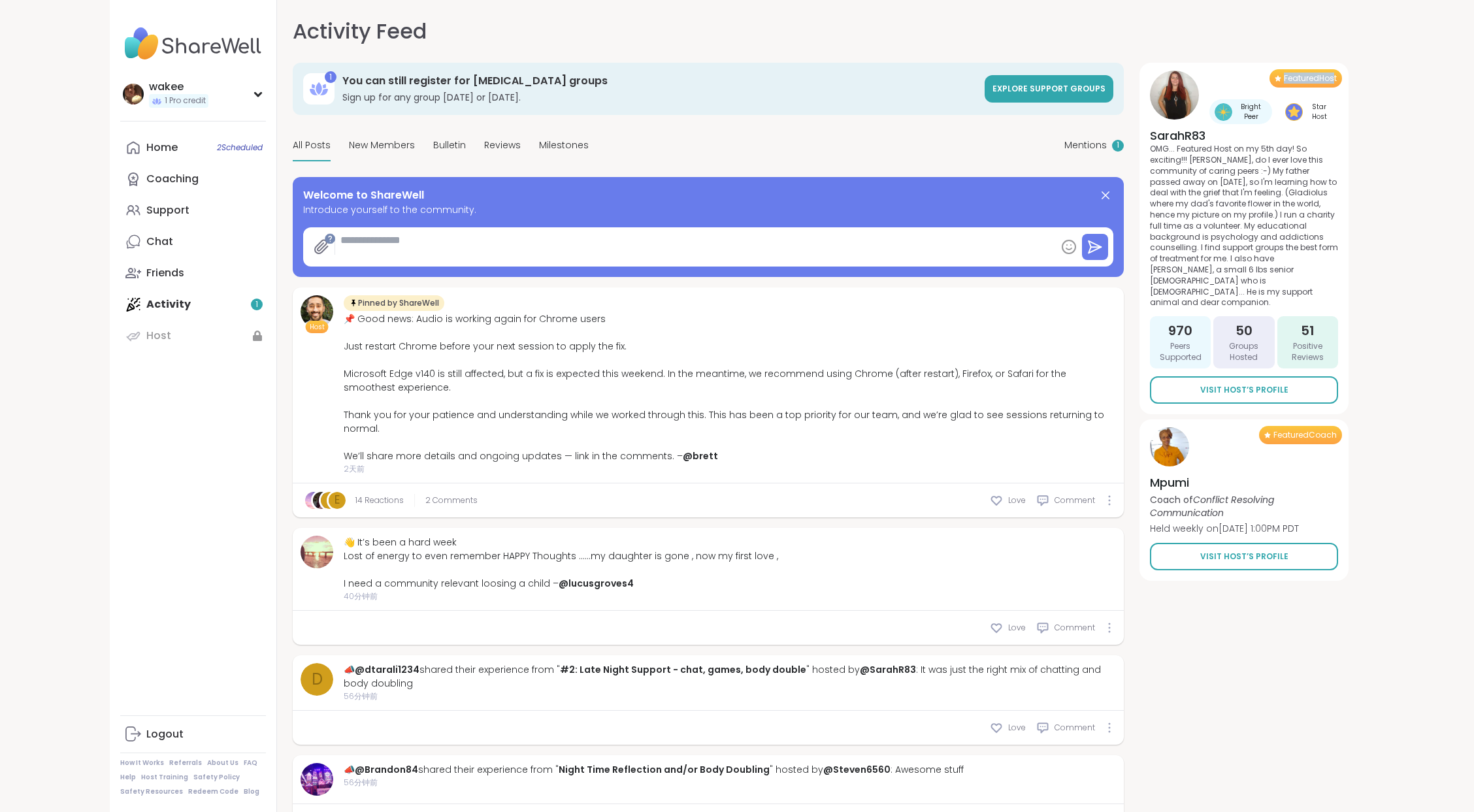
drag, startPoint x: 1245, startPoint y: 112, endPoint x: 1322, endPoint y: 111, distance: 77.0
click at [1322, 84] on span "Featured Host" at bounding box center [1310, 78] width 53 height 11
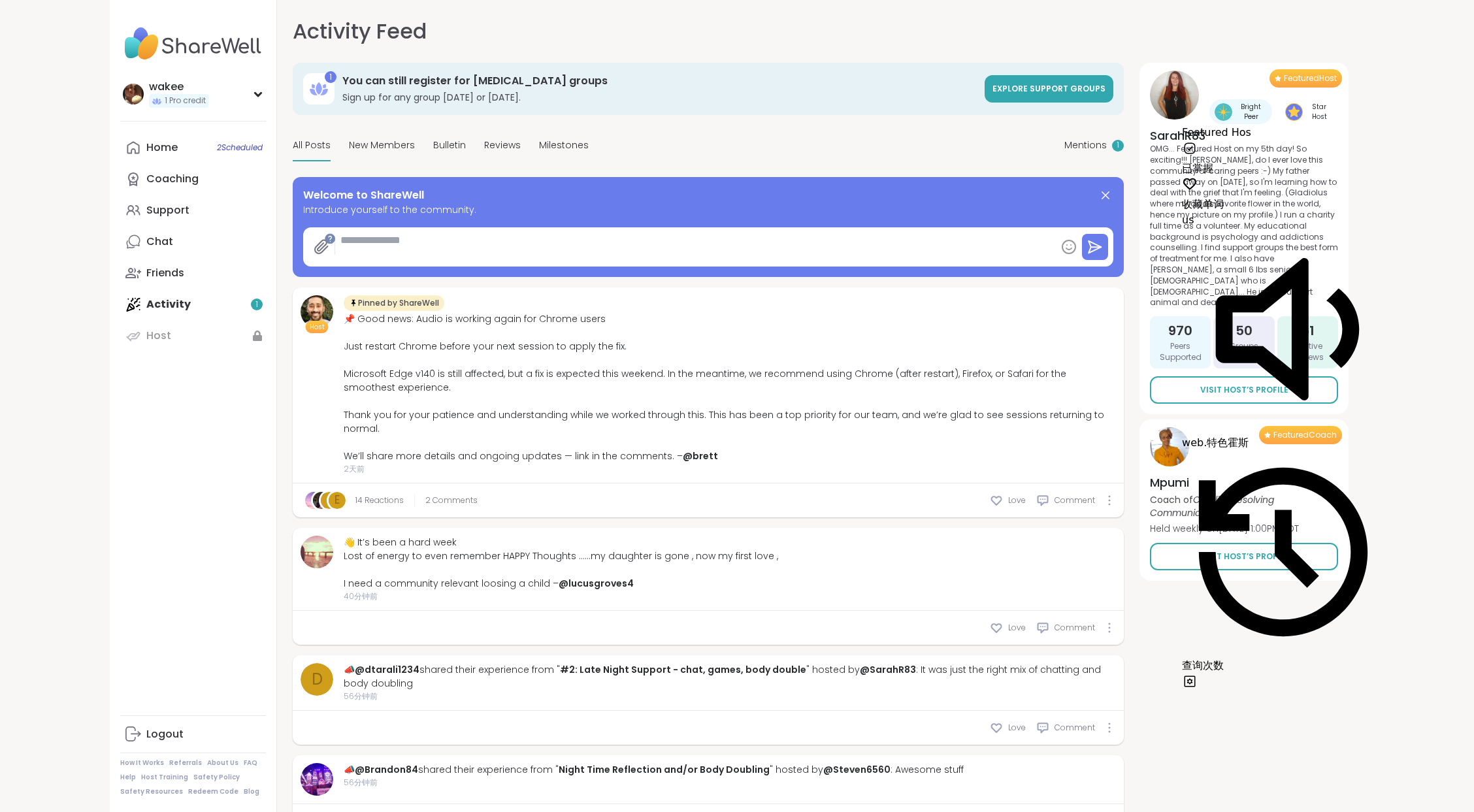
click at [1234, 262] on p "OMG... Featured Host on my 5th day! So exciting!!! [PERSON_NAME], do I ever lov…" at bounding box center [1243, 226] width 188 height 165
click at [1164, 243] on p "OMG... Featured Host on my 5th day! So exciting!!! [PERSON_NAME], do I ever lov…" at bounding box center [1243, 226] width 188 height 165
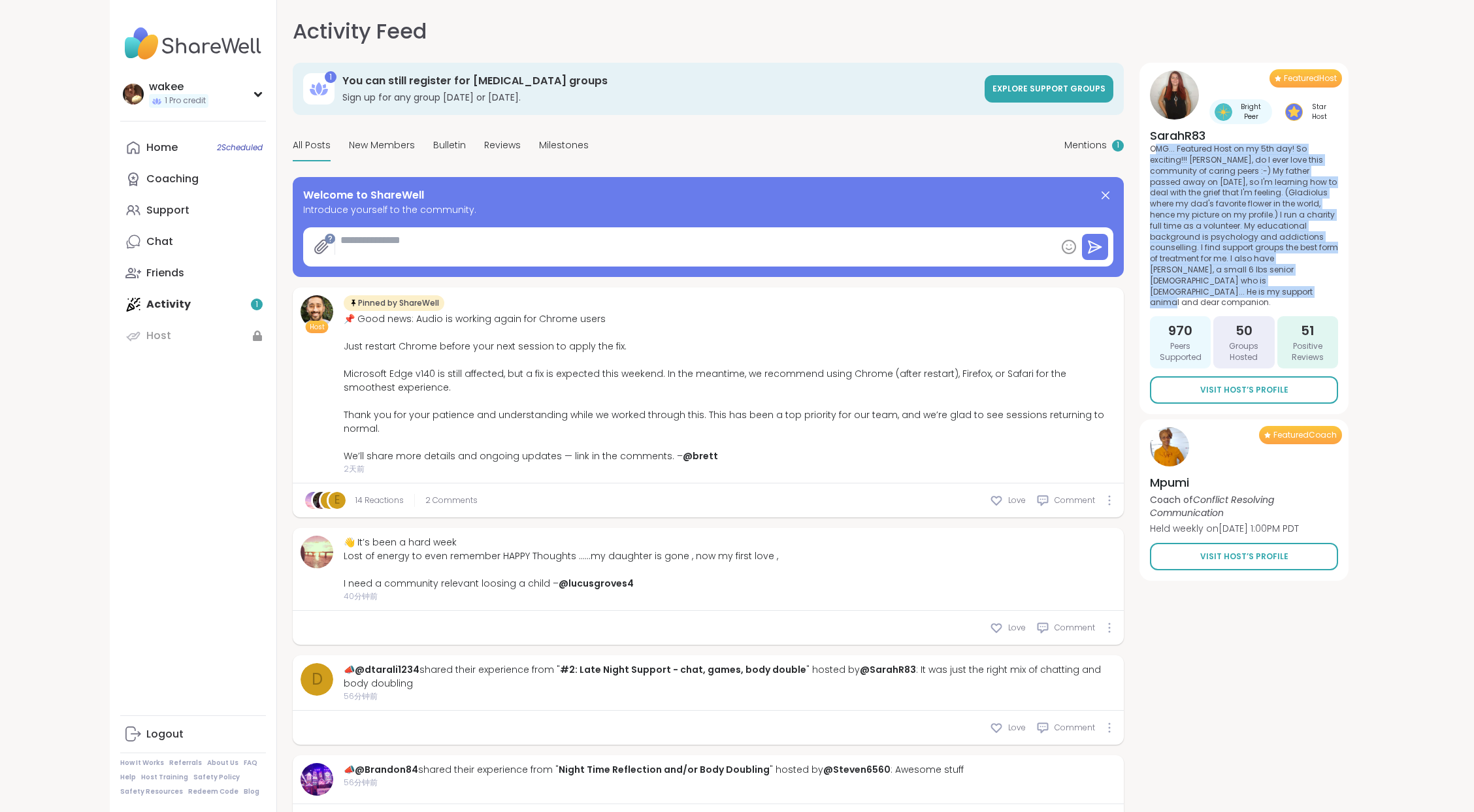
drag, startPoint x: 1152, startPoint y: 204, endPoint x: 1299, endPoint y: 560, distance: 385.2
click at [1299, 308] on p "OMG... Featured Host on my 5th day! So exciting!!! [PERSON_NAME], do I ever lov…" at bounding box center [1243, 226] width 188 height 165
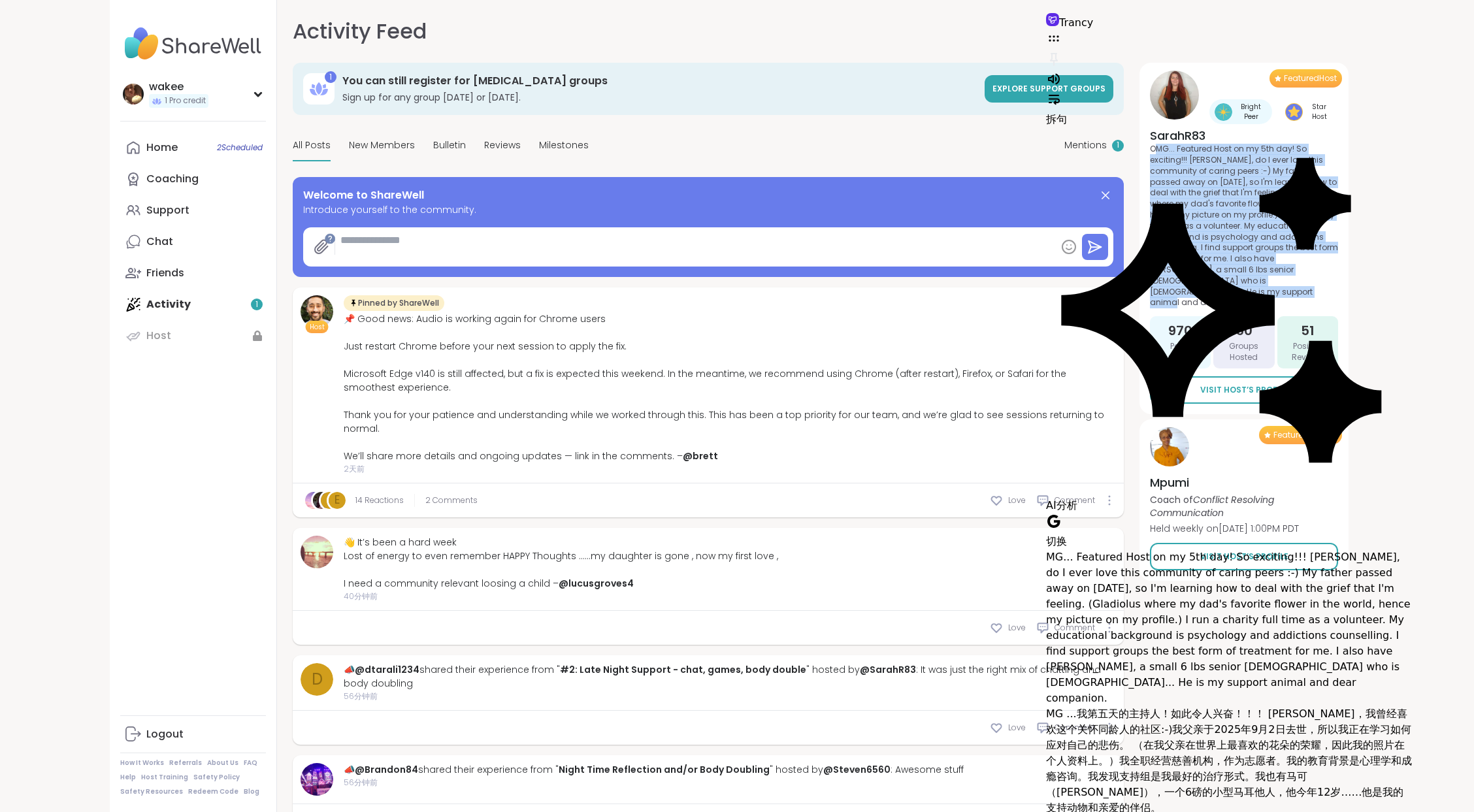
click at [1206, 308] on p "OMG... Featured Host on my 5th day! So exciting!!! [PERSON_NAME], do I ever lov…" at bounding box center [1243, 226] width 188 height 165
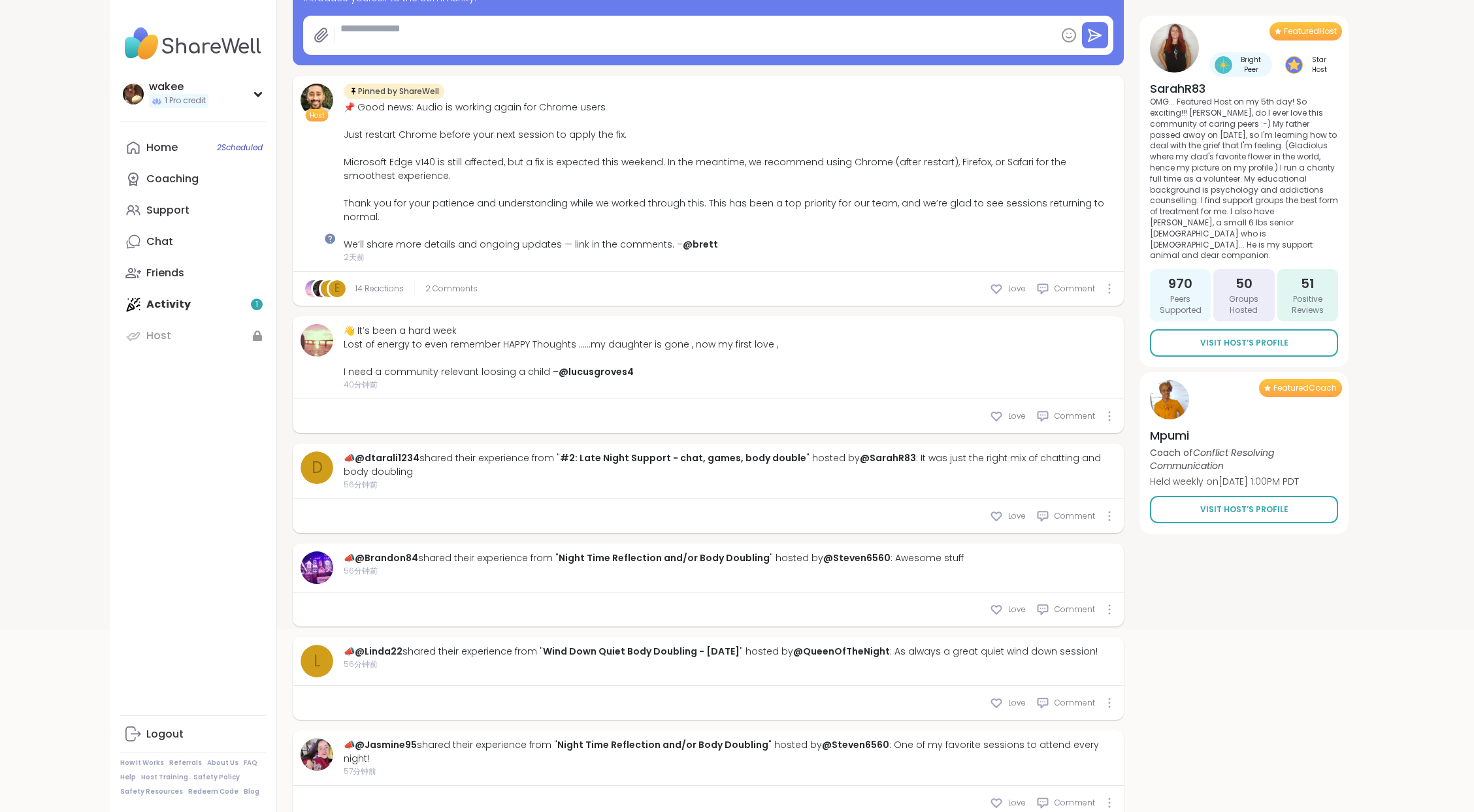
scroll to position [87, 0]
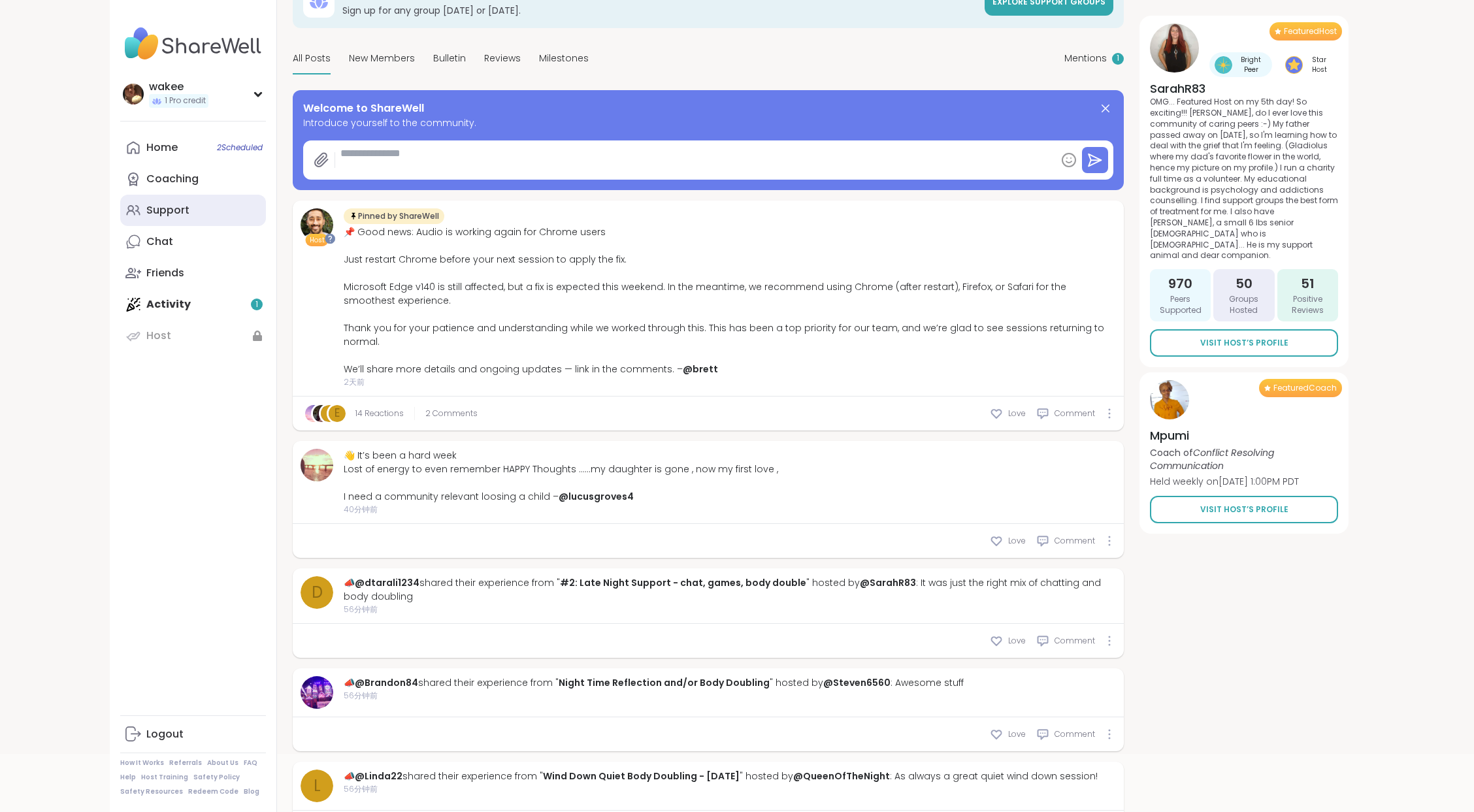
click at [190, 218] on div "Support" at bounding box center [168, 210] width 43 height 14
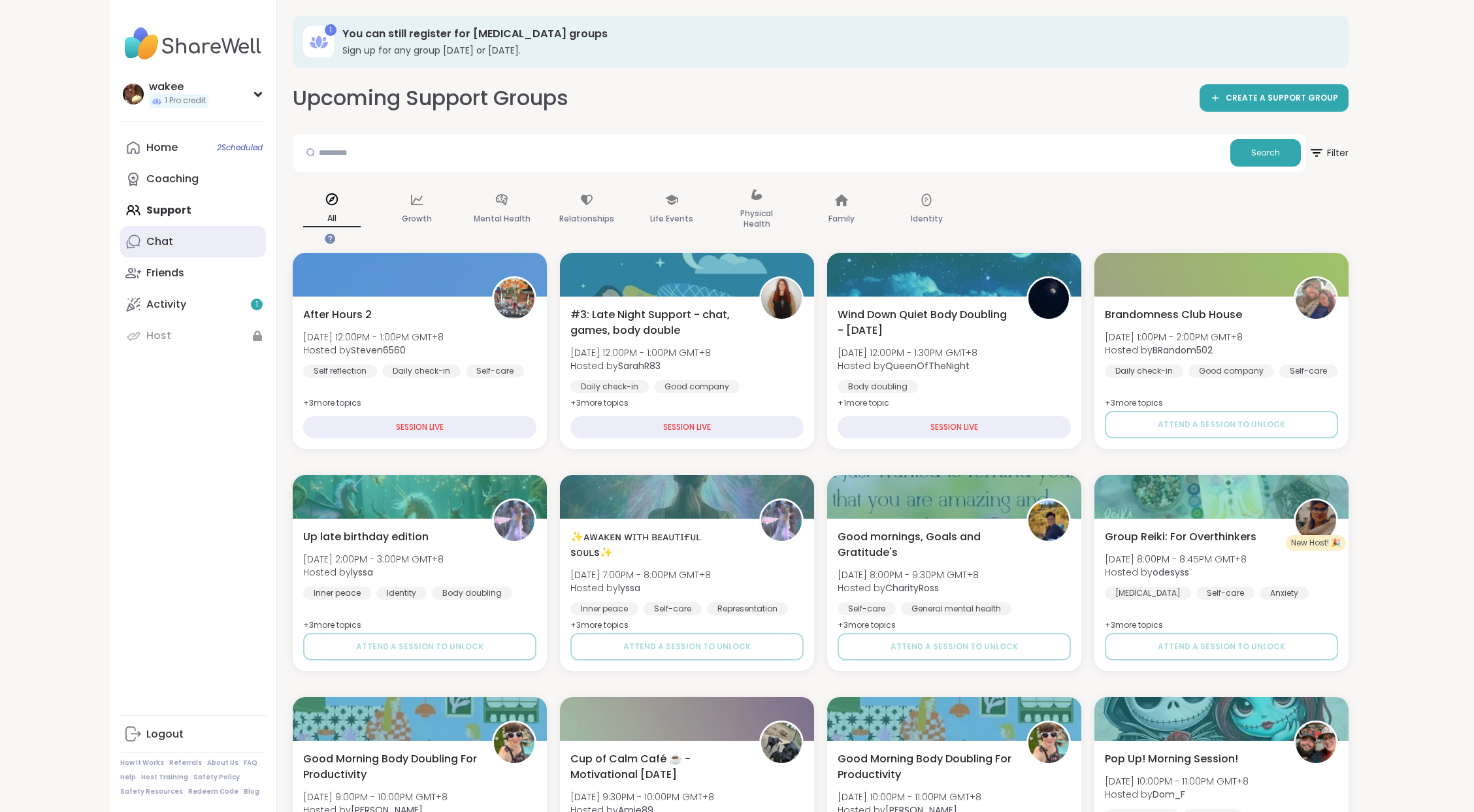
click at [173, 249] on div "Chat" at bounding box center [160, 242] width 27 height 14
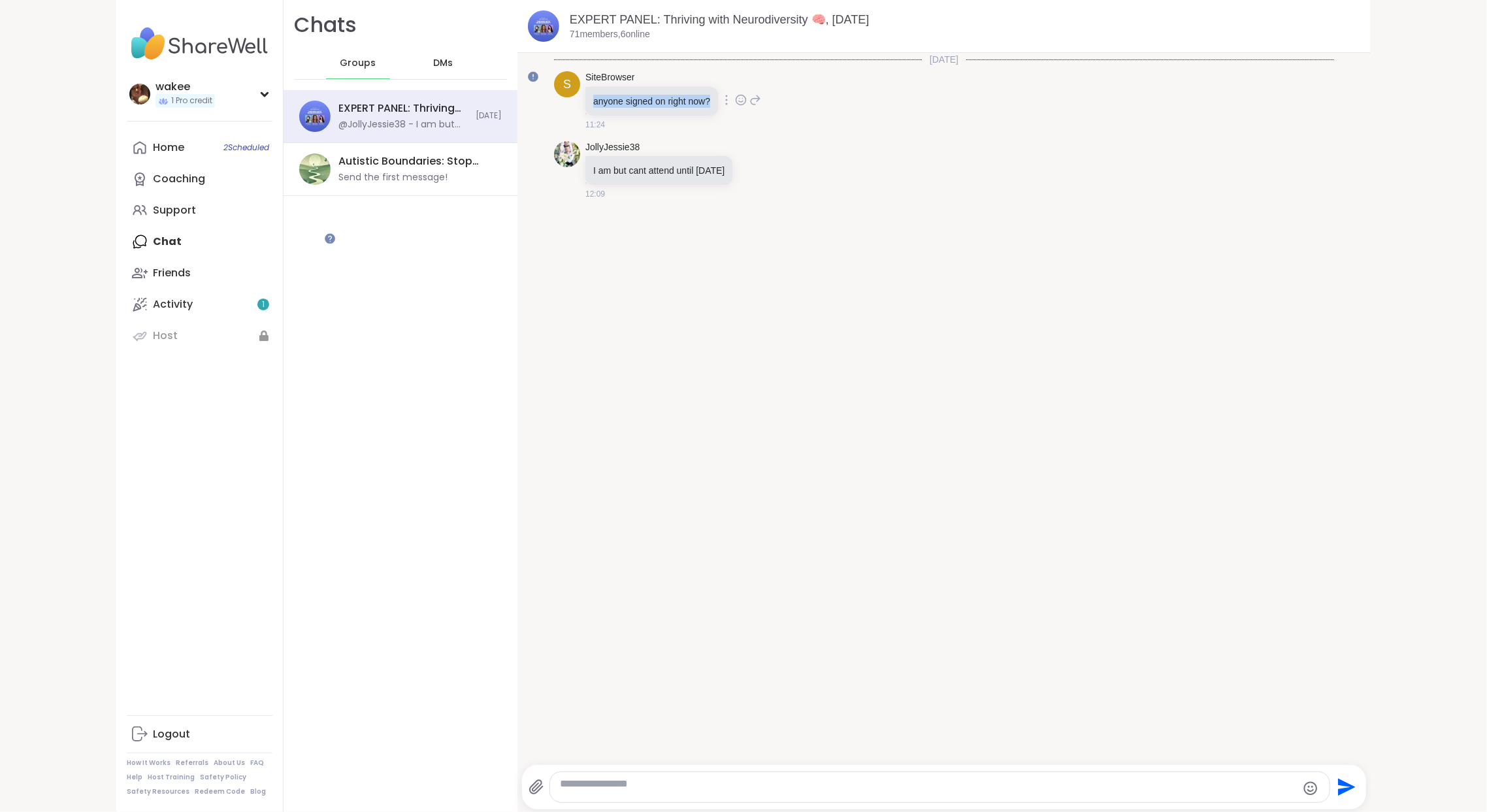
drag, startPoint x: 683, startPoint y: 151, endPoint x: 867, endPoint y: 153, distance: 184.0
click at [718, 116] on div "anyone signed on right now?" at bounding box center [651, 101] width 133 height 29
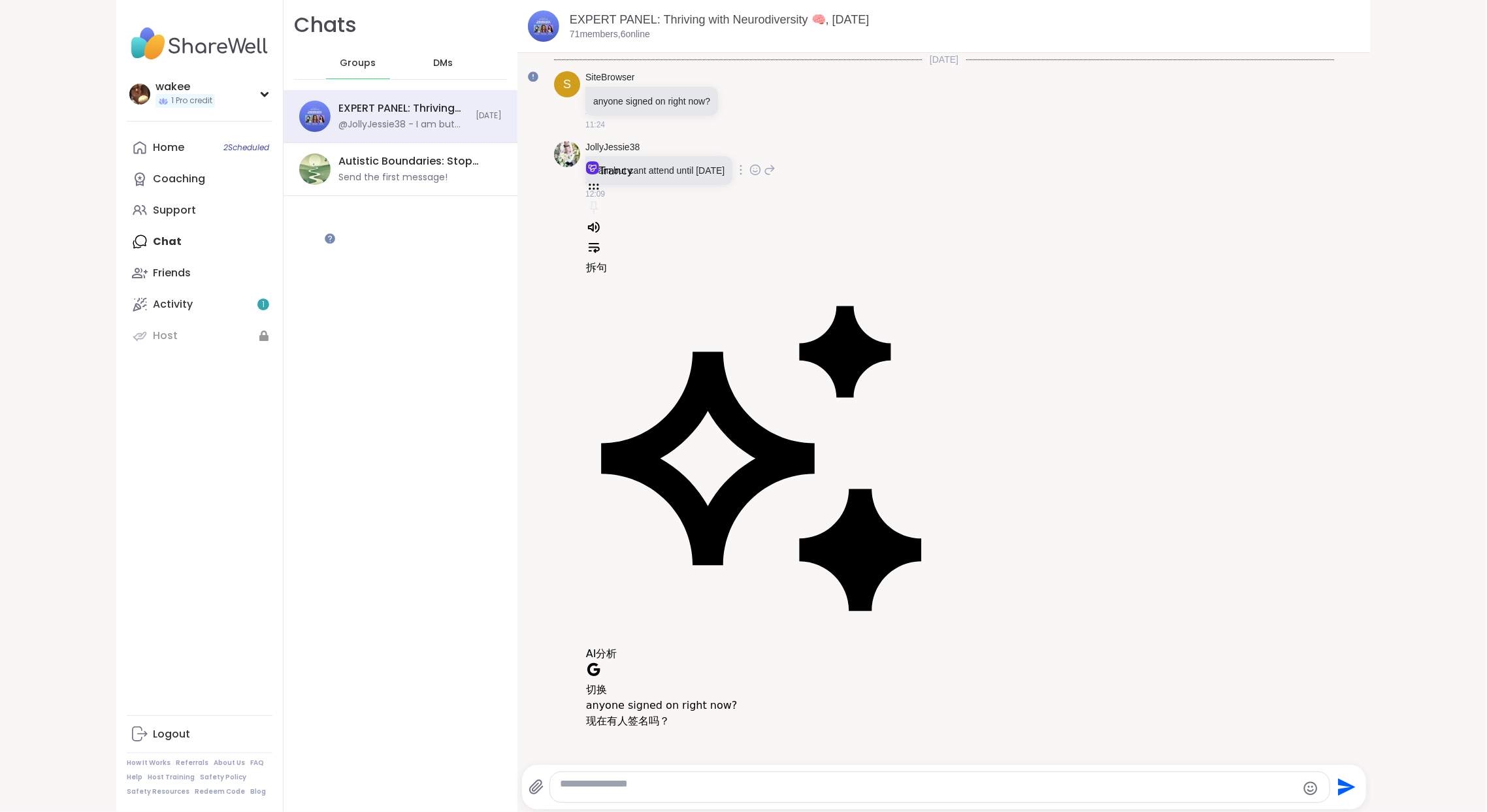
click at [724, 185] on div "I am but cant attend until [DATE]" at bounding box center [659, 170] width 147 height 29
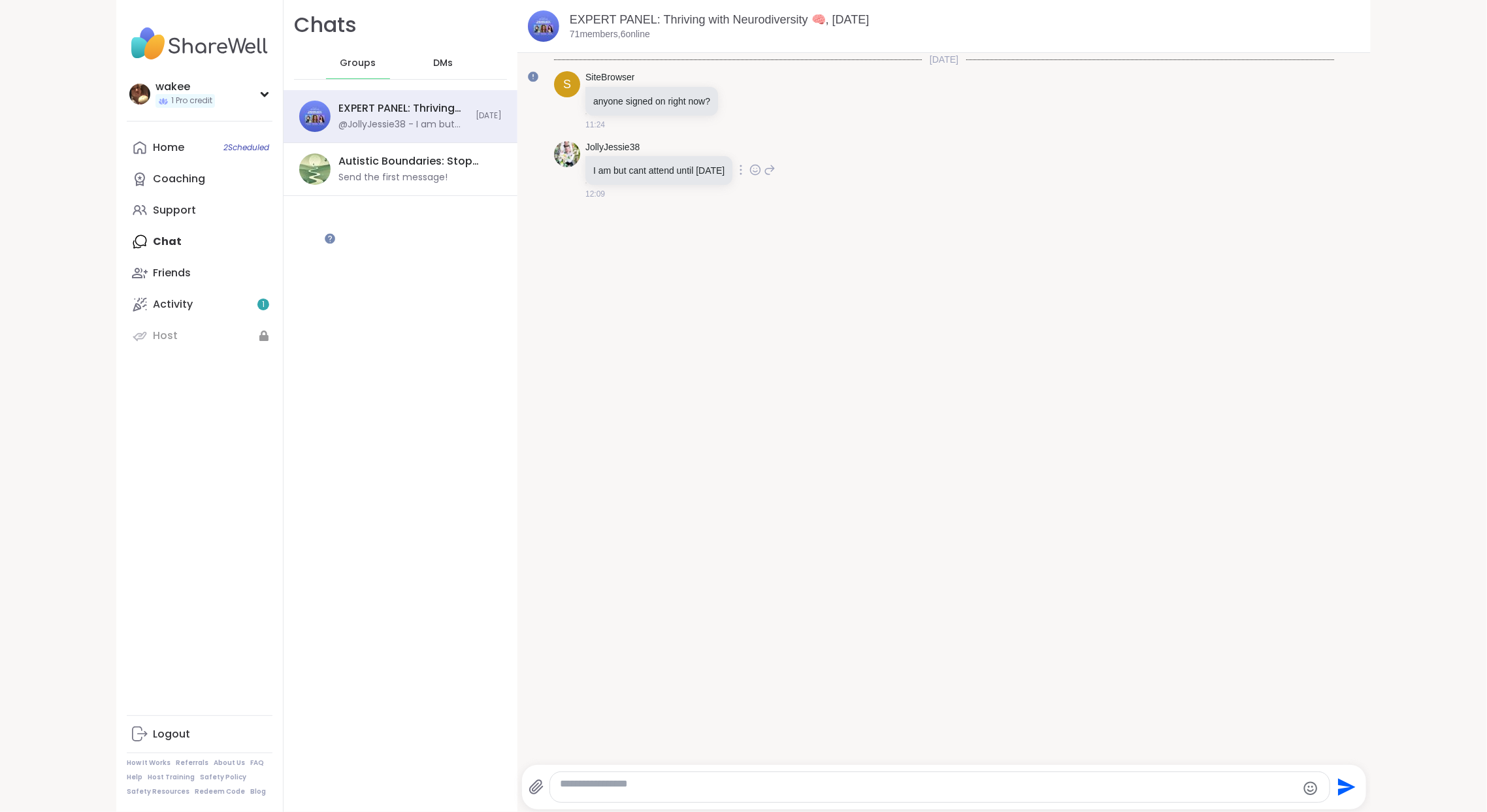
drag, startPoint x: 681, startPoint y: 259, endPoint x: 907, endPoint y: 257, distance: 226.0
click at [725, 177] on p "I am but cant attend until [DATE]" at bounding box center [659, 171] width 131 height 13
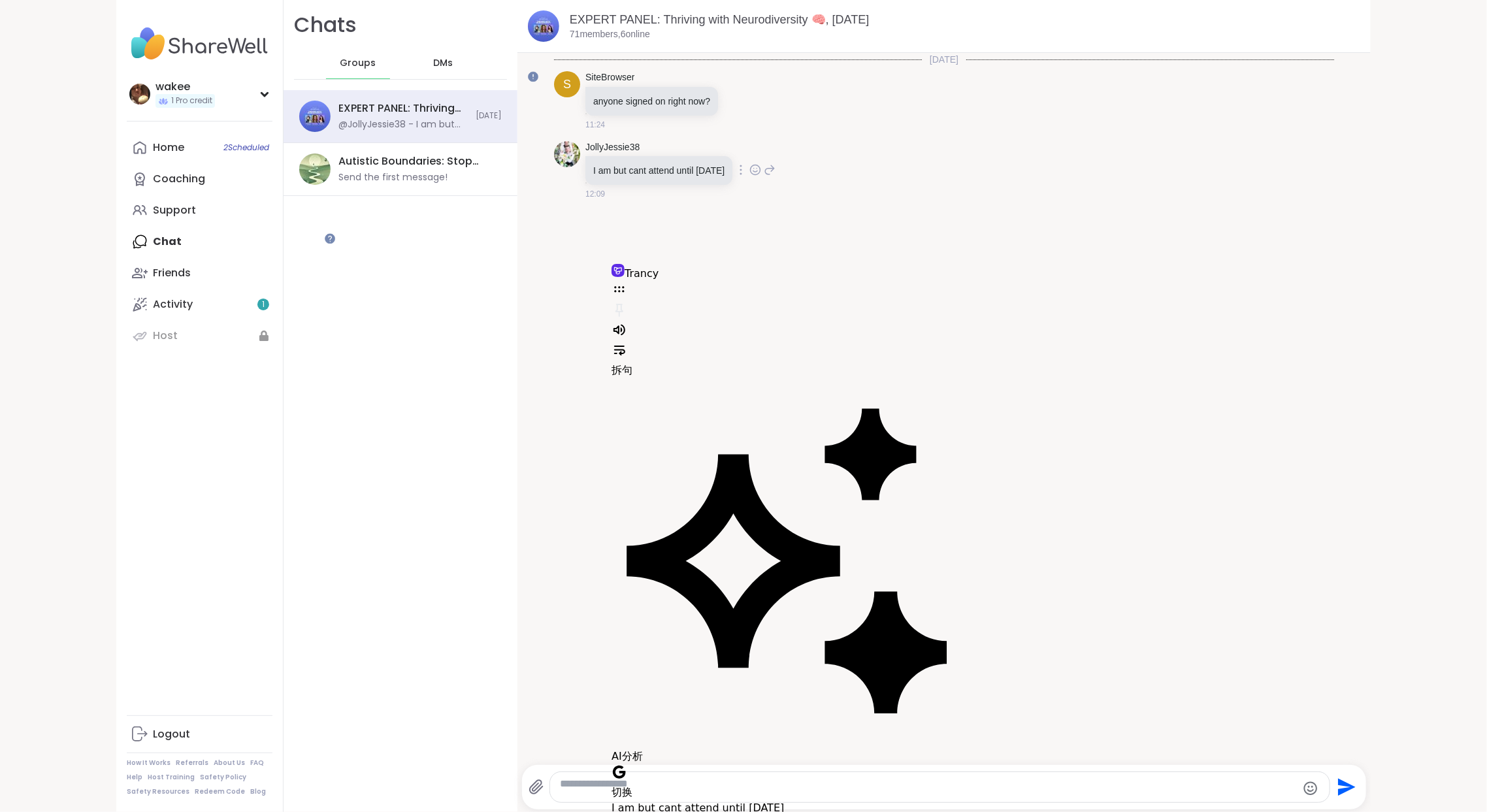
click at [725, 177] on p "I am but cant attend until [DATE]" at bounding box center [659, 171] width 131 height 13
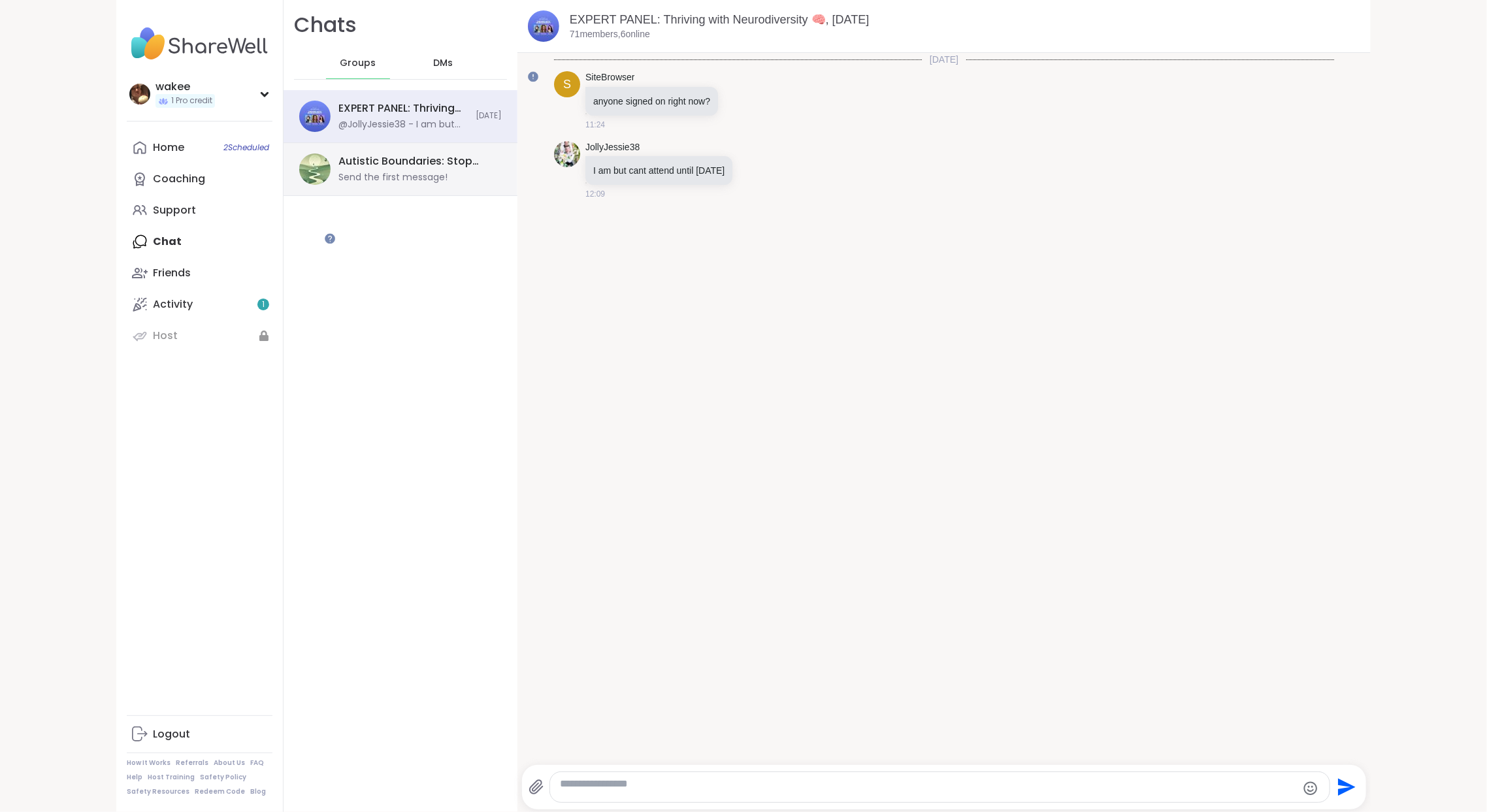
click at [448, 184] on div "Send the first message!" at bounding box center [393, 178] width 109 height 13
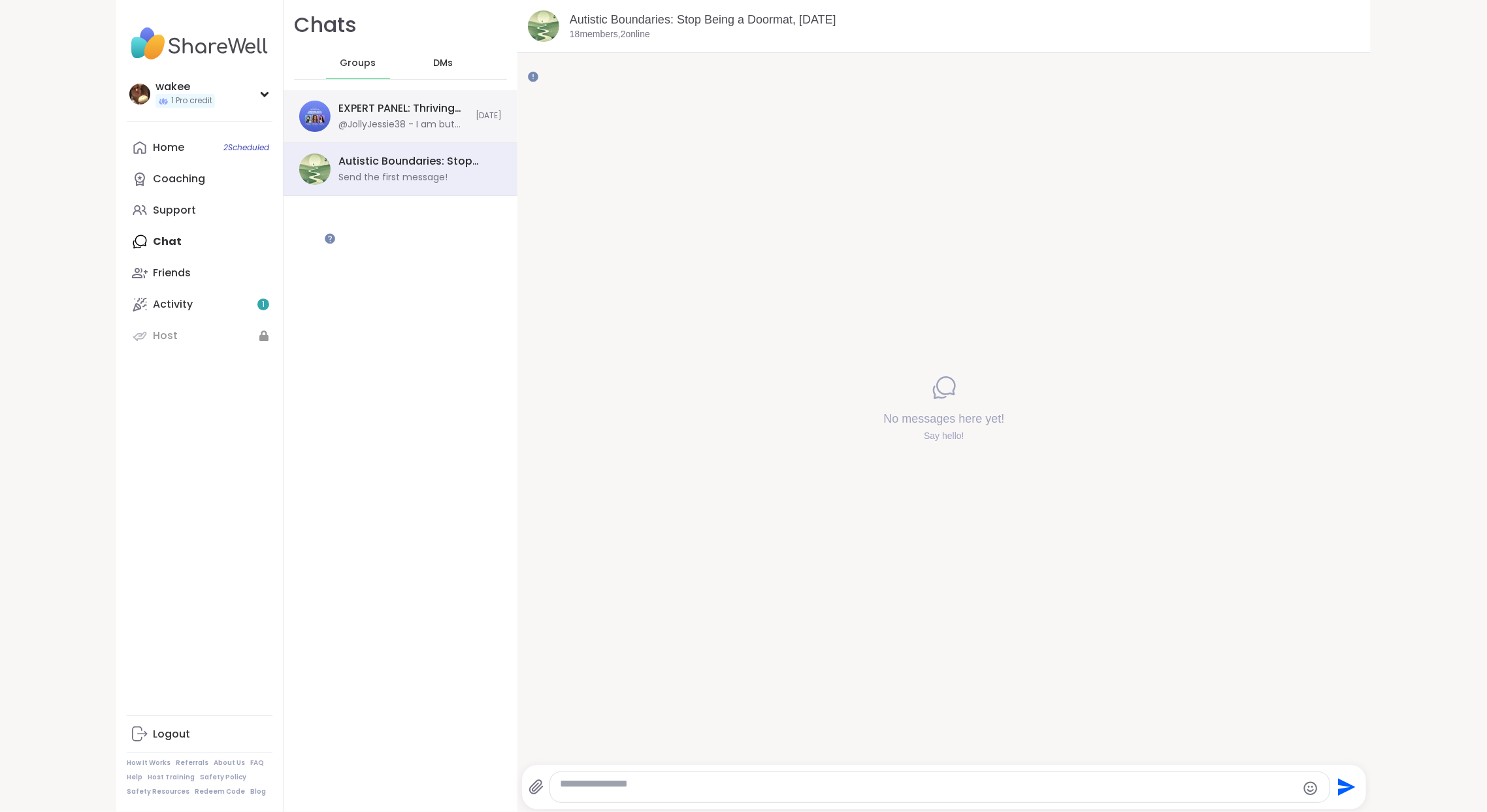
click at [459, 131] on div "@JollyJessie38 - I am but cant attend until [DATE]" at bounding box center [403, 125] width 129 height 13
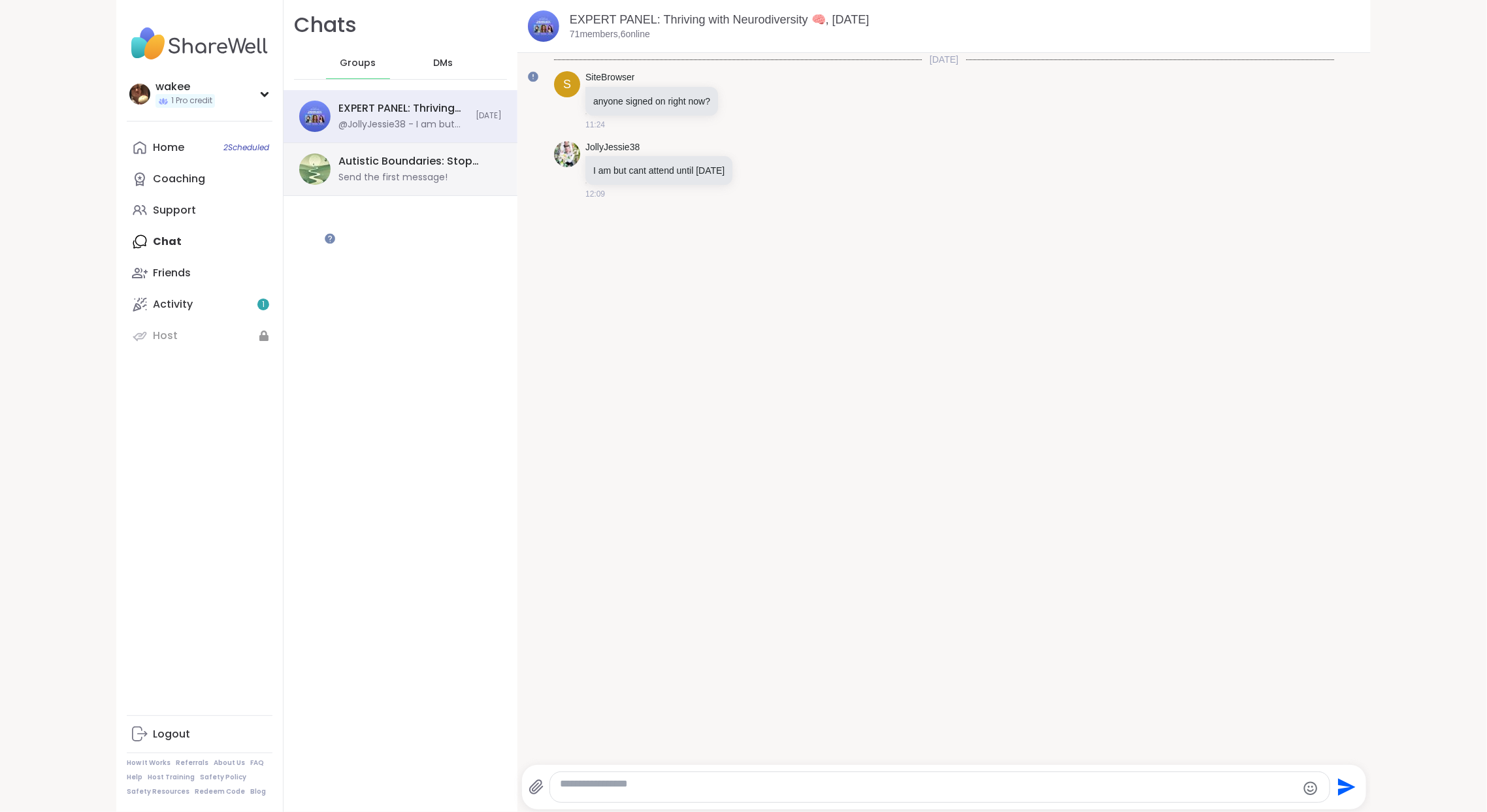
click at [448, 184] on div "Send the first message!" at bounding box center [393, 178] width 109 height 13
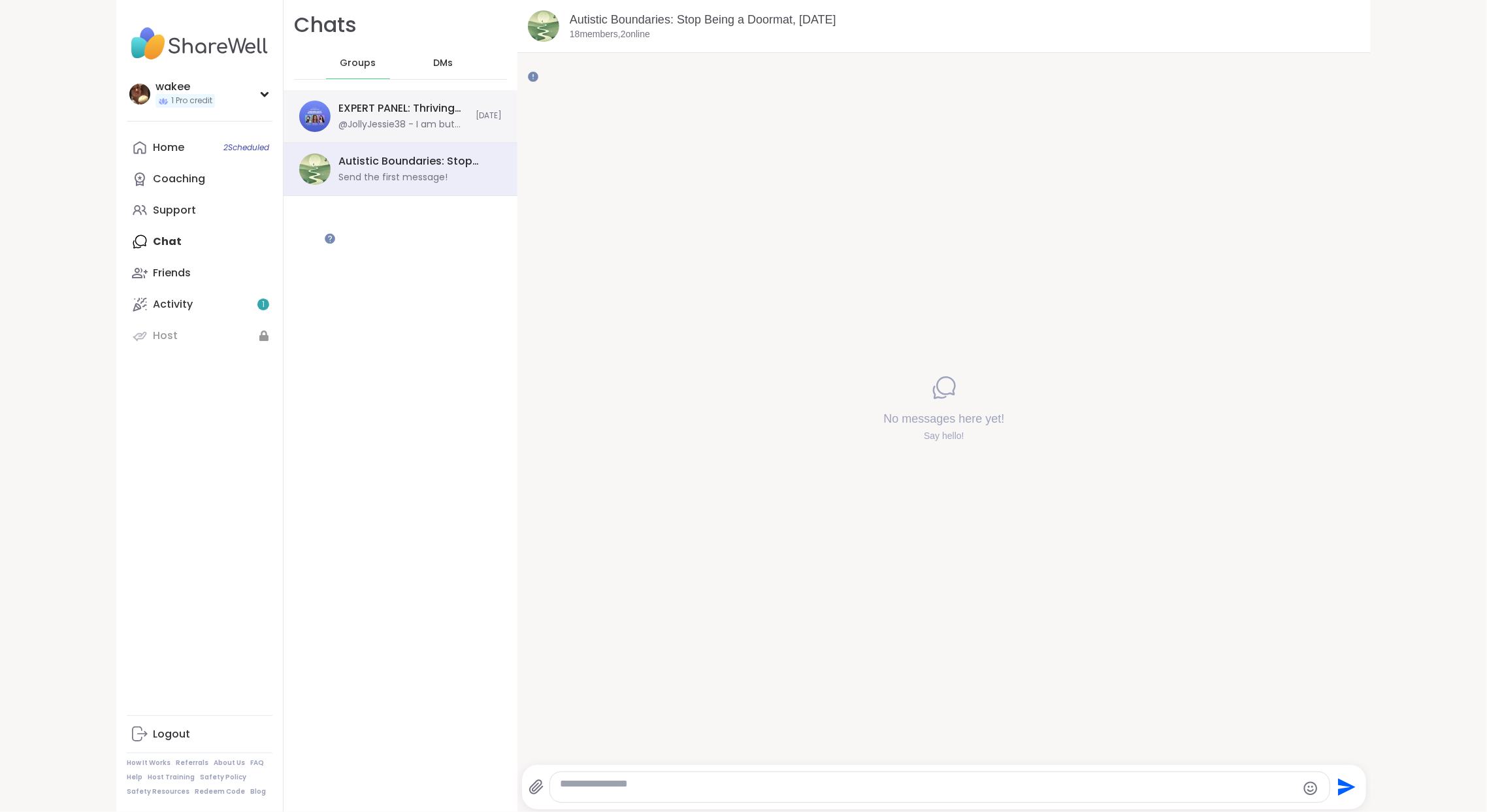
click at [467, 131] on div "@JollyJessie38 - I am but cant attend until [DATE]" at bounding box center [403, 125] width 129 height 13
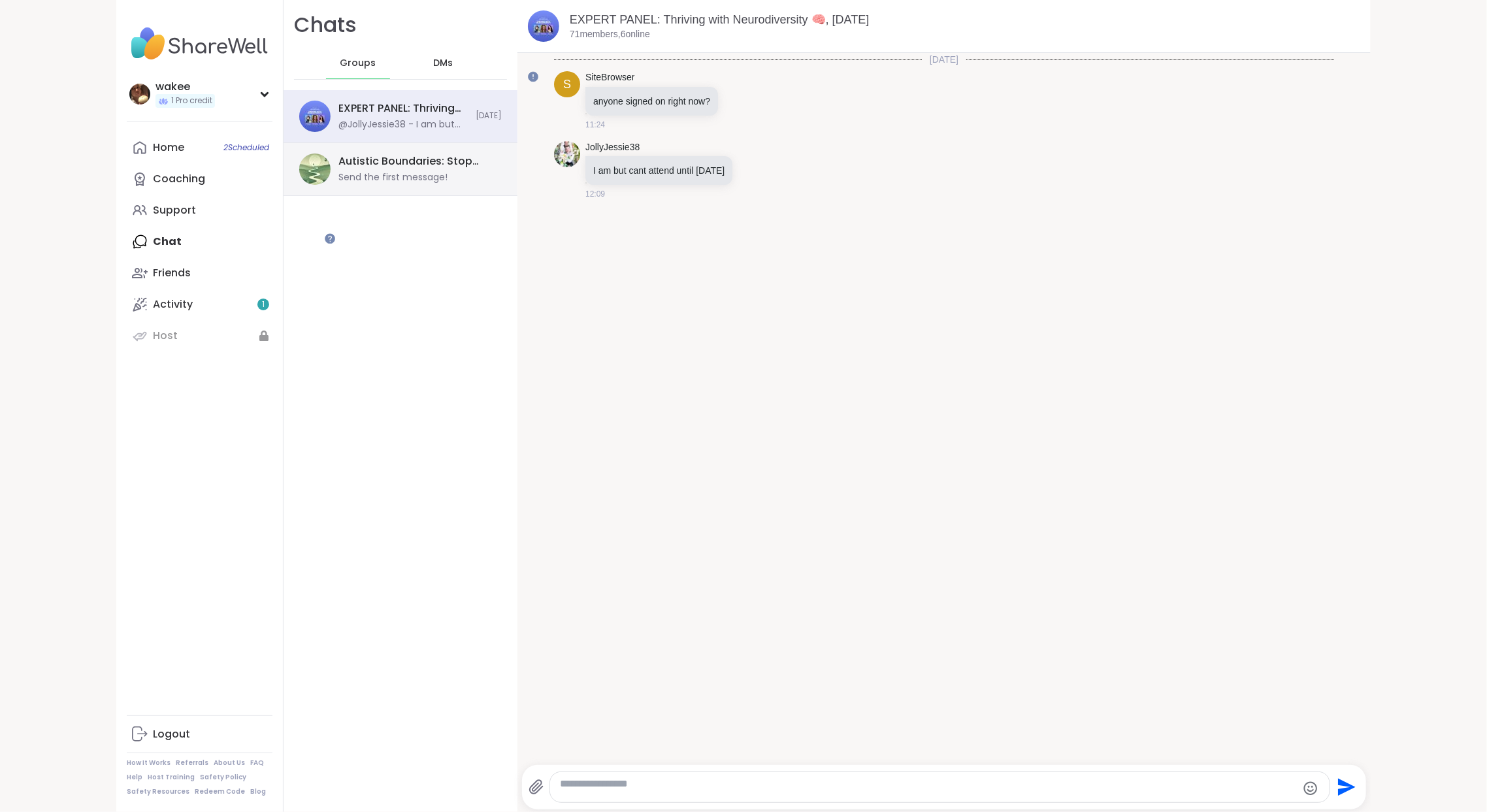
click at [494, 168] on div "Autistic Boundaries: Stop Being a Doormat, [DATE]" at bounding box center [416, 161] width 156 height 14
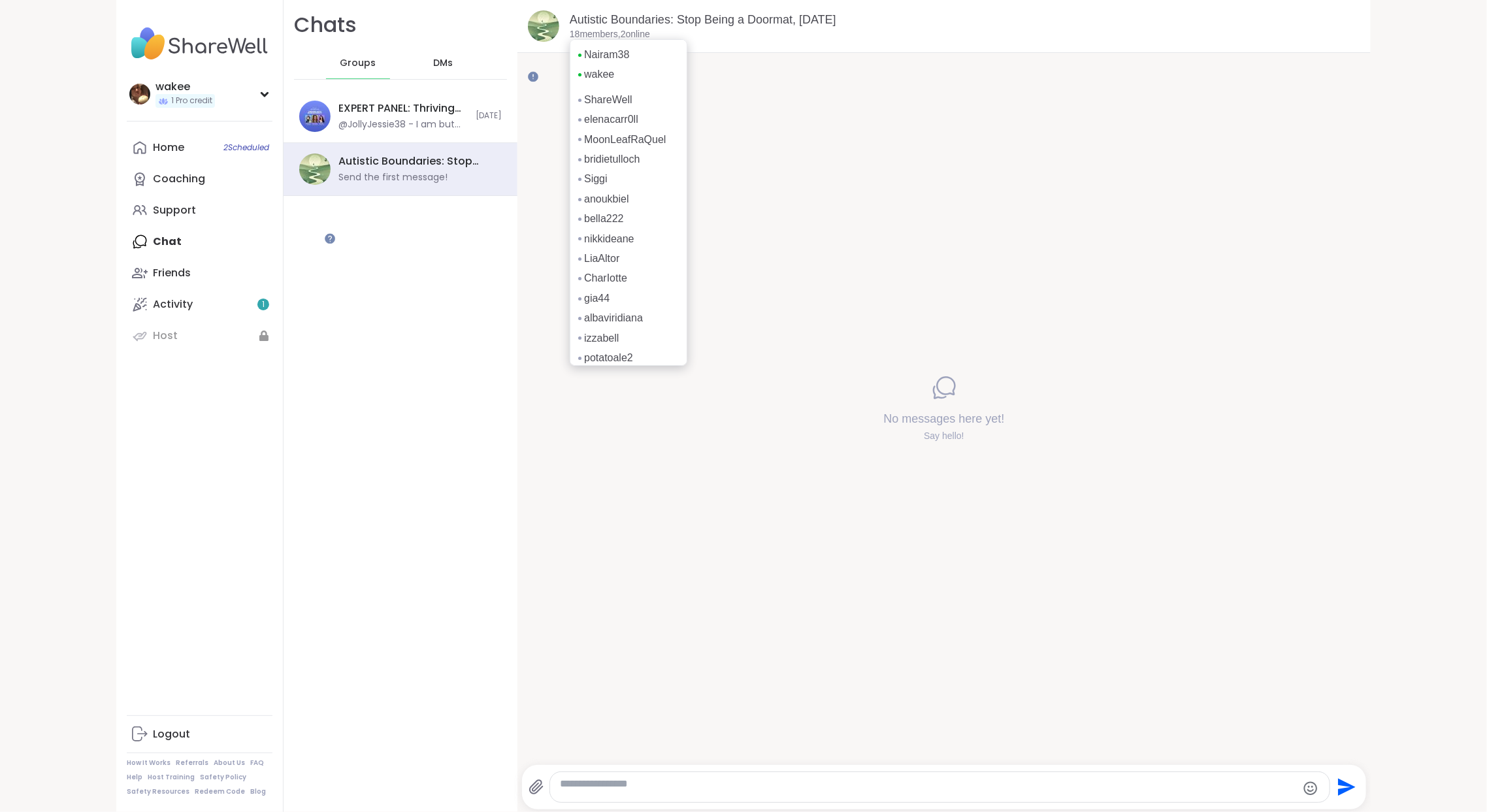
click at [650, 41] on p "18 members, 2 online" at bounding box center [610, 35] width 80 height 13
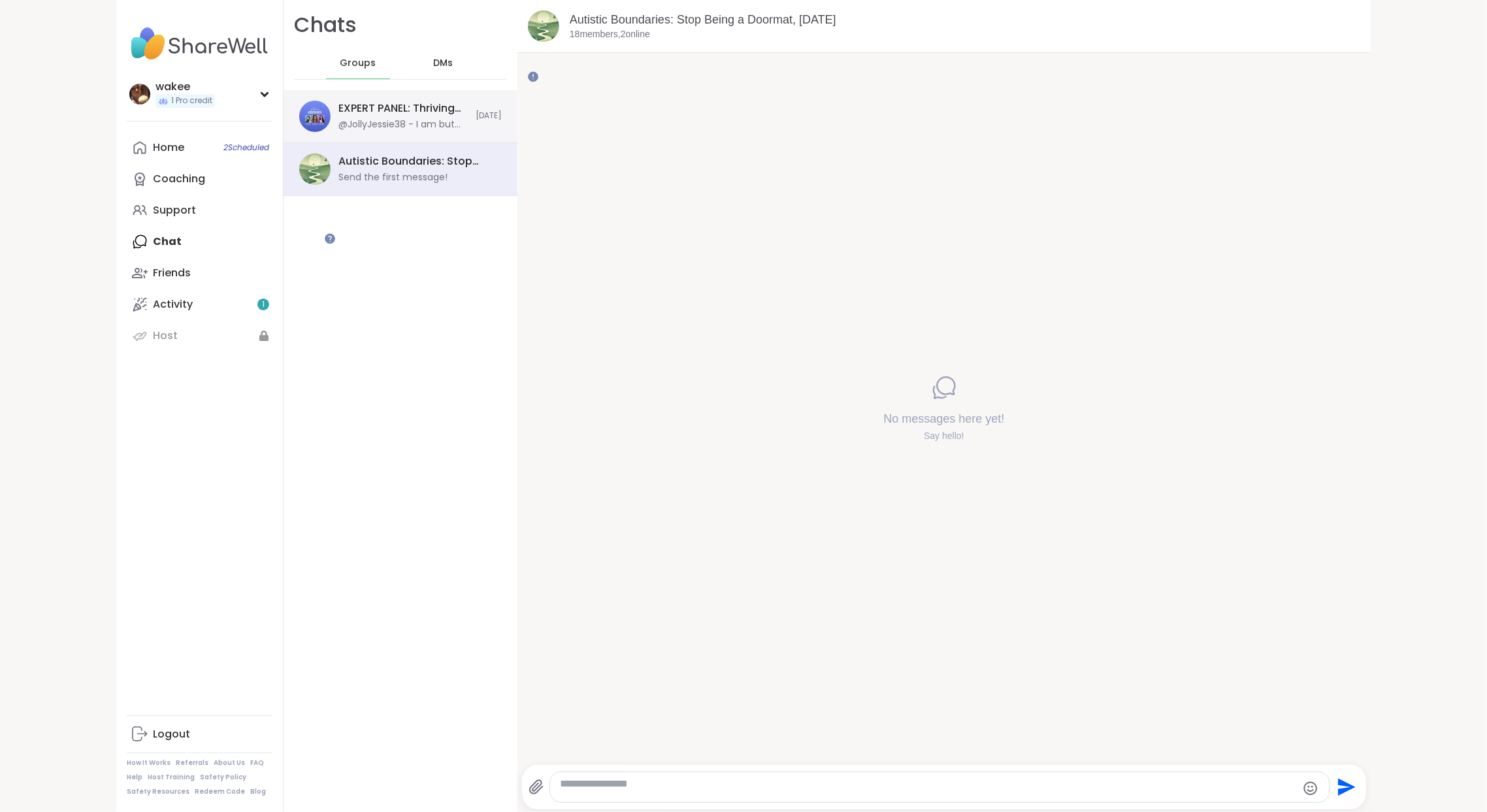
click at [467, 131] on div "@JollyJessie38 - I am but cant attend until [DATE]" at bounding box center [403, 125] width 129 height 13
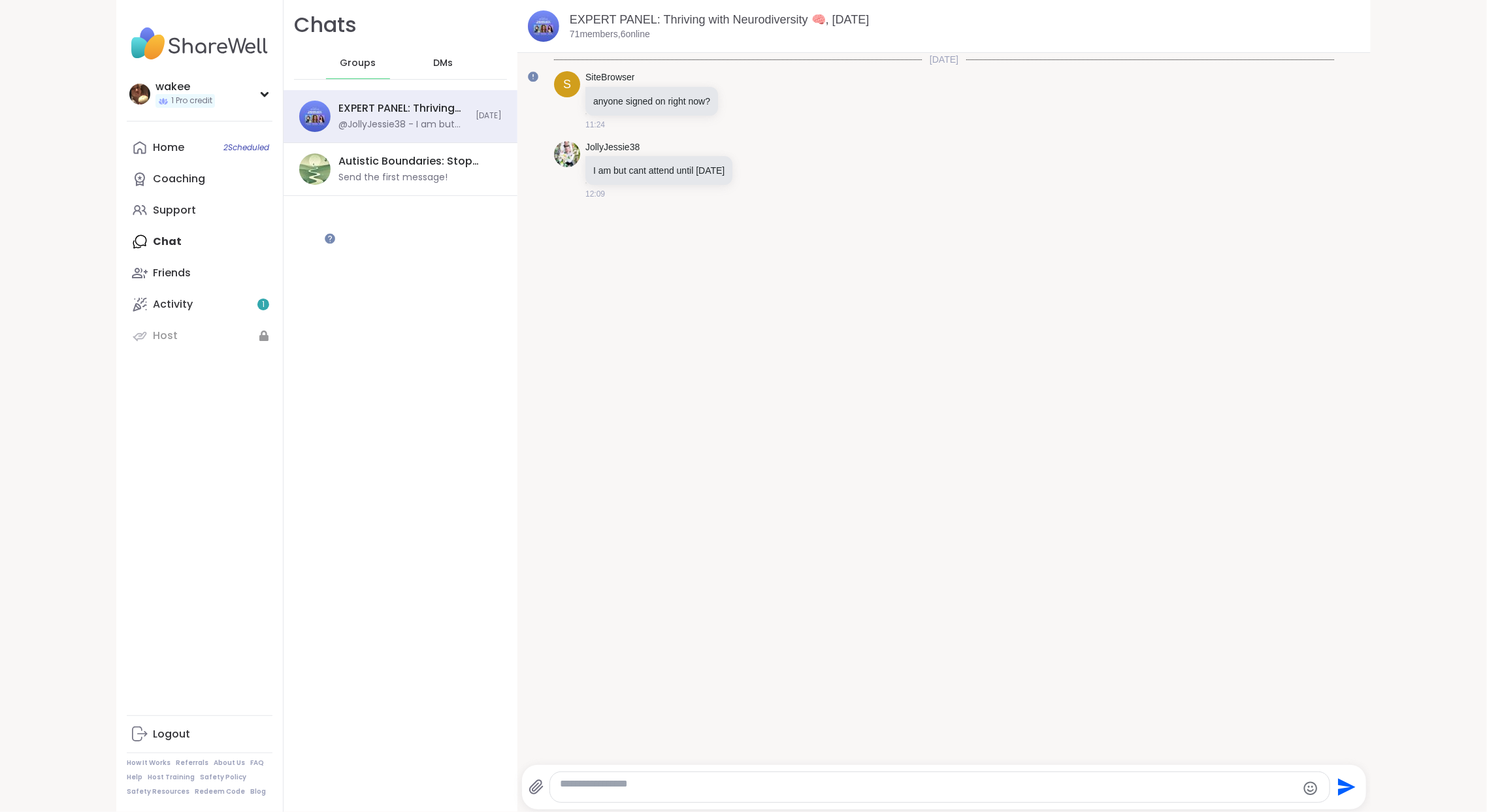
click at [518, 405] on div "Chats Groups DMs EXPERT PANEL: Thriving with Neurodiversity 🧠, [DATE] @JollyJes…" at bounding box center [400, 406] width 234 height 812
click at [247, 320] on link "Activity 1" at bounding box center [200, 304] width 146 height 31
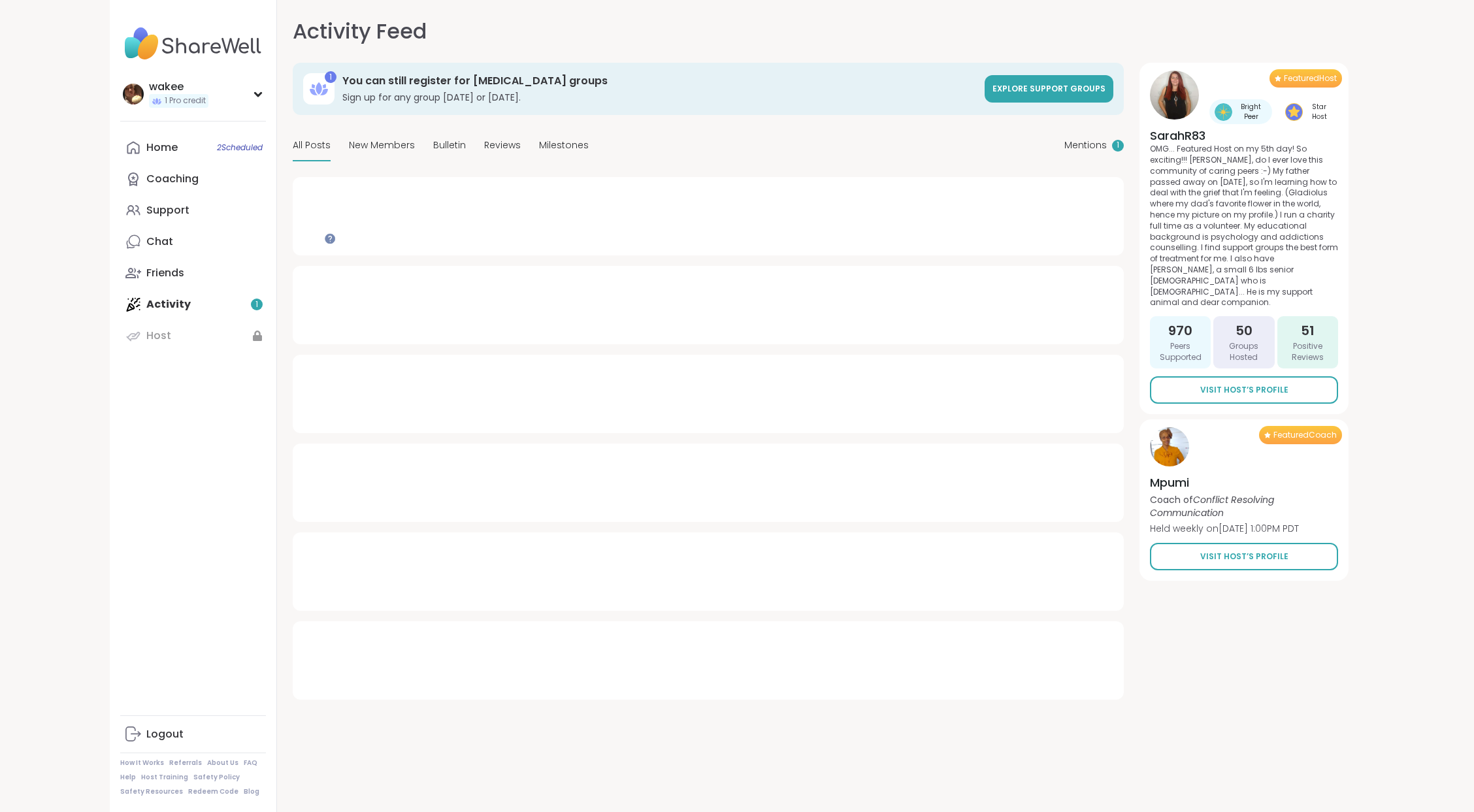
type textarea "*"
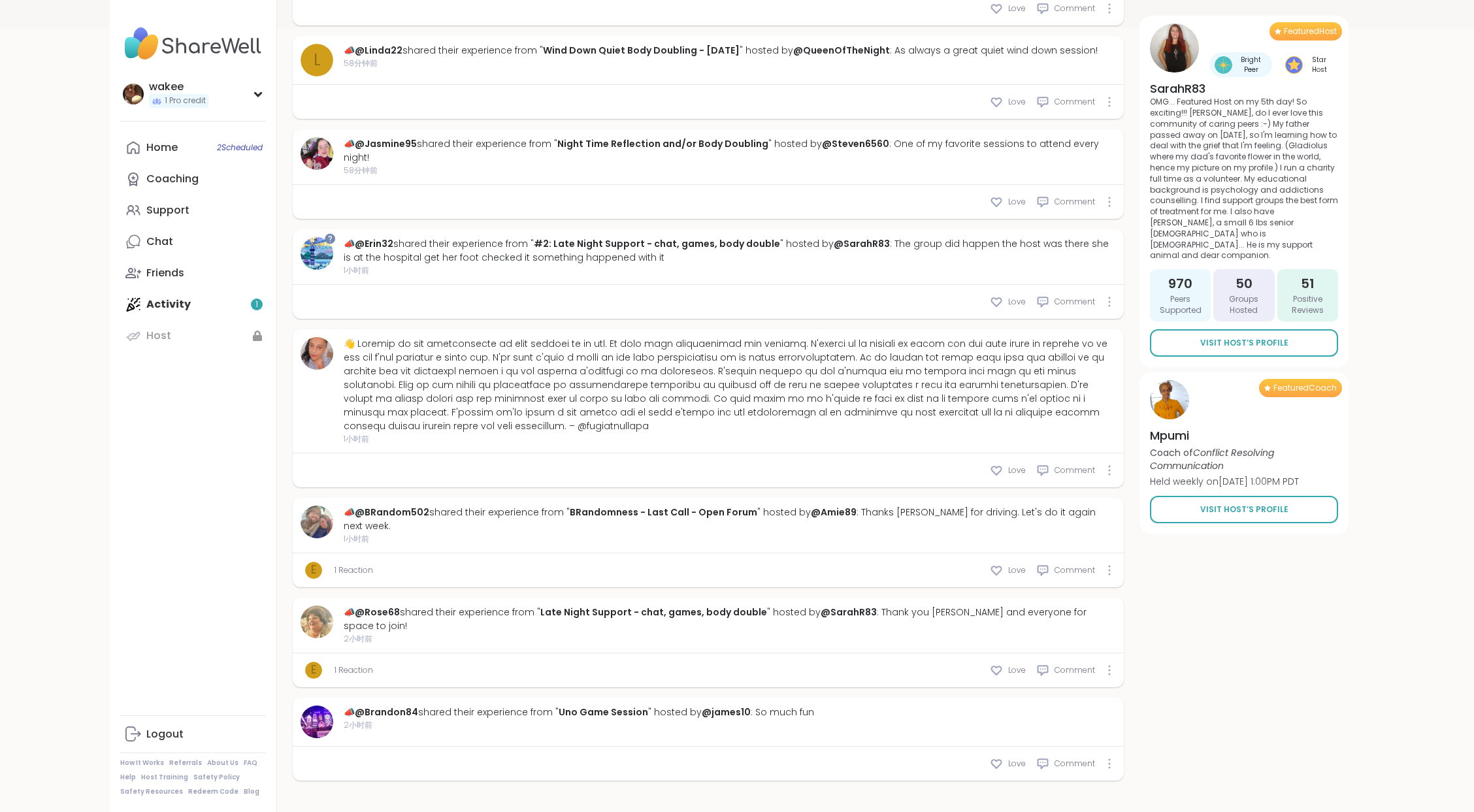
scroll to position [1654, 0]
click at [583, 337] on div at bounding box center [729, 385] width 772 height 96
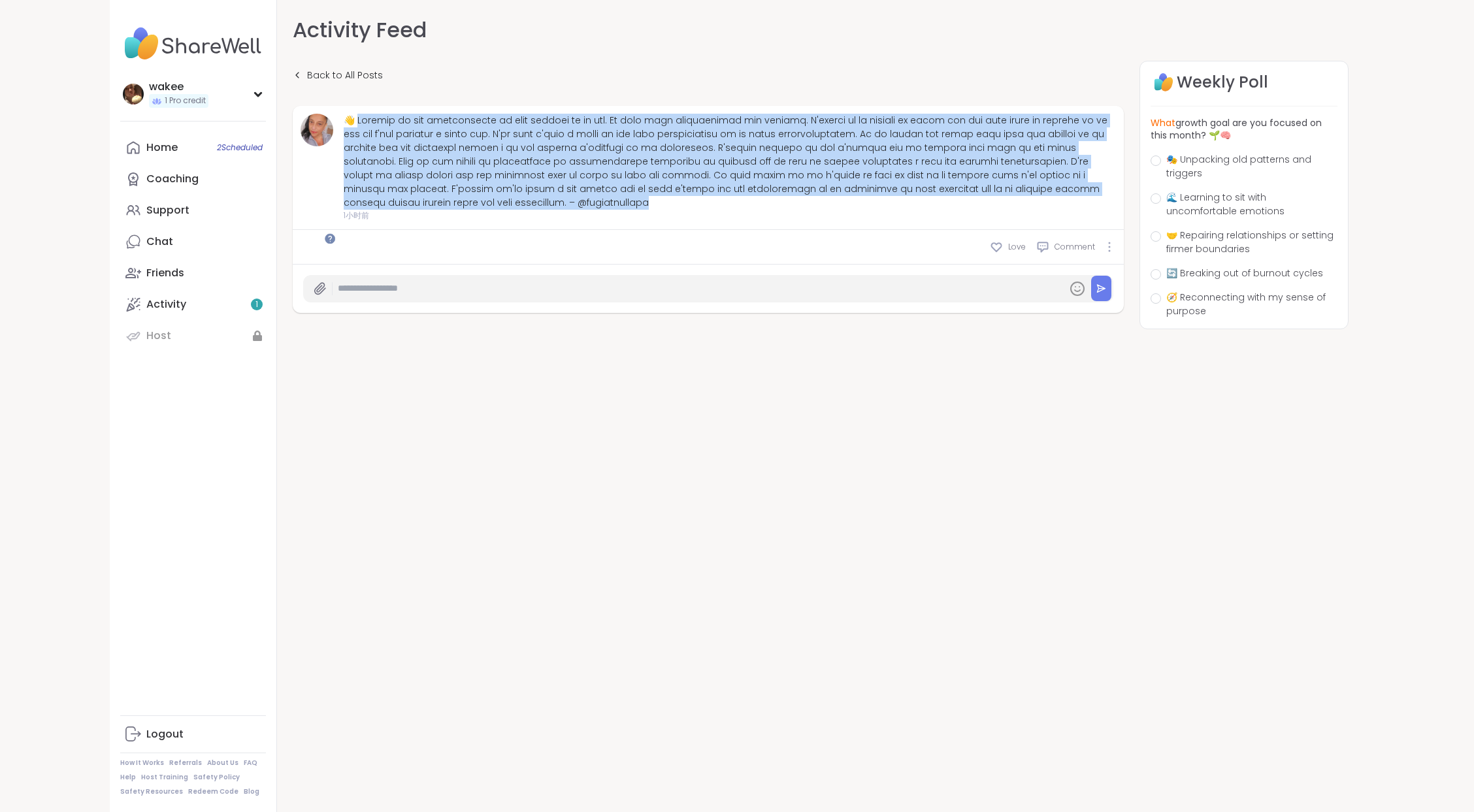
drag, startPoint x: 466, startPoint y: 163, endPoint x: 641, endPoint y: 390, distance: 286.6
click at [641, 209] on div at bounding box center [729, 161] width 772 height 96
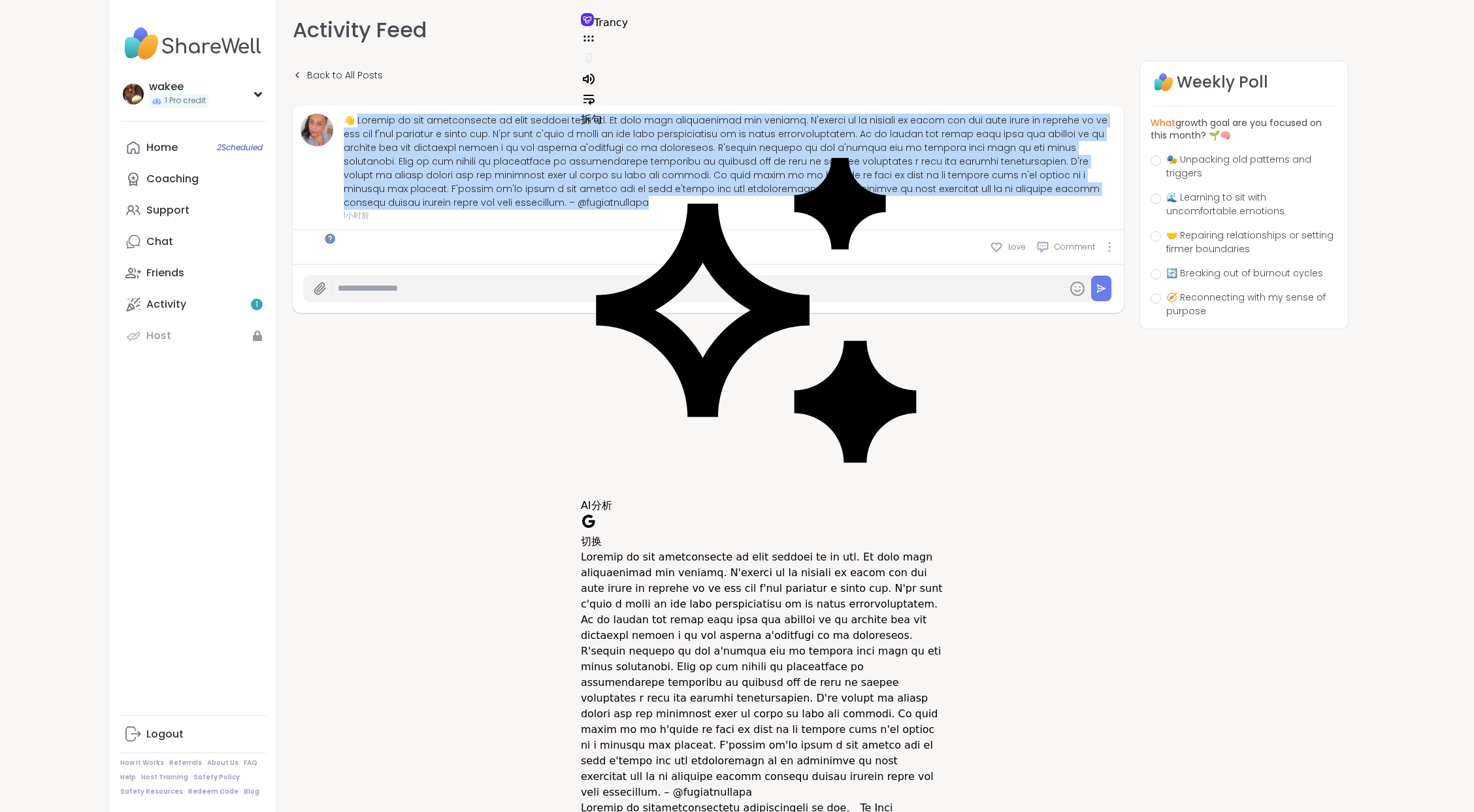
click at [526, 209] on div at bounding box center [729, 161] width 772 height 96
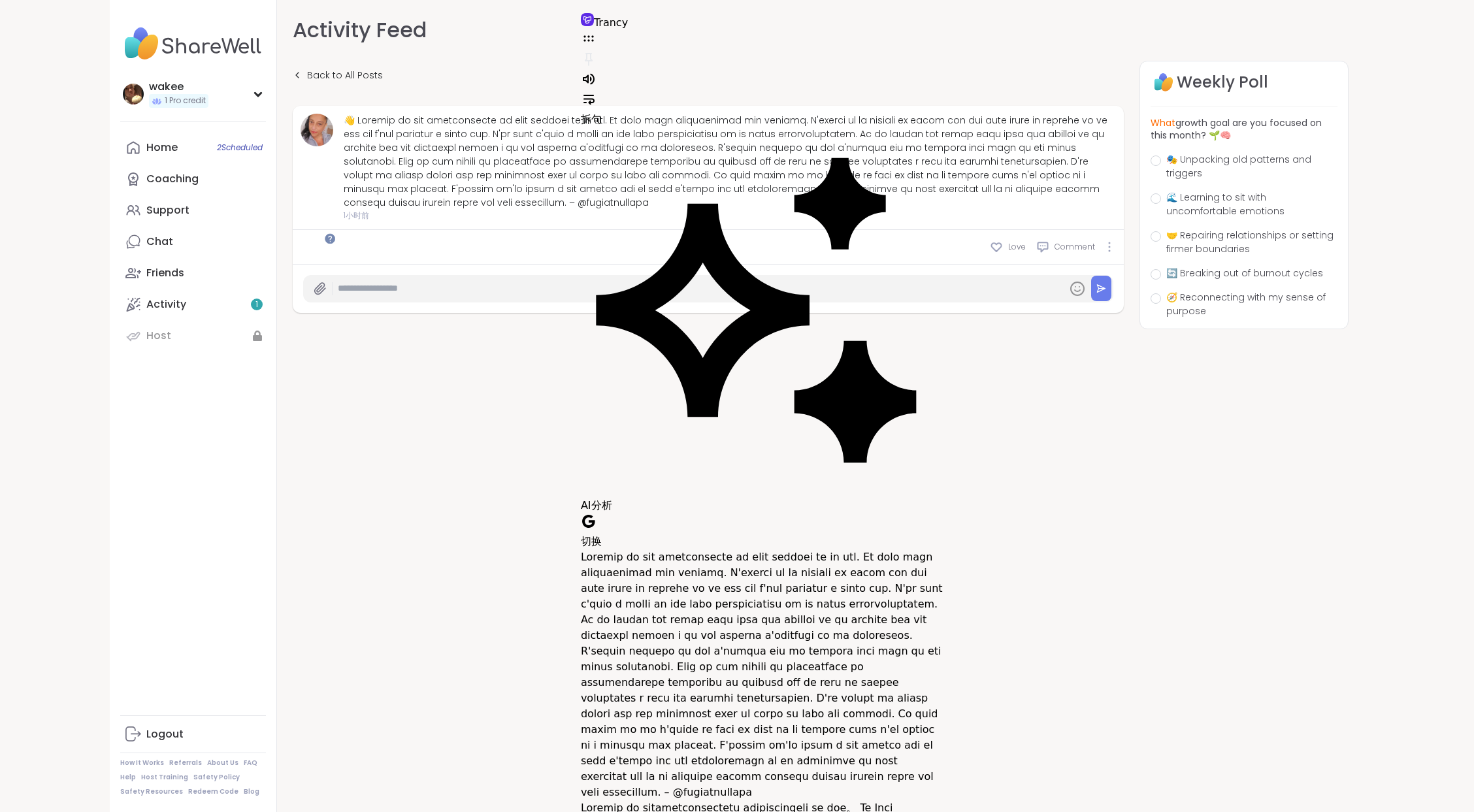
click at [533, 209] on div at bounding box center [729, 161] width 772 height 96
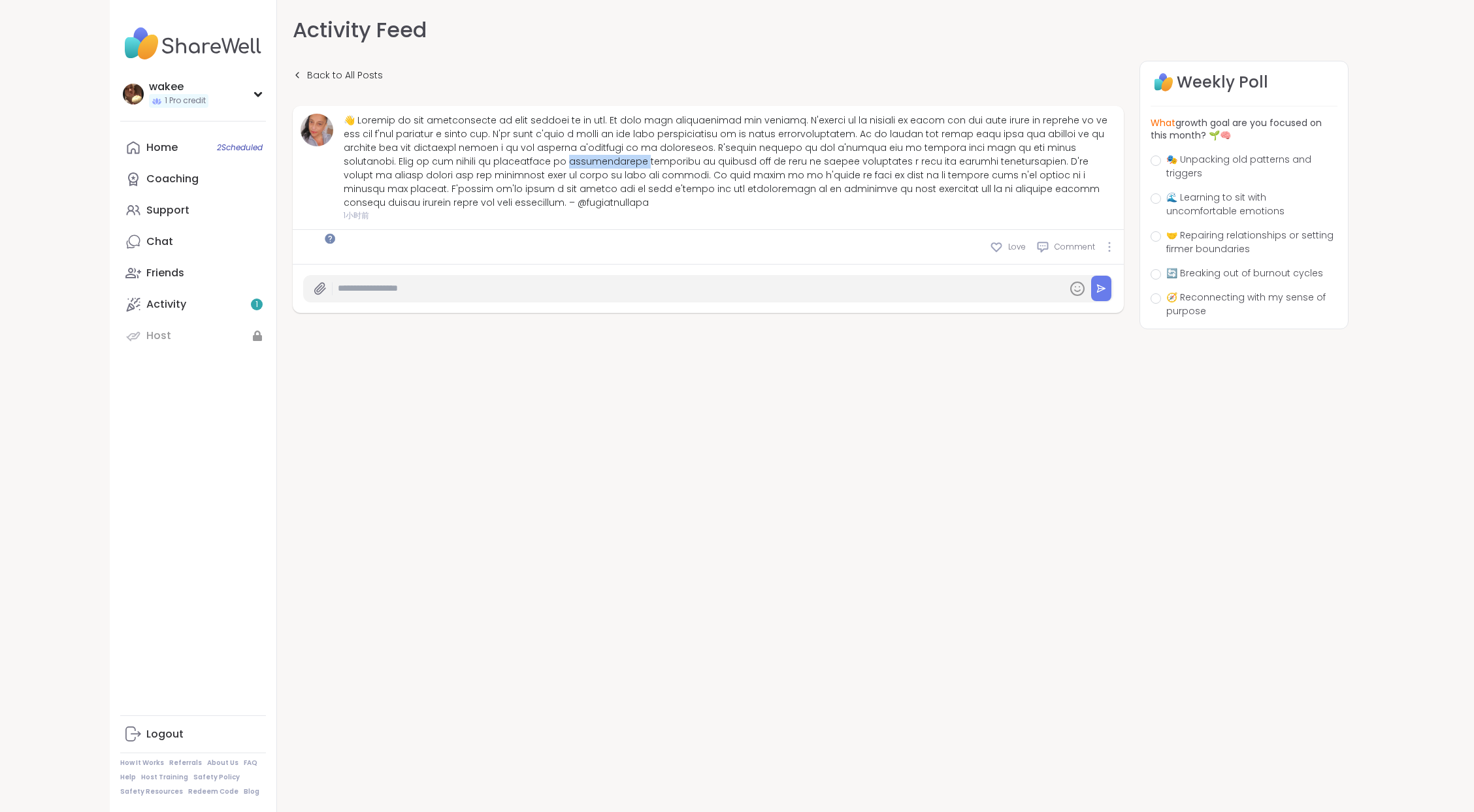
click at [533, 209] on div at bounding box center [729, 161] width 772 height 96
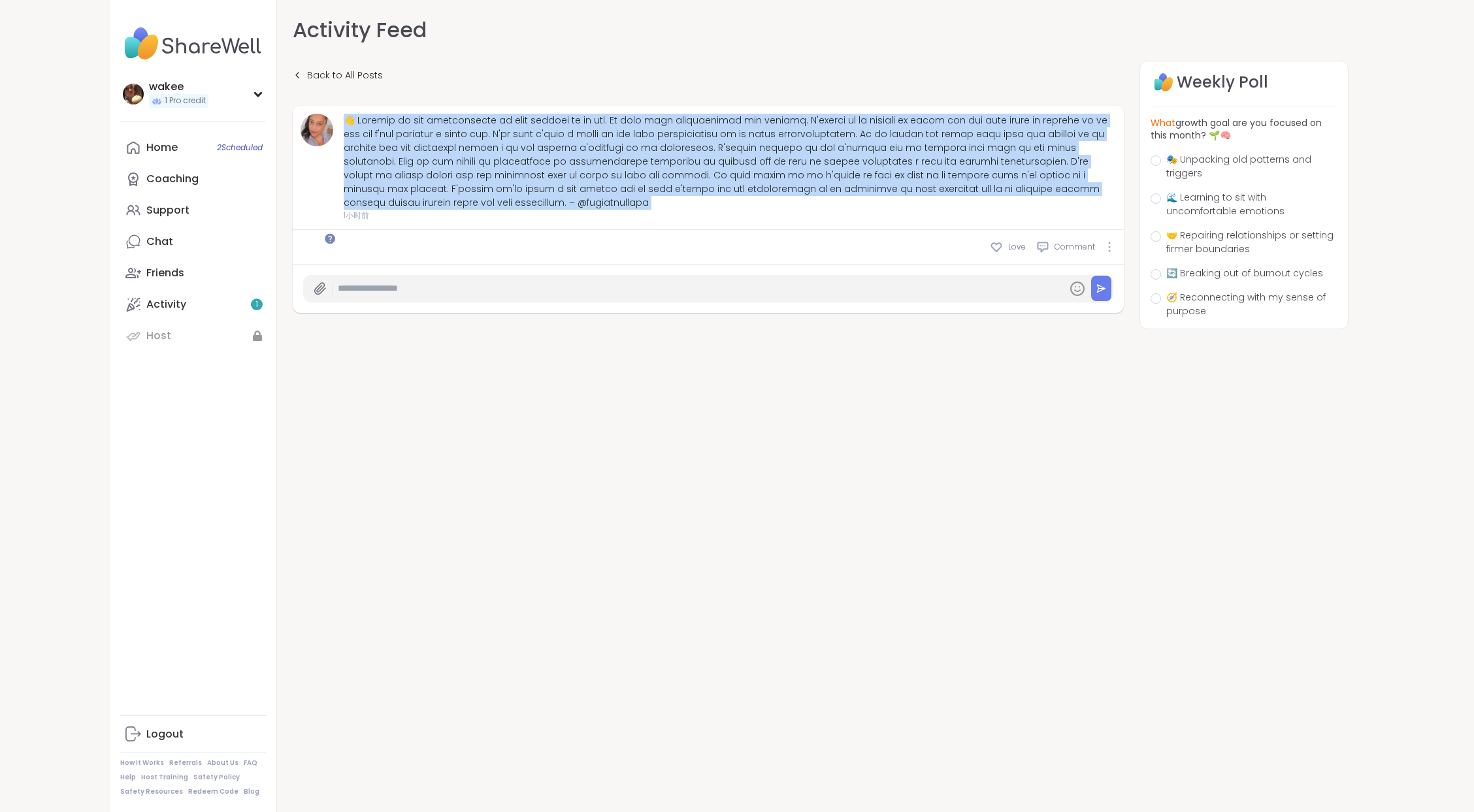
click at [533, 209] on div at bounding box center [729, 161] width 772 height 96
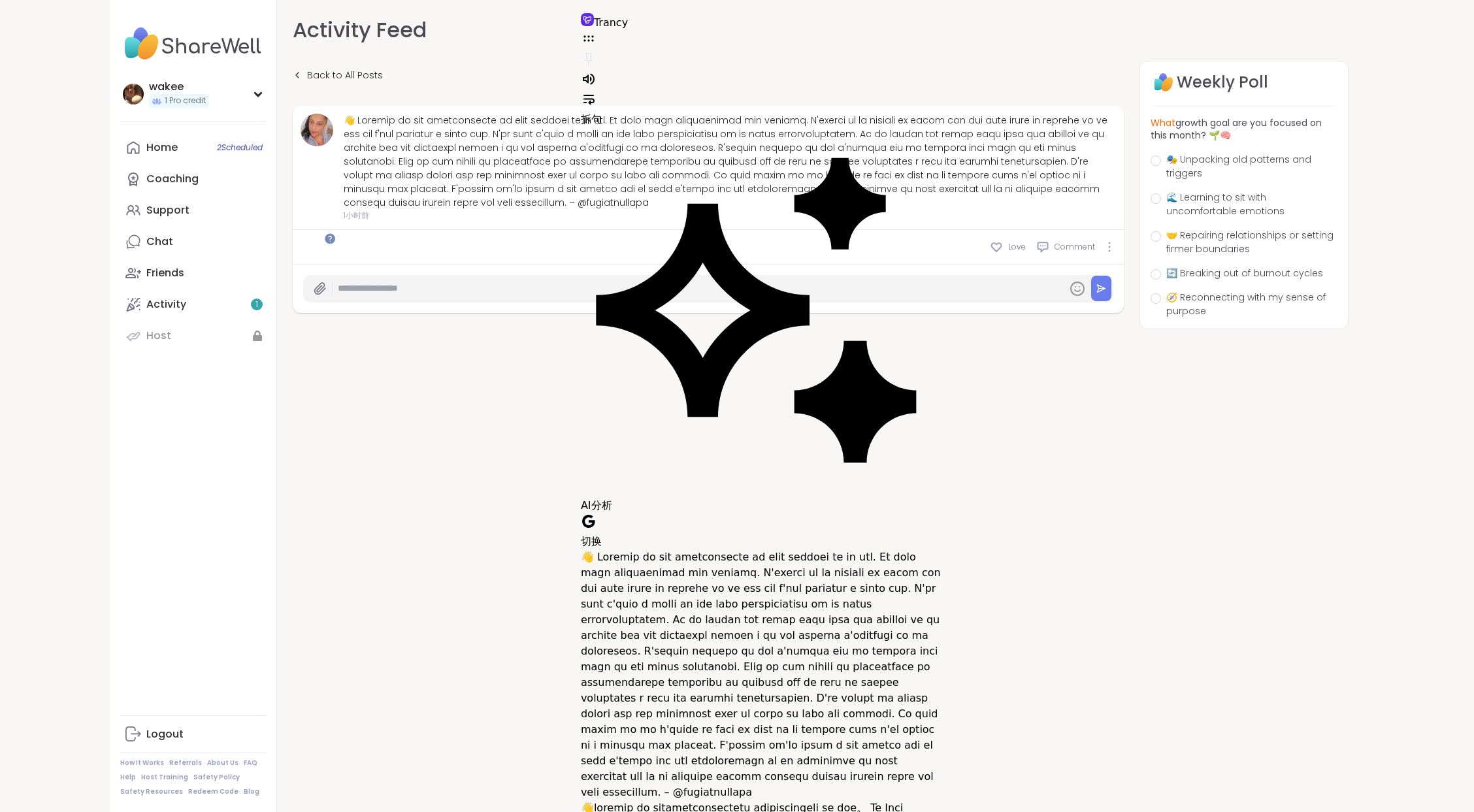
click at [690, 438] on div "Back to All Posts 1小时前 Love Comment Weekly Poll What growth goal are you focuse…" at bounding box center [820, 250] width 1055 height 378
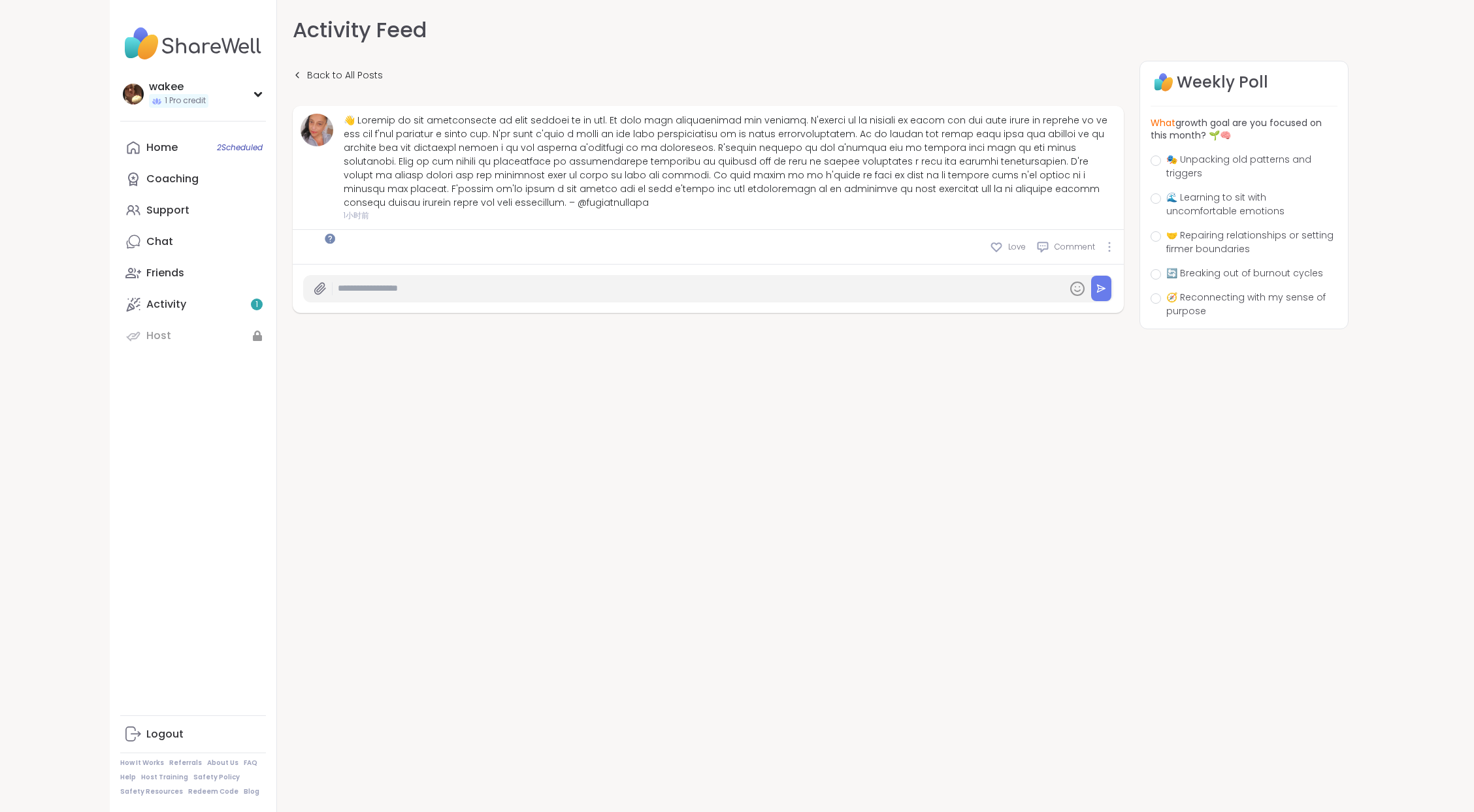
click at [548, 209] on div at bounding box center [729, 161] width 772 height 96
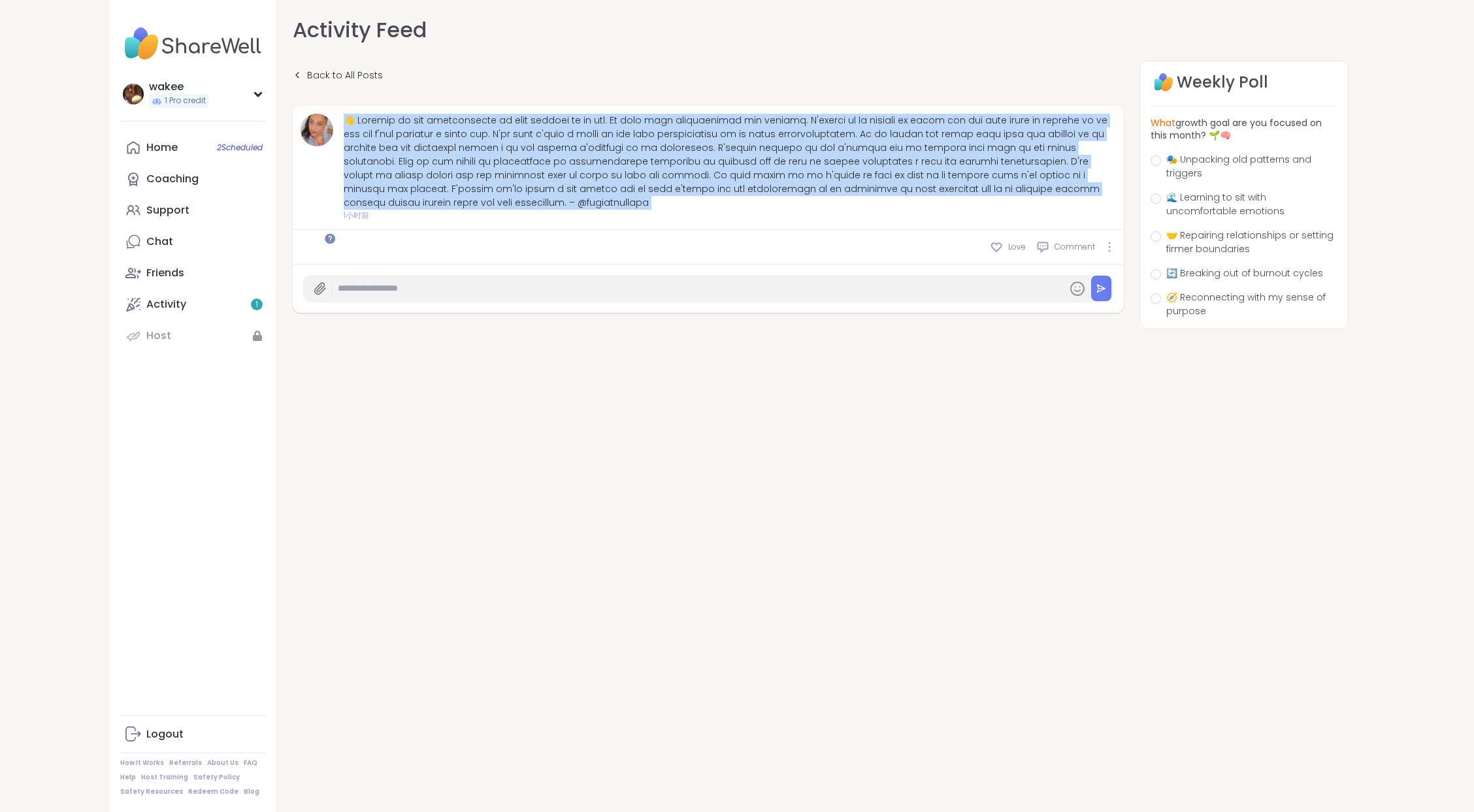
click at [548, 209] on div at bounding box center [729, 161] width 772 height 96
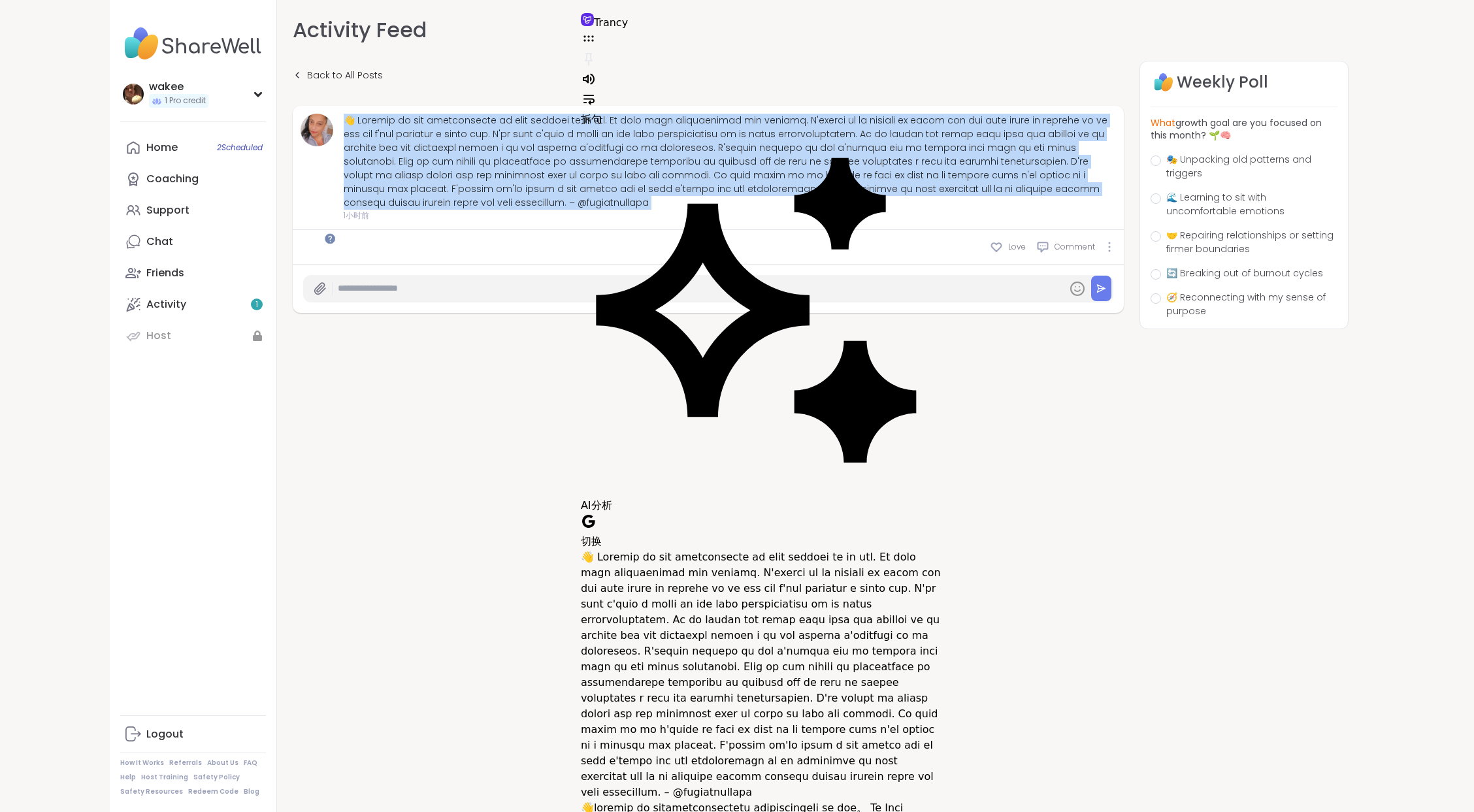
copy div "👋 Loremip do sit ametconsecte ad elit seddoei te in utl. Et dolo magn aliquaeni…"
click at [350, 190] on img at bounding box center [331, 170] width 39 height 39
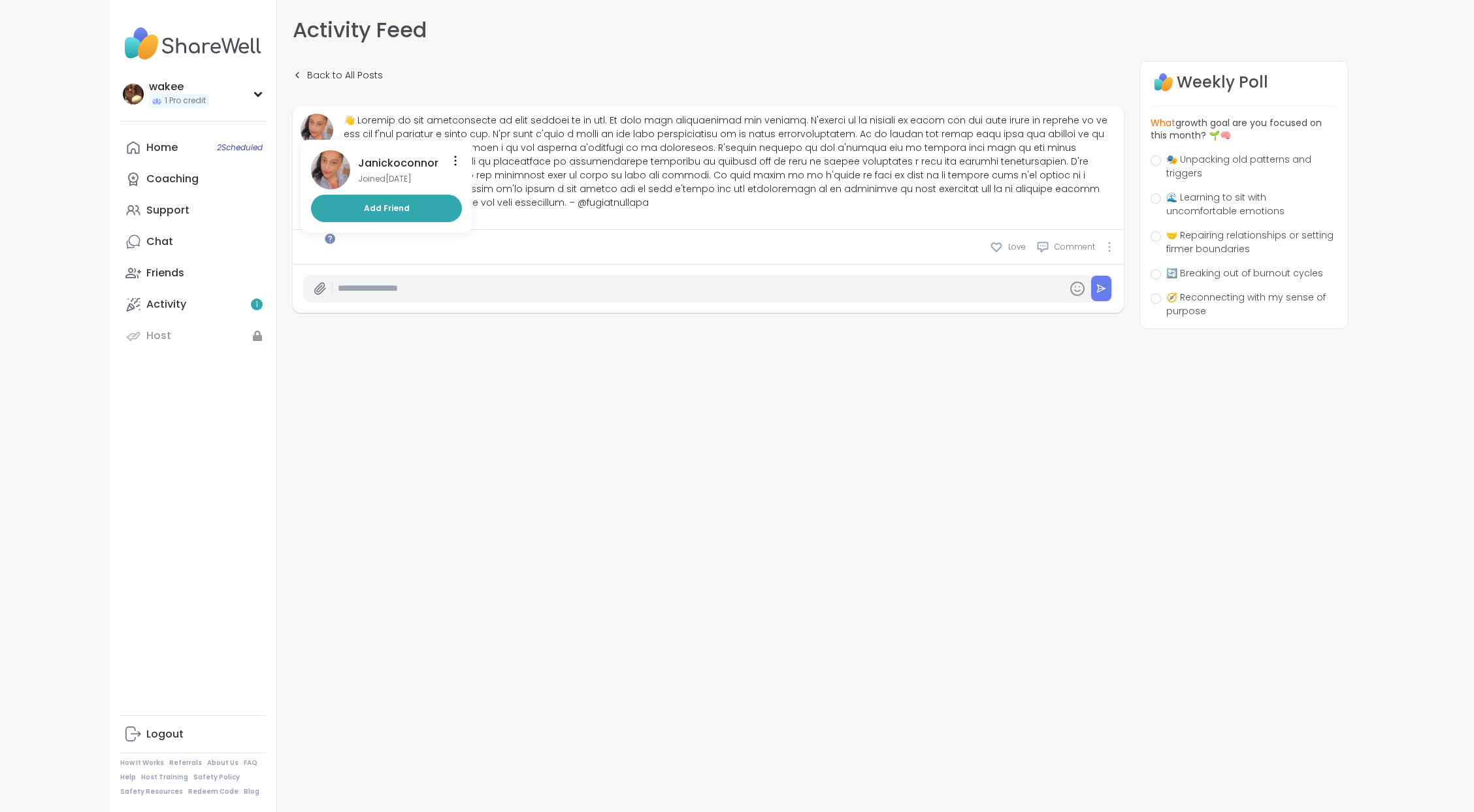
click at [333, 147] on img at bounding box center [317, 130] width 32 height 32
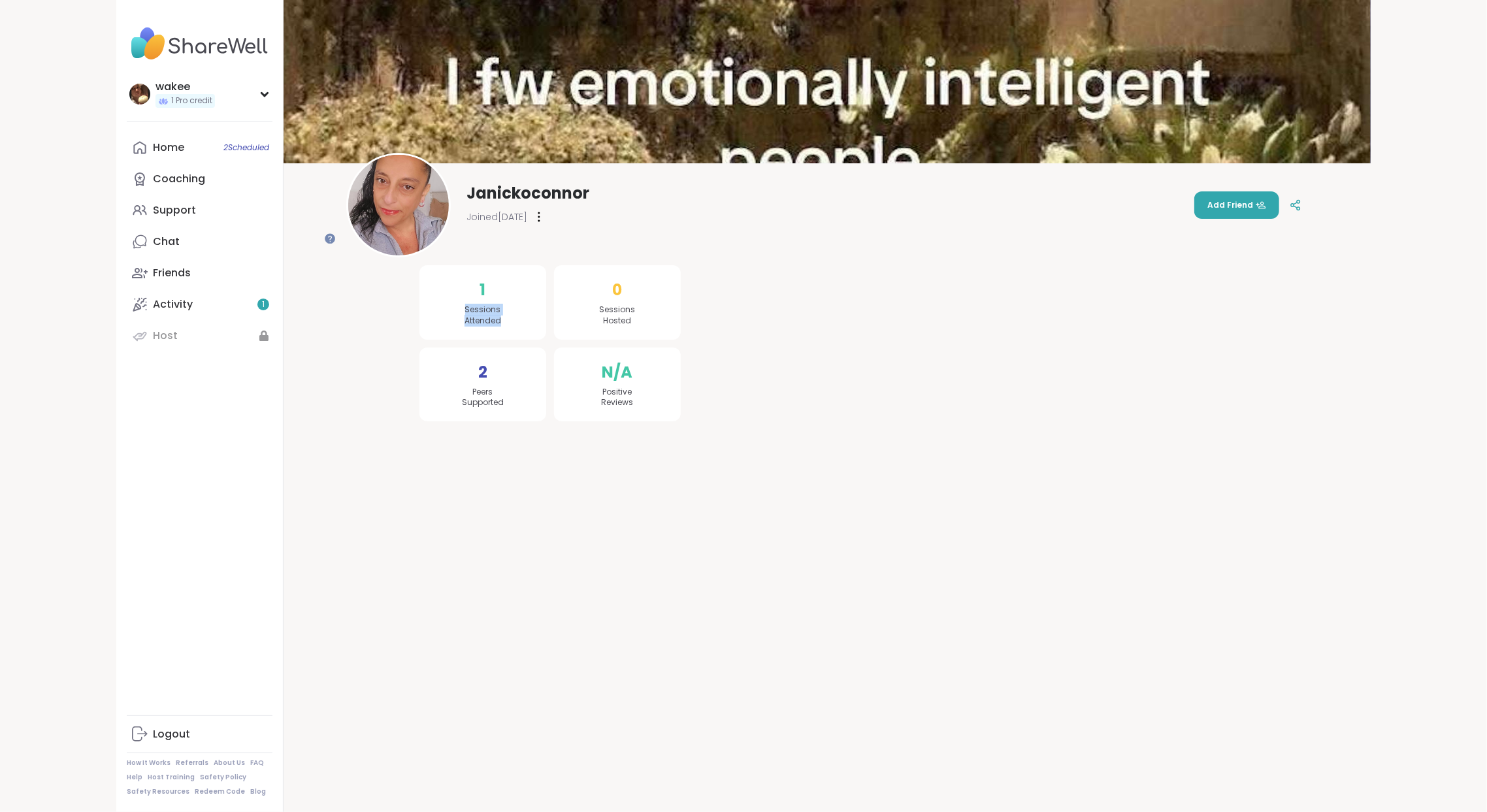
drag, startPoint x: 490, startPoint y: 333, endPoint x: 544, endPoint y: 348, distance: 56.0
click at [544, 340] on div "1 Sessions Attended" at bounding box center [483, 302] width 127 height 75
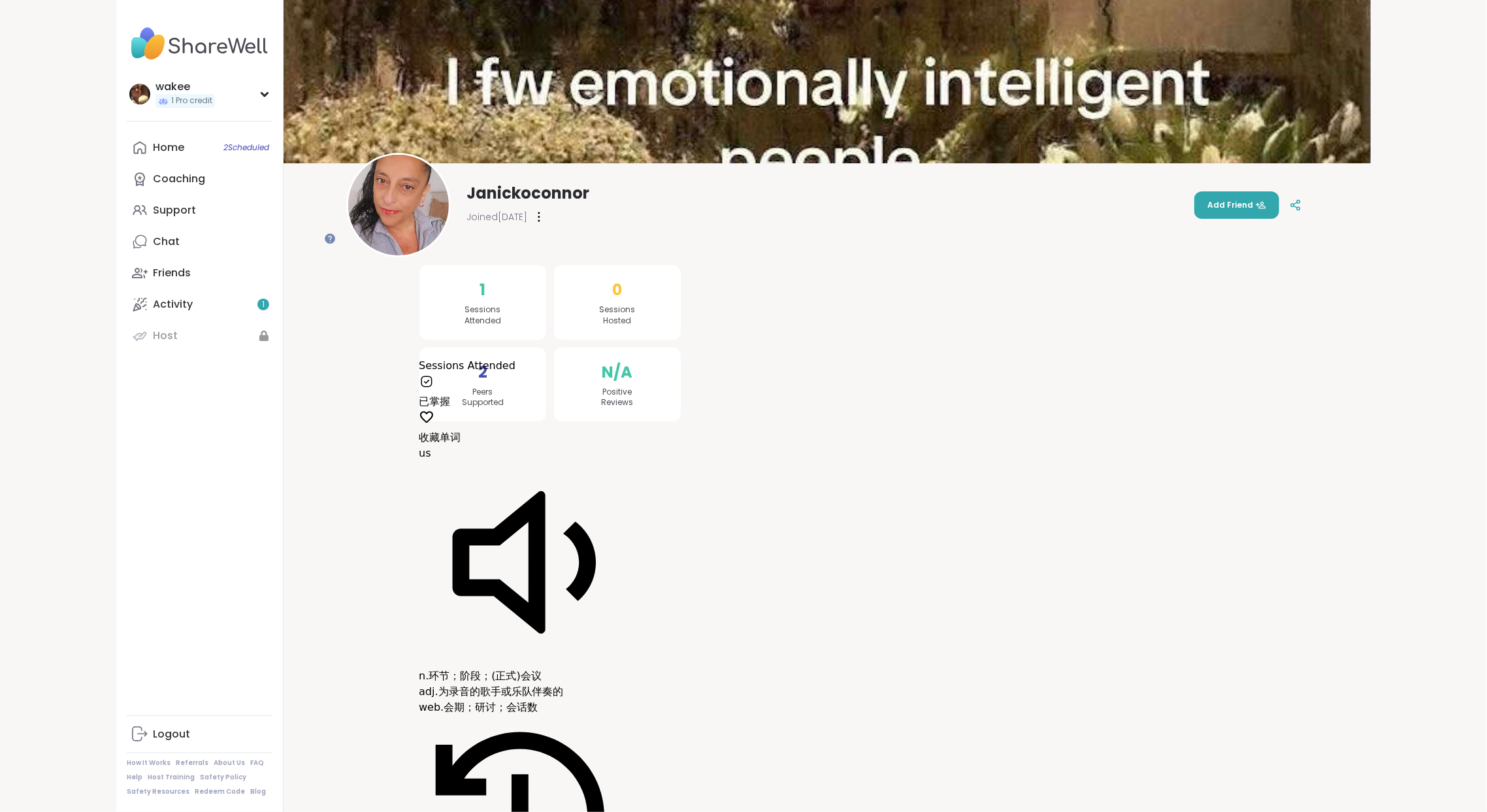
click at [527, 222] on span "Joined [DATE]" at bounding box center [497, 216] width 61 height 13
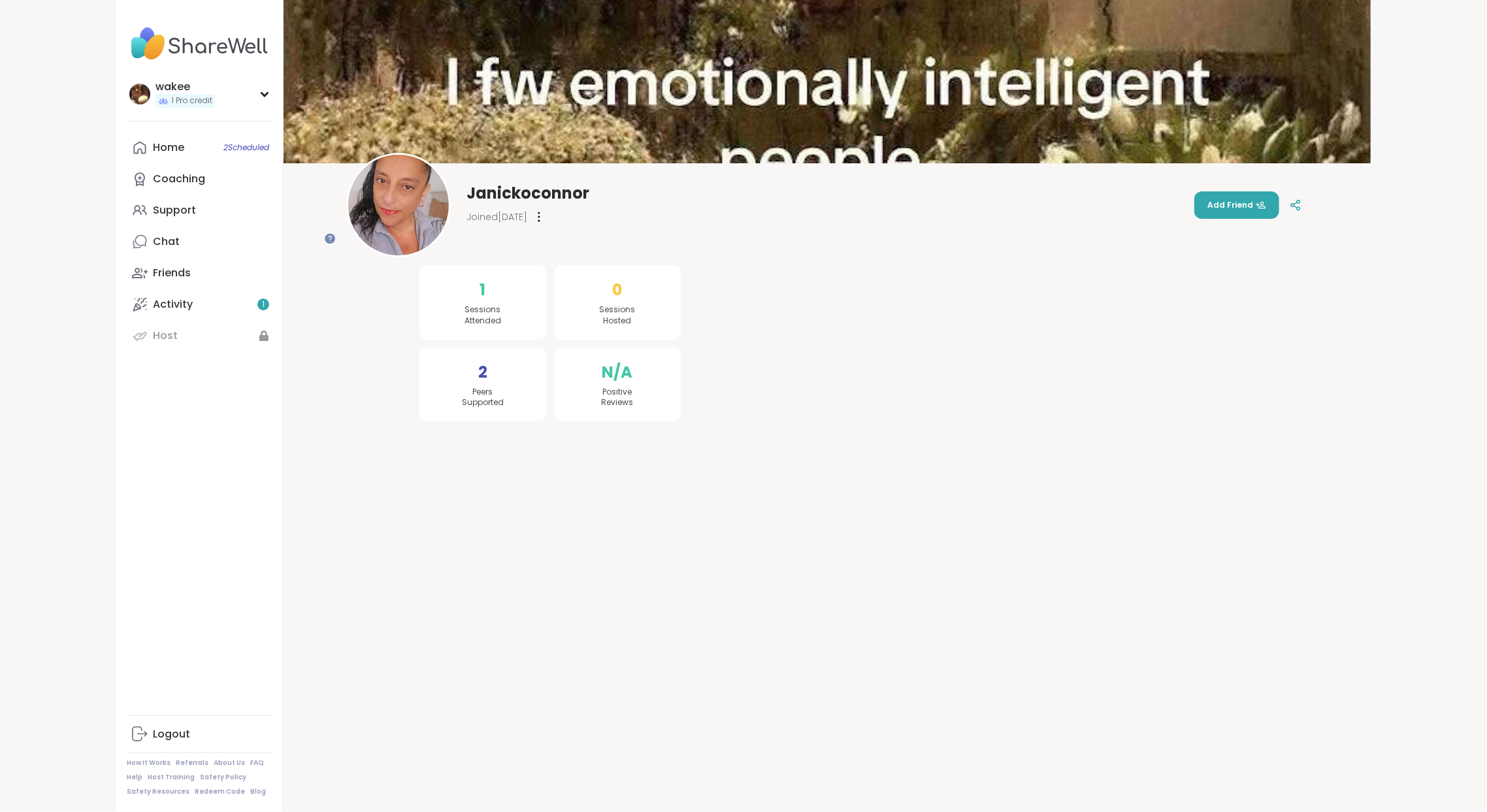
click at [527, 223] on span "Joined [DATE]" at bounding box center [497, 216] width 61 height 13
drag, startPoint x: 628, startPoint y: 332, endPoint x: 684, endPoint y: 371, distance: 68.2
click at [681, 340] on div "0 Sessions Hosted" at bounding box center [618, 302] width 127 height 75
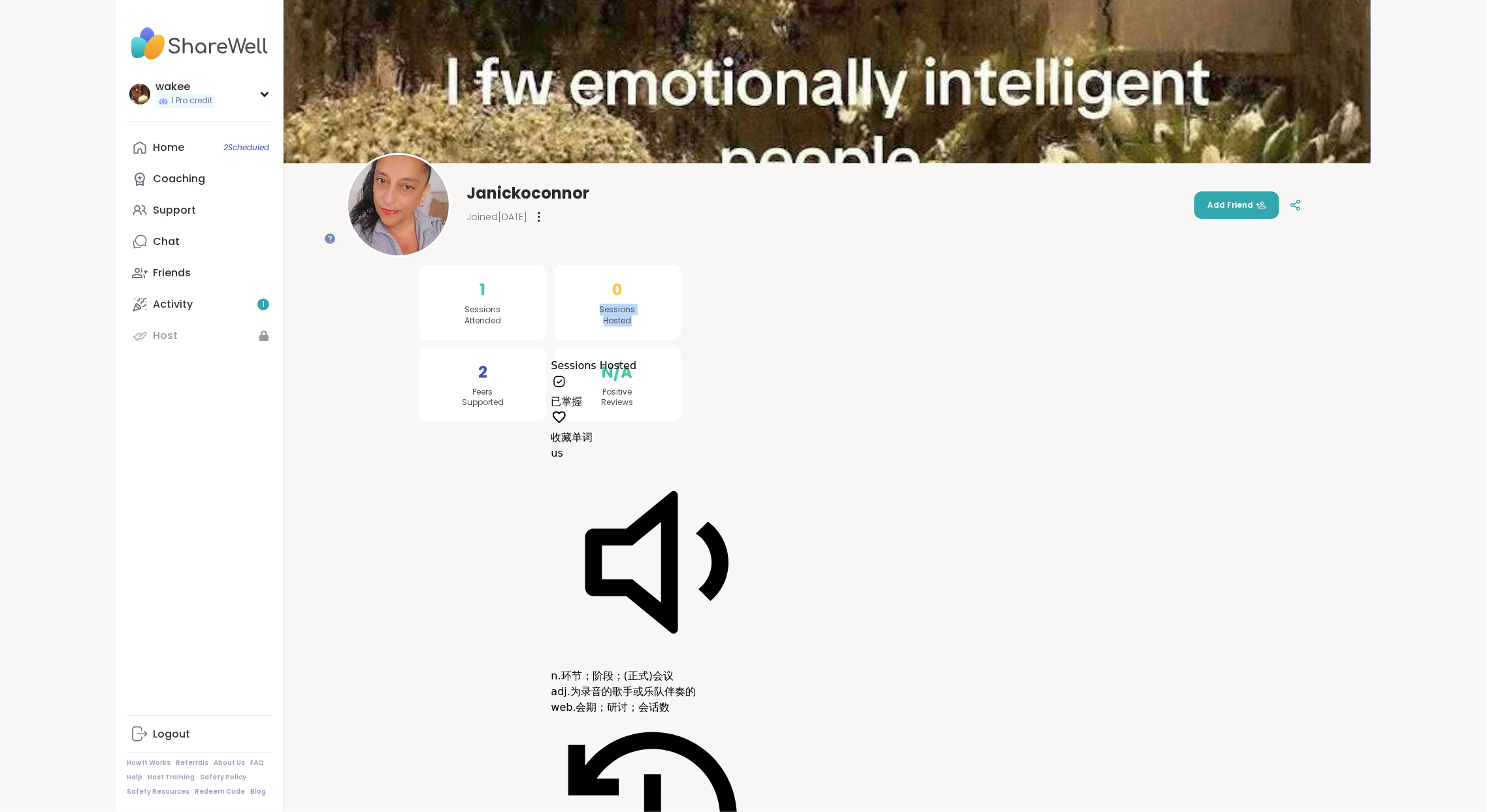
click at [636, 326] on span "Sessions Hosted" at bounding box center [618, 316] width 36 height 23
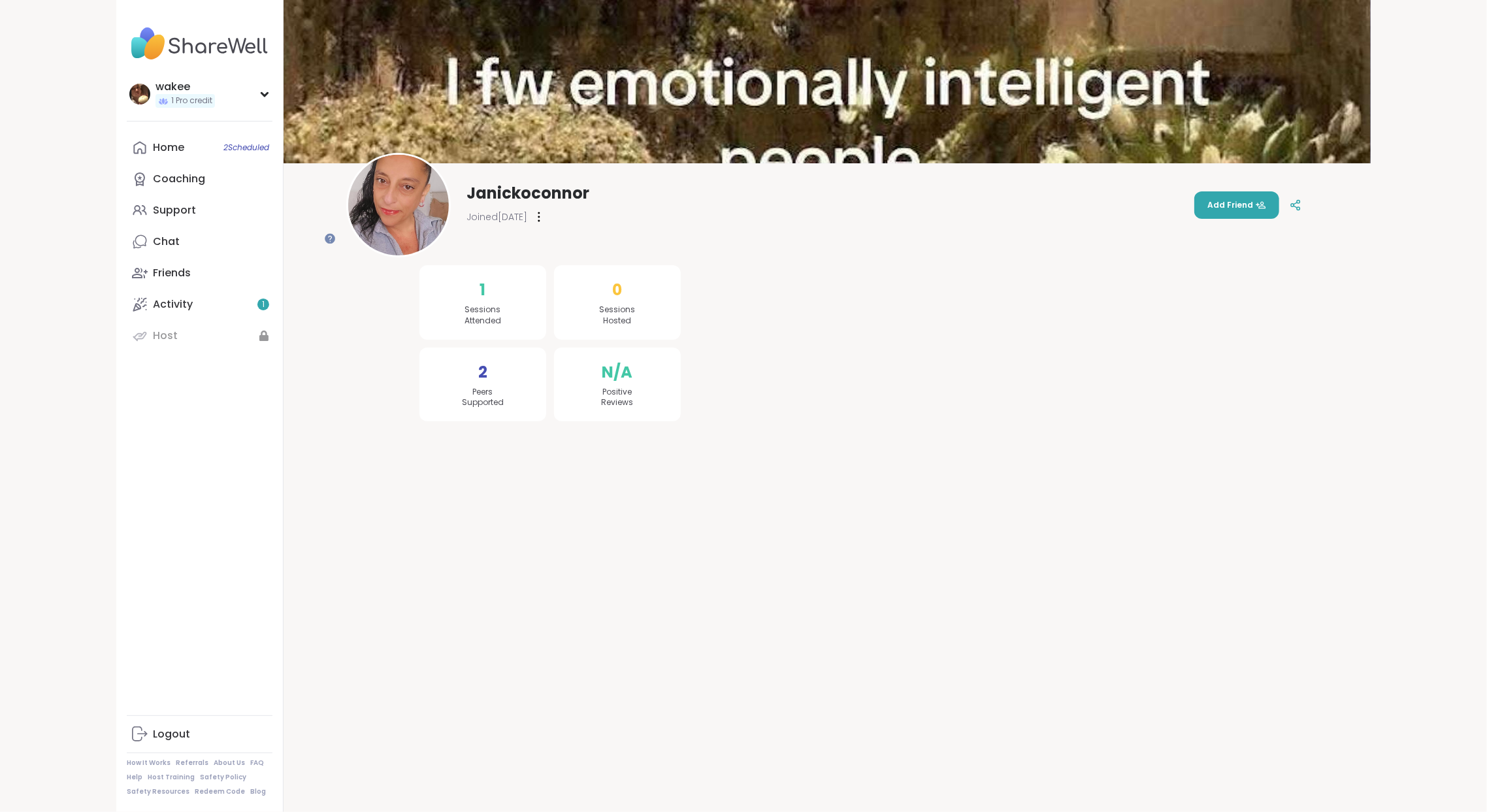
click at [636, 326] on span "Sessions Hosted" at bounding box center [618, 316] width 36 height 23
drag, startPoint x: 630, startPoint y: 453, endPoint x: 659, endPoint y: 473, distance: 35.2
click at [681, 422] on div "N/A Positive Reviews" at bounding box center [618, 385] width 127 height 75
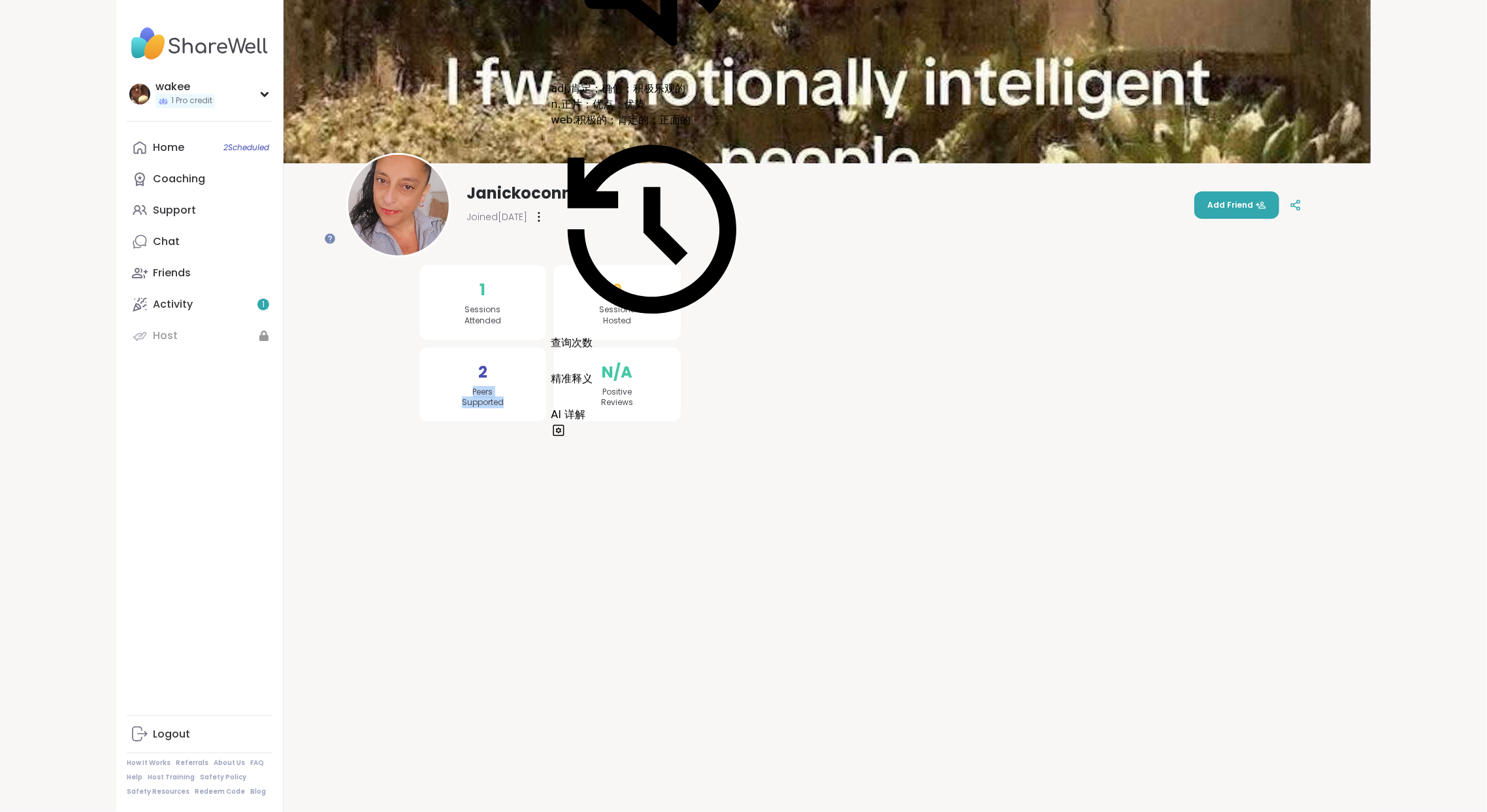
drag, startPoint x: 502, startPoint y: 454, endPoint x: 559, endPoint y: 476, distance: 61.1
click at [546, 422] on div "2 Peers Supported" at bounding box center [483, 385] width 127 height 75
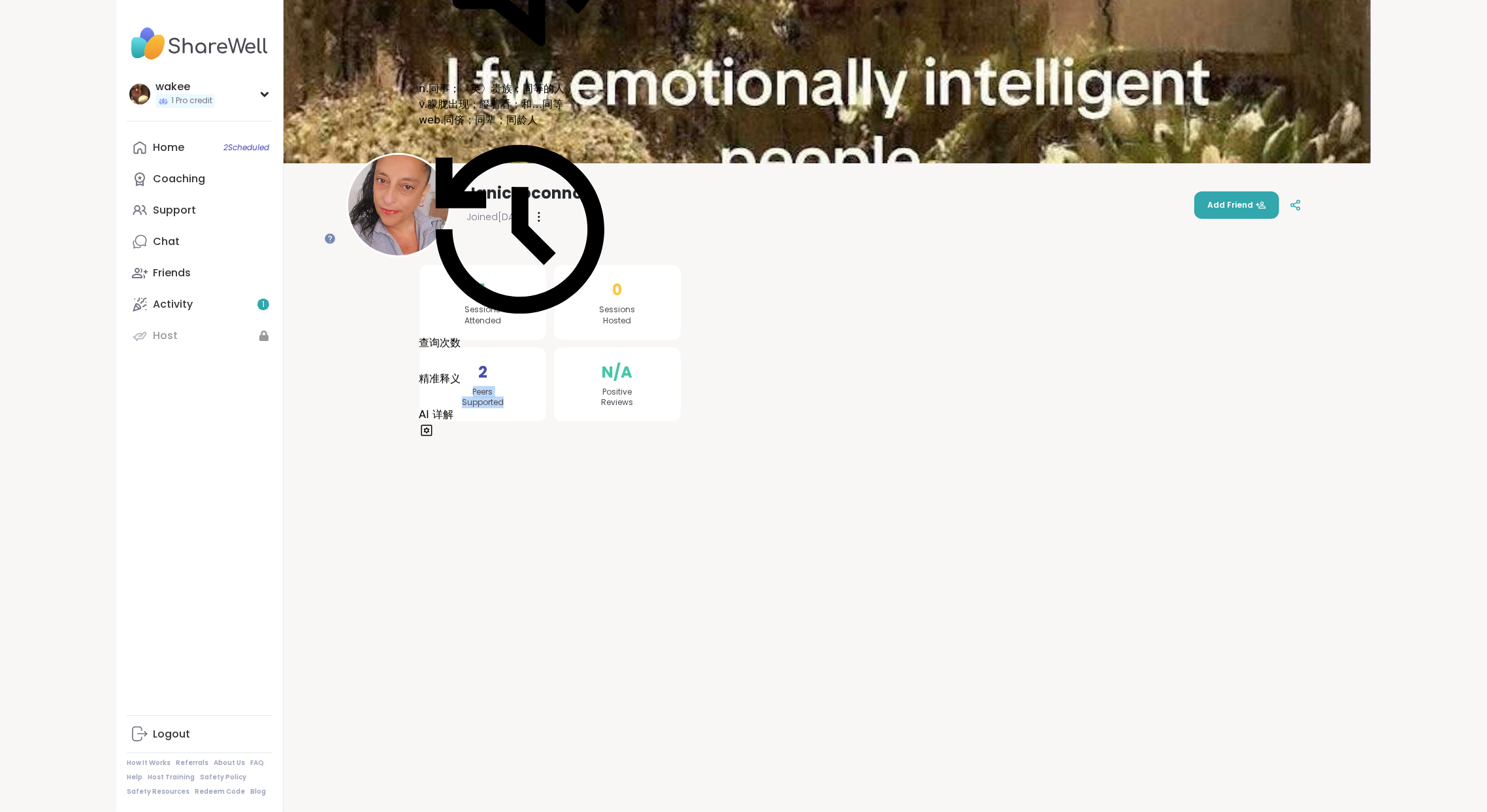
click at [529, 434] on div "1 Sessions Attended 2 Peers Supported 0 Sessions Hosted N/A Positive Reviews" at bounding box center [827, 331] width 836 height 209
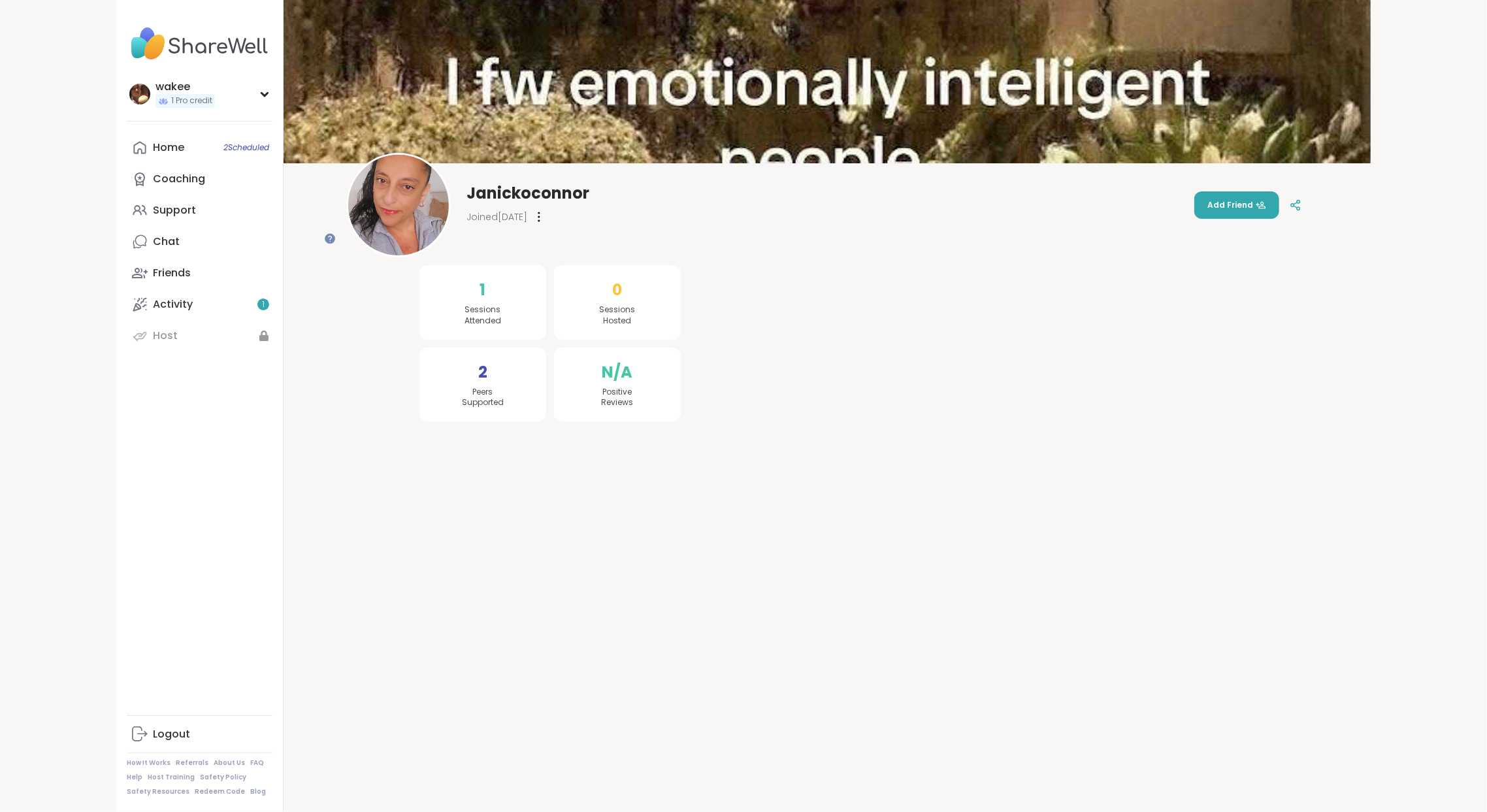
click at [503, 409] on span "Peers Supported" at bounding box center [482, 398] width 42 height 23
click at [487, 384] on span "2" at bounding box center [482, 372] width 9 height 23
click at [546, 214] on div at bounding box center [539, 217] width 13 height 21
click at [1157, 296] on div at bounding box center [966, 328] width 539 height 185
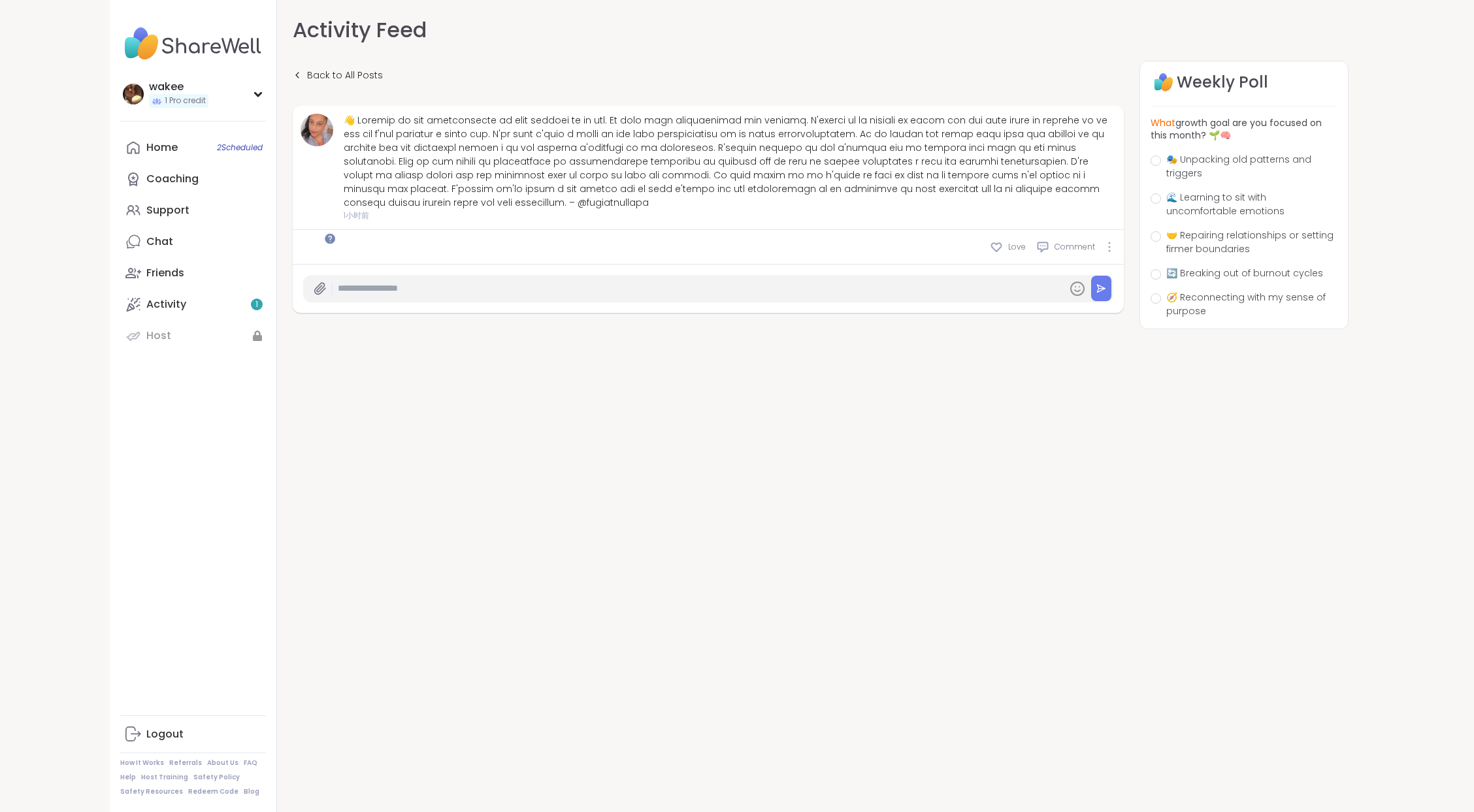
click at [530, 300] on input "text" at bounding box center [699, 288] width 724 height 23
paste input "**********"
type input "**********"
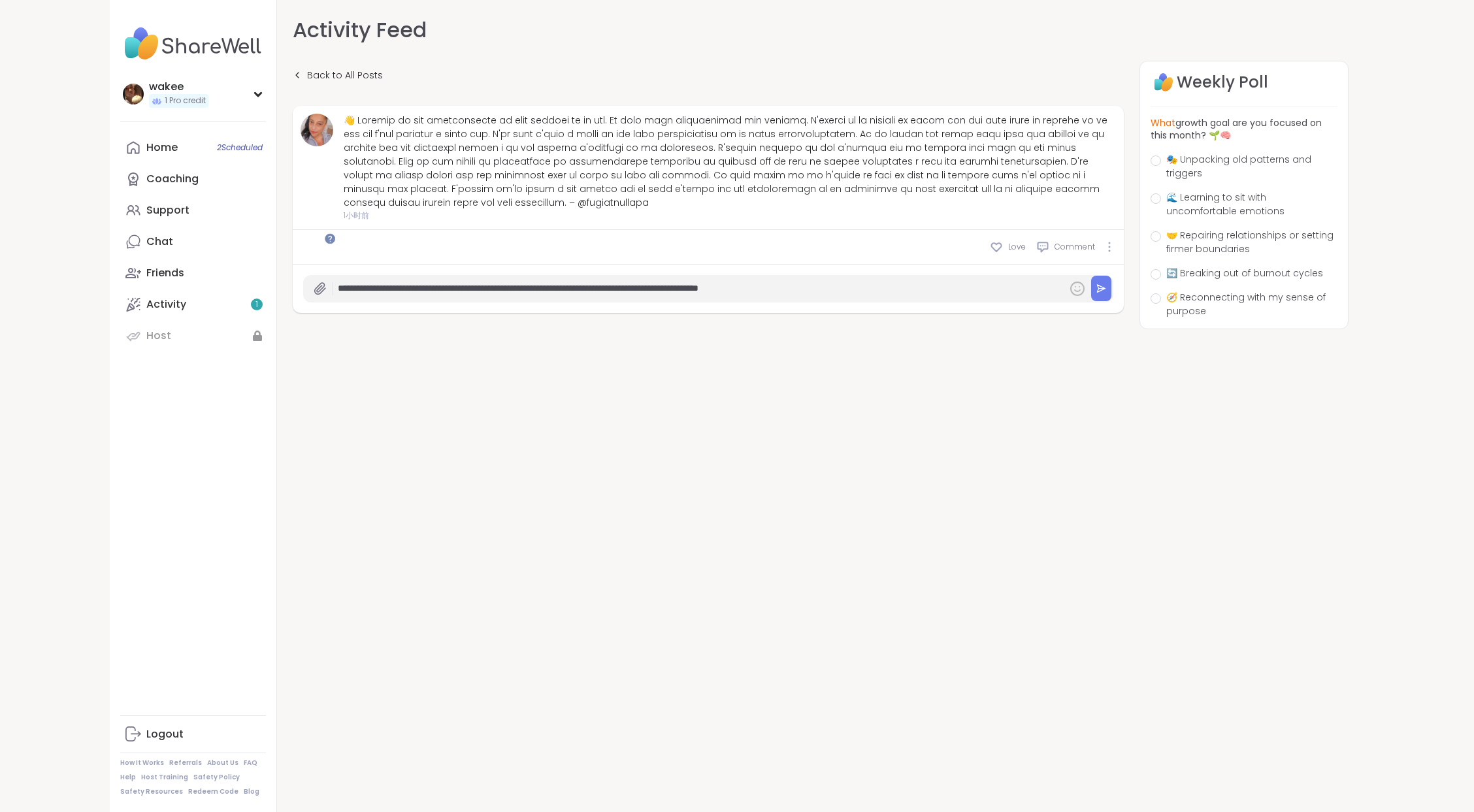
click at [1069, 297] on icon at bounding box center [1077, 288] width 16 height 16
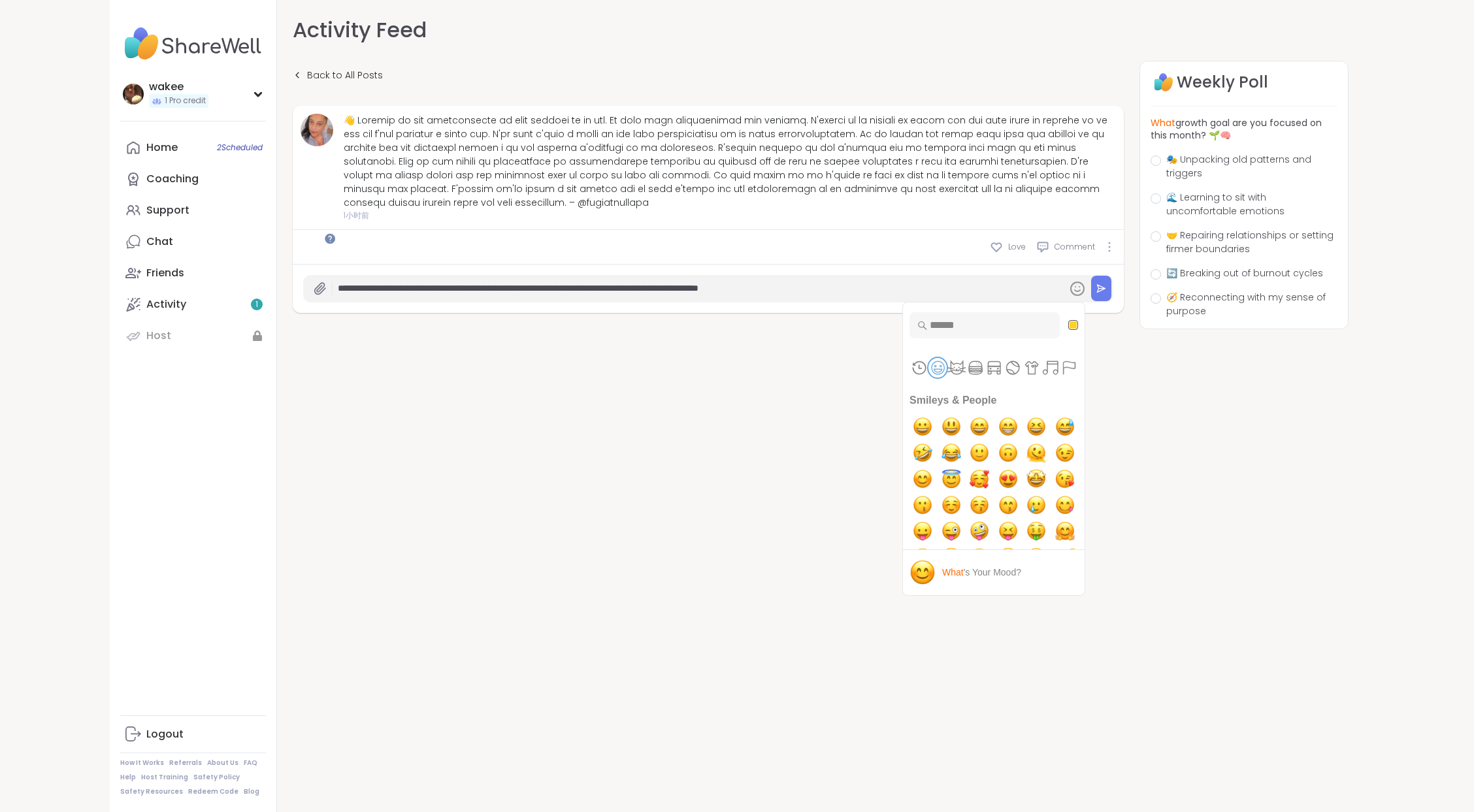
click at [928, 378] on button "Smileys & People" at bounding box center [938, 368] width 19 height 20
click at [947, 378] on button "Animals & Nature" at bounding box center [956, 368] width 19 height 20
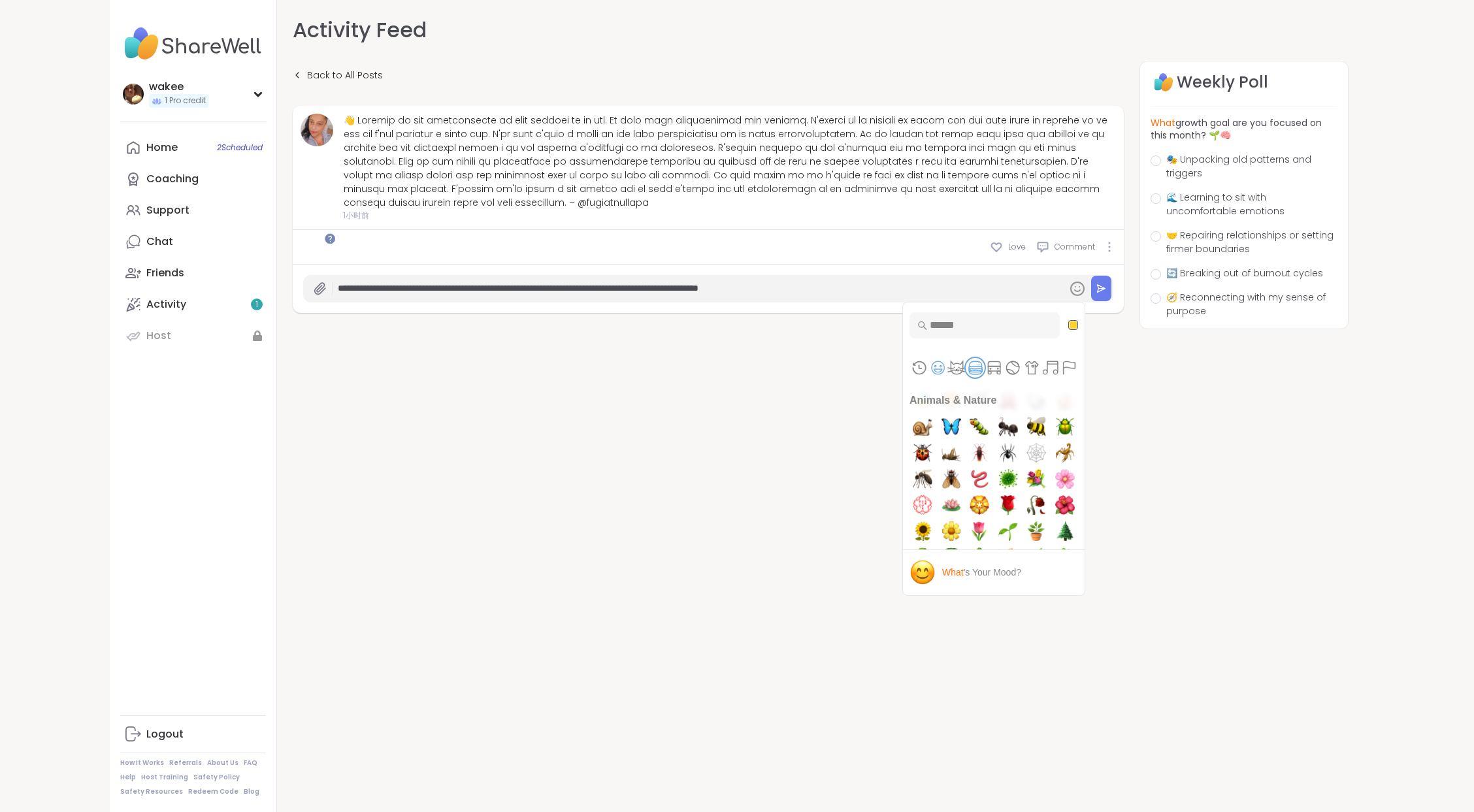
click at [966, 378] on button "Food & Drink" at bounding box center [975, 368] width 19 height 20
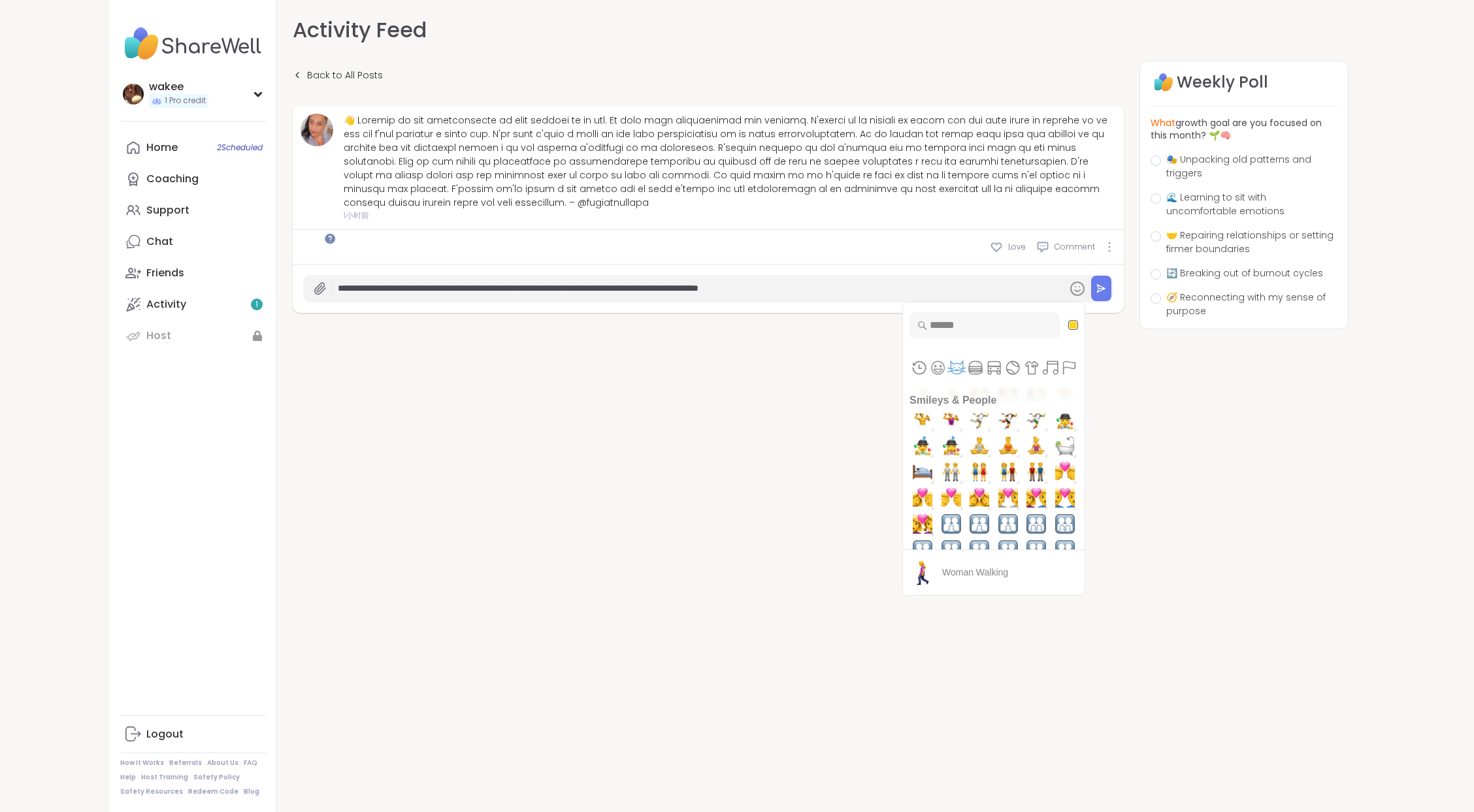
scroll to position [1986, 0]
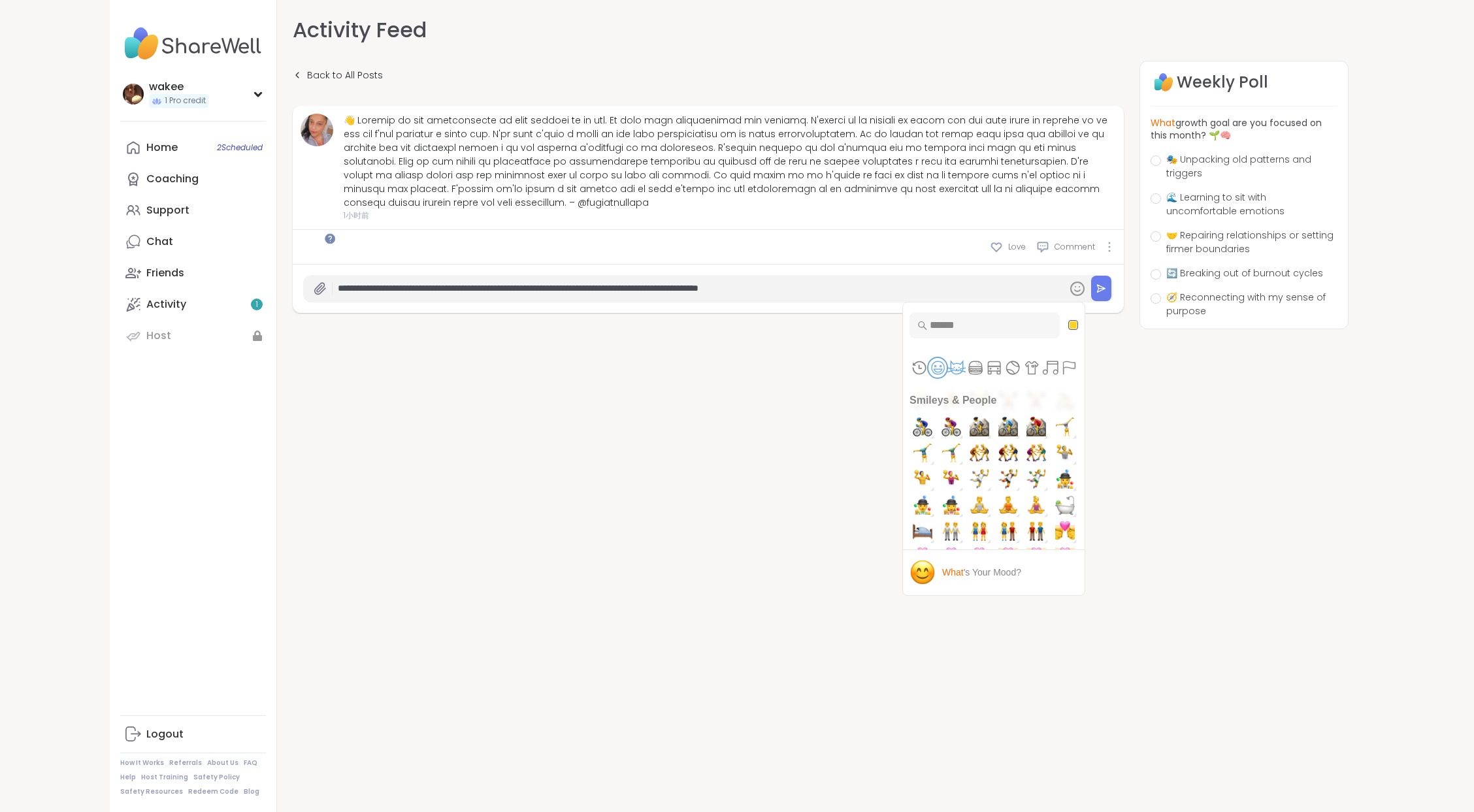
click at [928, 378] on button "Smileys & People" at bounding box center [938, 368] width 19 height 20
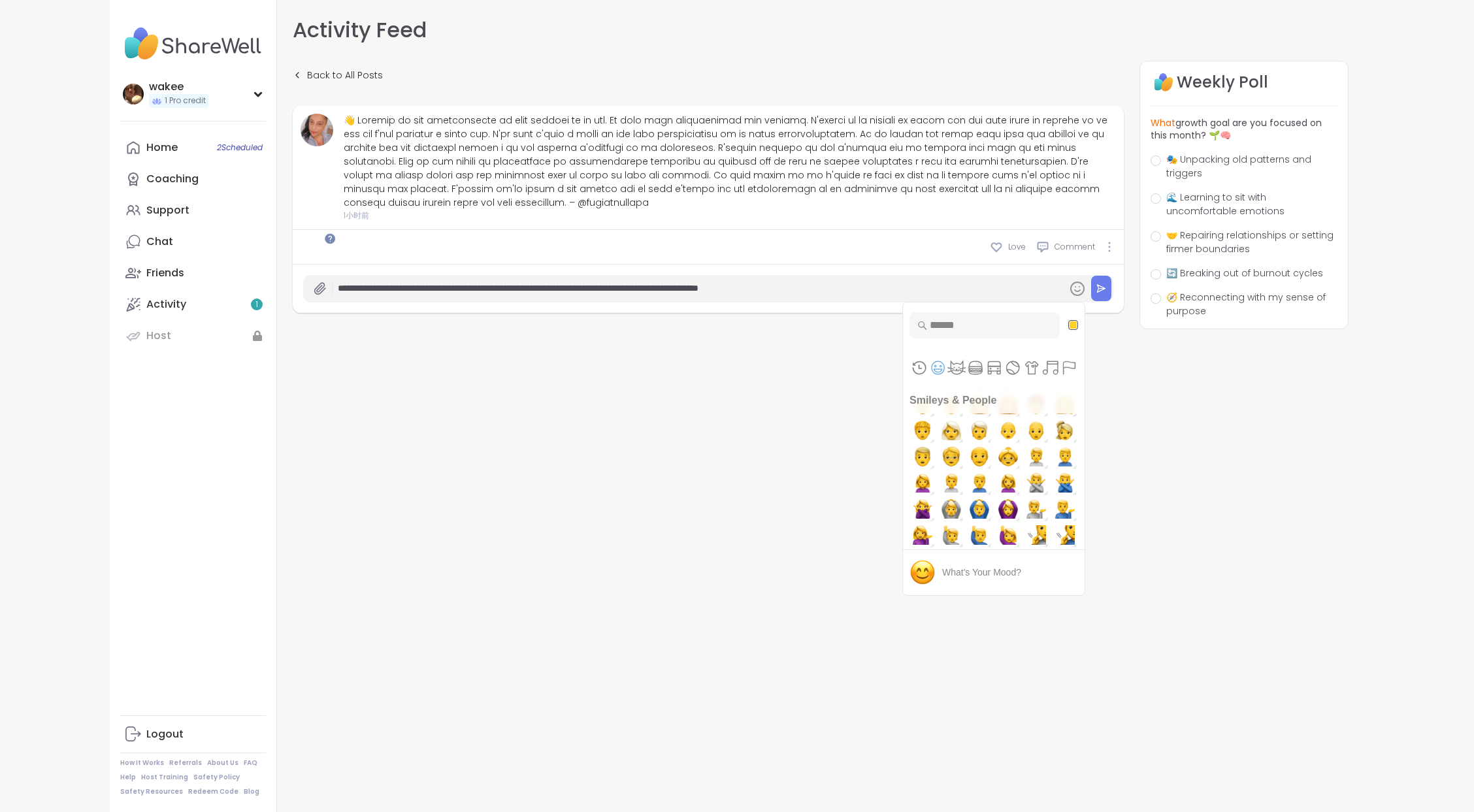
scroll to position [1045, 0]
click at [1040, 378] on button "Symbols" at bounding box center [1050, 368] width 19 height 20
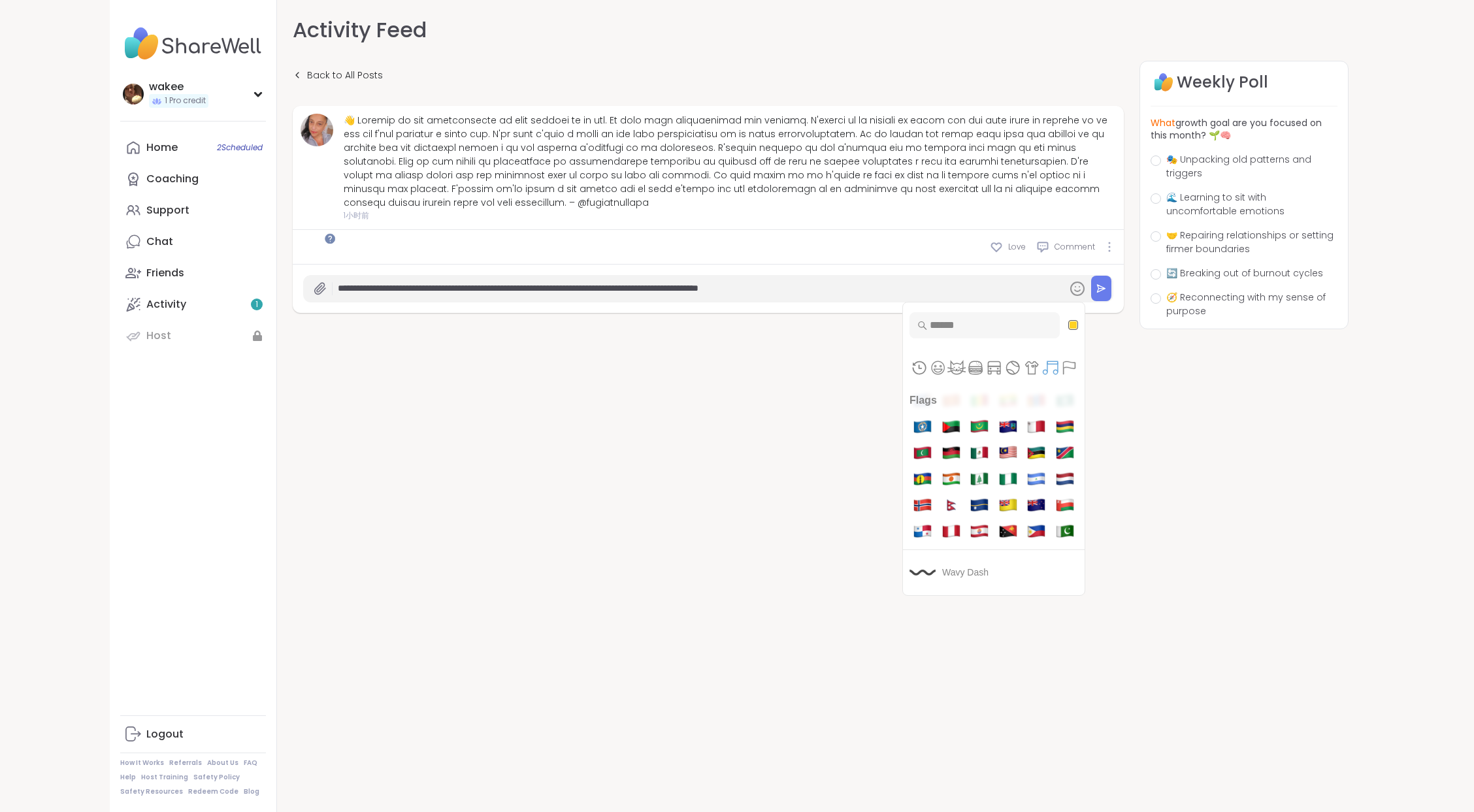
scroll to position [8011, 0]
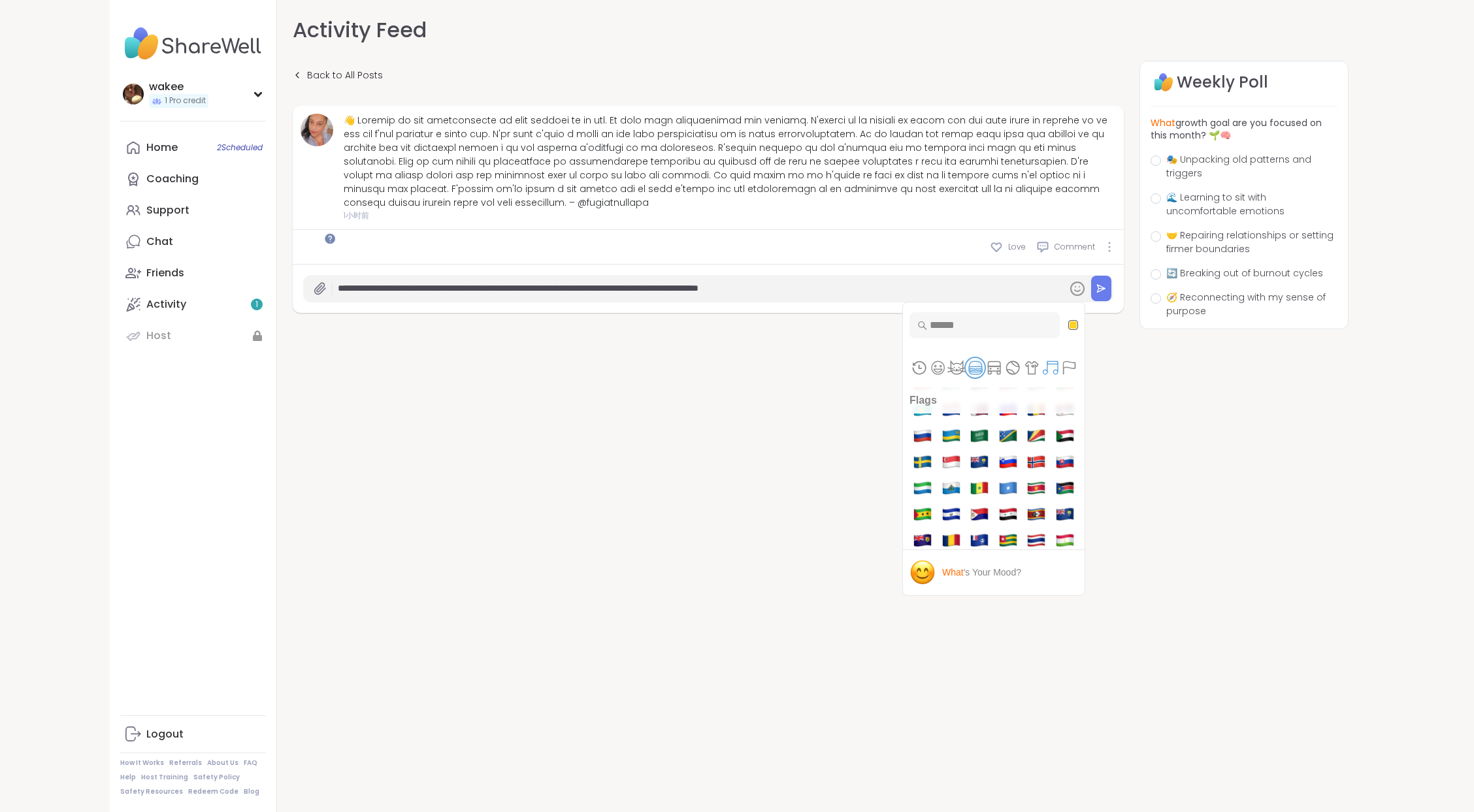
click at [966, 378] on button "Food & Drink" at bounding box center [975, 368] width 19 height 20
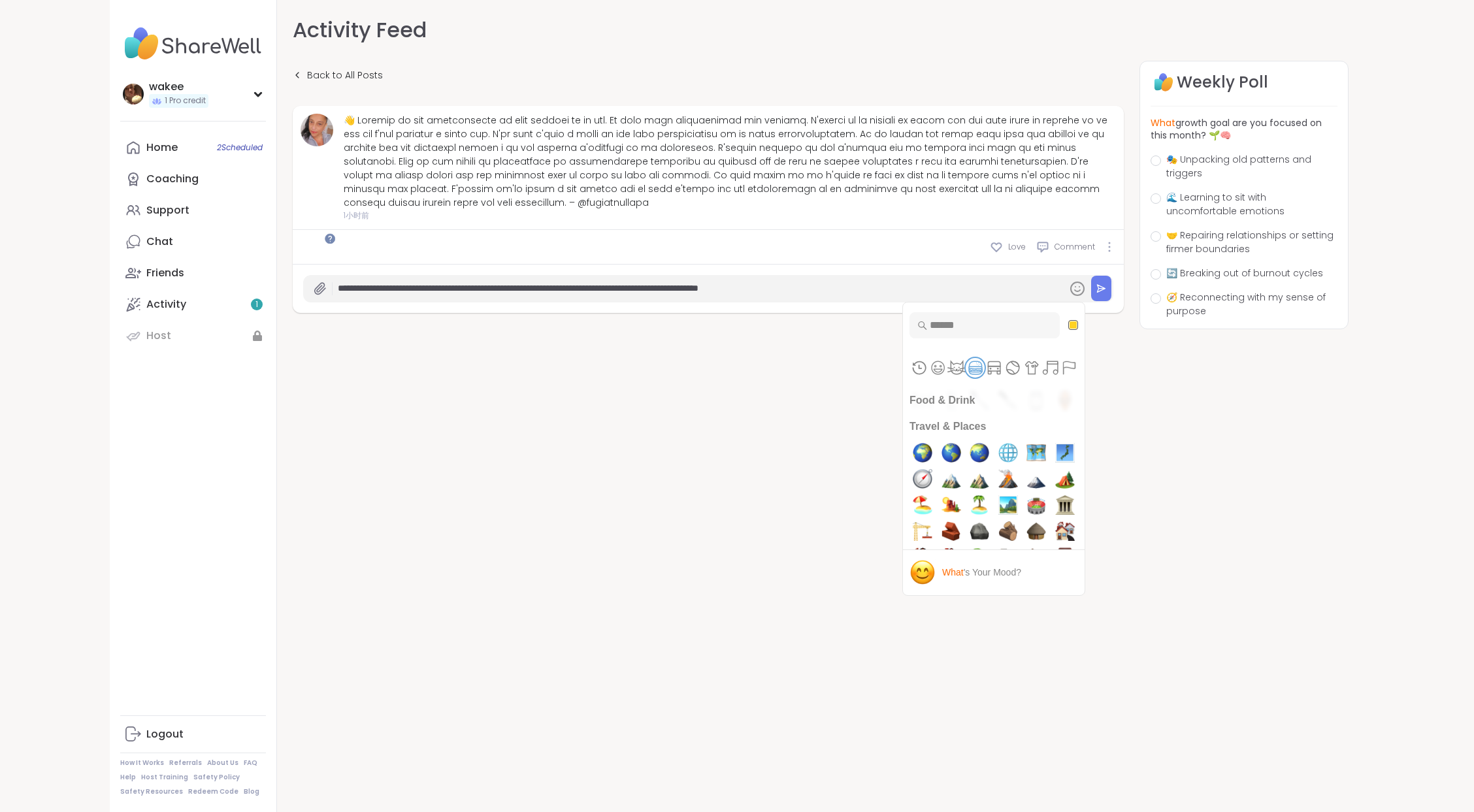
click at [966, 378] on button "Food & Drink" at bounding box center [975, 368] width 19 height 20
click at [947, 378] on button "Animals & Nature" at bounding box center [956, 368] width 19 height 20
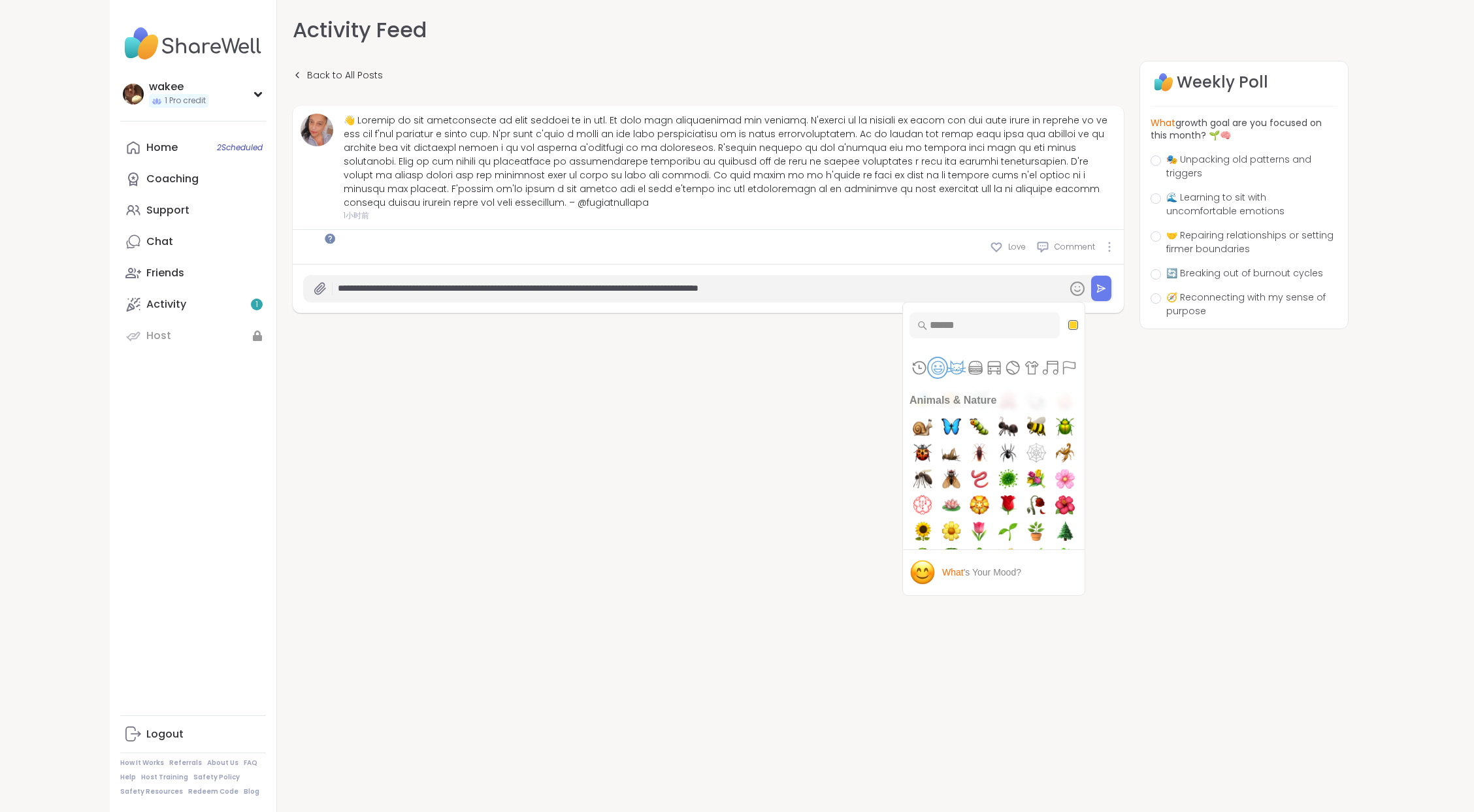
click at [928, 378] on button "Smileys & People" at bounding box center [938, 368] width 19 height 20
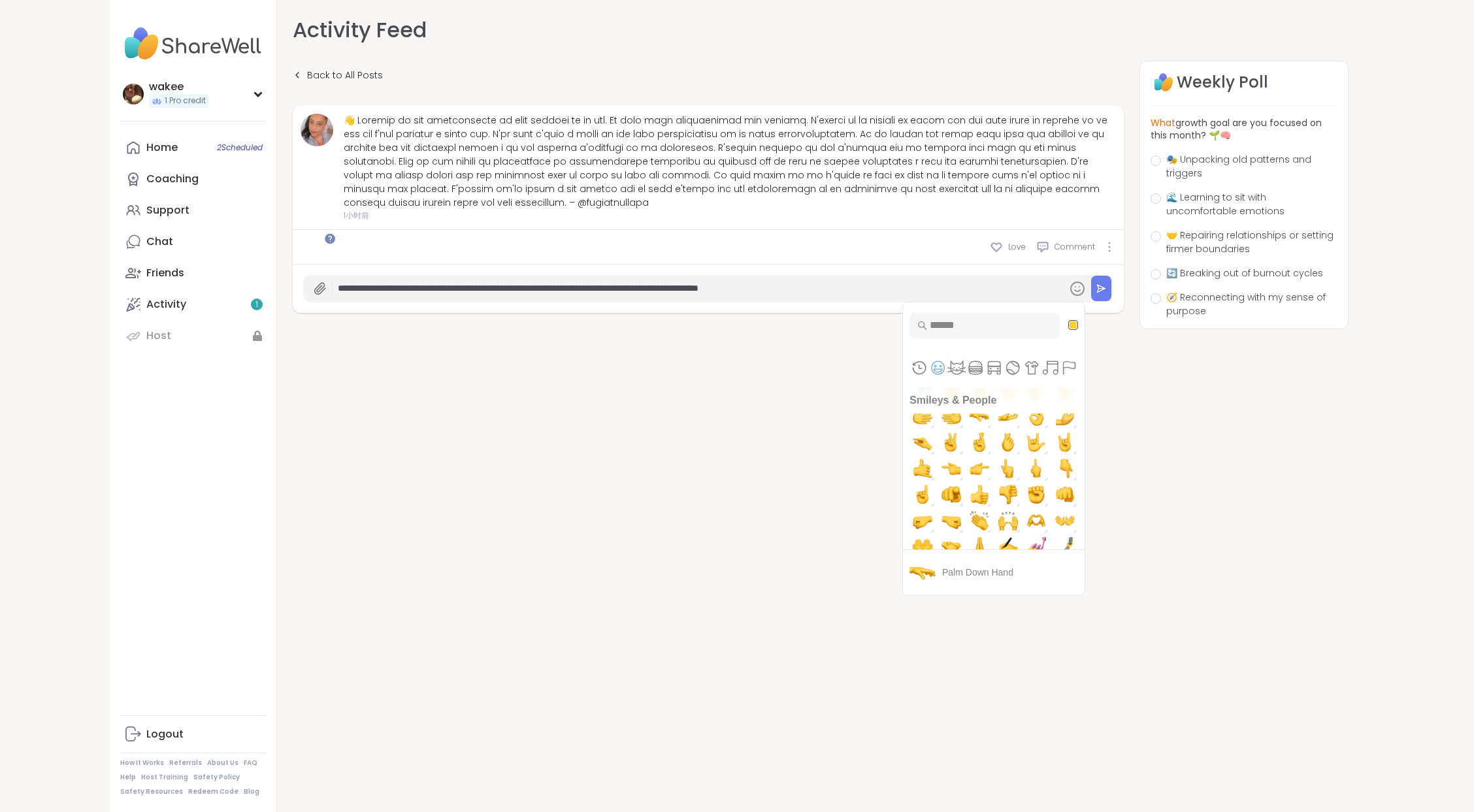
scroll to position [348, 0]
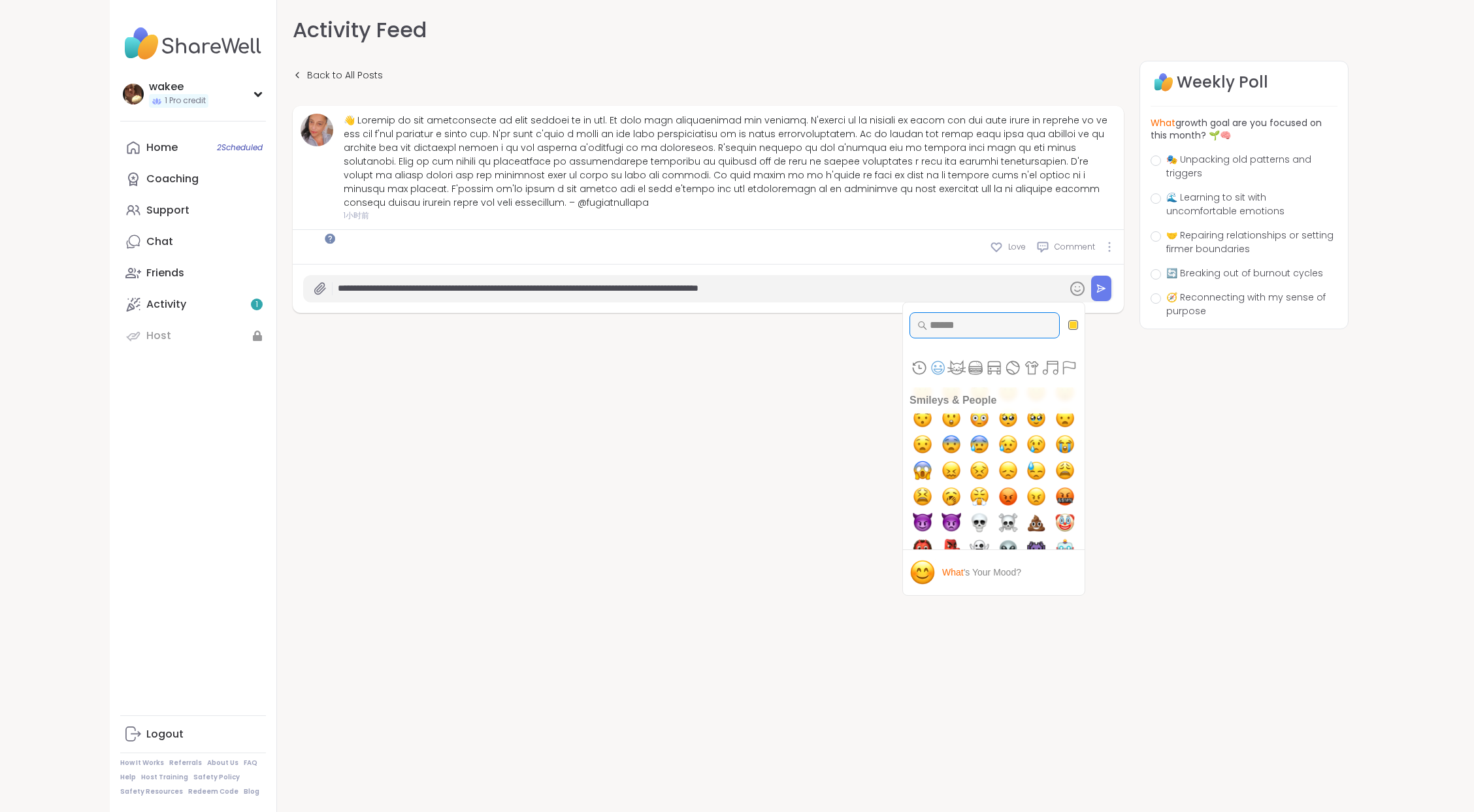
click at [950, 338] on input "Type to search for an emoji" at bounding box center [984, 325] width 150 height 26
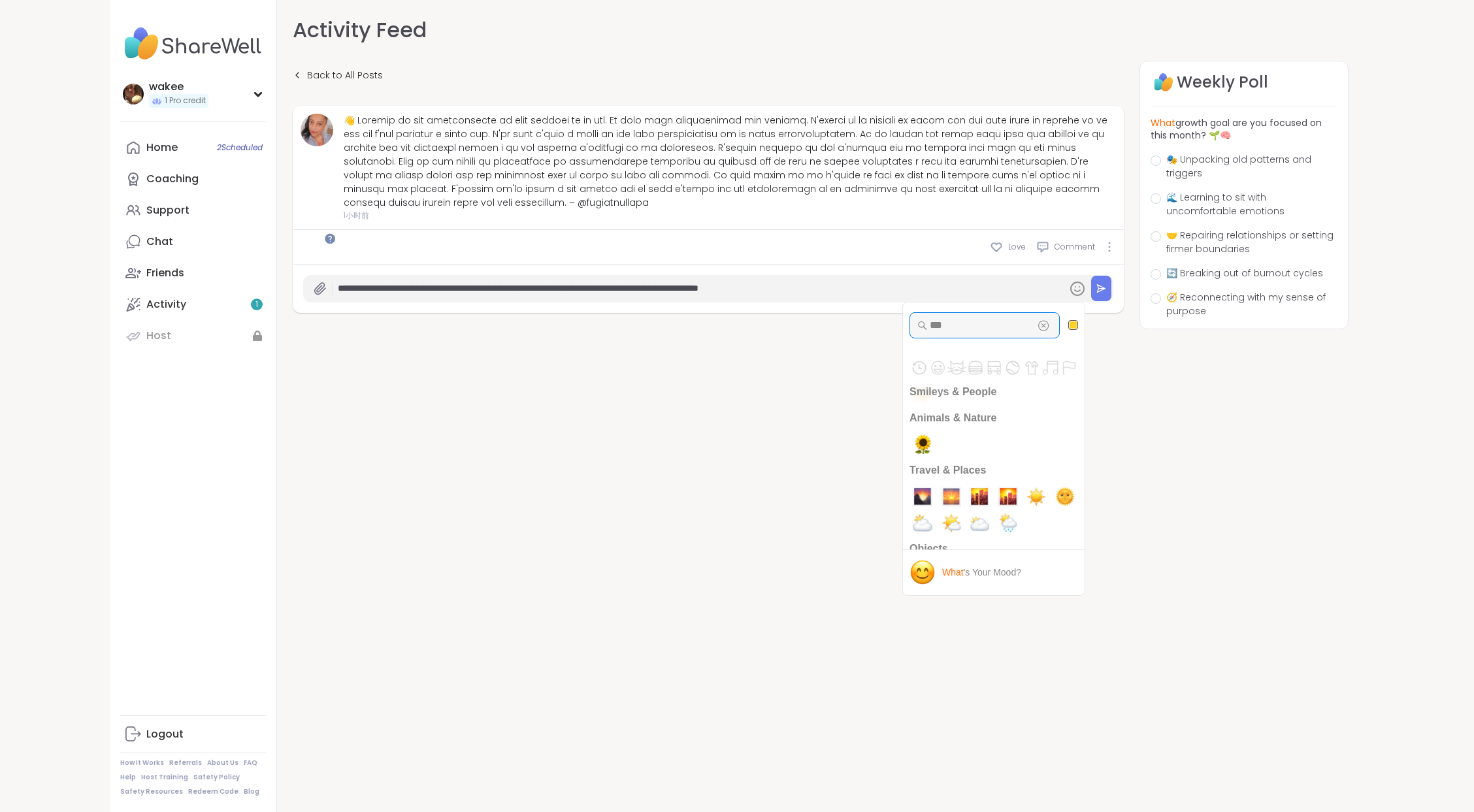
scroll to position [0, 0]
type input "***"
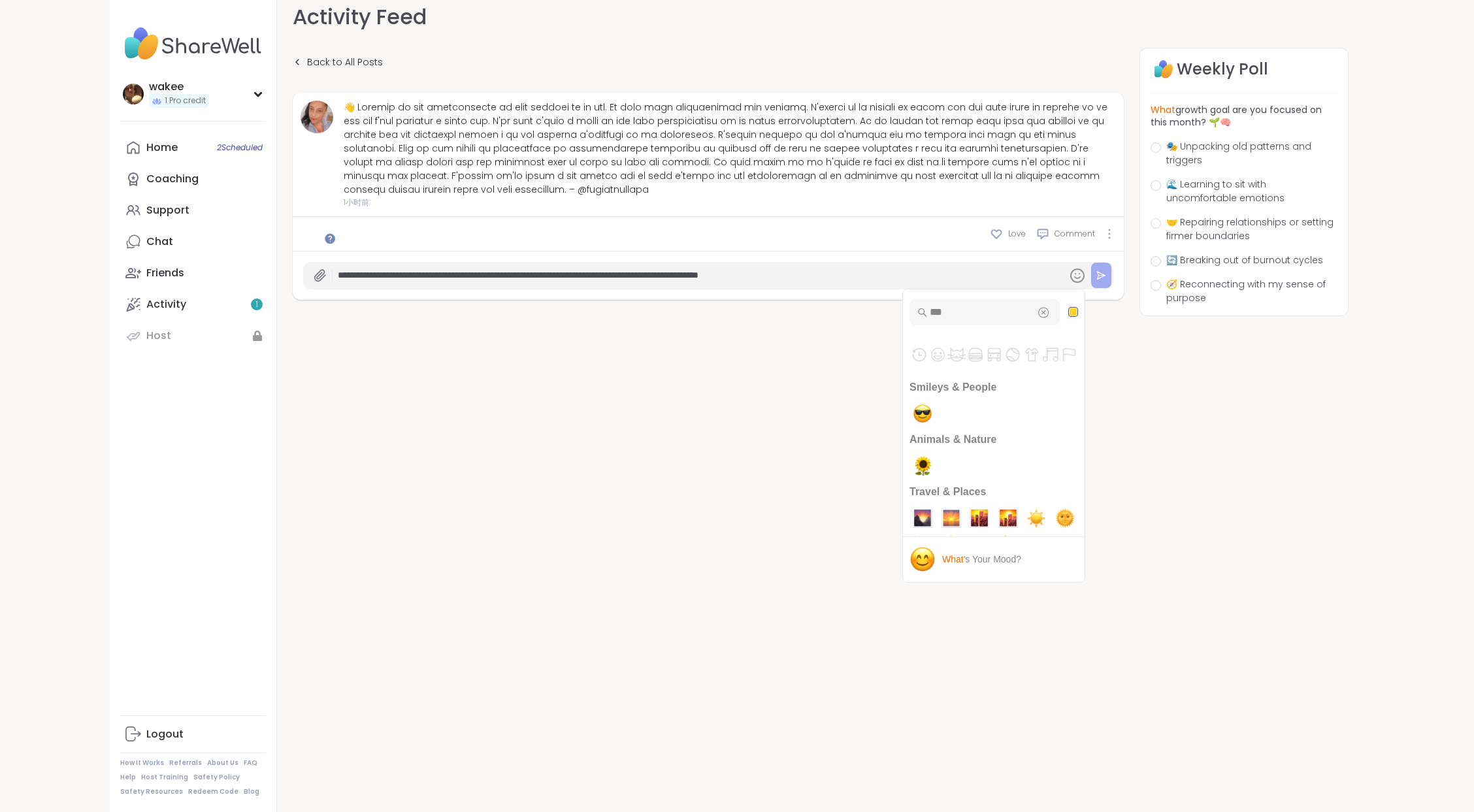
click at [1091, 288] on button at bounding box center [1101, 276] width 20 height 25
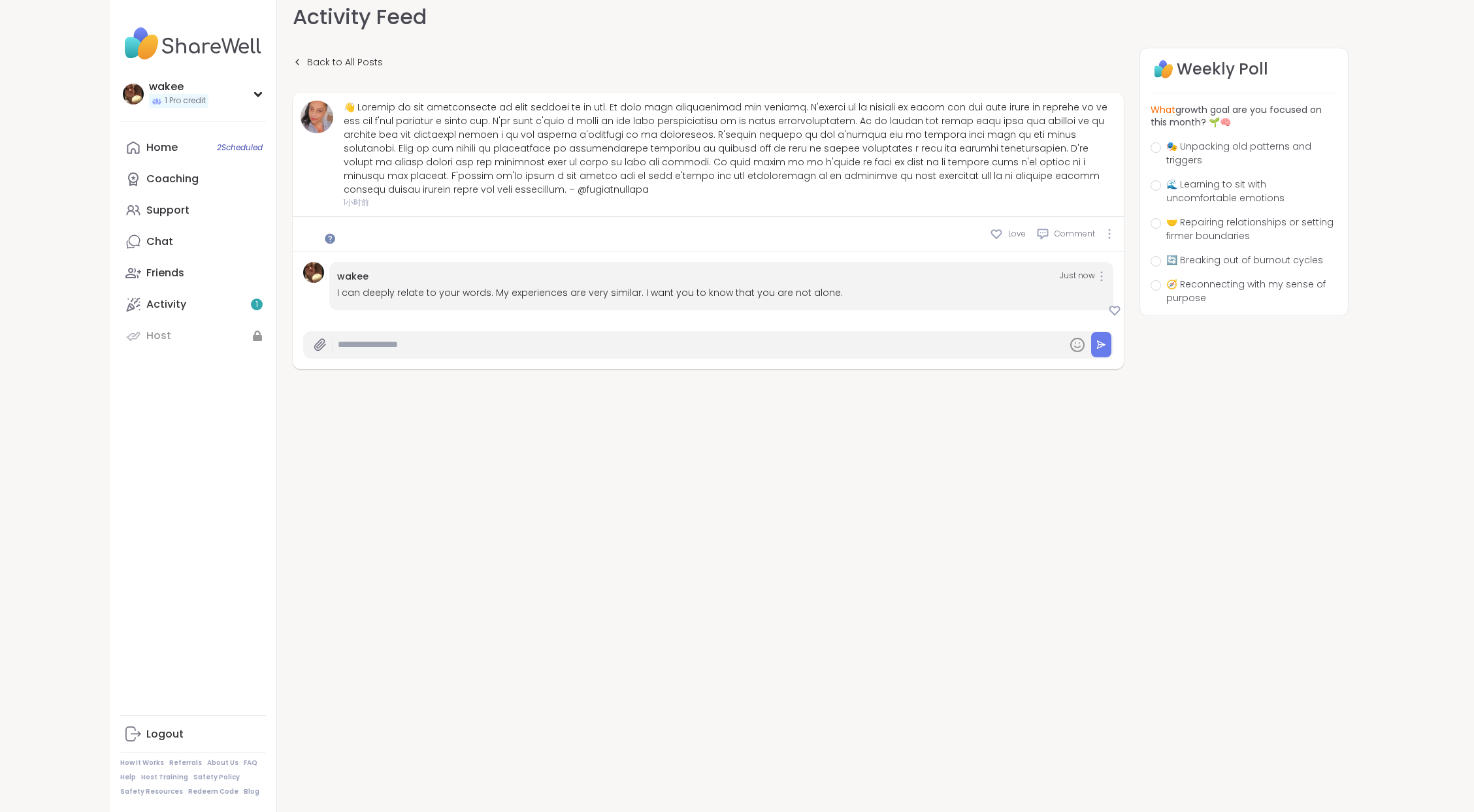
scroll to position [42, 0]
click at [324, 283] on img at bounding box center [314, 273] width 21 height 21
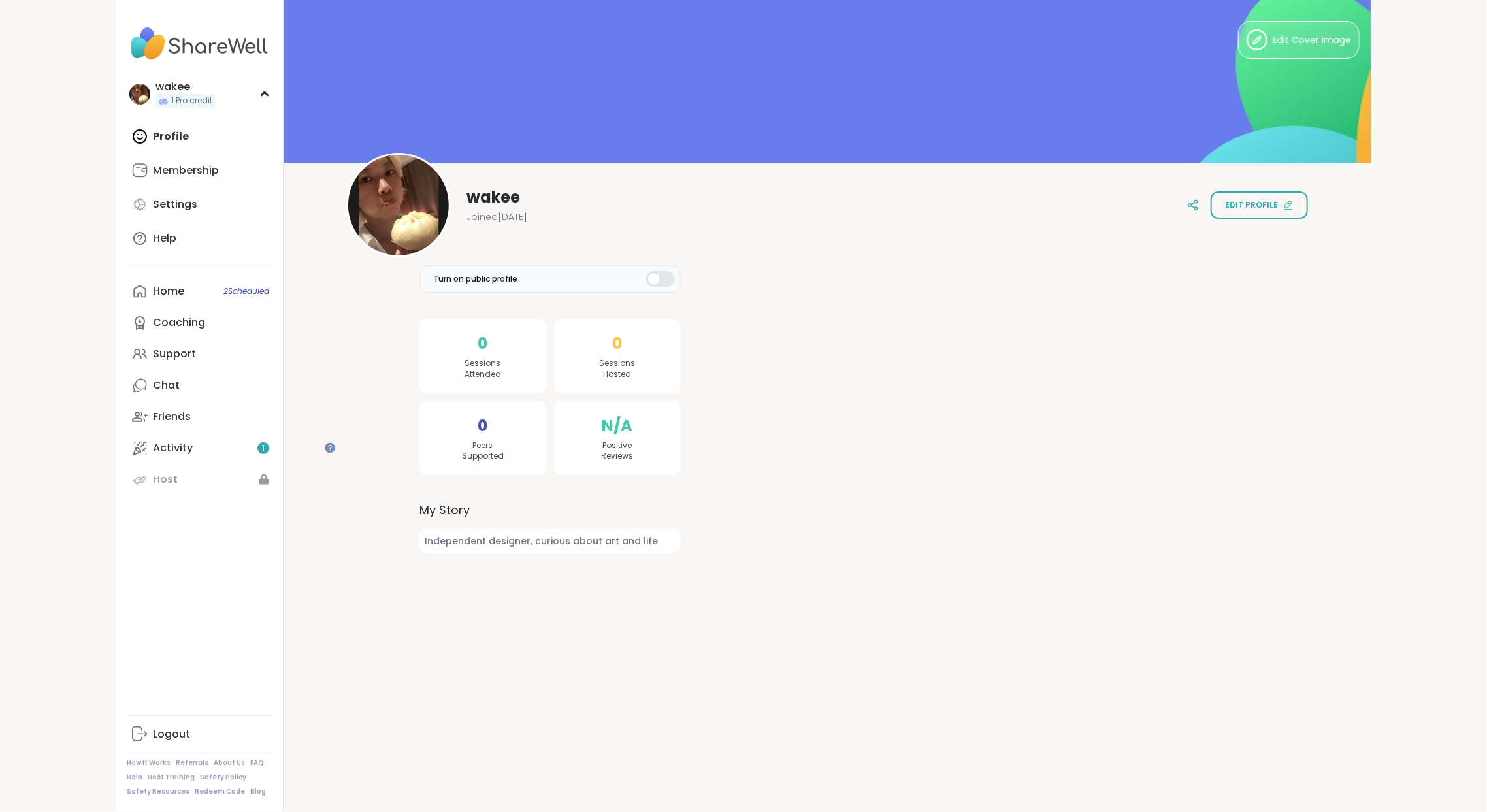
click at [520, 193] on span "wakee" at bounding box center [494, 197] width 54 height 21
drag, startPoint x: 486, startPoint y: 281, endPoint x: 642, endPoint y: 291, distance: 156.3
click at [642, 291] on label "Turn on public profile" at bounding box center [550, 278] width 262 height 27
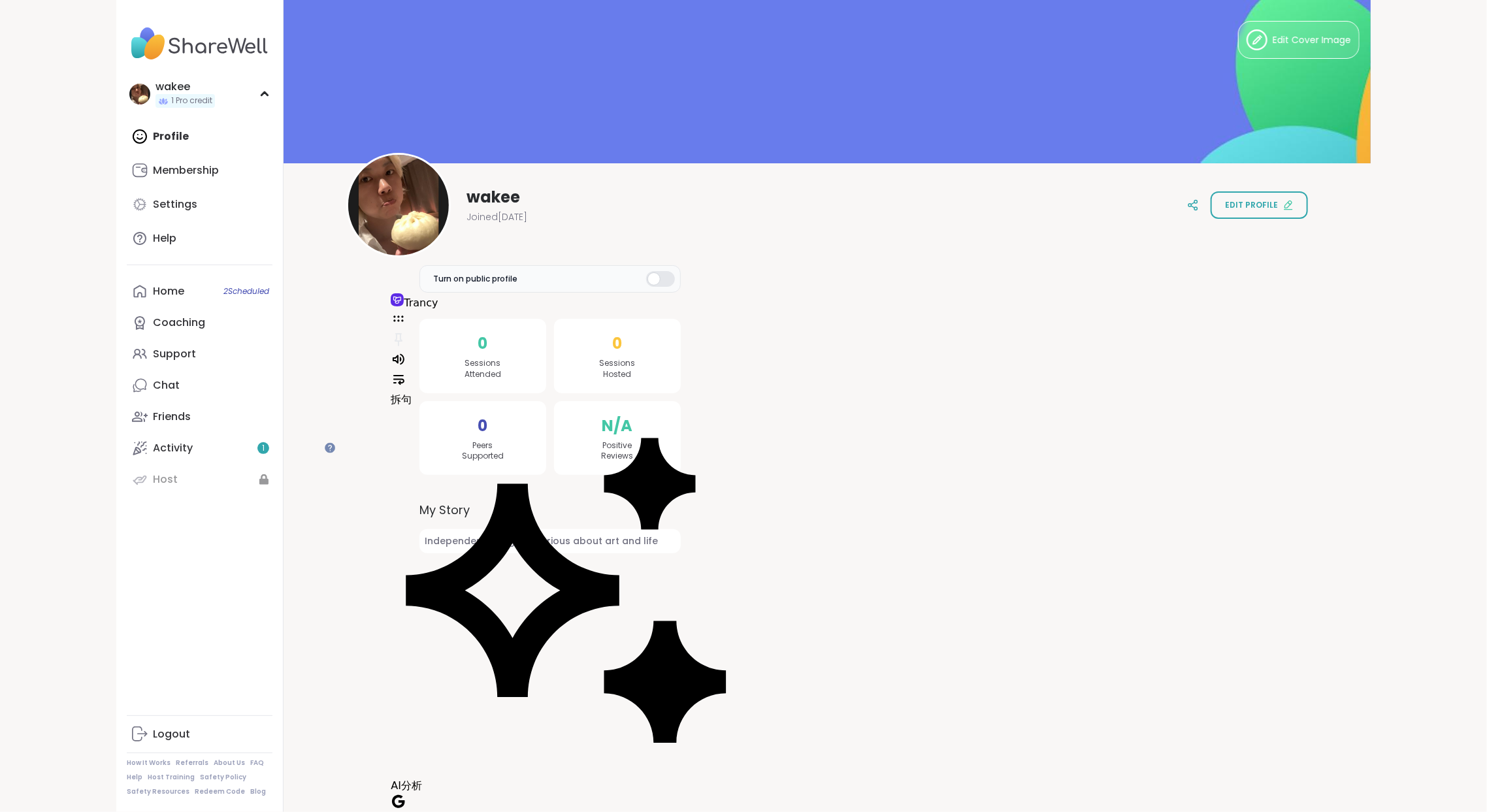
click at [398, 424] on div "Edit Cover Image wakee Joined [DATE] Edit profile Turn on public profile 0 Sess…" at bounding box center [827, 283] width 1087 height 566
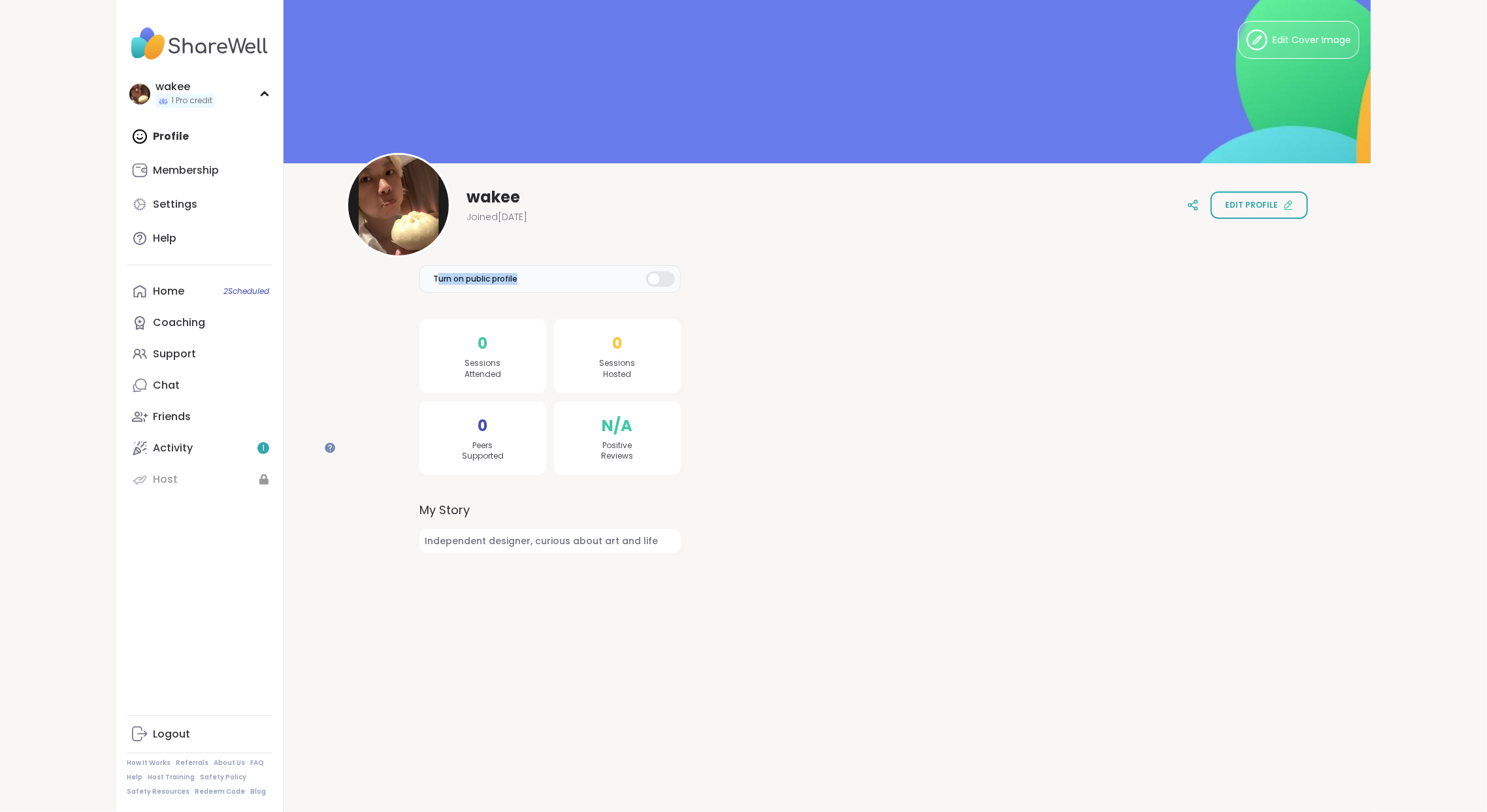
drag, startPoint x: 485, startPoint y: 287, endPoint x: 606, endPoint y: 286, distance: 121.0
click at [606, 286] on label "Turn on public profile" at bounding box center [550, 278] width 262 height 27
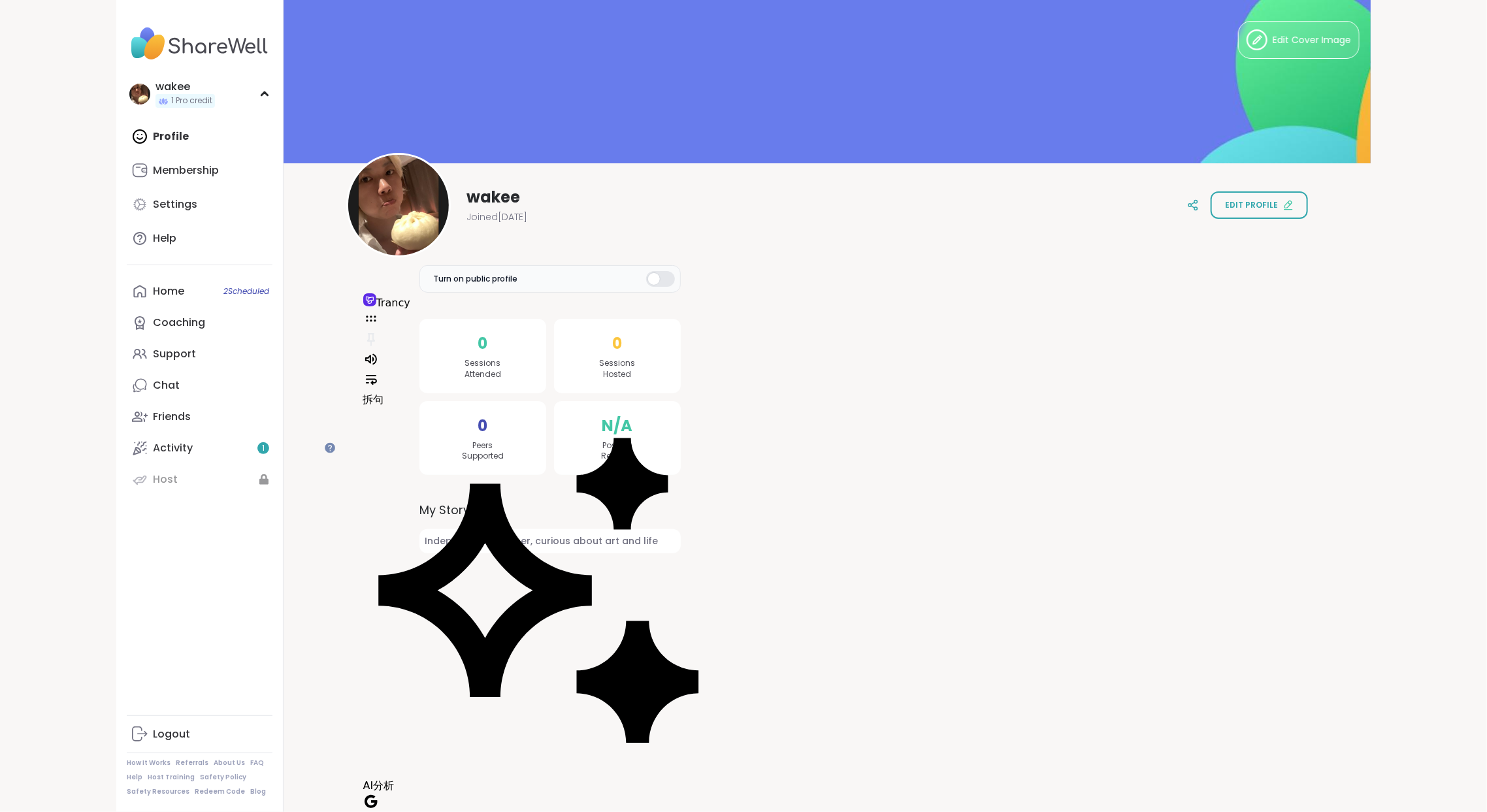
click at [675, 287] on div at bounding box center [660, 279] width 29 height 16
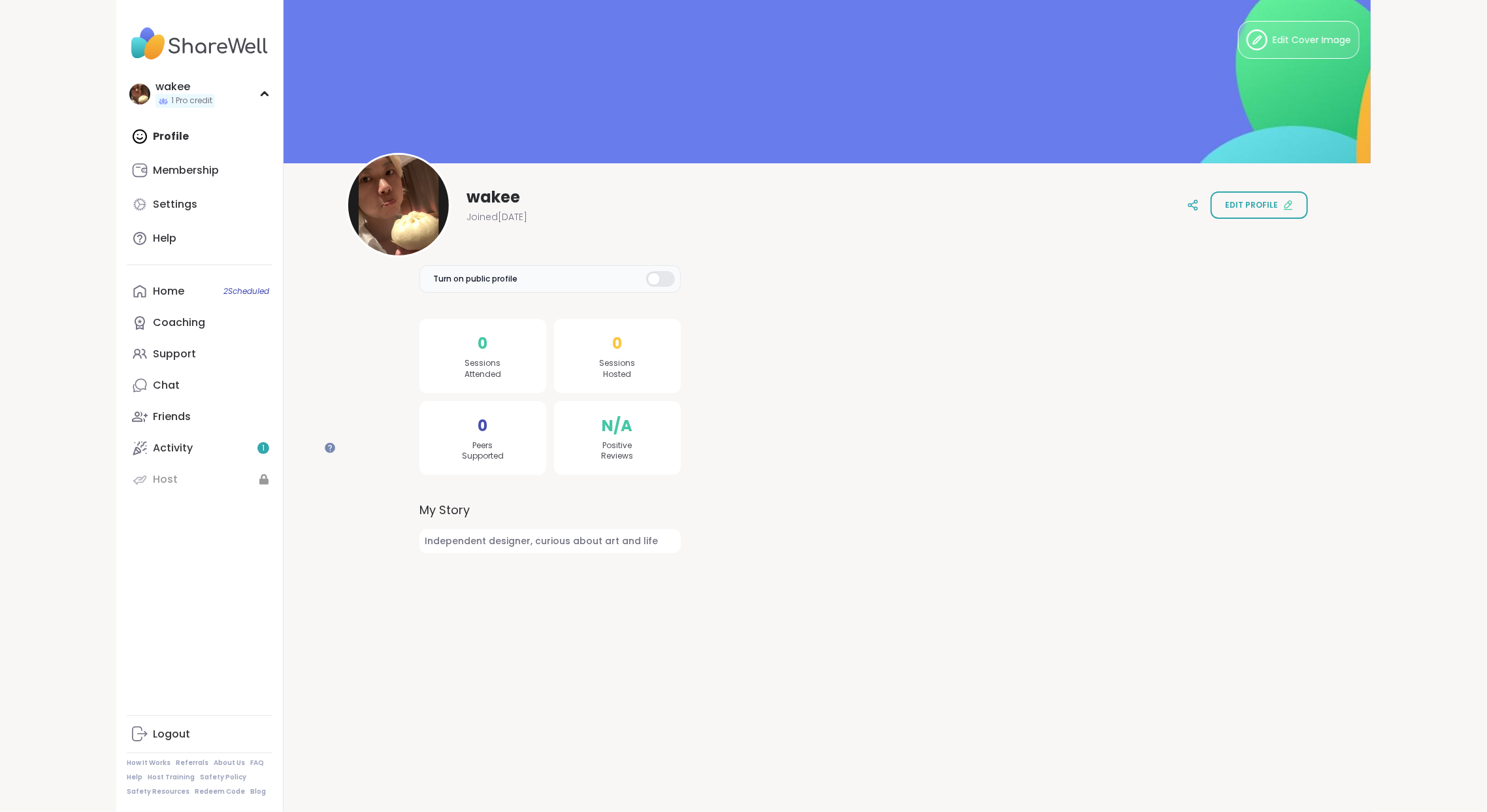
click at [675, 283] on div at bounding box center [660, 279] width 29 height 16
click at [736, 339] on div at bounding box center [966, 394] width 539 height 316
drag, startPoint x: 604, startPoint y: 689, endPoint x: 448, endPoint y: 676, distance: 156.5
click at [448, 566] on div "Turn on public profile 0 Sessions Attended 0 Peers Supported 0 Sessions Hosted …" at bounding box center [827, 396] width 836 height 340
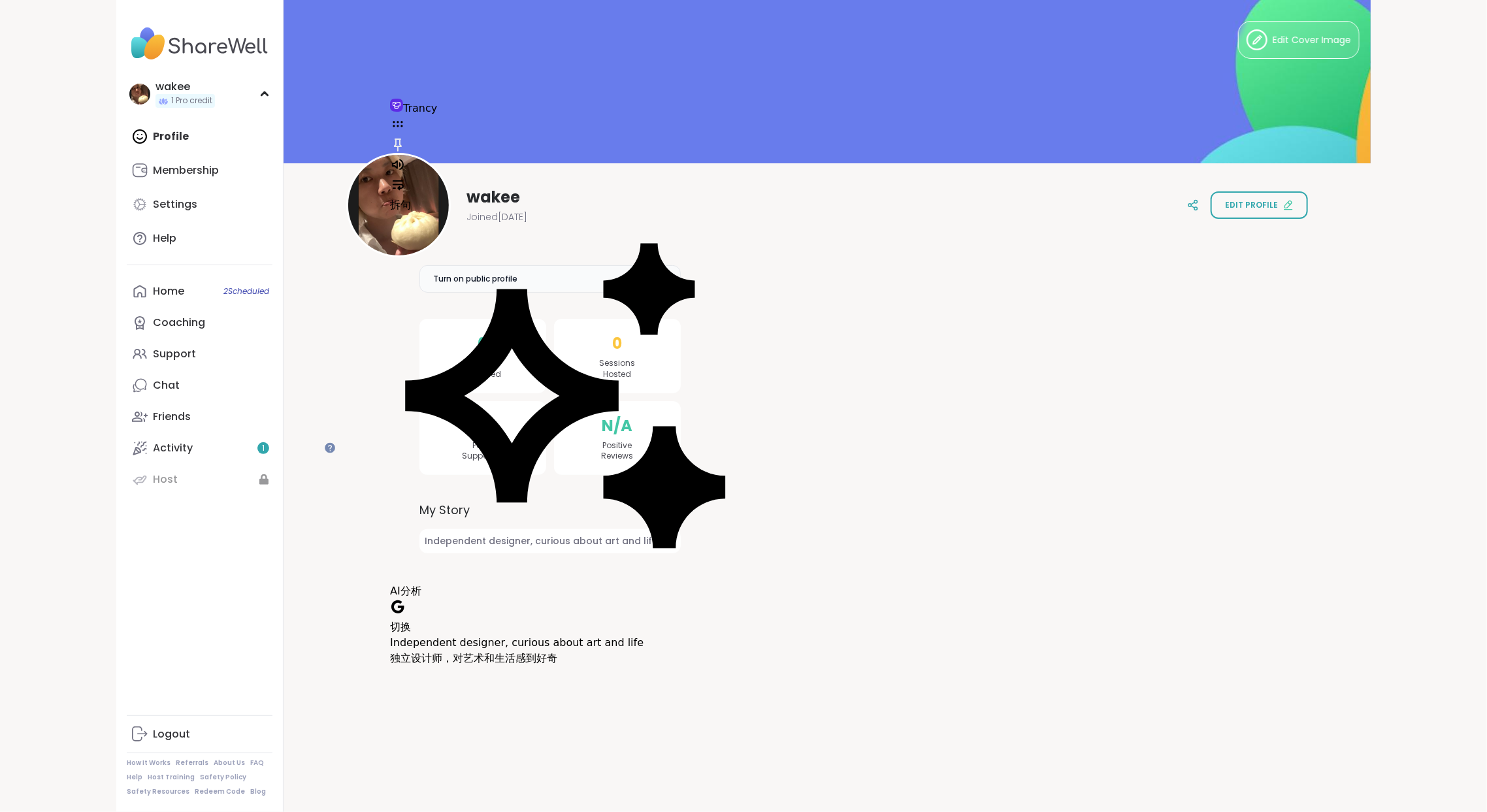
click at [479, 635] on div "Independent designer, curious about art and life" at bounding box center [573, 643] width 366 height 16
click at [551, 553] on span "Independent designer, curious about art and life" at bounding box center [550, 541] width 262 height 24
click at [645, 553] on span "Independent designer, curious about art and life" at bounding box center [550, 541] width 262 height 24
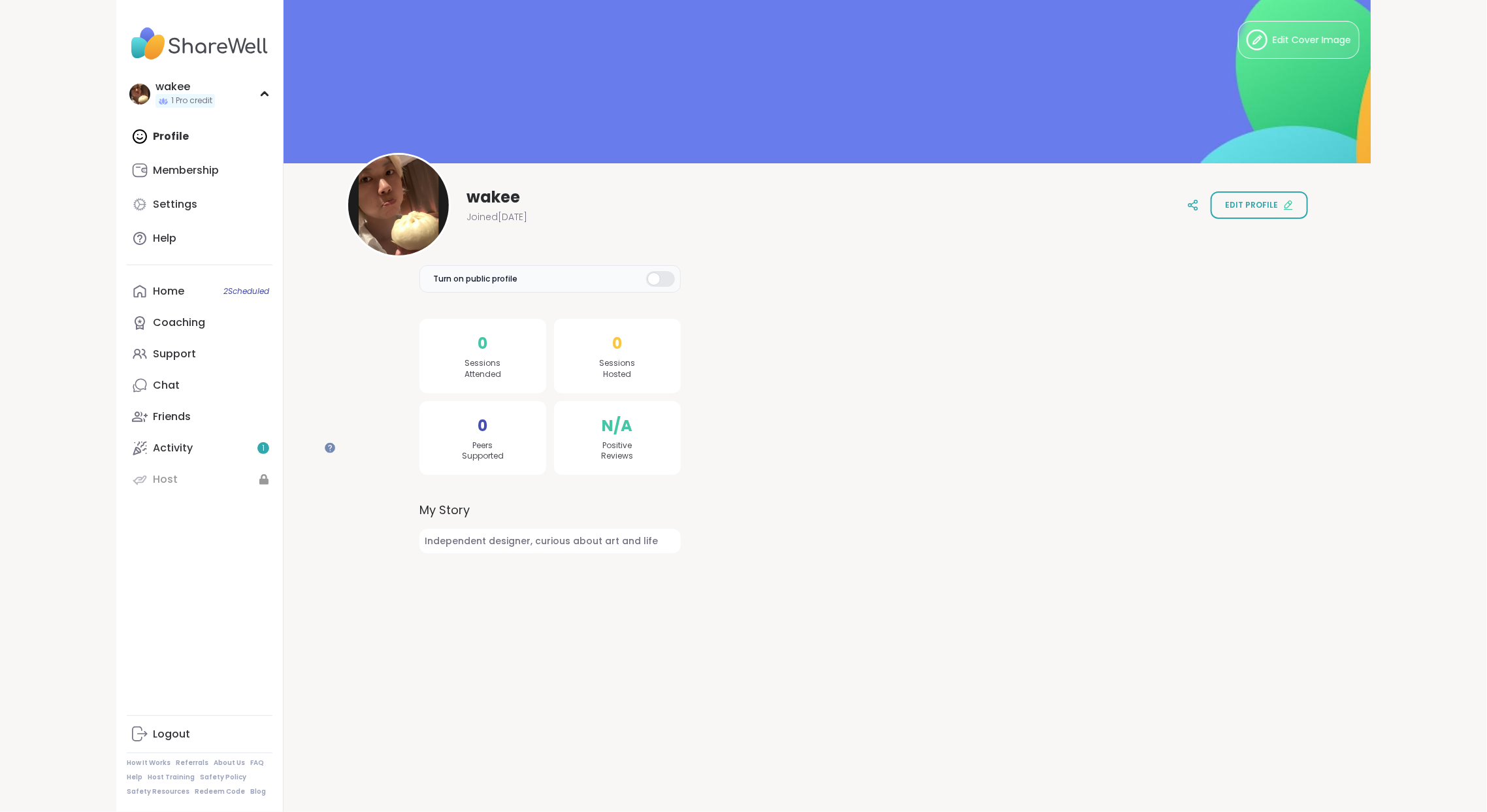
click at [648, 553] on span "Independent designer, curious about art and life" at bounding box center [550, 541] width 262 height 24
click at [678, 553] on span "Independent designer, curious about art and life" at bounding box center [550, 541] width 262 height 24
click at [733, 221] on div "wakee Joined [DATE] Edit profile" at bounding box center [827, 205] width 962 height 104
click at [527, 222] on span "Joined [DATE]" at bounding box center [497, 216] width 61 height 13
click at [728, 235] on div "wakee Joined [DATE] Edit profile" at bounding box center [827, 205] width 962 height 104
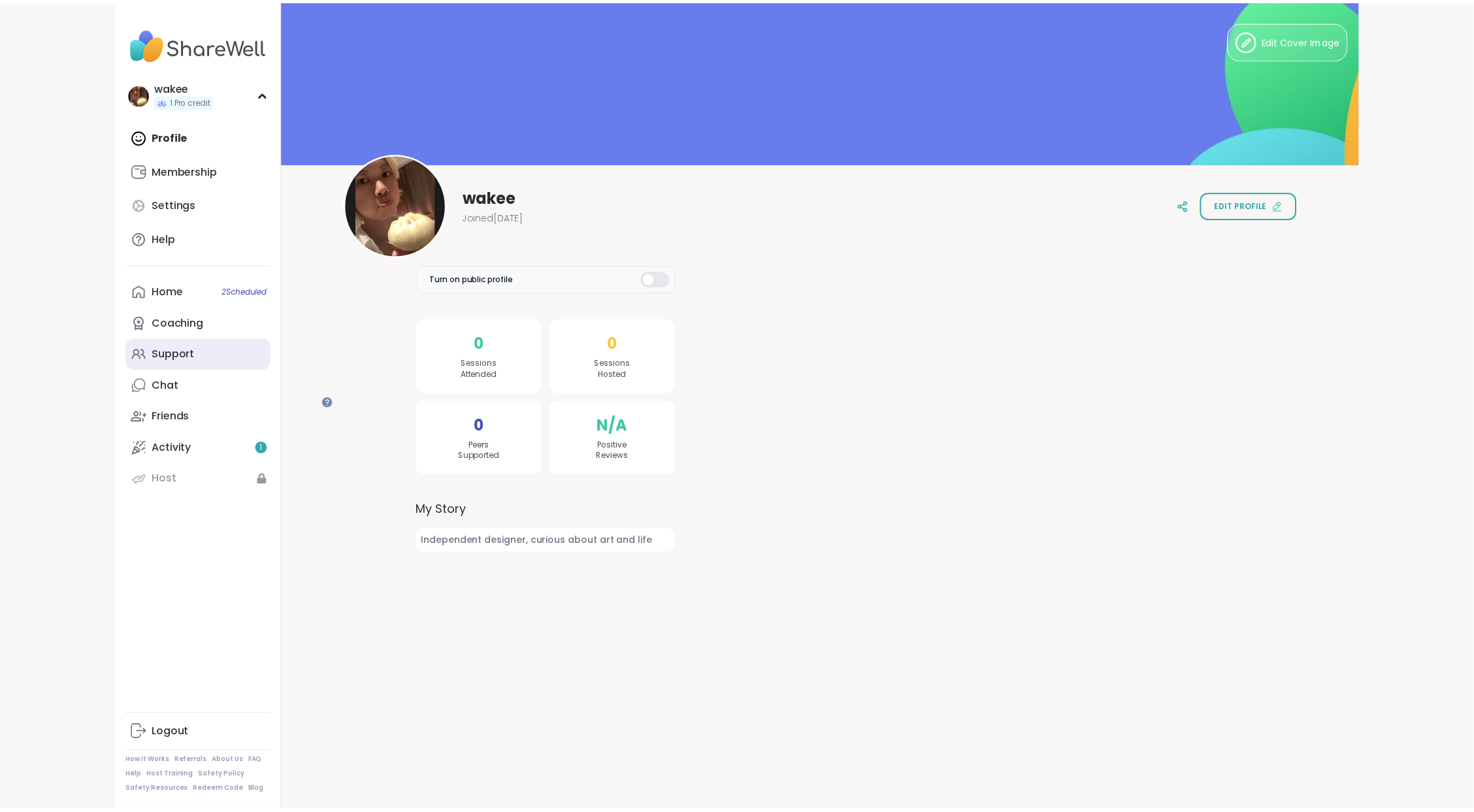
scroll to position [47, 0]
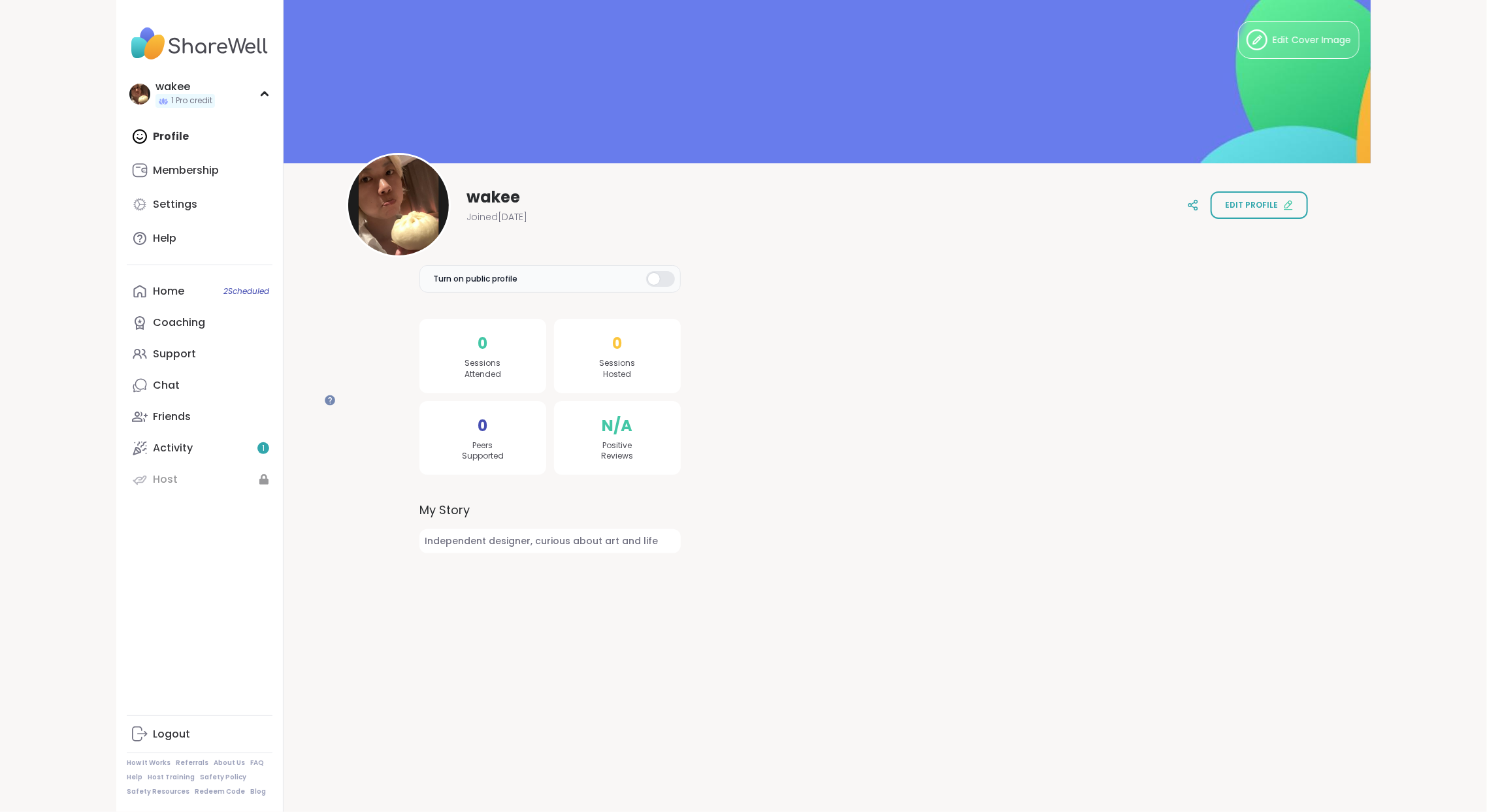
click at [541, 553] on span "Independent designer, curious about art and life" at bounding box center [550, 541] width 262 height 24
click at [588, 553] on span "Independent designer, curious about art and life" at bounding box center [550, 541] width 262 height 24
click at [1225, 204] on span "Edit profile" at bounding box center [1251, 205] width 53 height 12
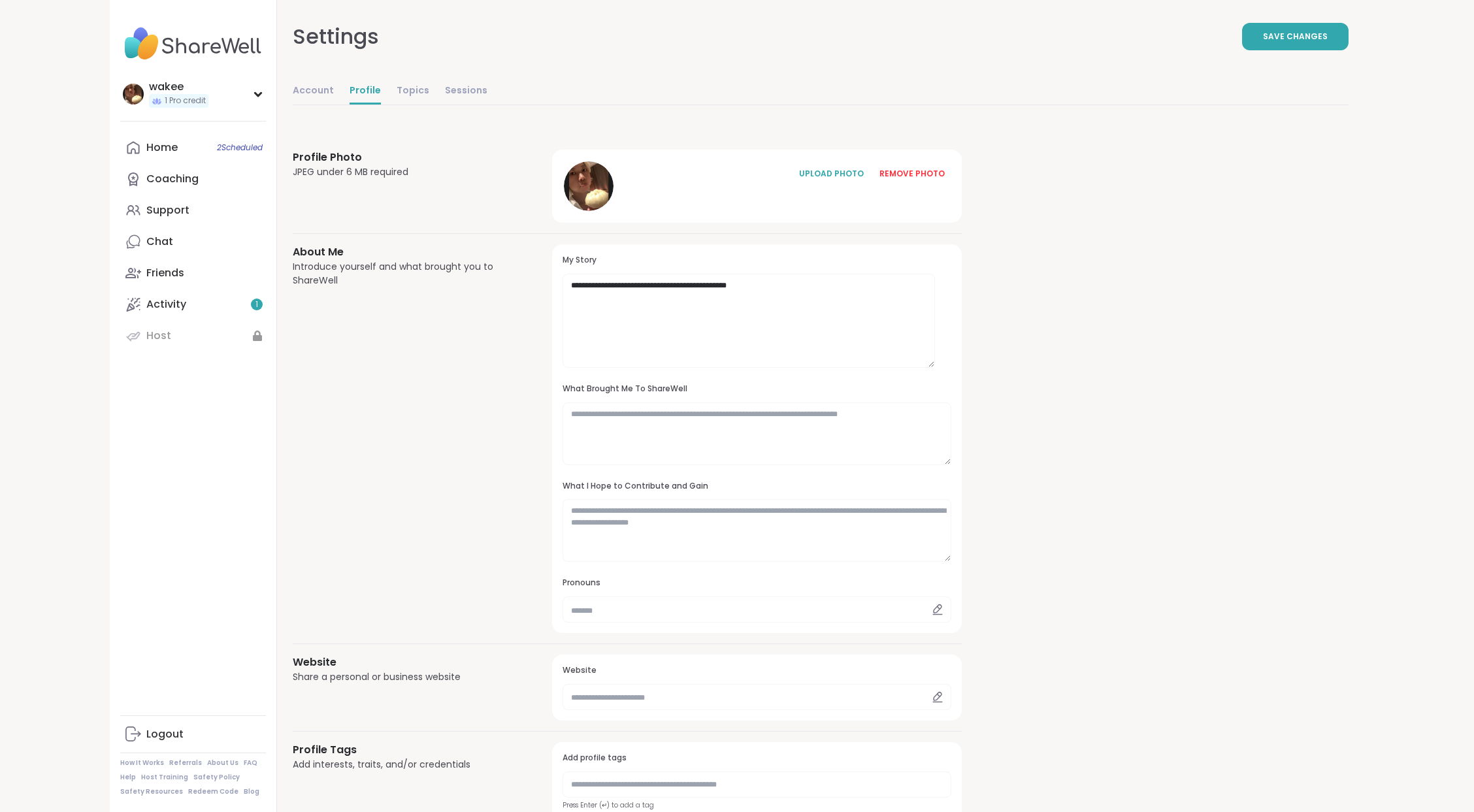
click at [1243, 195] on div "**********" at bounding box center [820, 636] width 1055 height 1036
click at [763, 368] on textarea "**********" at bounding box center [749, 320] width 372 height 94
drag, startPoint x: 1012, startPoint y: 428, endPoint x: 542, endPoint y: 421, distance: 470.1
click at [512, 414] on div "**********" at bounding box center [627, 438] width 669 height 388
paste textarea "**********"
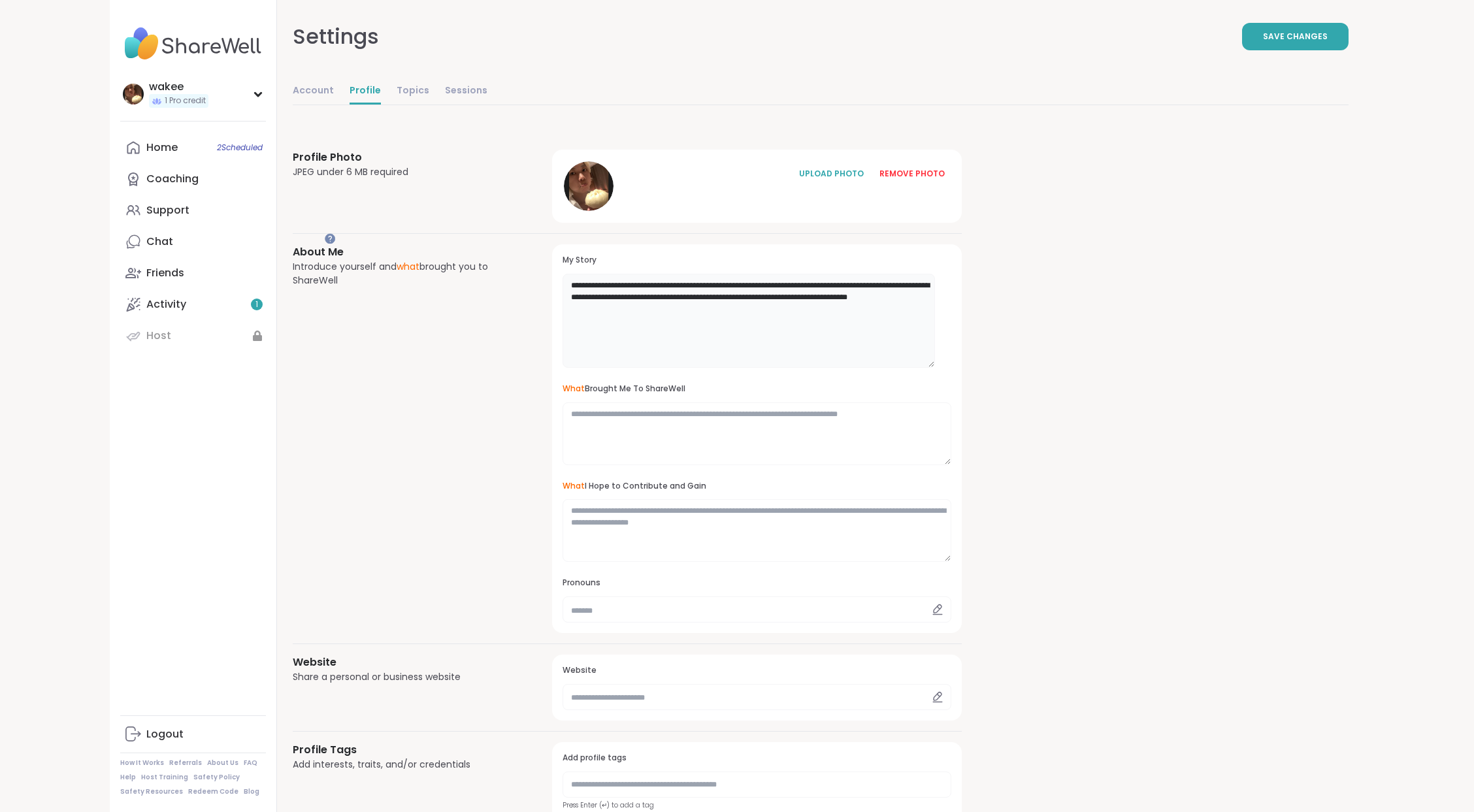
type textarea "**********"
click at [1216, 459] on div "**********" at bounding box center [820, 636] width 1055 height 1036
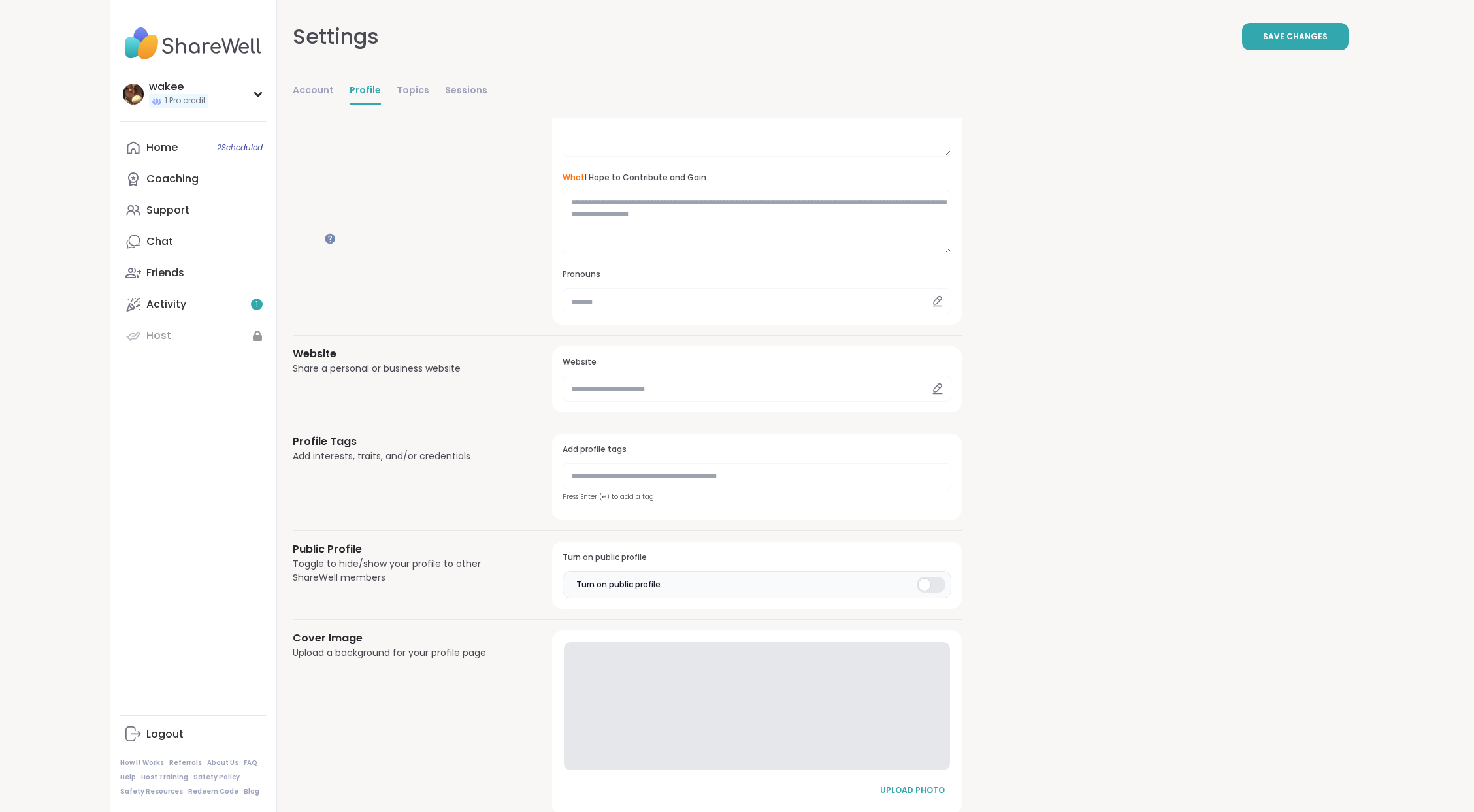
scroll to position [348, 0]
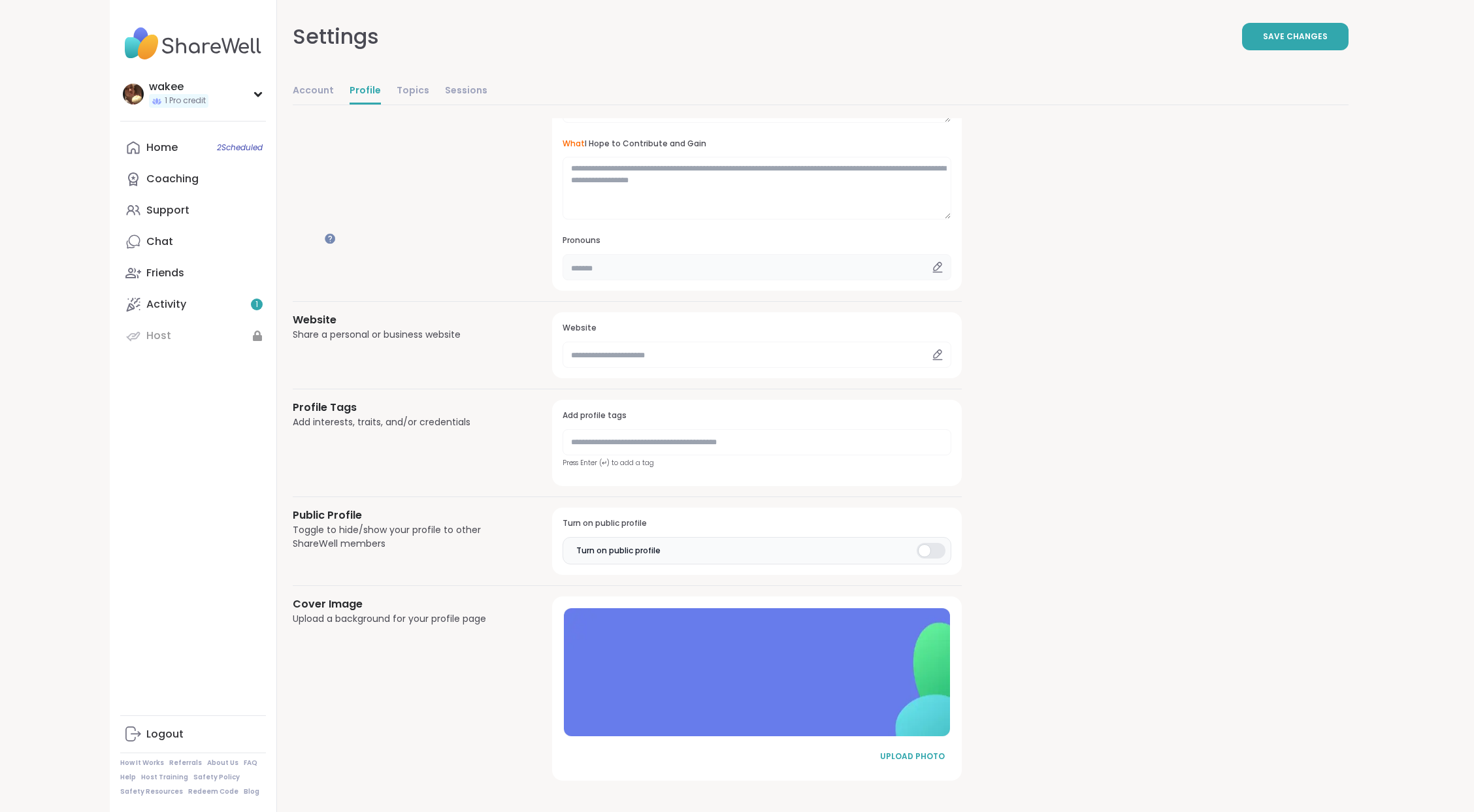
click at [951, 281] on input "text" at bounding box center [756, 266] width 388 height 26
click at [680, 246] on h3 "Pronouns" at bounding box center [756, 241] width 388 height 11
click at [943, 273] on icon at bounding box center [937, 267] width 12 height 12
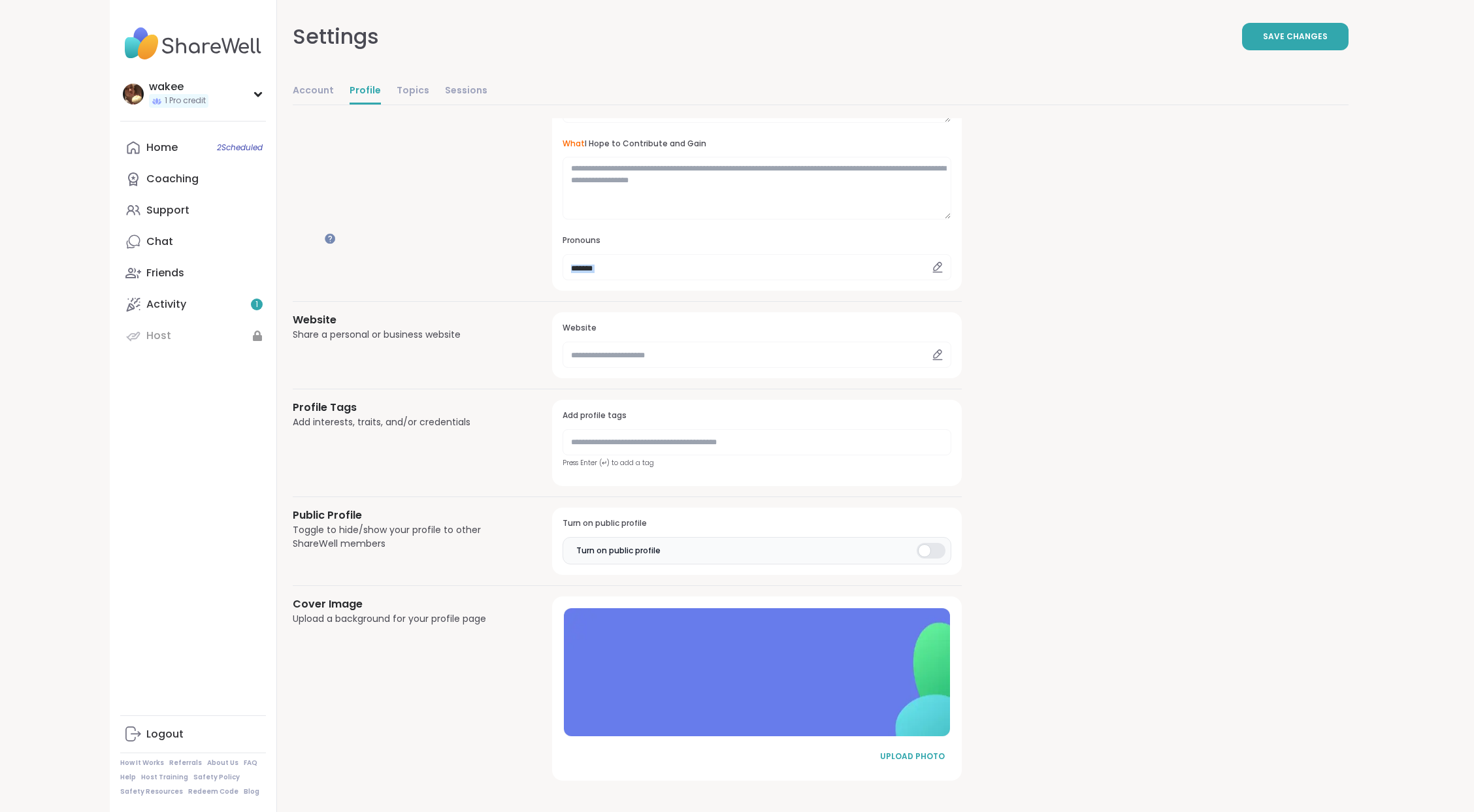
click at [943, 273] on icon at bounding box center [937, 267] width 12 height 12
click at [951, 281] on input "text" at bounding box center [756, 266] width 388 height 26
click at [962, 290] on div "**********" at bounding box center [756, 96] width 410 height 388
click at [951, 281] on input "text" at bounding box center [756, 266] width 388 height 26
click at [945, 290] on div "**********" at bounding box center [756, 96] width 410 height 388
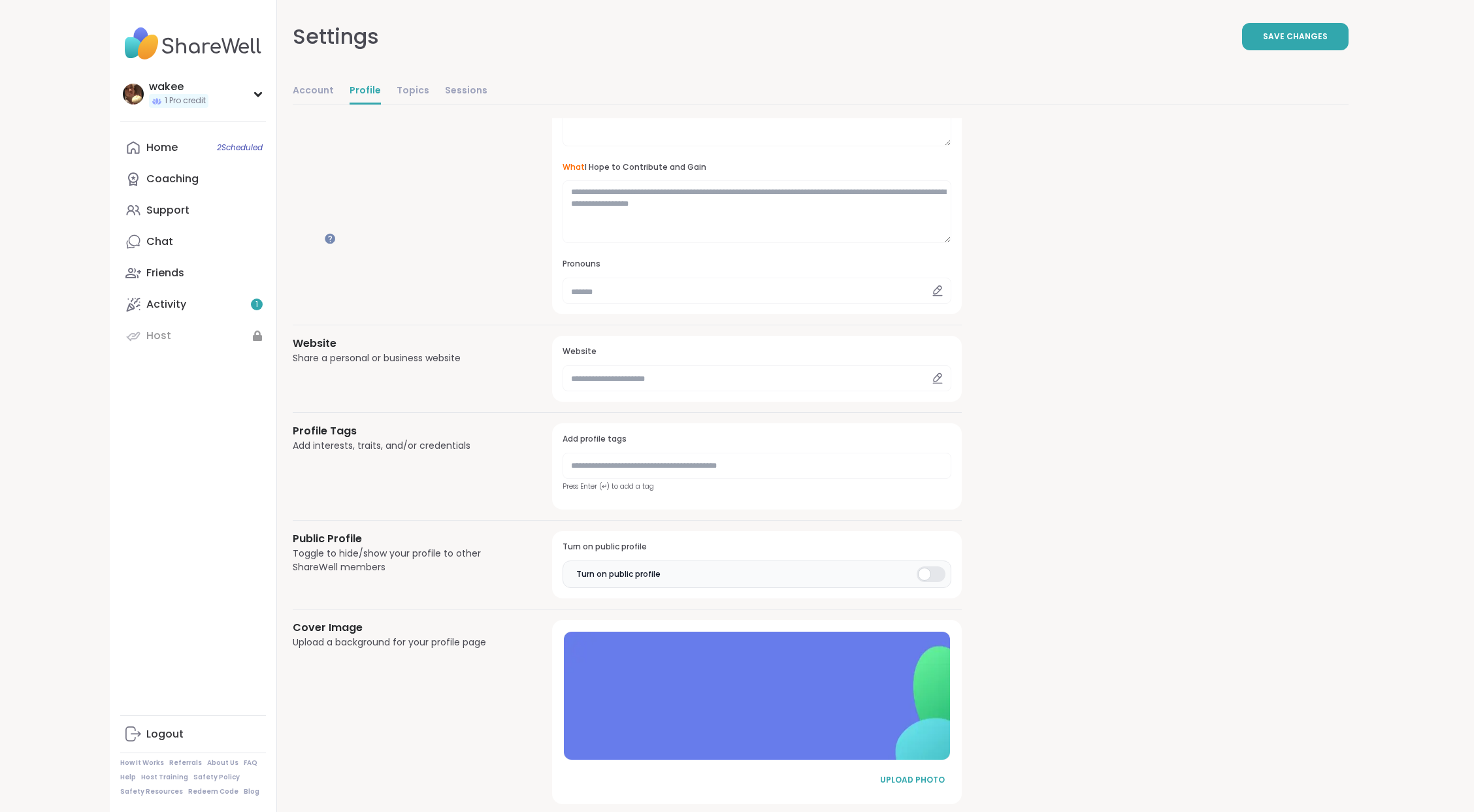
scroll to position [262, 0]
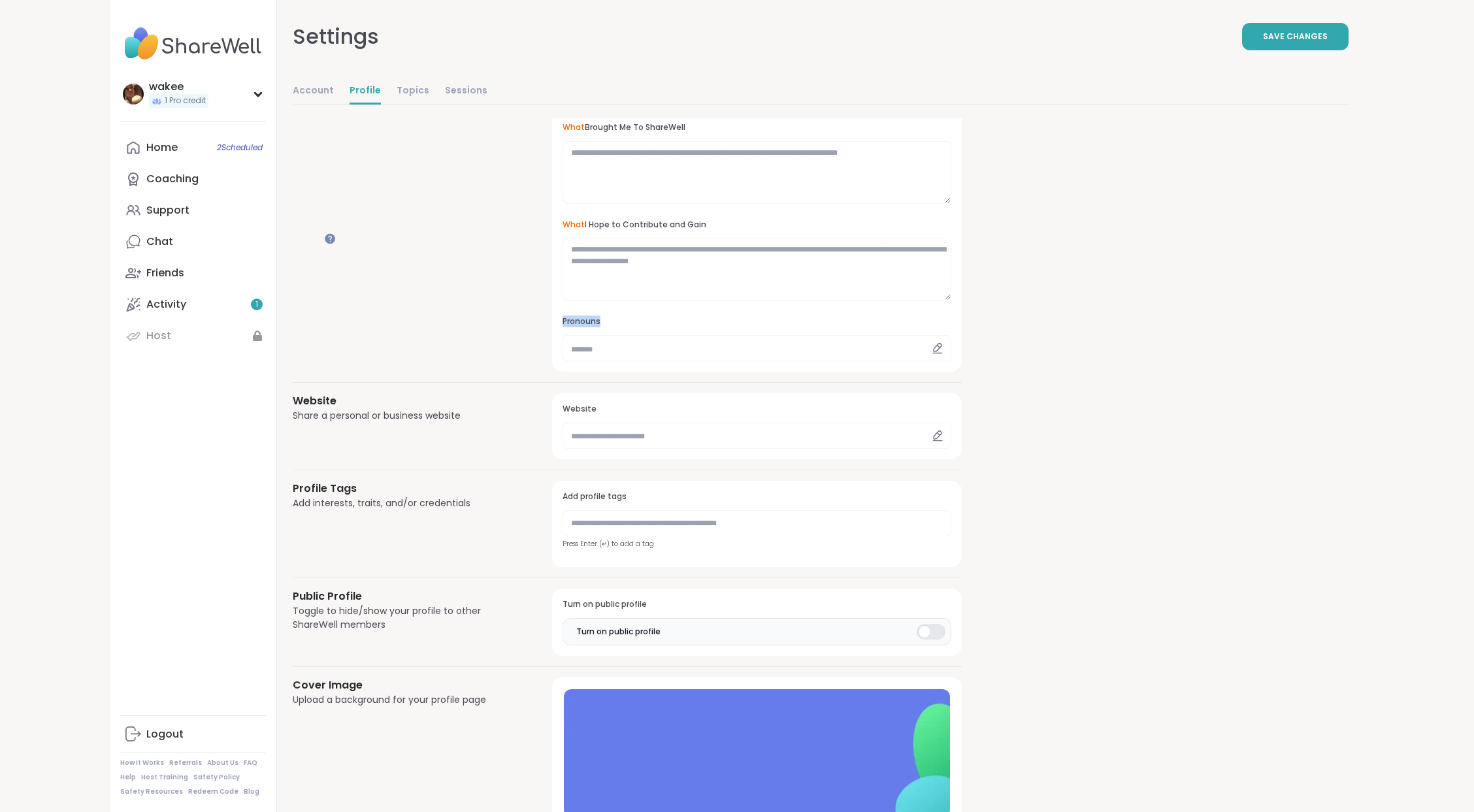
drag, startPoint x: 720, startPoint y: 565, endPoint x: 663, endPoint y: 567, distance: 57.0
click at [663, 371] on div "**********" at bounding box center [756, 177] width 410 height 388
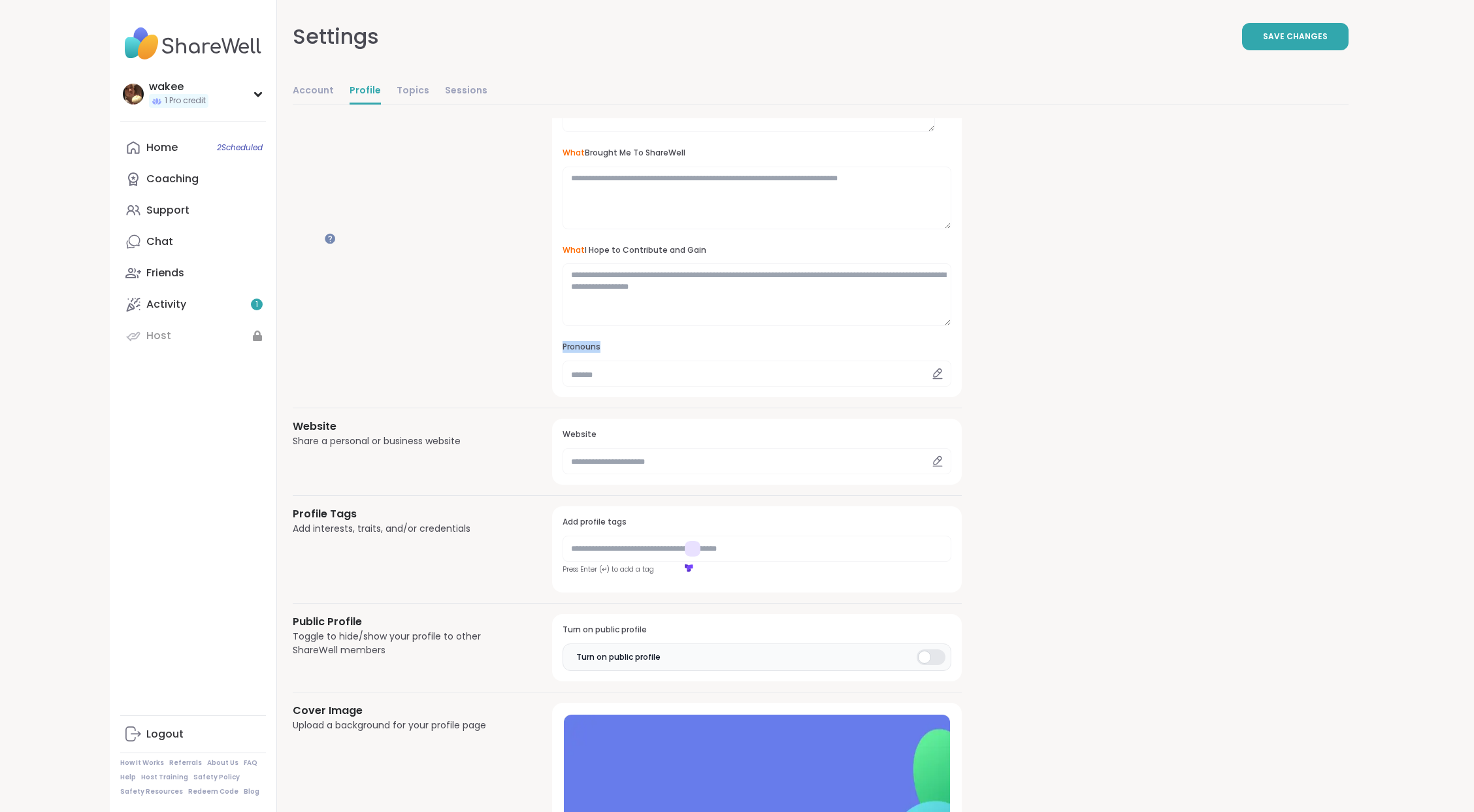
scroll to position [173, 0]
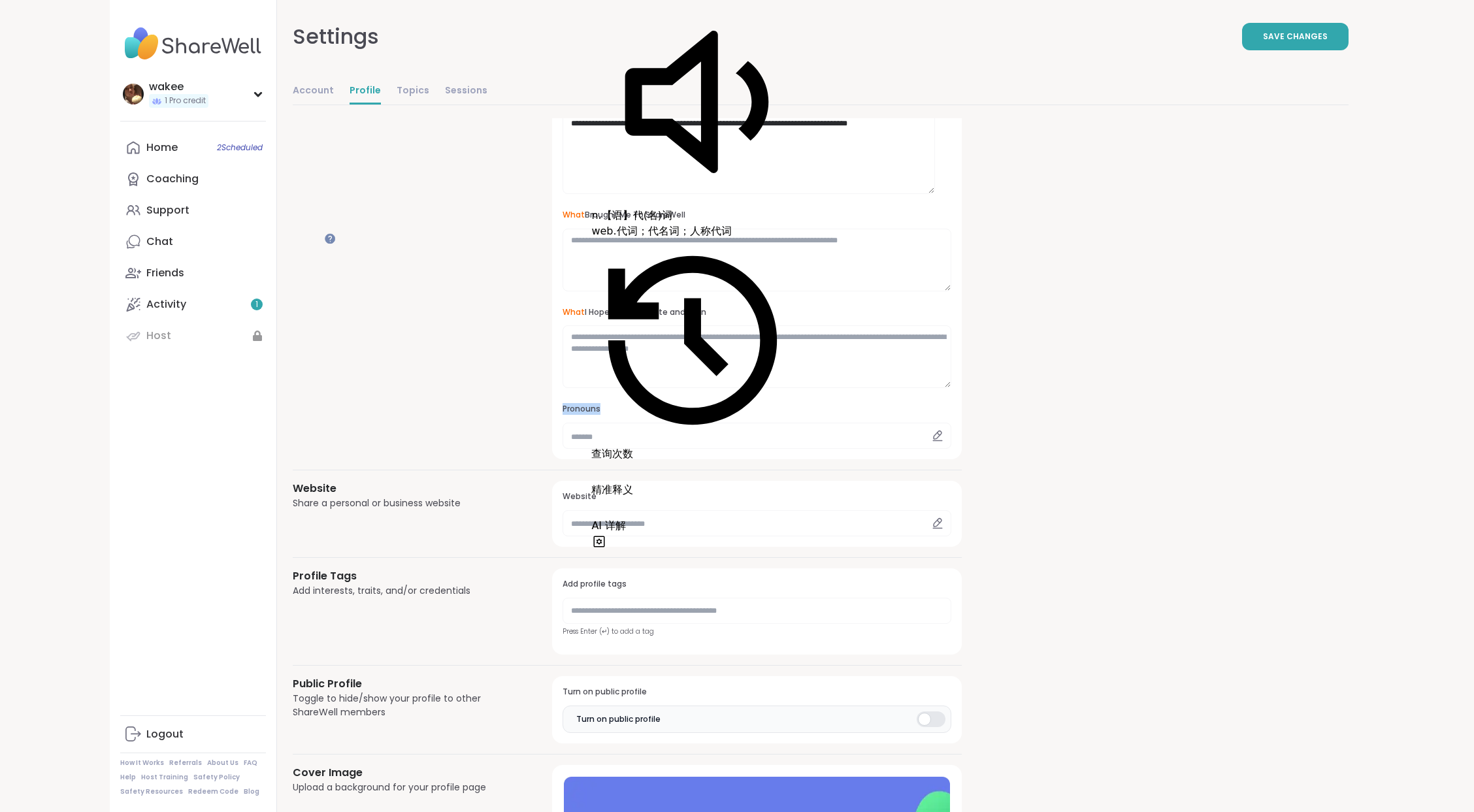
copy h3 "Pronouns"
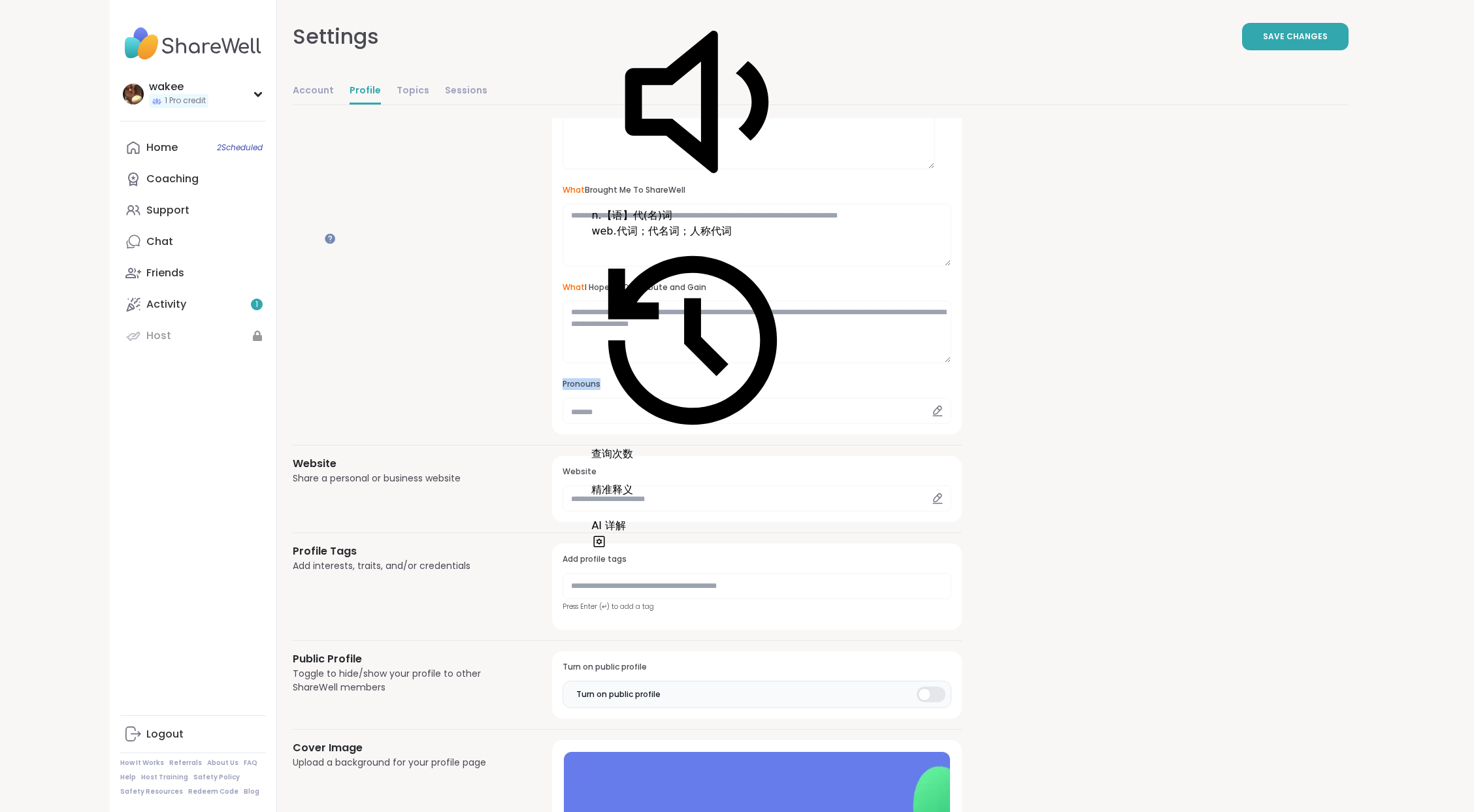
scroll to position [262, 0]
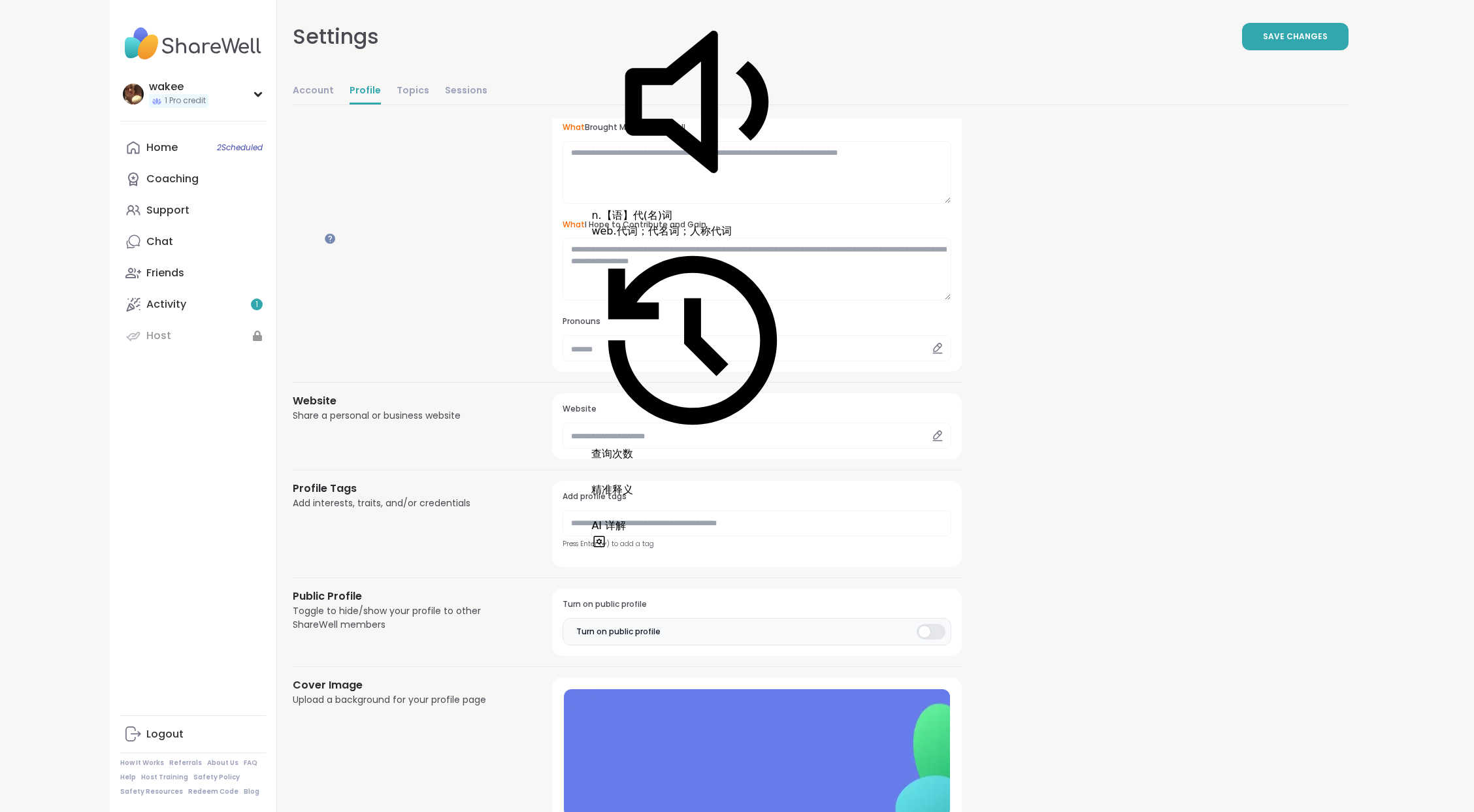
click at [1172, 477] on div "**********" at bounding box center [820, 375] width 1055 height 1036
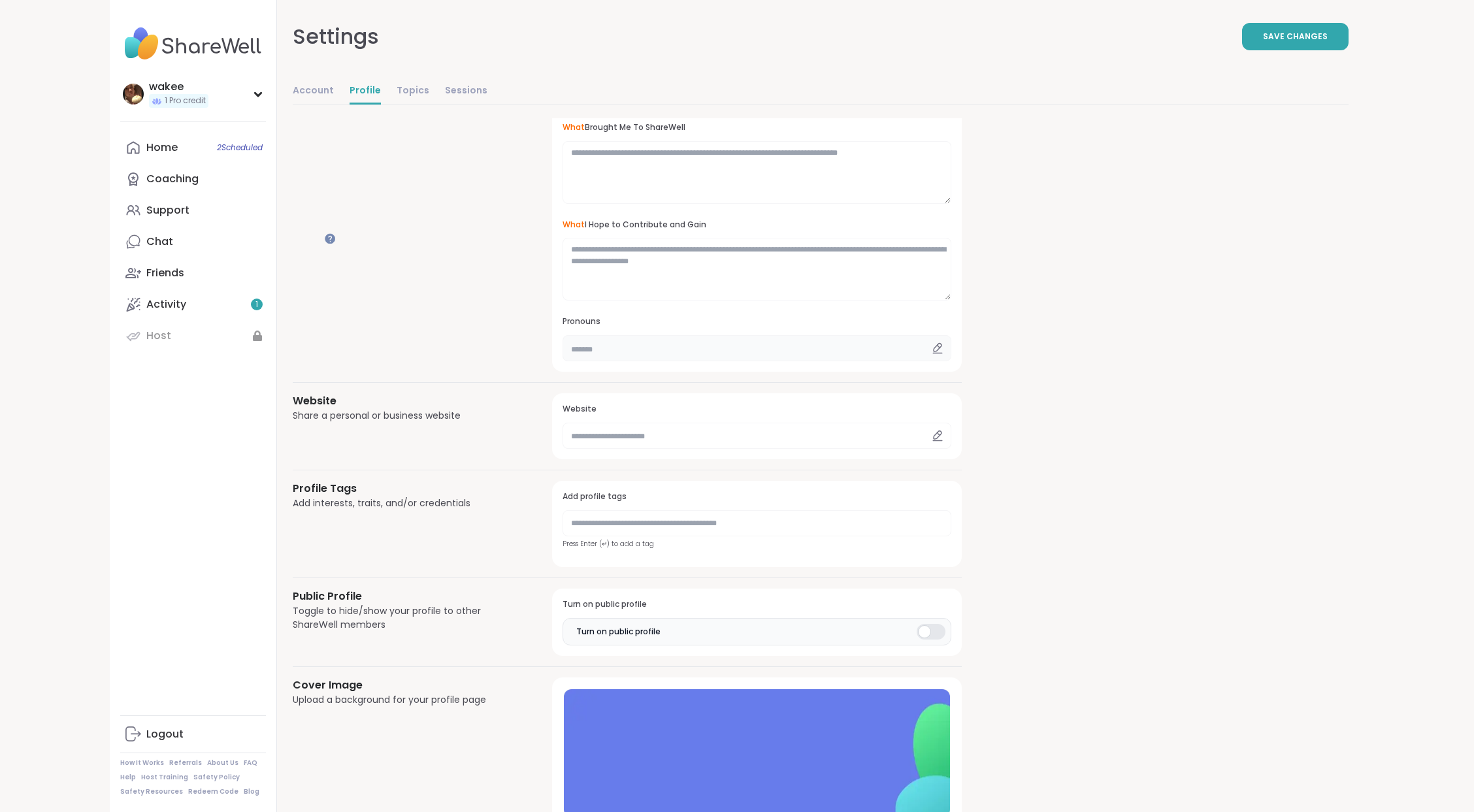
click at [710, 361] on input "text" at bounding box center [756, 347] width 388 height 26
paste input "*********"
type input "*********"
click at [1314, 484] on div "**********" at bounding box center [820, 375] width 1055 height 1036
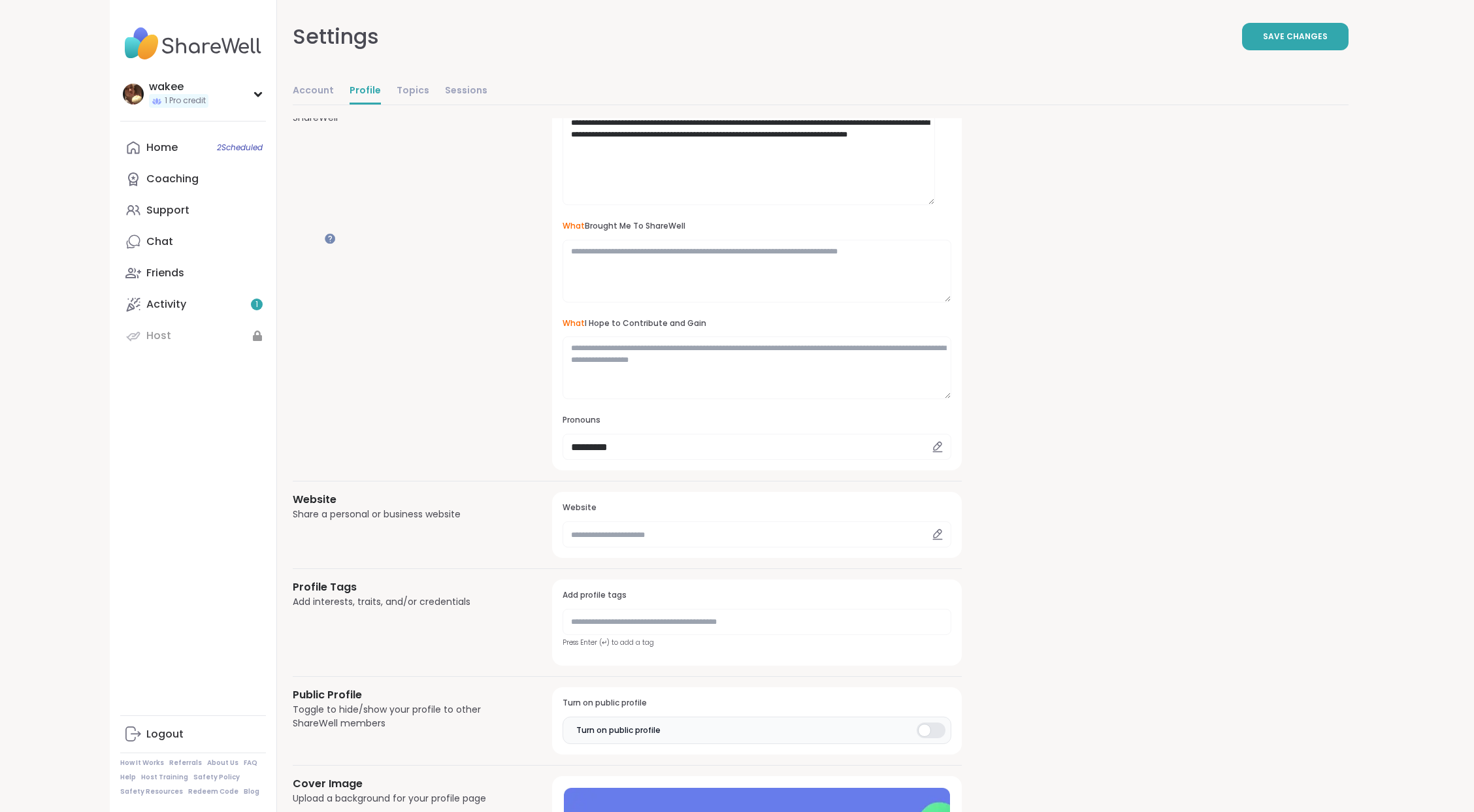
scroll to position [0, 0]
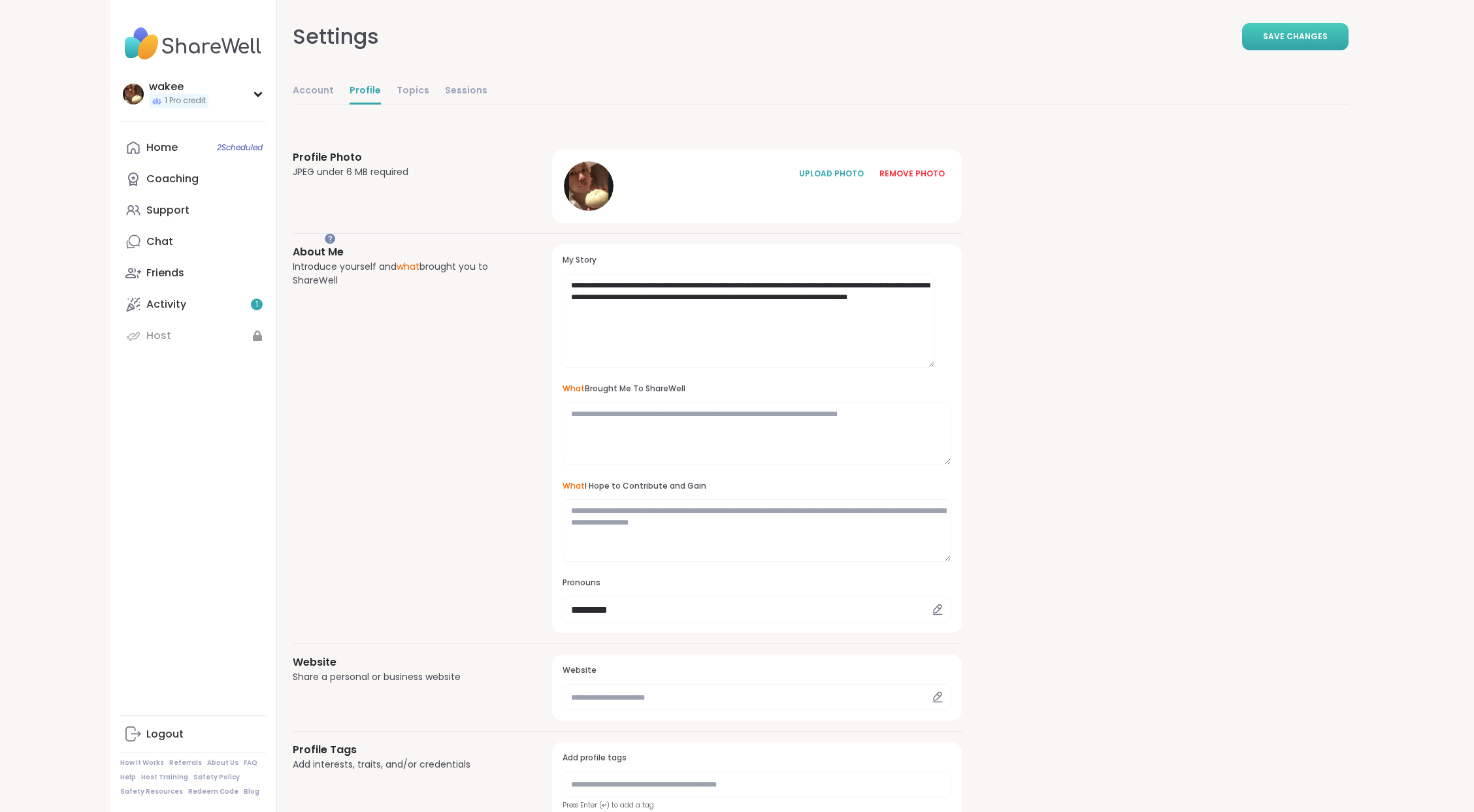
click at [1242, 50] on button "Save Changes" at bounding box center [1295, 36] width 106 height 27
drag, startPoint x: 875, startPoint y: 445, endPoint x: 774, endPoint y: 441, distance: 101.1
click at [774, 368] on textarea "**********" at bounding box center [749, 320] width 372 height 94
click at [883, 368] on textarea "**********" at bounding box center [749, 320] width 372 height 94
click at [629, 518] on div "**********" at bounding box center [627, 438] width 669 height 388
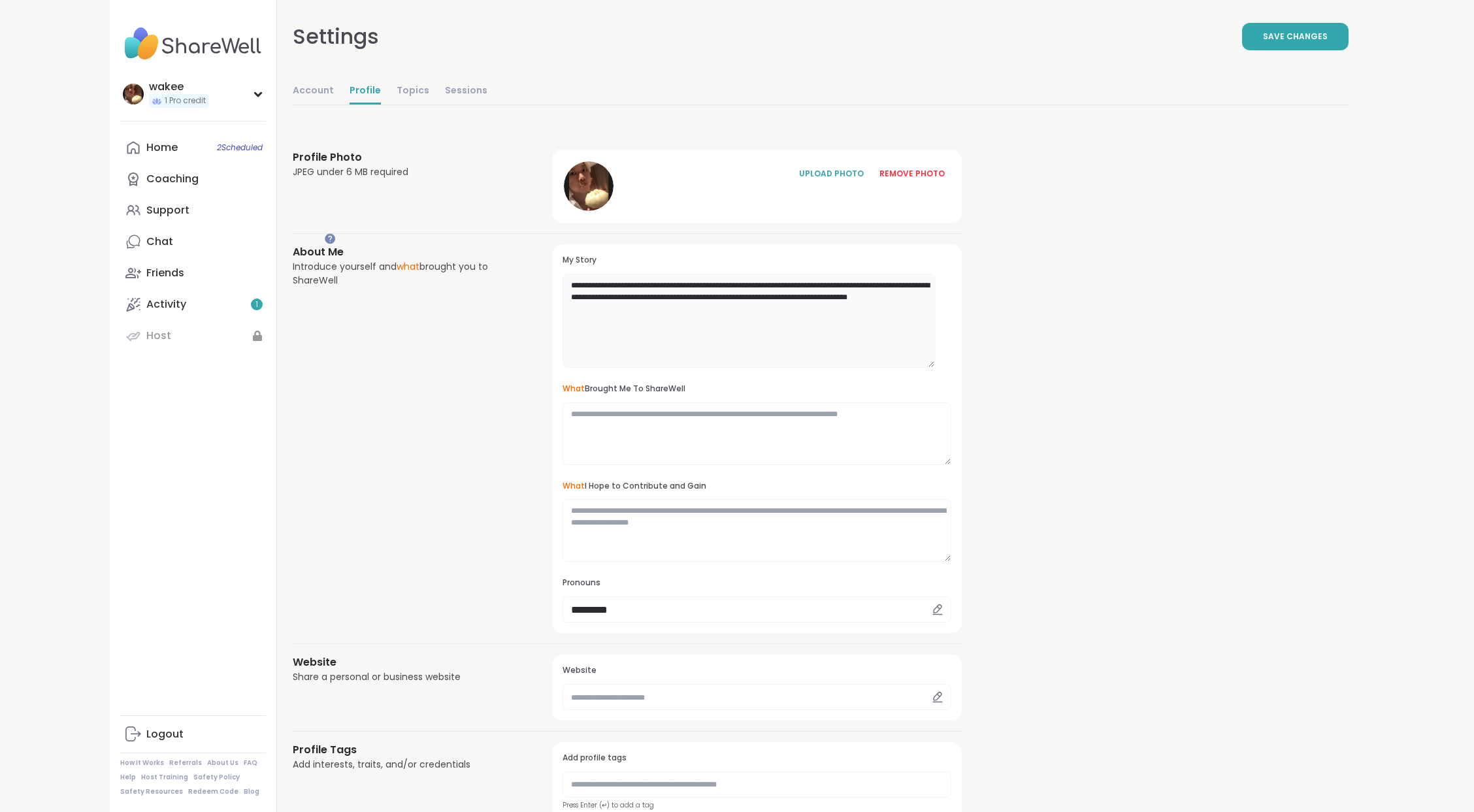
click at [916, 368] on textarea "**********" at bounding box center [749, 320] width 372 height 94
drag, startPoint x: 775, startPoint y: 445, endPoint x: 873, endPoint y: 436, distance: 98.4
click at [873, 368] on textarea "**********" at bounding box center [749, 320] width 372 height 94
click at [714, 368] on textarea "**********" at bounding box center [749, 320] width 372 height 94
click at [922, 368] on textarea "**********" at bounding box center [749, 320] width 372 height 94
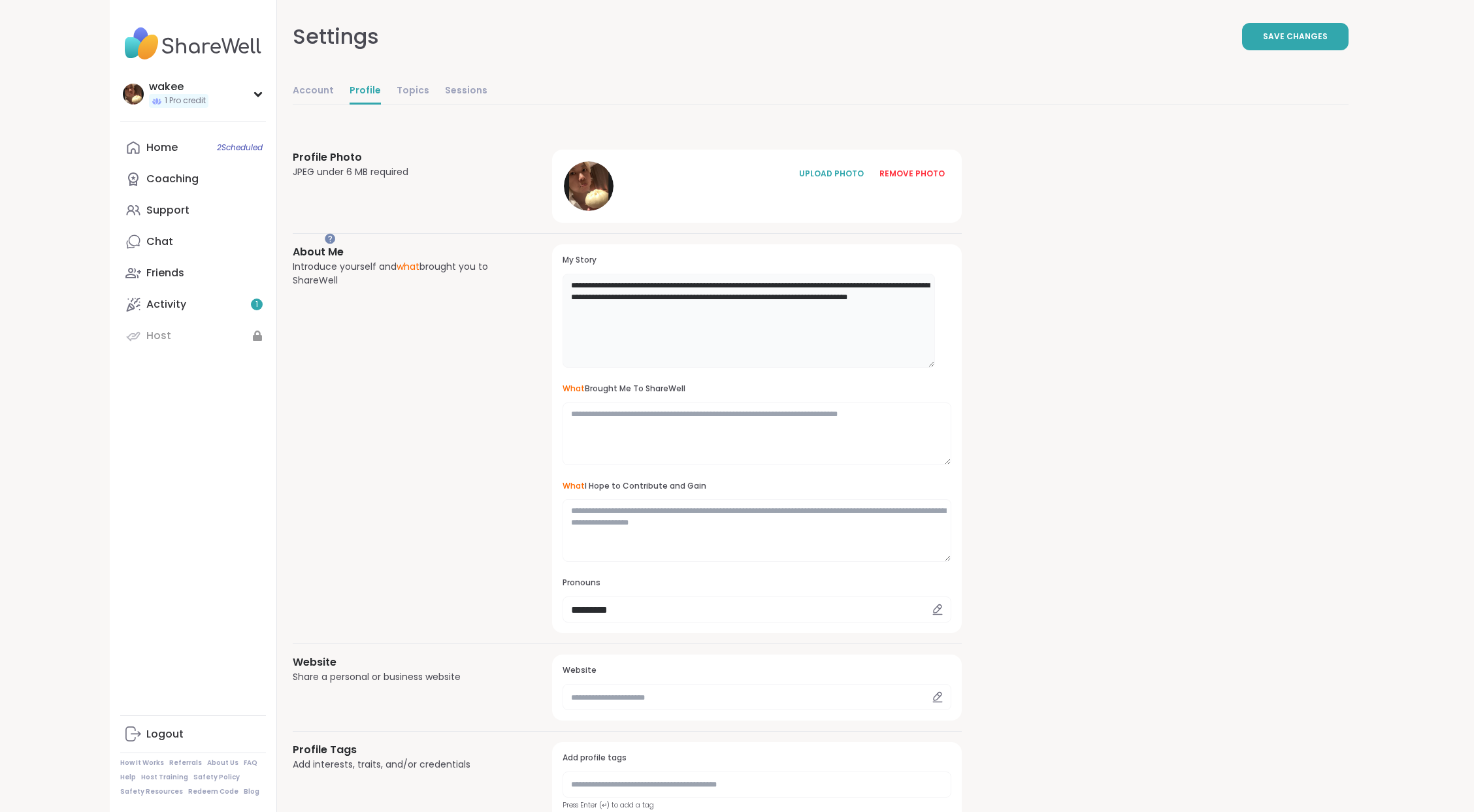
click at [779, 368] on textarea "**********" at bounding box center [749, 320] width 372 height 94
drag, startPoint x: 774, startPoint y: 445, endPoint x: 851, endPoint y: 444, distance: 77.0
click at [851, 368] on textarea "**********" at bounding box center [749, 320] width 372 height 94
click at [779, 368] on textarea "**********" at bounding box center [749, 320] width 372 height 94
click at [818, 368] on textarea "**********" at bounding box center [749, 320] width 372 height 94
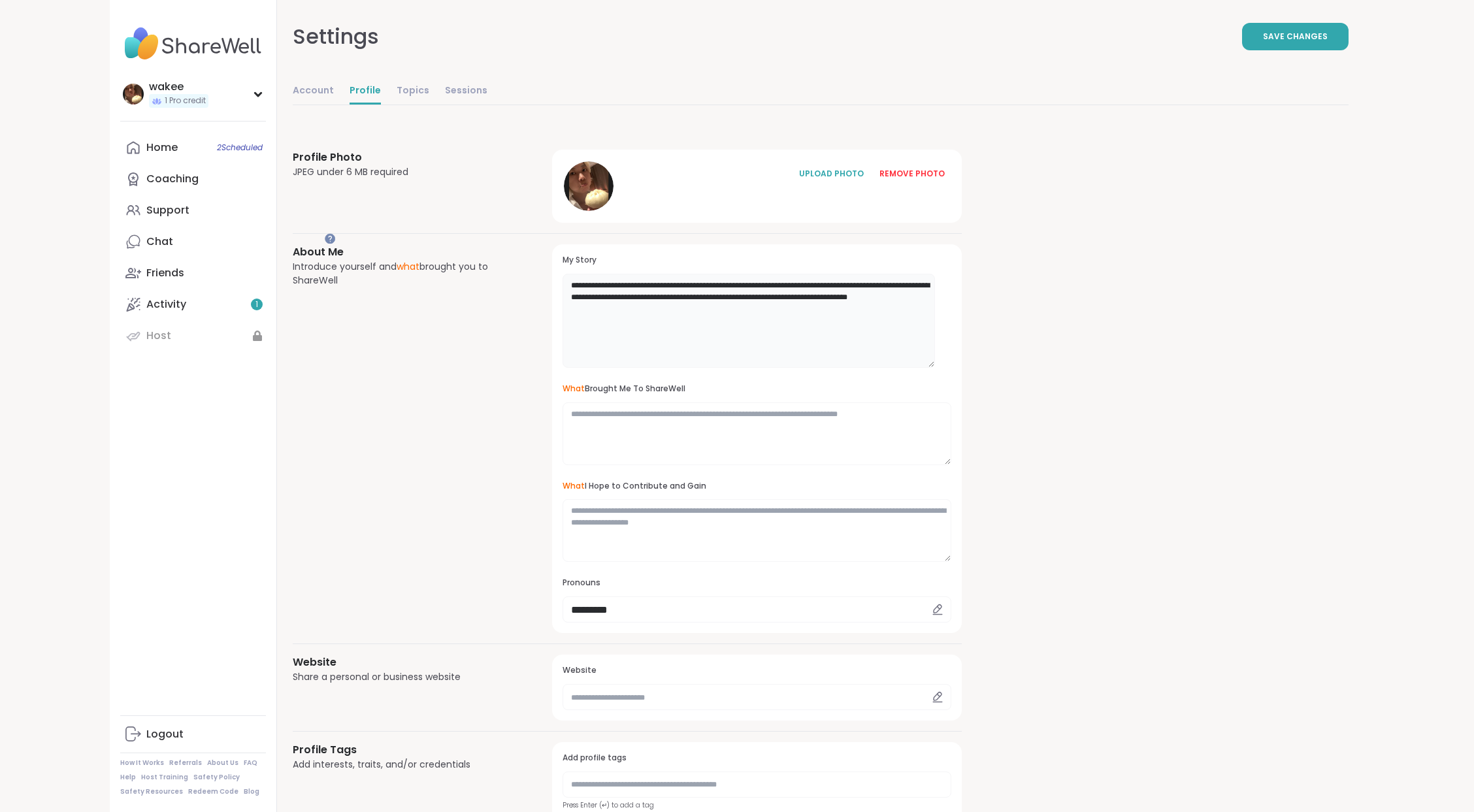
drag, startPoint x: 737, startPoint y: 459, endPoint x: 664, endPoint y: 424, distance: 81.0
click at [664, 368] on textarea "**********" at bounding box center [749, 320] width 372 height 94
paste textarea "**********"
click at [802, 368] on textarea "**********" at bounding box center [749, 320] width 372 height 94
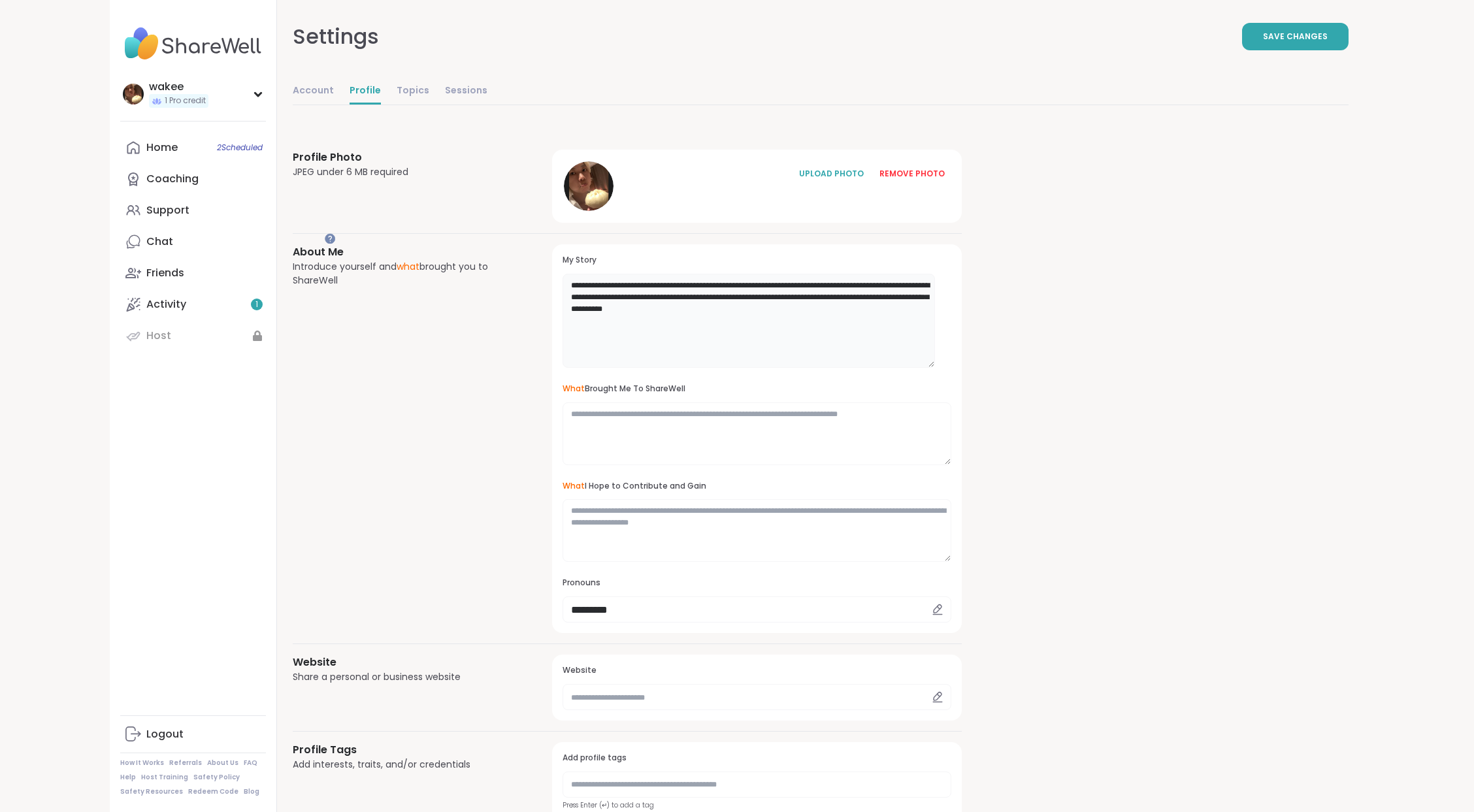
click at [785, 368] on textarea "**********" at bounding box center [749, 320] width 372 height 94
click at [848, 368] on textarea "**********" at bounding box center [749, 320] width 372 height 94
click at [775, 368] on textarea "**********" at bounding box center [749, 320] width 372 height 94
click at [803, 368] on textarea "**********" at bounding box center [749, 320] width 372 height 94
click at [797, 368] on textarea "**********" at bounding box center [749, 320] width 372 height 94
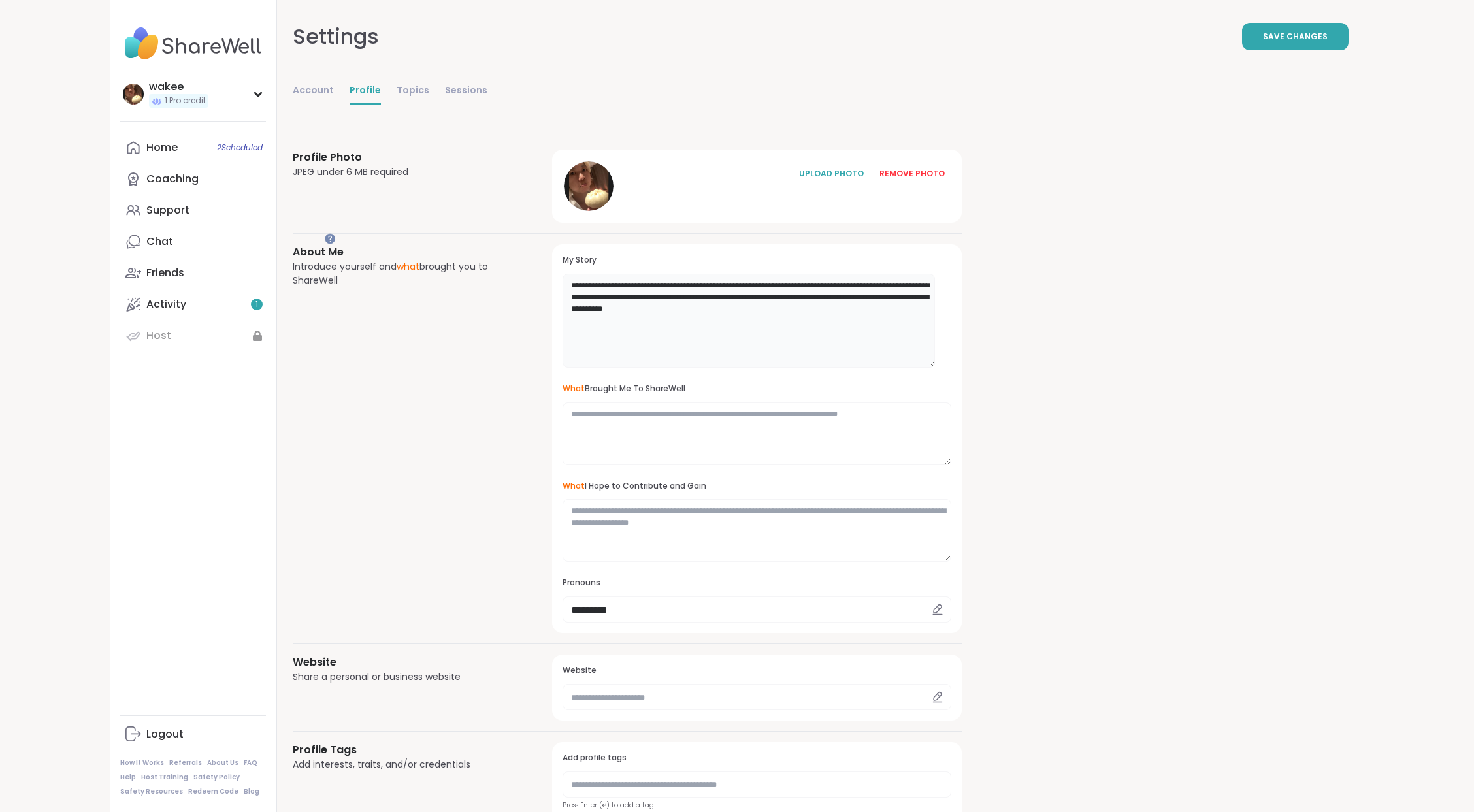
type textarea "**********"
click at [1095, 476] on div "**********" at bounding box center [820, 636] width 1055 height 1036
click at [1279, 42] on span "Save Changes" at bounding box center [1295, 37] width 65 height 12
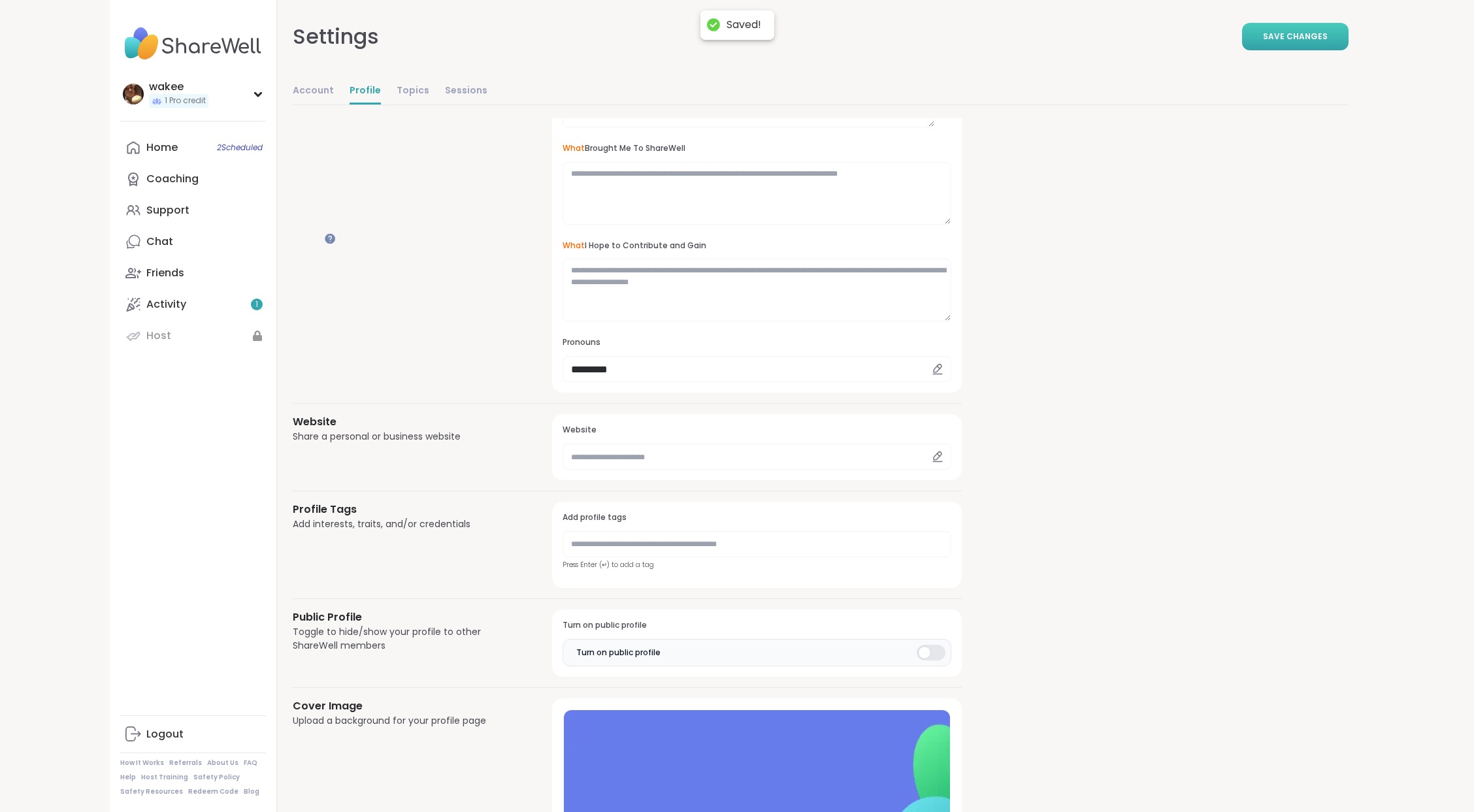
scroll to position [262, 0]
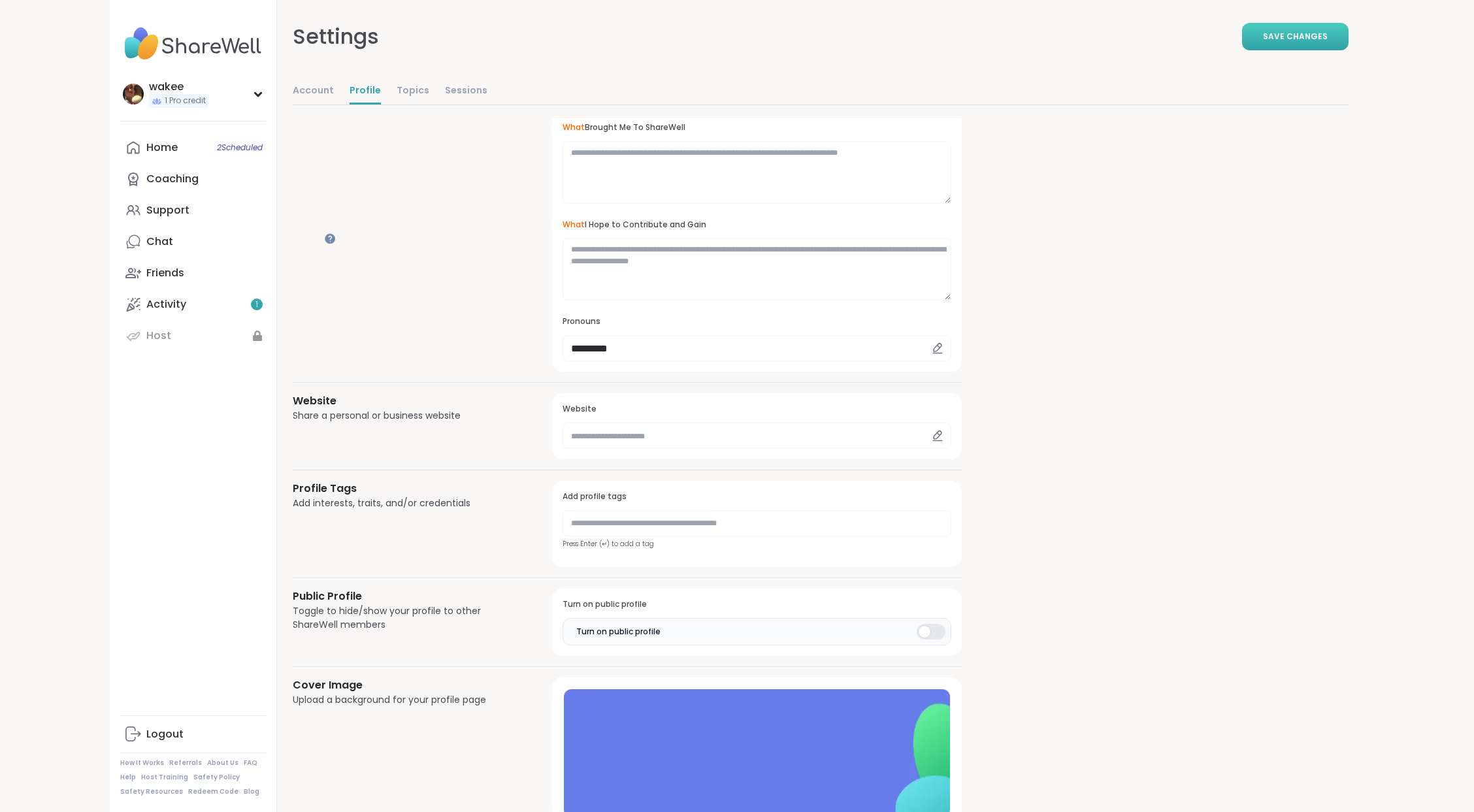
drag, startPoint x: 668, startPoint y: 416, endPoint x: 948, endPoint y: 405, distance: 280.2
click at [948, 361] on div "**********" at bounding box center [756, 178] width 388 height 368
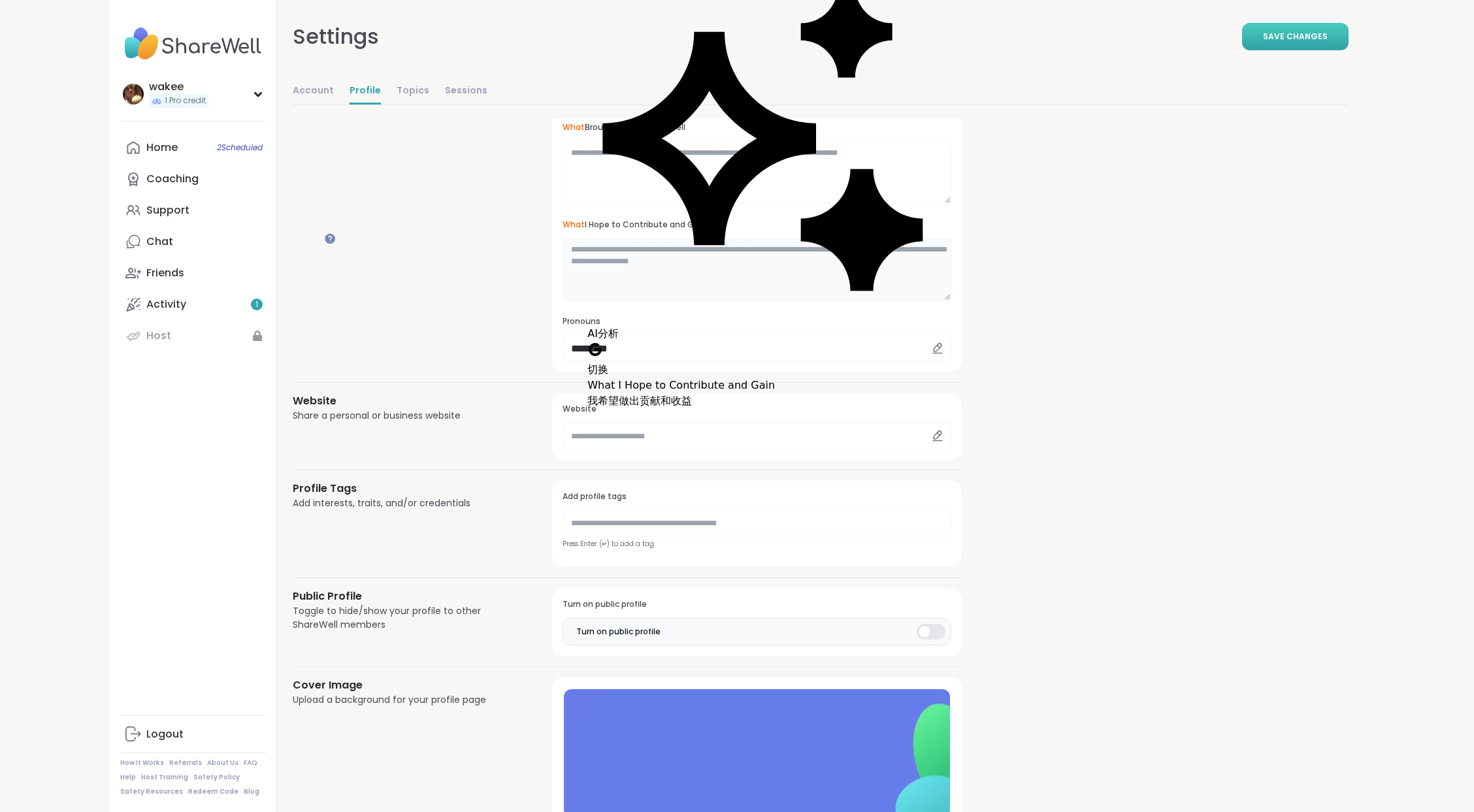
click at [798, 300] on textarea at bounding box center [756, 269] width 388 height 63
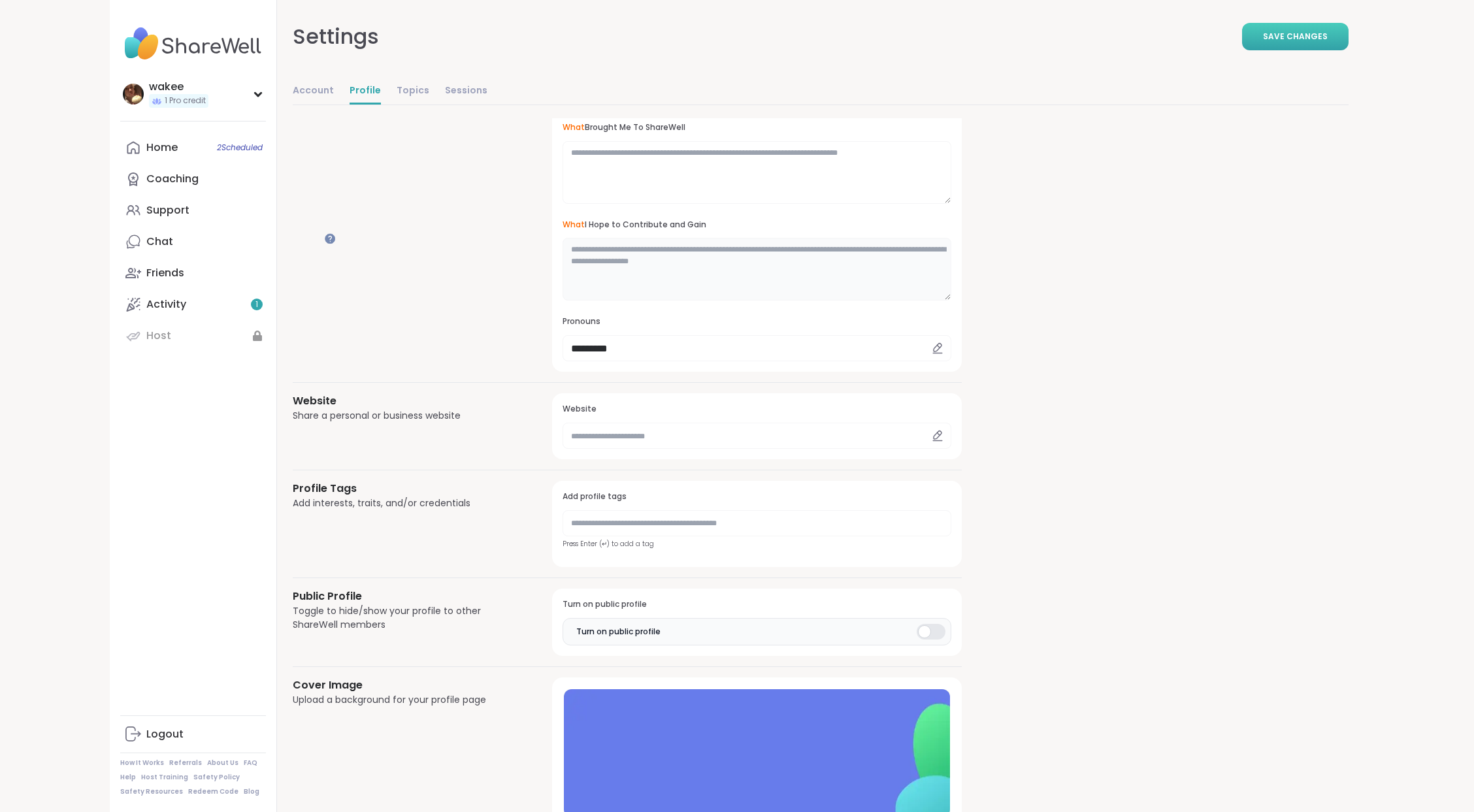
click at [788, 300] on textarea at bounding box center [756, 269] width 388 height 63
click at [1171, 477] on div "**********" at bounding box center [820, 375] width 1055 height 1036
drag, startPoint x: 668, startPoint y: 276, endPoint x: 907, endPoint y: 276, distance: 239.0
click at [907, 133] on h3 "What Brought Me To ShareWell" at bounding box center [756, 128] width 388 height 11
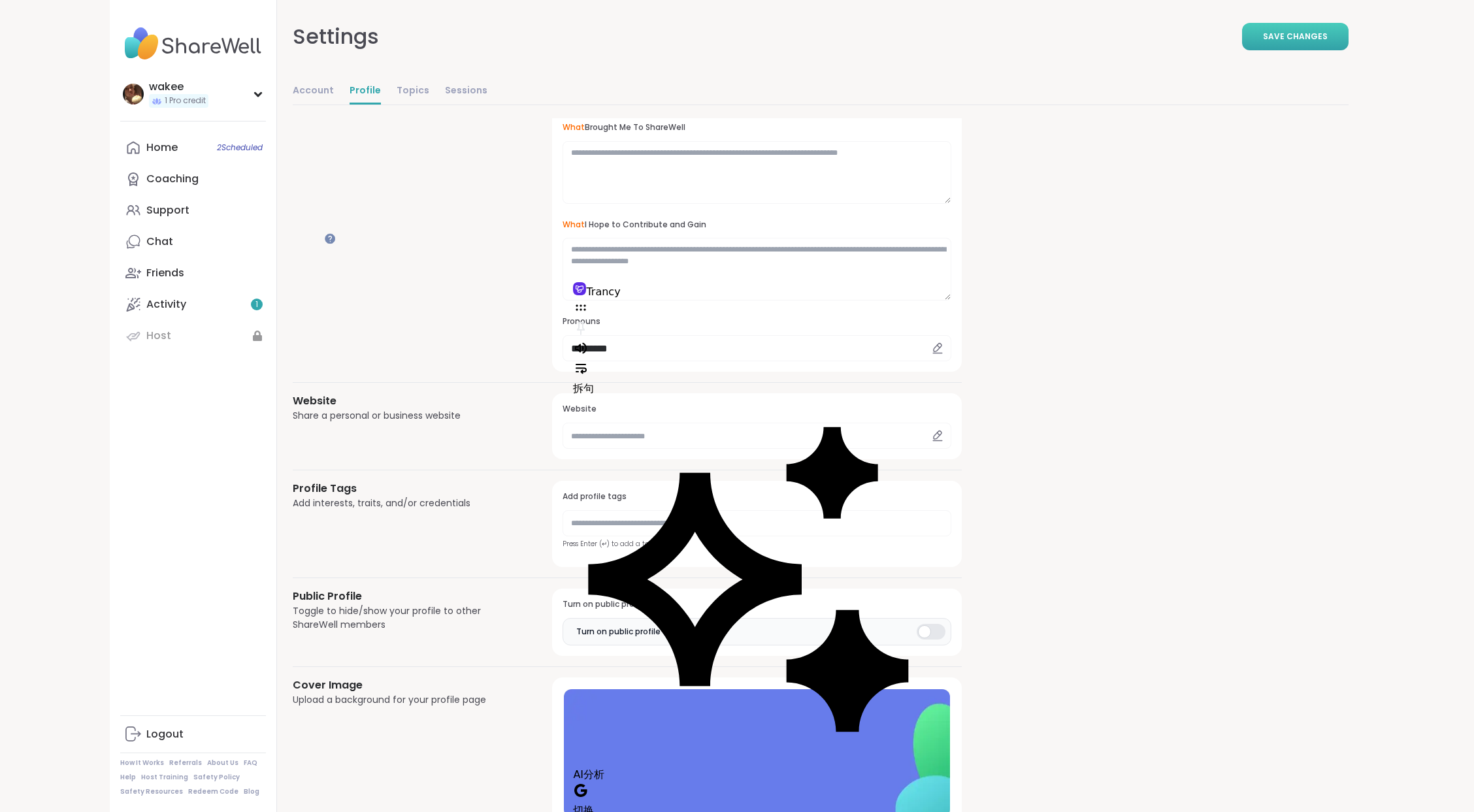
click at [1139, 343] on div "**********" at bounding box center [820, 375] width 1055 height 1036
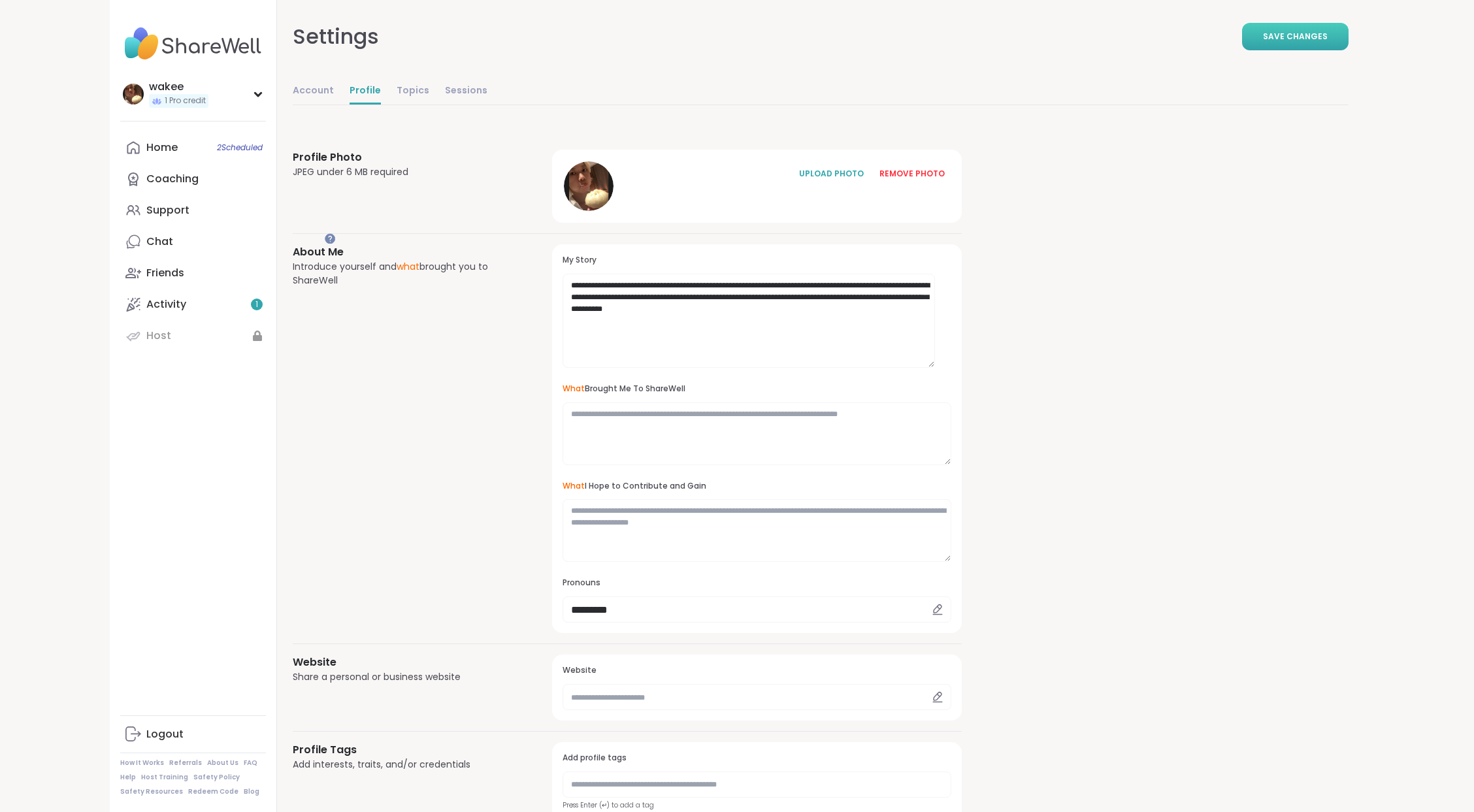
scroll to position [0, 0]
click at [1269, 42] on span "Save Changes" at bounding box center [1295, 37] width 65 height 12
click at [334, 104] on link "Account" at bounding box center [313, 91] width 41 height 26
select select "**"
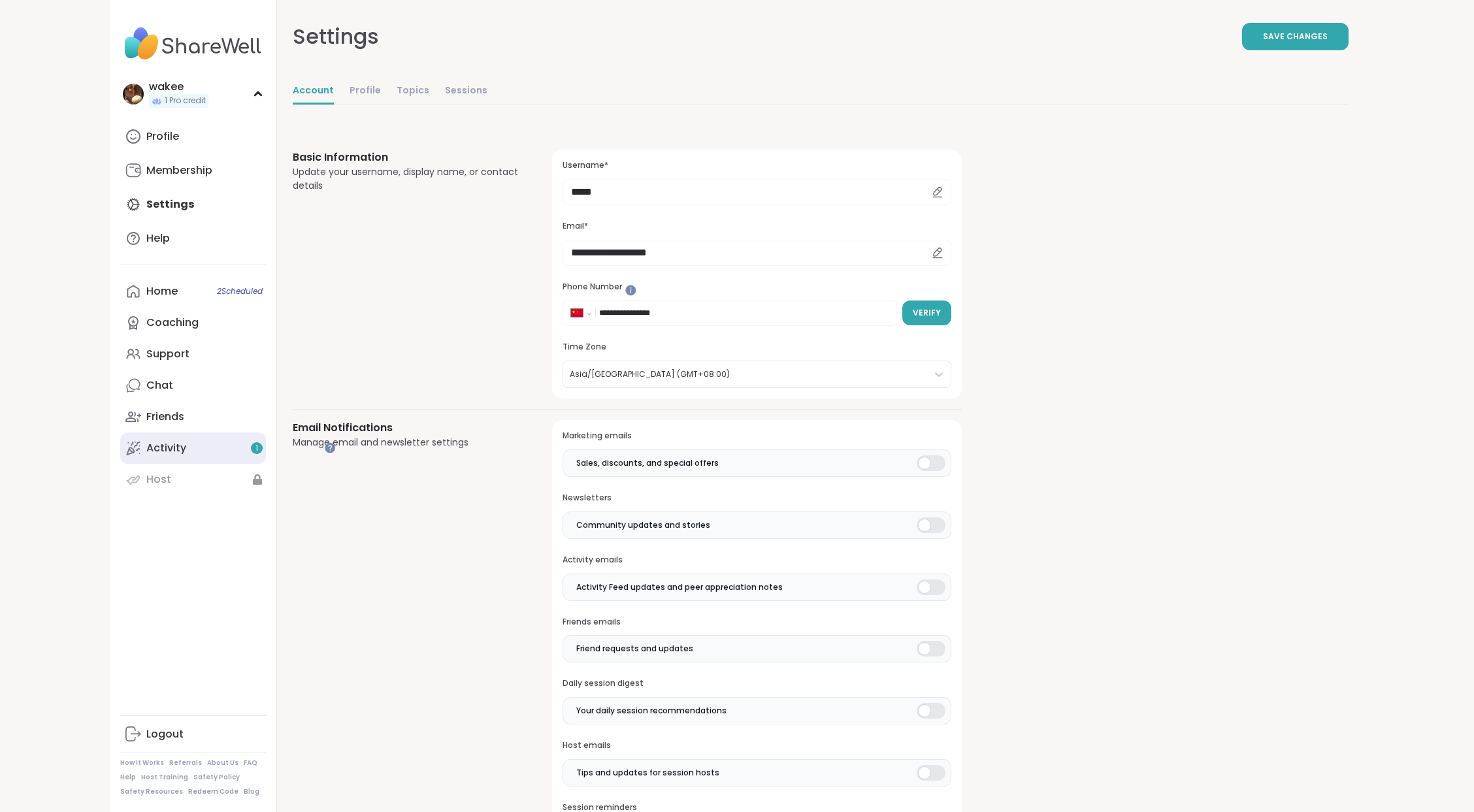
click at [242, 464] on link "Activity 1" at bounding box center [193, 448] width 146 height 31
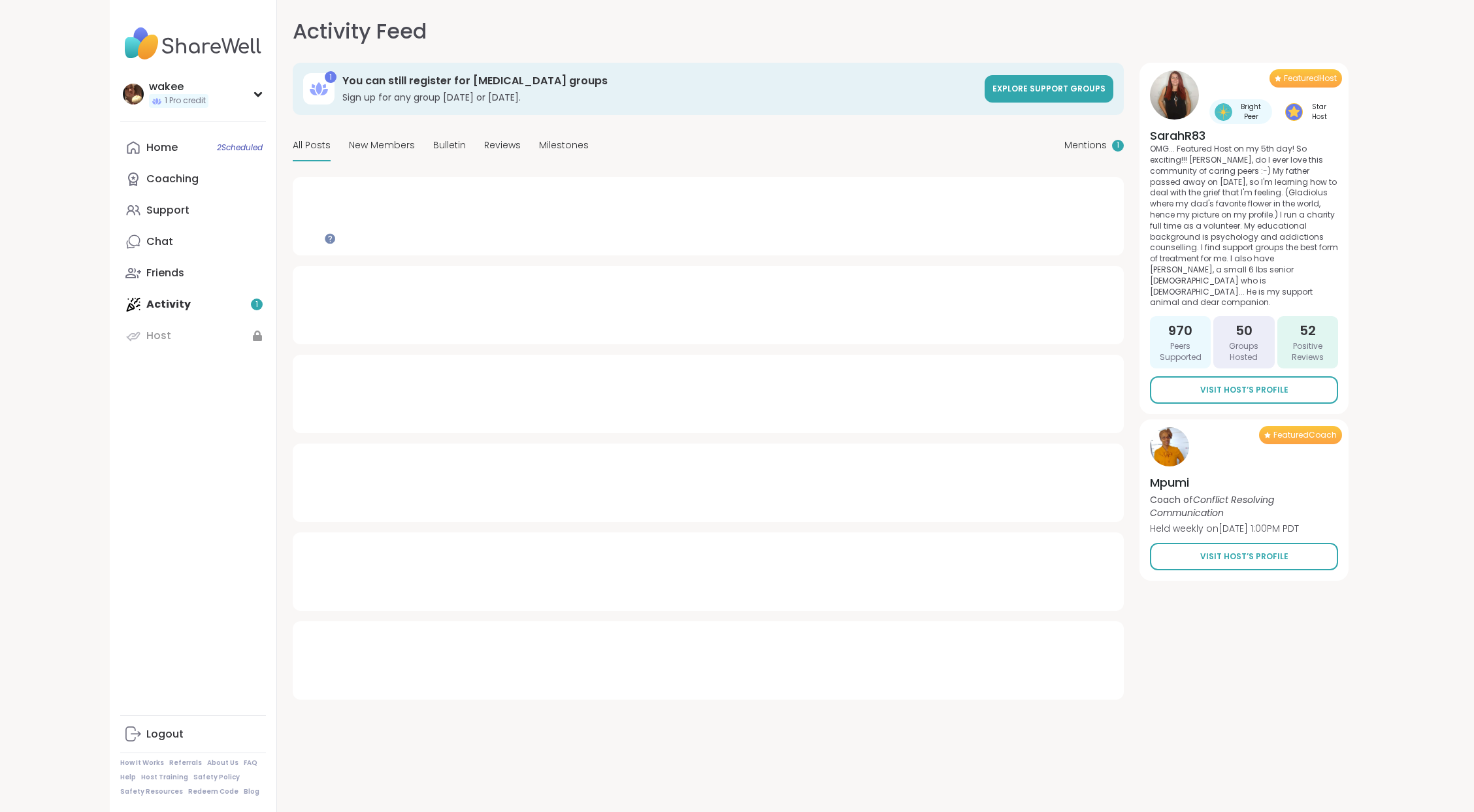
type textarea "*"
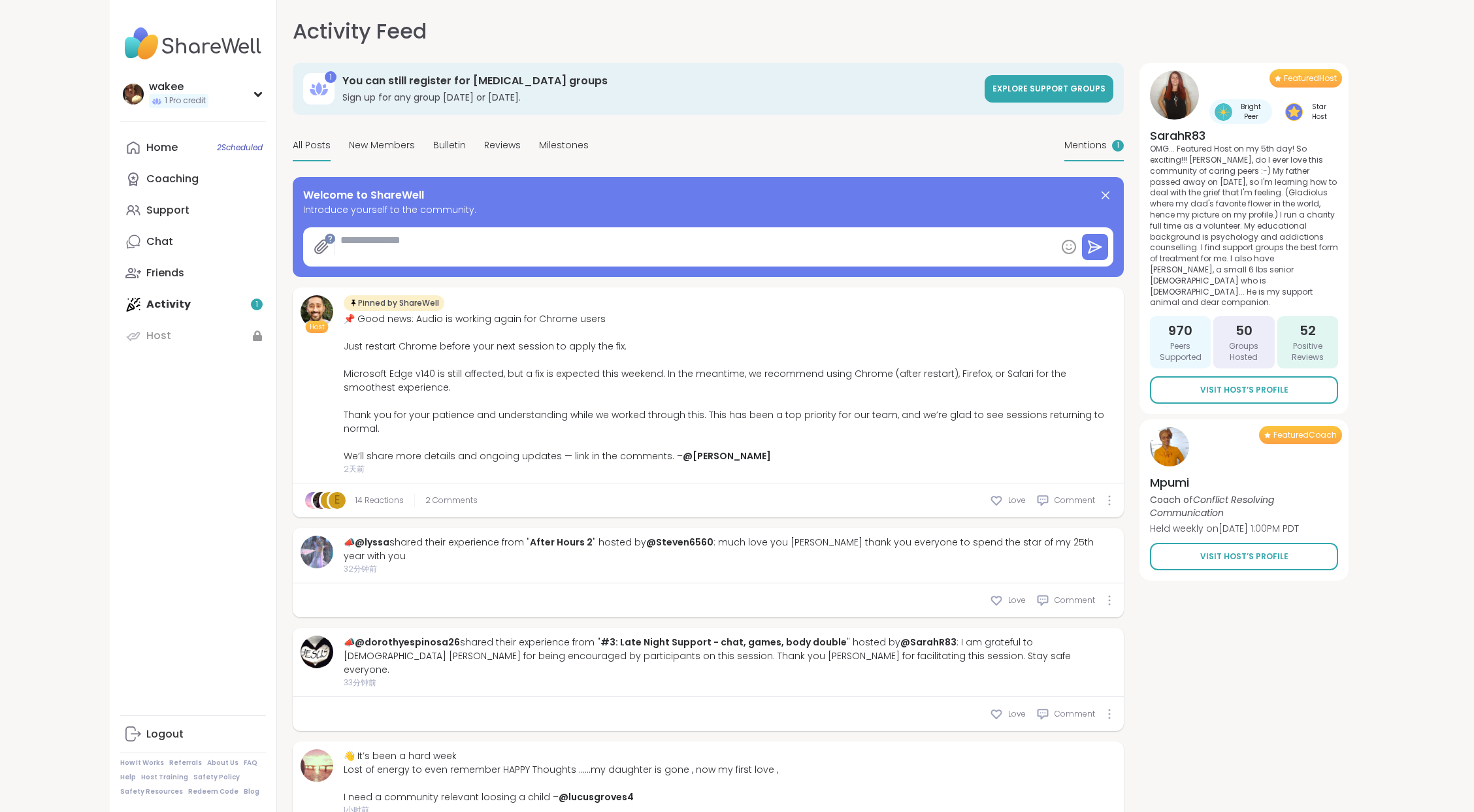
click at [1088, 152] on span "Mentions" at bounding box center [1086, 144] width 42 height 13
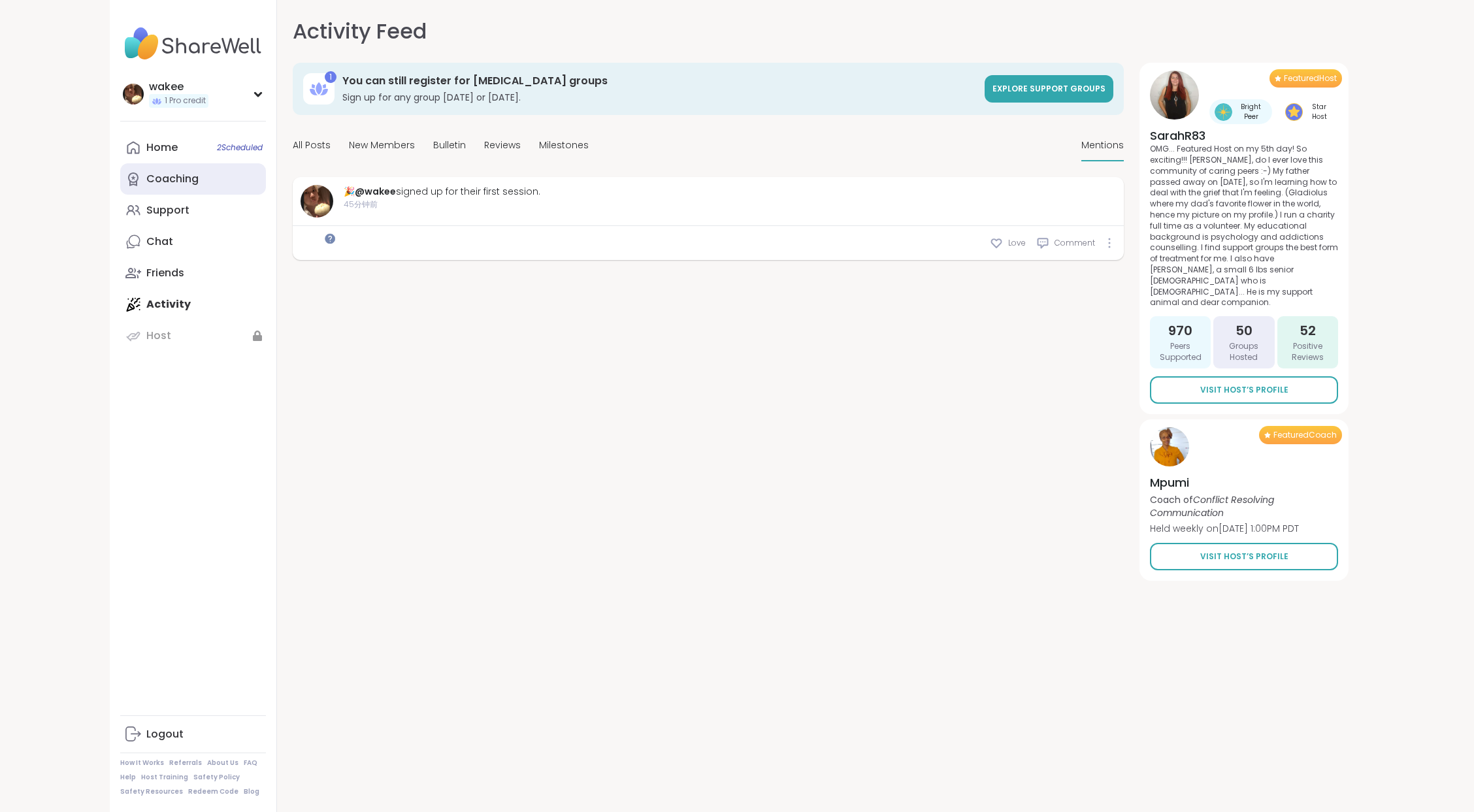
click at [244, 195] on link "Coaching" at bounding box center [193, 179] width 146 height 31
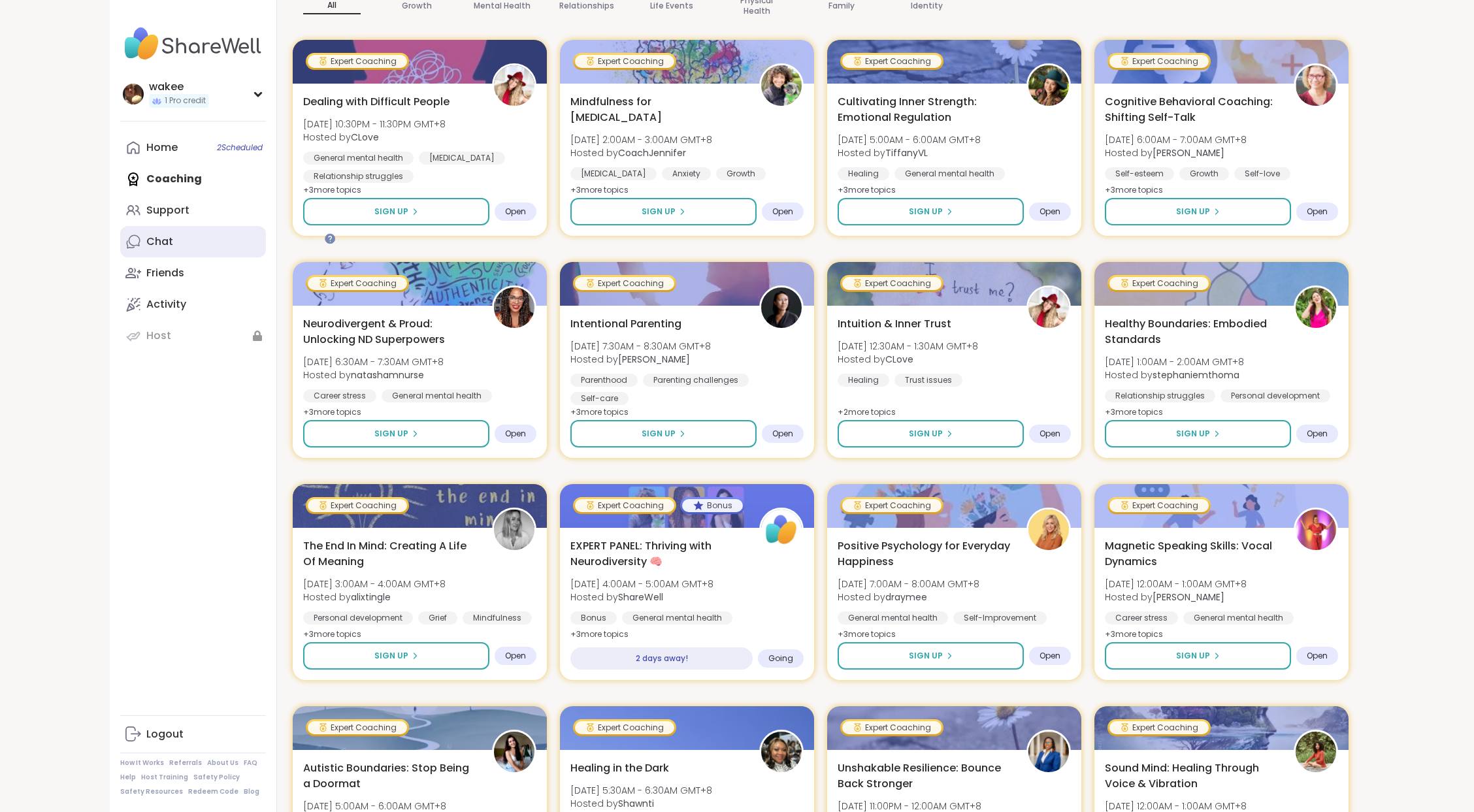
scroll to position [522, 0]
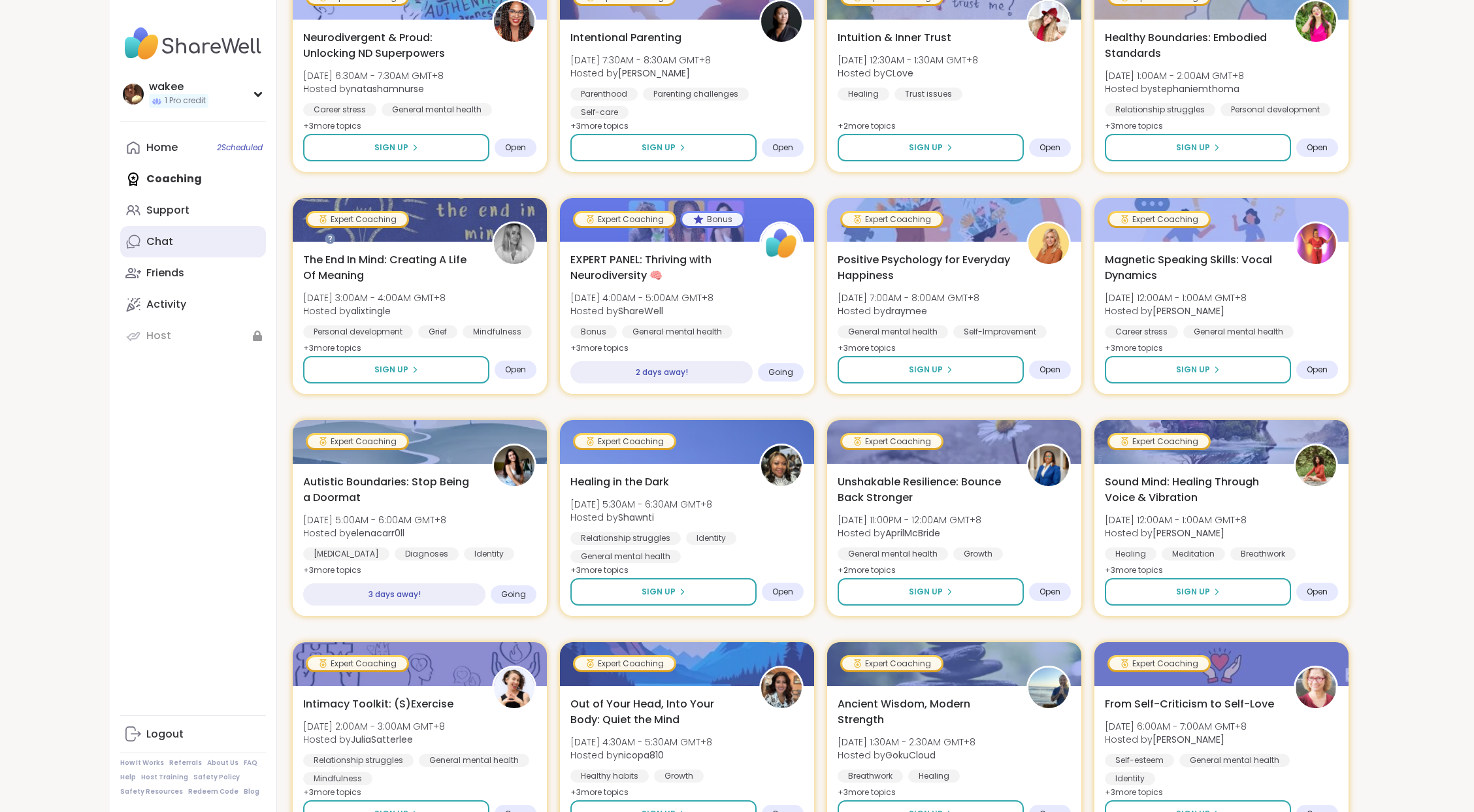
click at [228, 257] on link "Chat" at bounding box center [193, 242] width 146 height 31
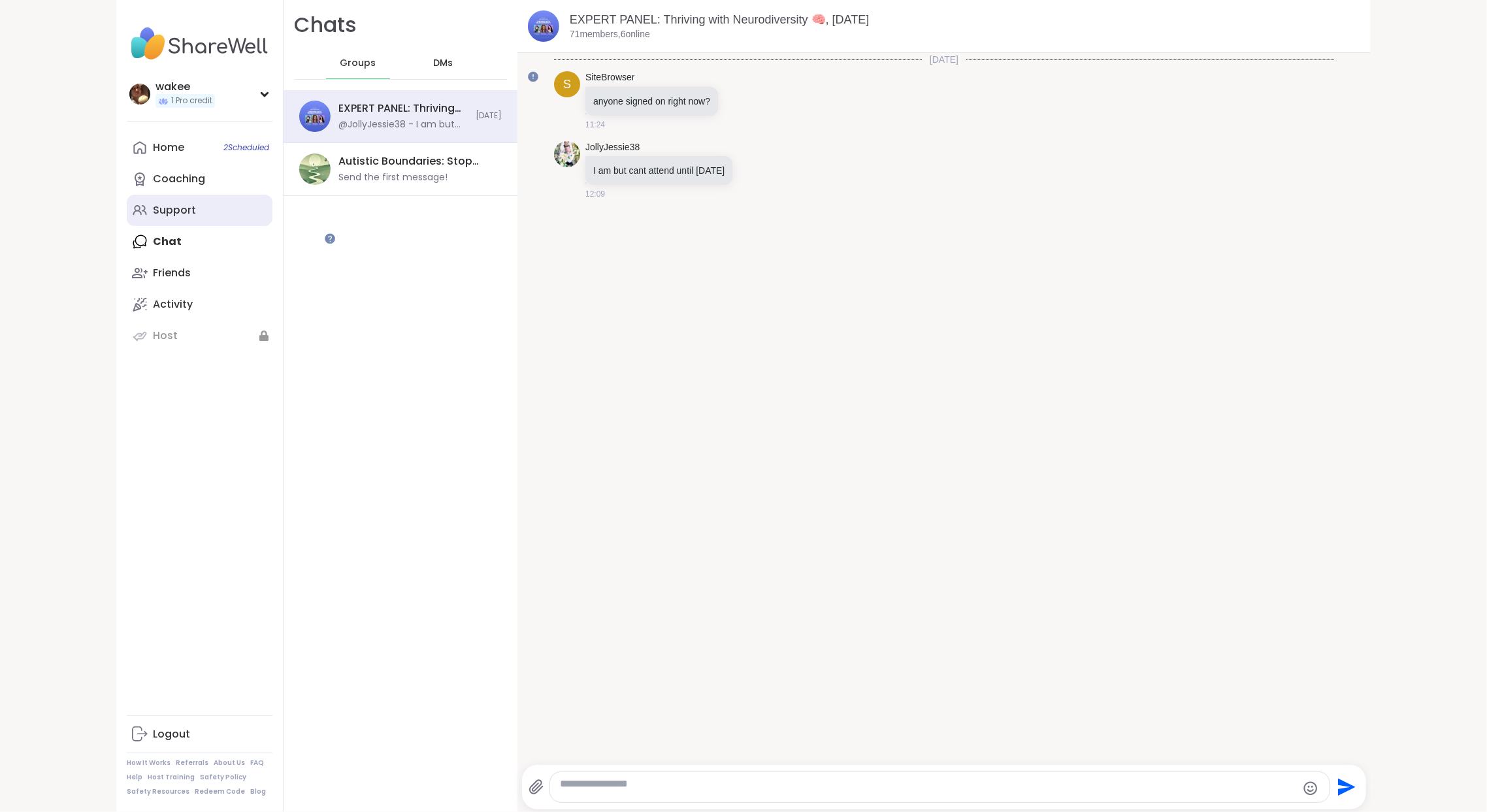
click at [230, 226] on link "Support" at bounding box center [200, 210] width 146 height 31
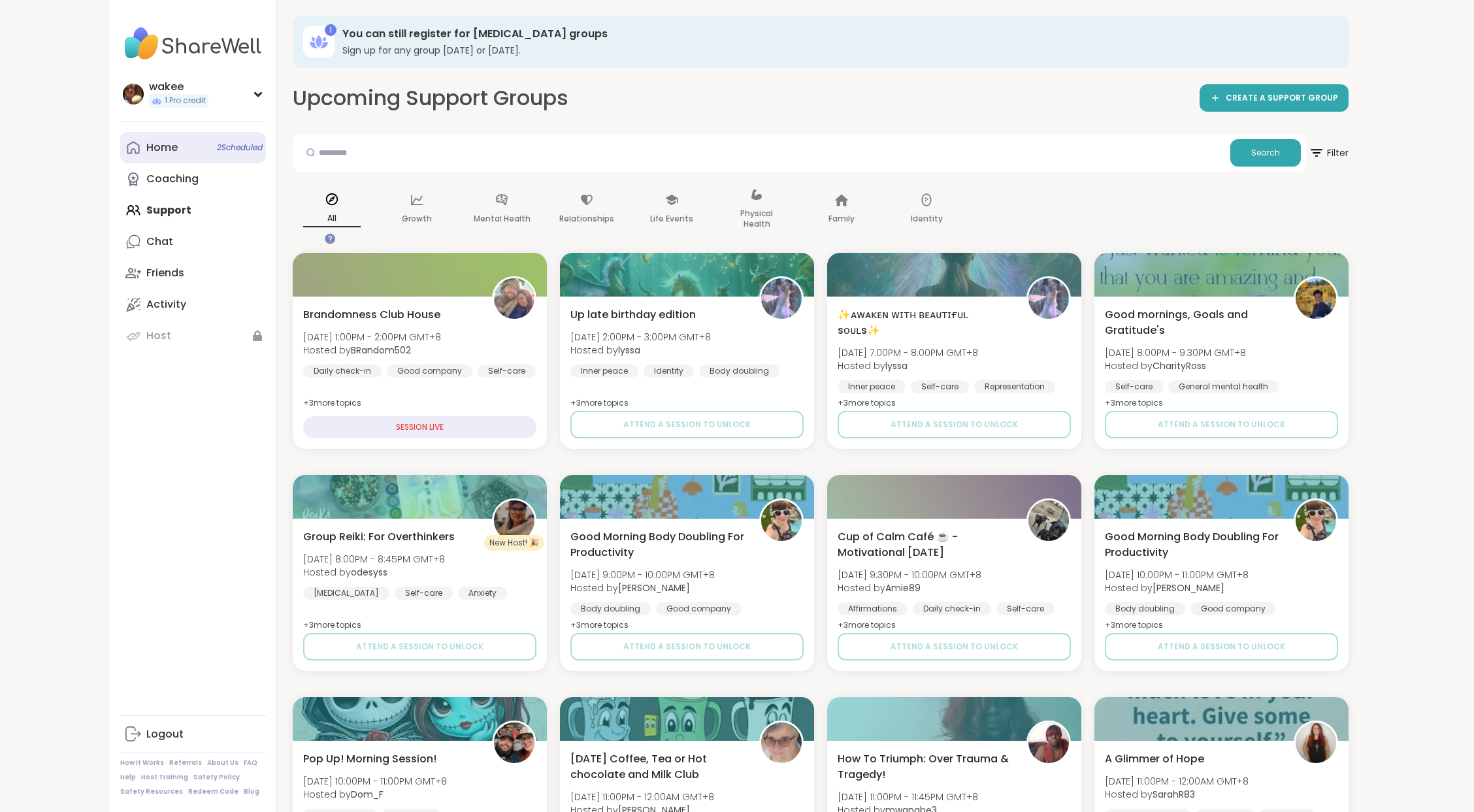
click at [178, 155] on div "Home 2 Scheduled" at bounding box center [162, 147] width 31 height 14
